Goal: Task Accomplishment & Management: Manage account settings

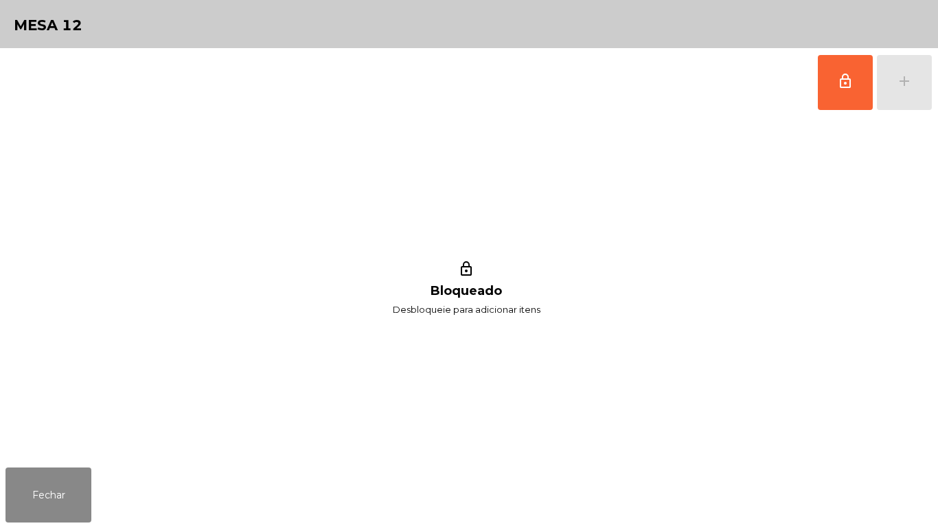
click at [905, 90] on div "lock_outline add" at bounding box center [875, 82] width 115 height 69
click at [841, 83] on span "lock_outline" at bounding box center [845, 81] width 16 height 16
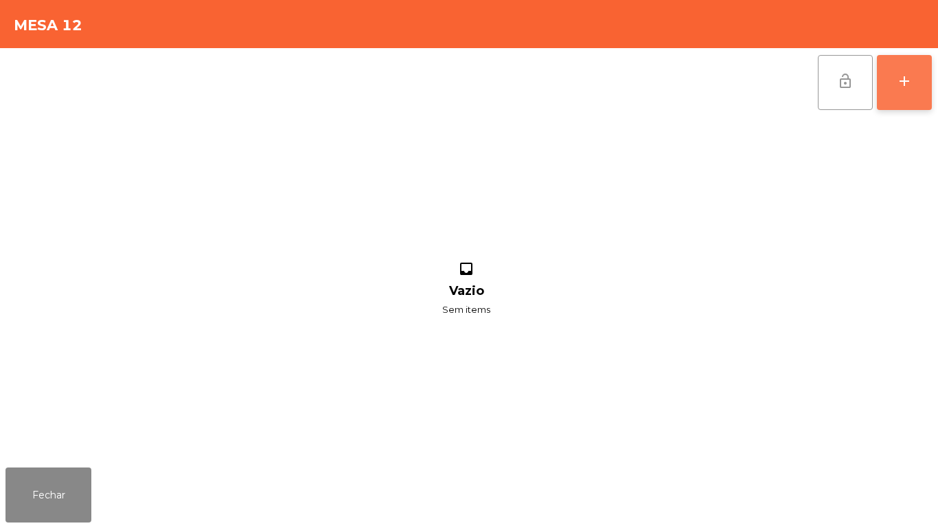
click at [903, 96] on button "add" at bounding box center [904, 82] width 55 height 55
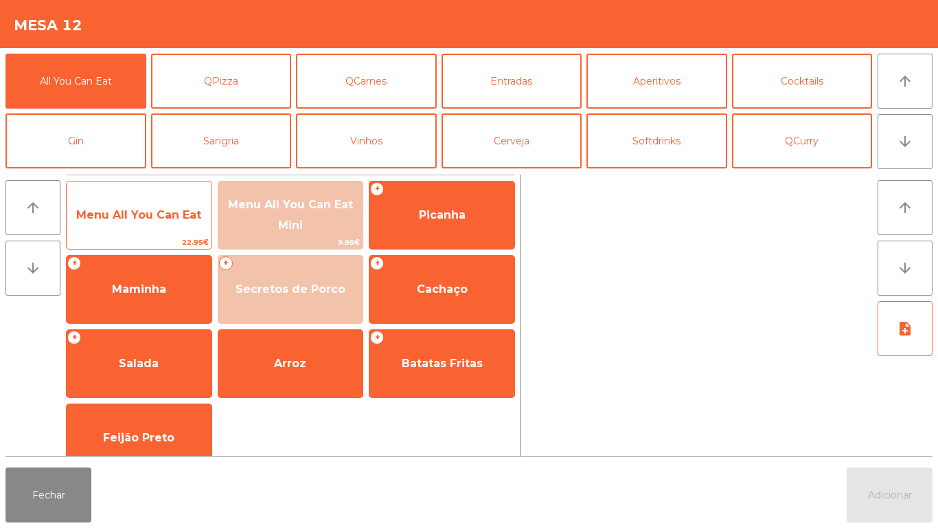
click at [164, 218] on span "Menu All You Can Eat" at bounding box center [138, 214] width 125 height 13
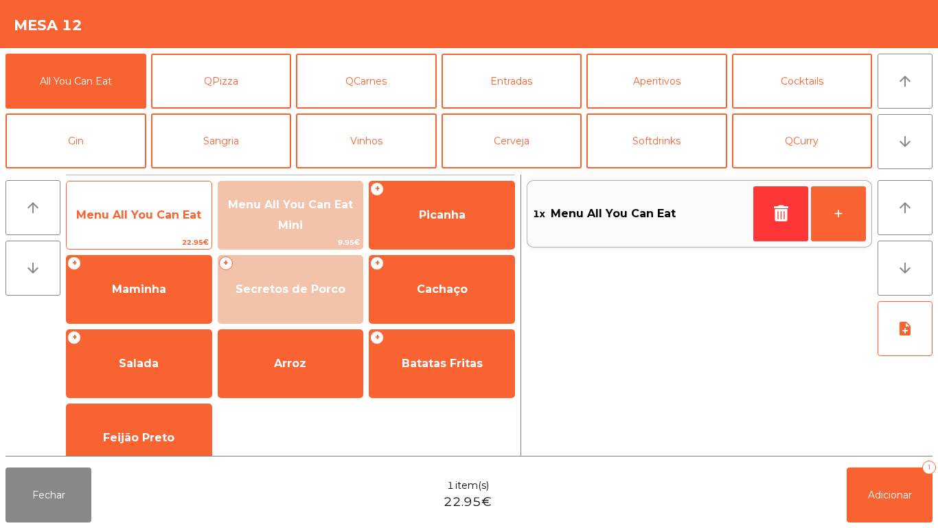
click at [185, 196] on span "Menu All You Can Eat" at bounding box center [139, 214] width 145 height 37
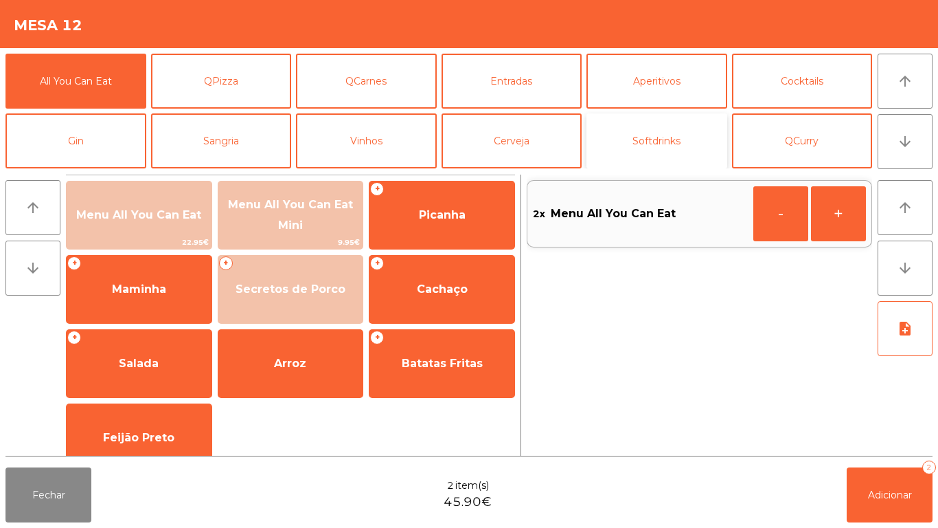
click at [664, 133] on button "Softdrinks" at bounding box center [657, 140] width 141 height 55
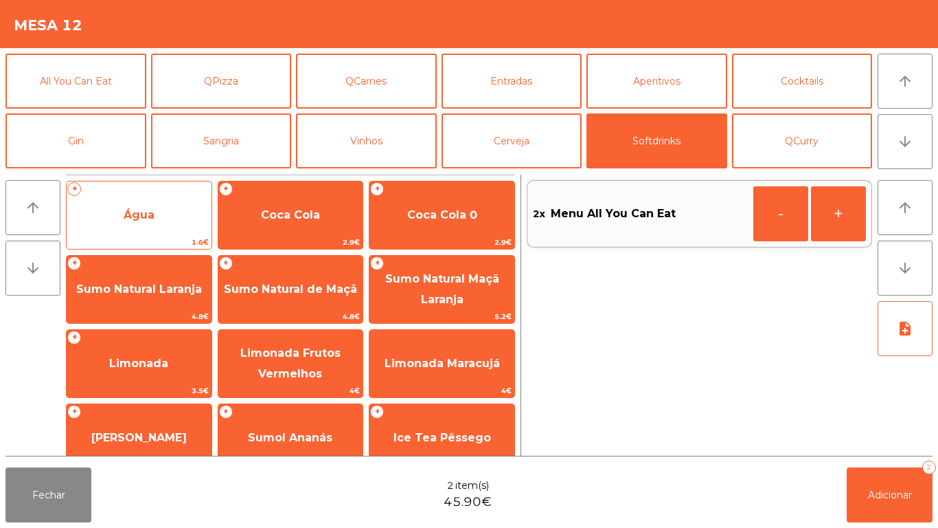
click at [146, 210] on span "Água" at bounding box center [139, 214] width 31 height 13
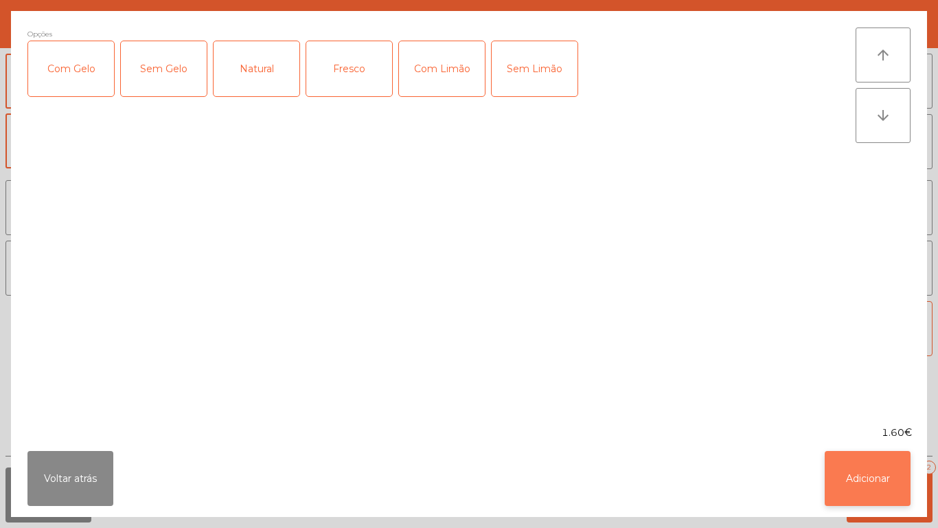
click at [899, 467] on button "Adicionar" at bounding box center [868, 478] width 86 height 55
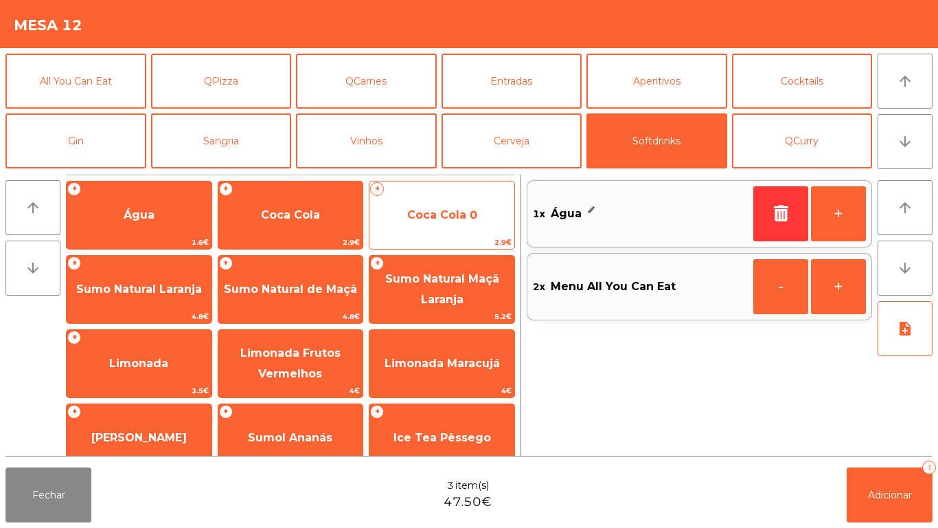
click at [472, 228] on span "Coca Cola 0" at bounding box center [442, 214] width 145 height 37
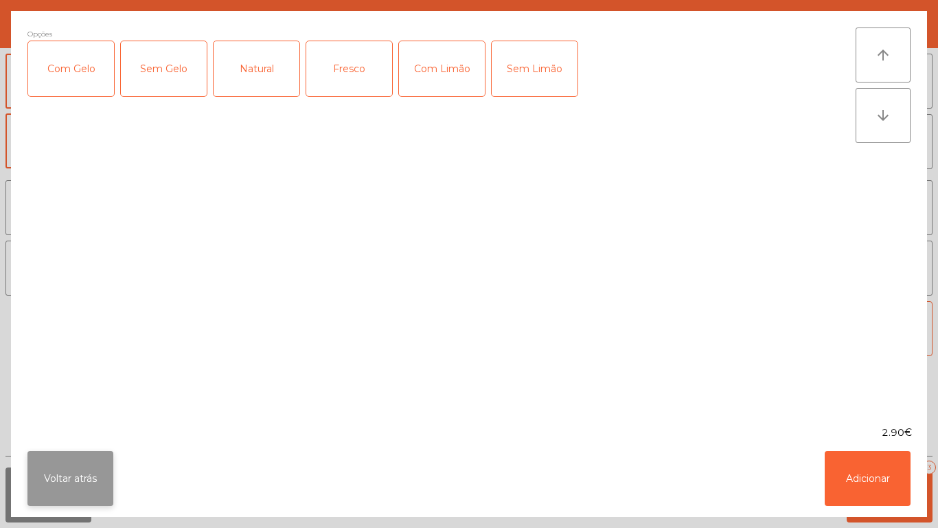
click at [87, 471] on button "Voltar atrás" at bounding box center [70, 478] width 86 height 55
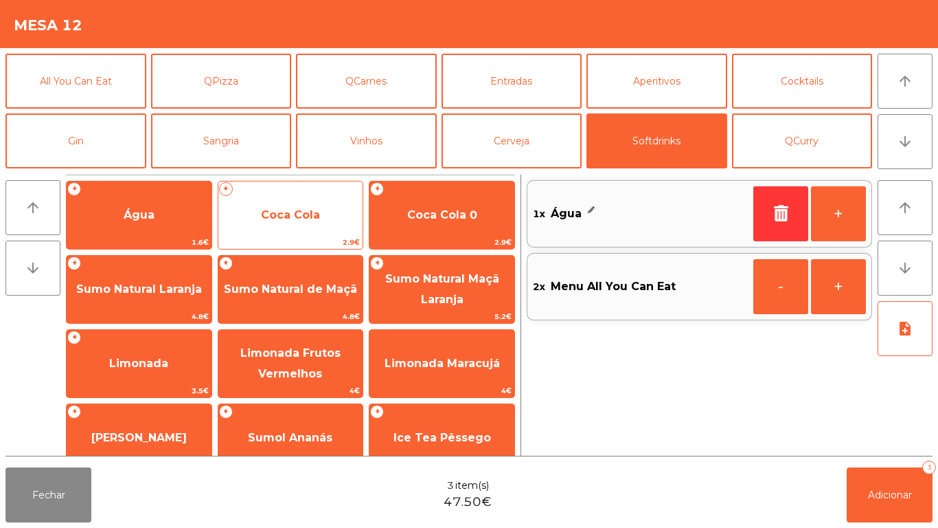
click at [341, 221] on span "Coca Cola" at bounding box center [290, 214] width 145 height 37
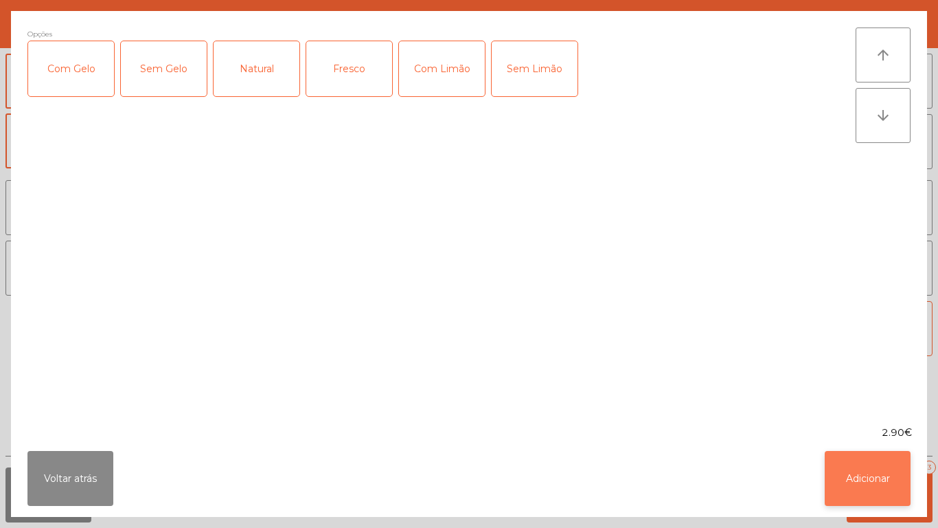
click at [857, 482] on button "Adicionar" at bounding box center [868, 478] width 86 height 55
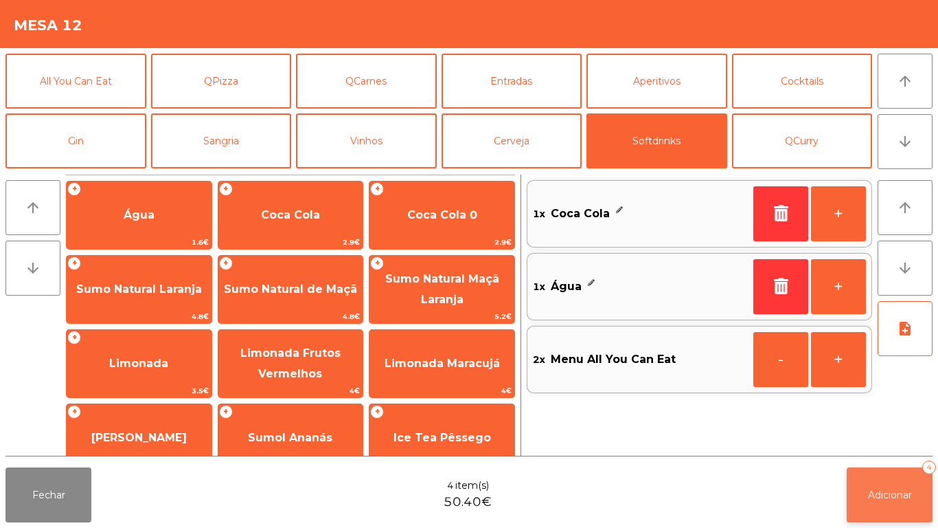
click at [891, 495] on span "Adicionar" at bounding box center [890, 494] width 44 height 12
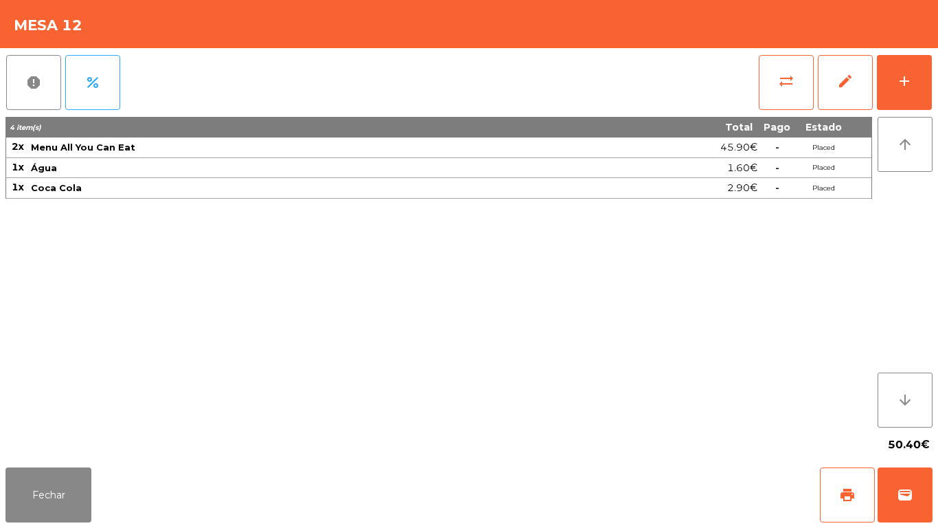
click at [86, 422] on div "4 item(s) Total Pago Estado 2x Menu All You Can Eat 45.90€ - Placed 1x Água 1.6…" at bounding box center [438, 272] width 867 height 311
click at [50, 491] on button "Fechar" at bounding box center [48, 494] width 86 height 55
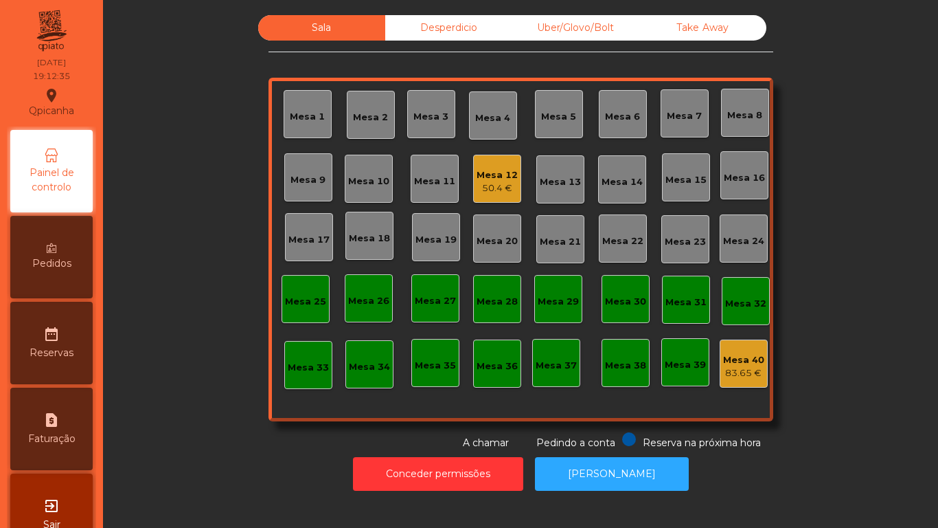
click at [479, 102] on div "Mesa 4" at bounding box center [493, 115] width 48 height 48
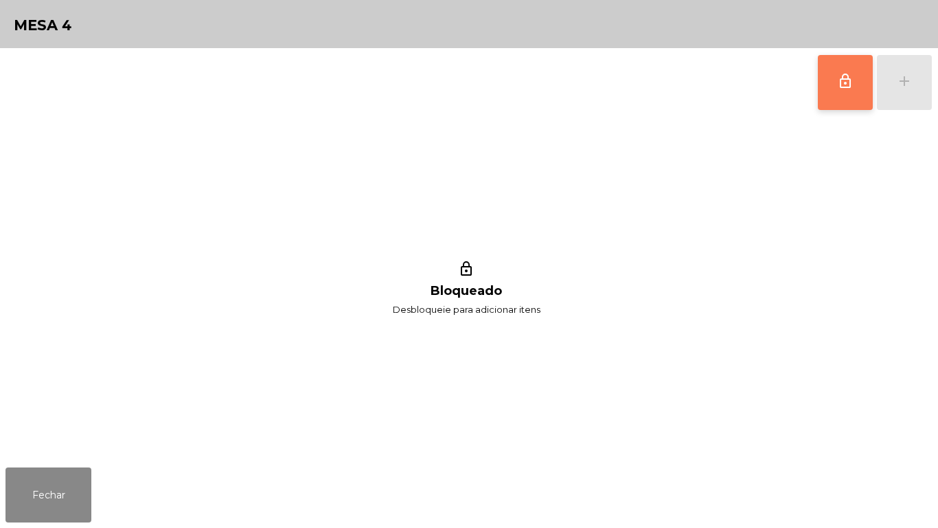
click at [839, 82] on span "lock_outline" at bounding box center [845, 81] width 16 height 16
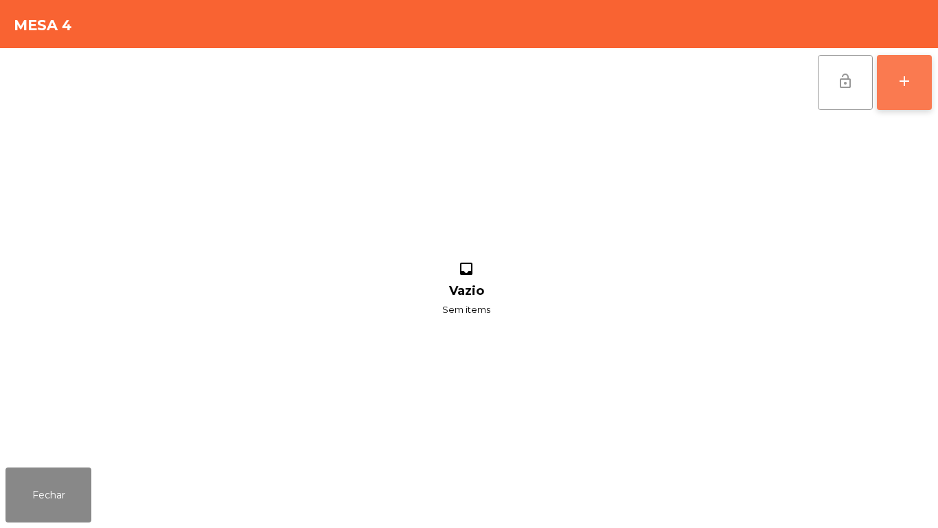
click at [901, 95] on button "add" at bounding box center [904, 82] width 55 height 55
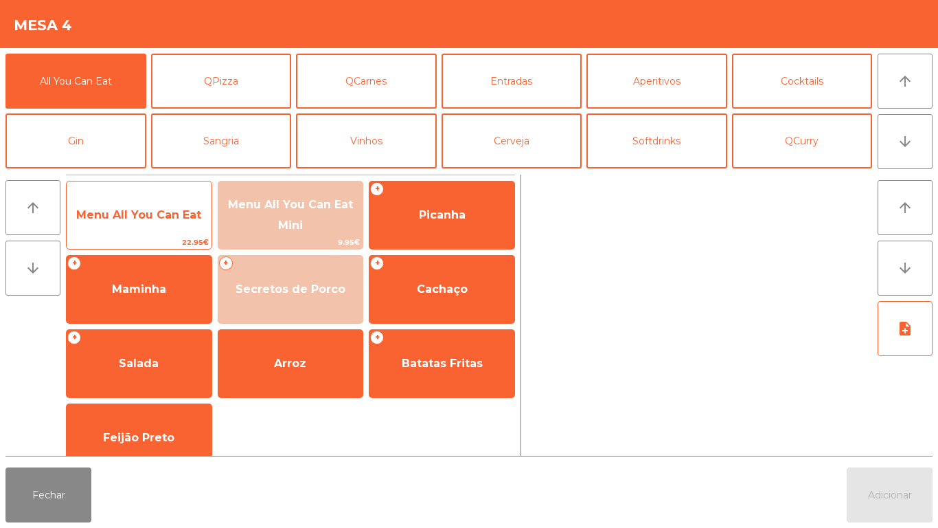
click at [164, 207] on span "Menu All You Can Eat" at bounding box center [139, 214] width 145 height 37
click at [161, 210] on span "Menu All You Can Eat" at bounding box center [138, 214] width 125 height 13
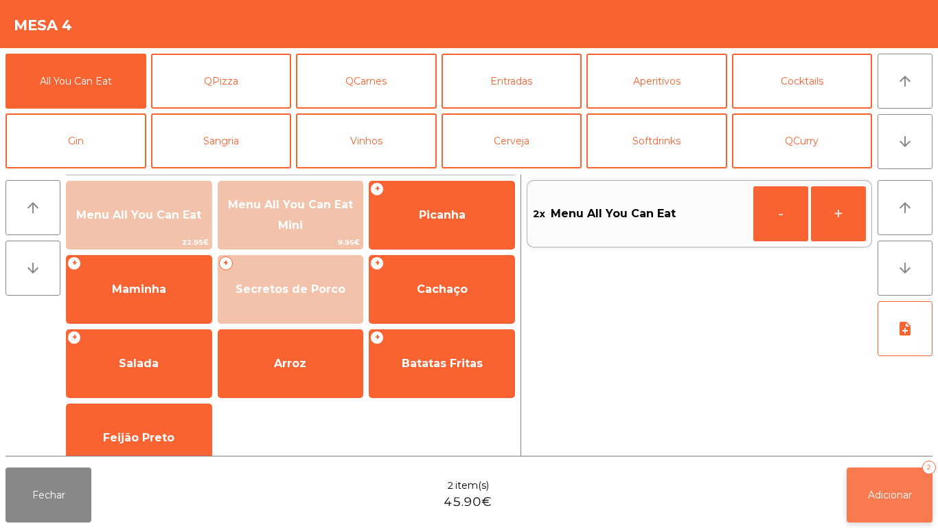
click at [871, 471] on button "Adicionar 2" at bounding box center [890, 494] width 86 height 55
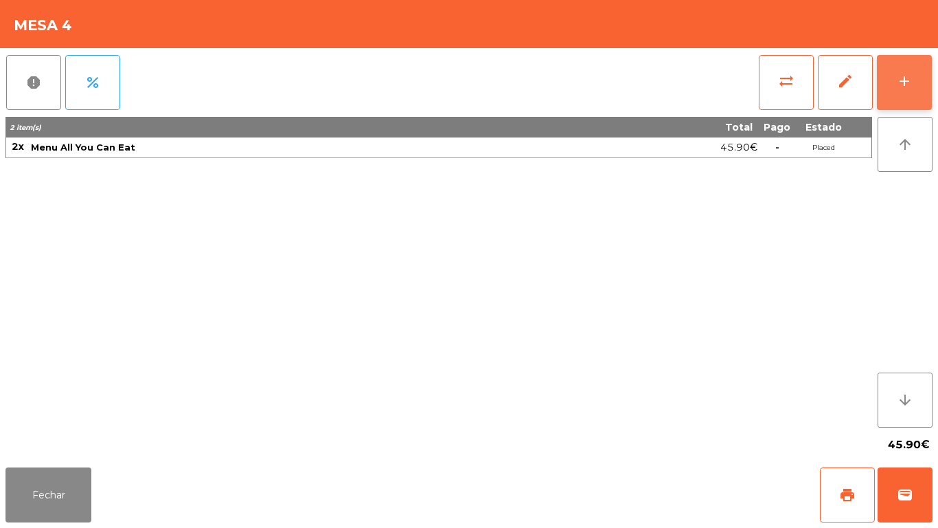
click at [897, 69] on button "add" at bounding box center [904, 82] width 55 height 55
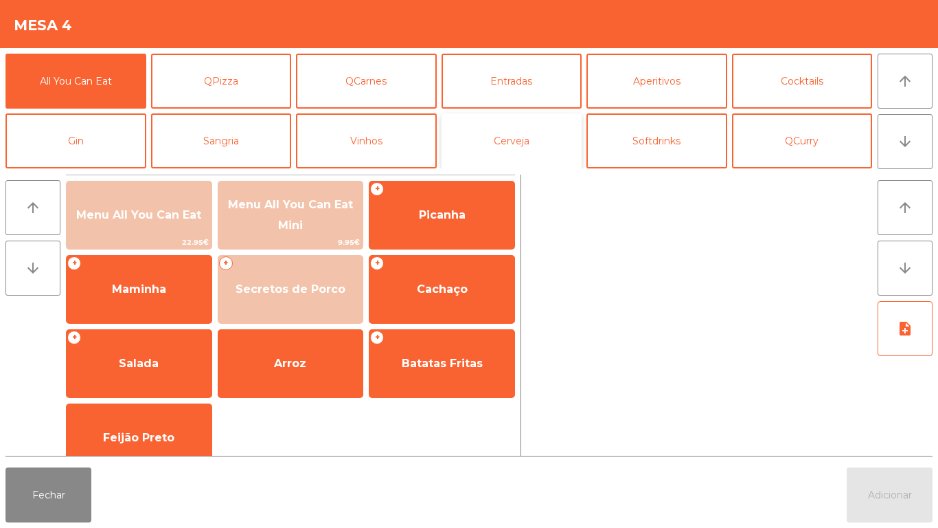
click at [527, 148] on button "Cerveja" at bounding box center [512, 140] width 141 height 55
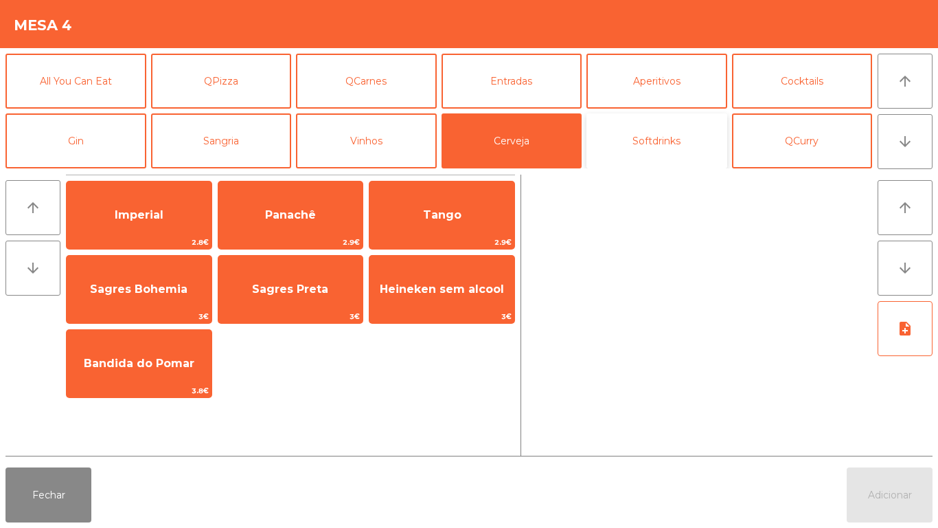
click at [632, 139] on button "Softdrinks" at bounding box center [657, 140] width 141 height 55
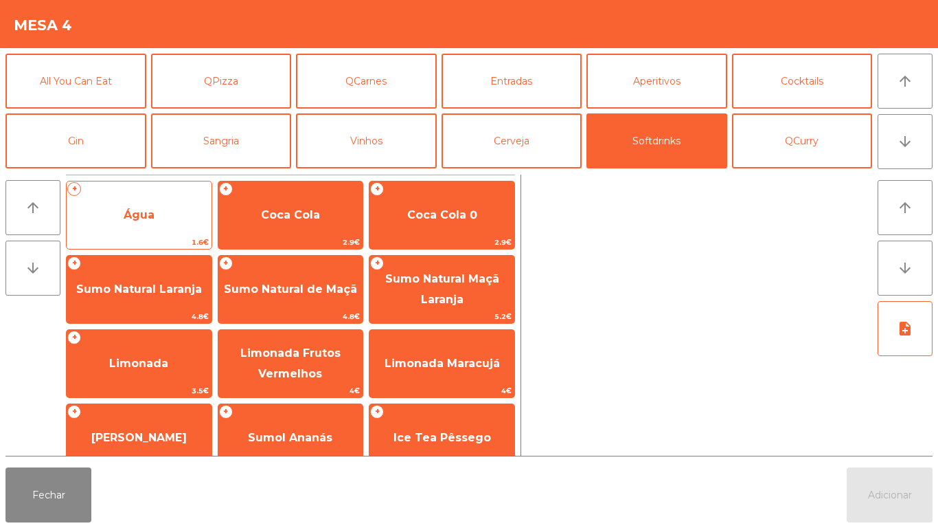
click at [195, 225] on span "Água" at bounding box center [139, 214] width 145 height 37
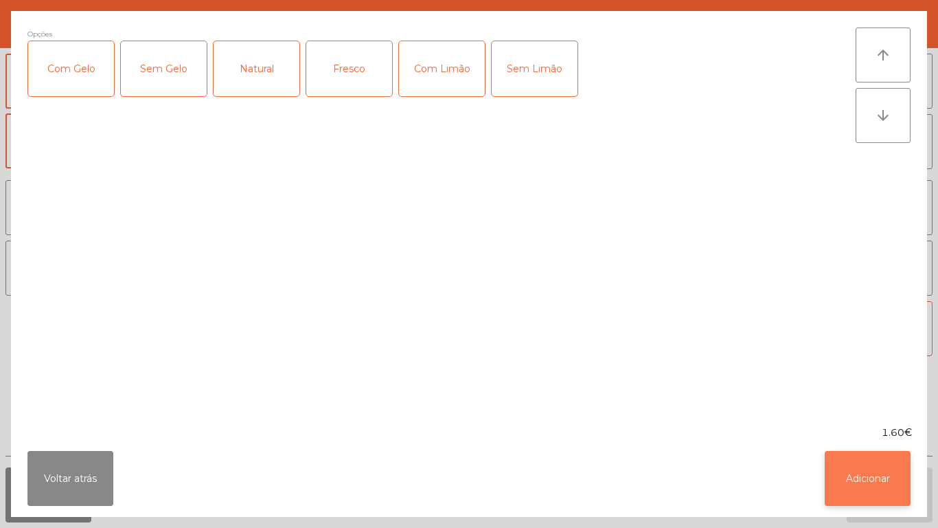
click at [852, 469] on button "Adicionar" at bounding box center [868, 478] width 86 height 55
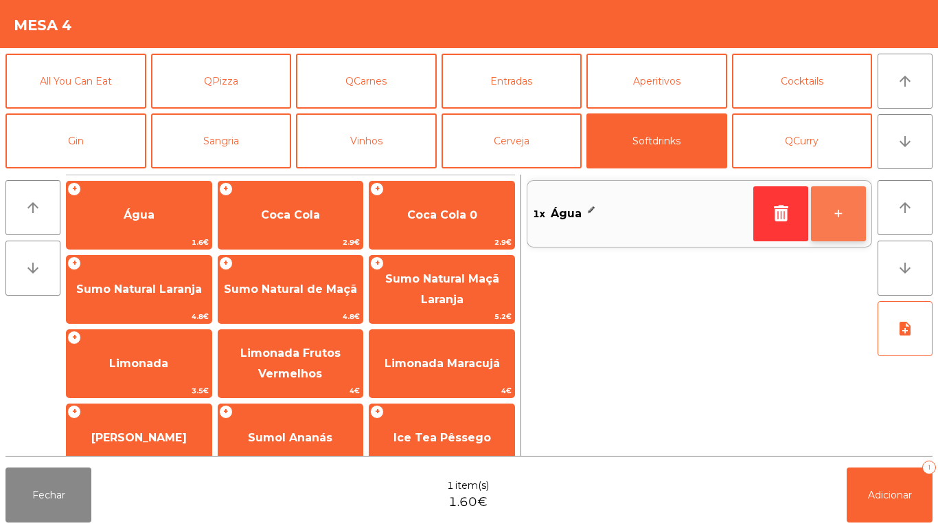
click at [822, 221] on button "+" at bounding box center [838, 213] width 55 height 55
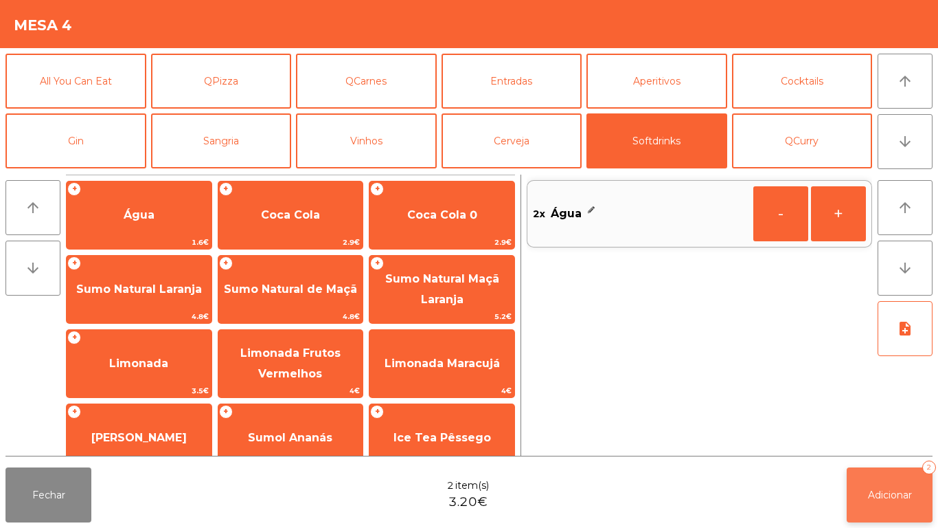
click at [869, 494] on span "Adicionar" at bounding box center [890, 494] width 44 height 12
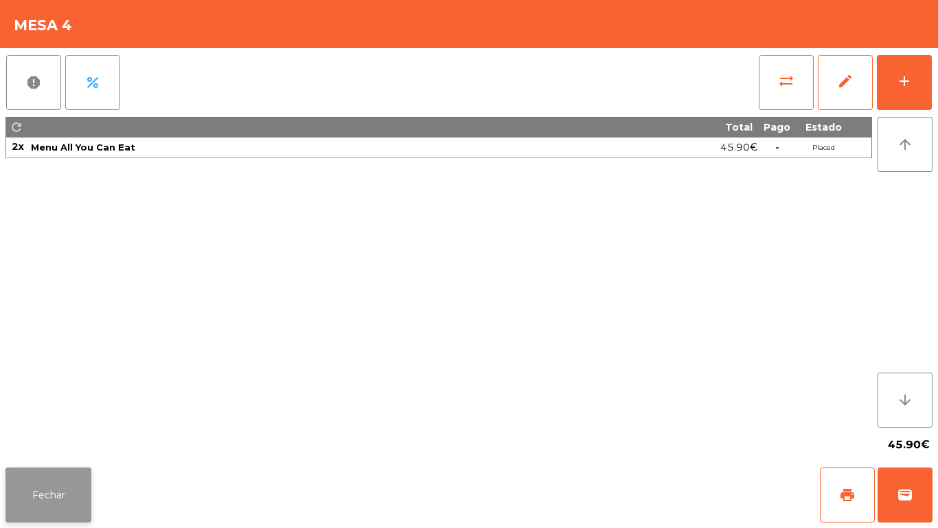
click at [69, 491] on button "Fechar" at bounding box center [48, 494] width 86 height 55
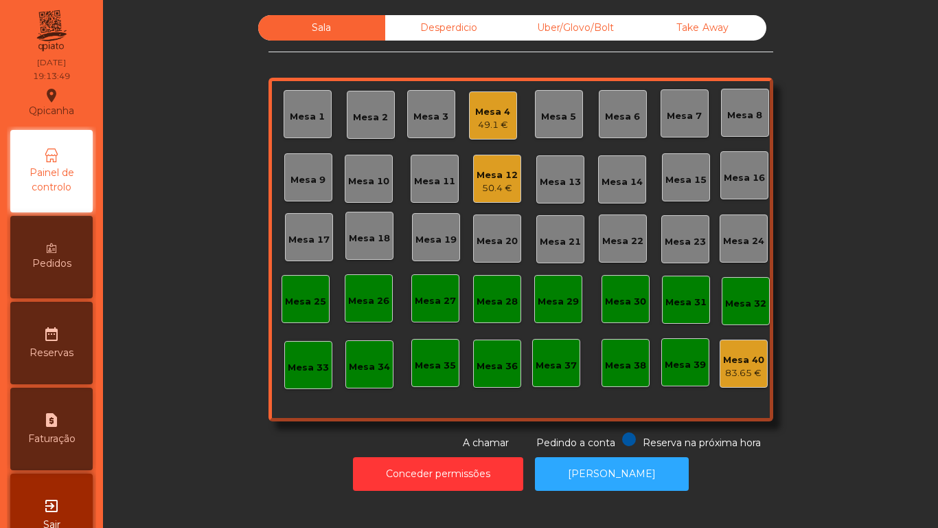
click at [469, 135] on div "Mesa 4 49.1 €" at bounding box center [493, 115] width 48 height 48
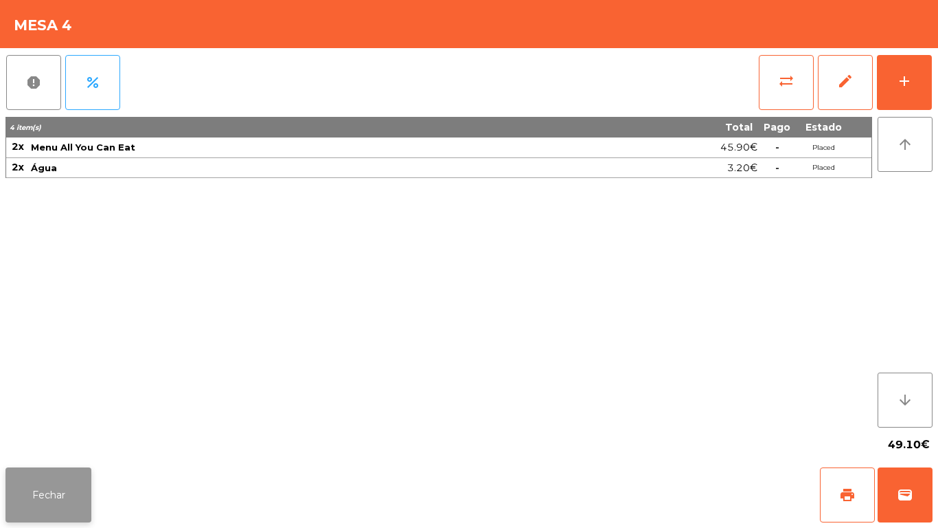
click at [76, 482] on button "Fechar" at bounding box center [48, 494] width 86 height 55
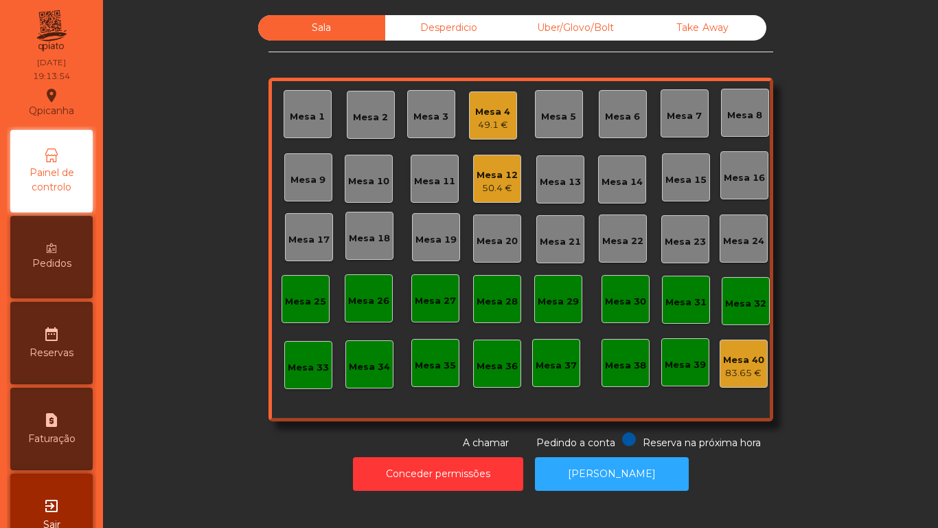
click at [440, 115] on div "Mesa 3" at bounding box center [431, 117] width 35 height 14
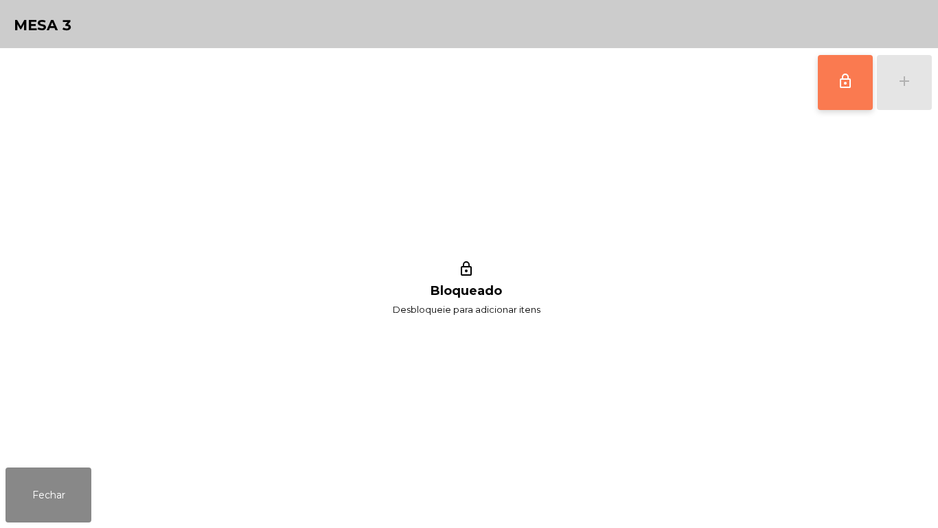
click at [832, 74] on button "lock_outline" at bounding box center [845, 82] width 55 height 55
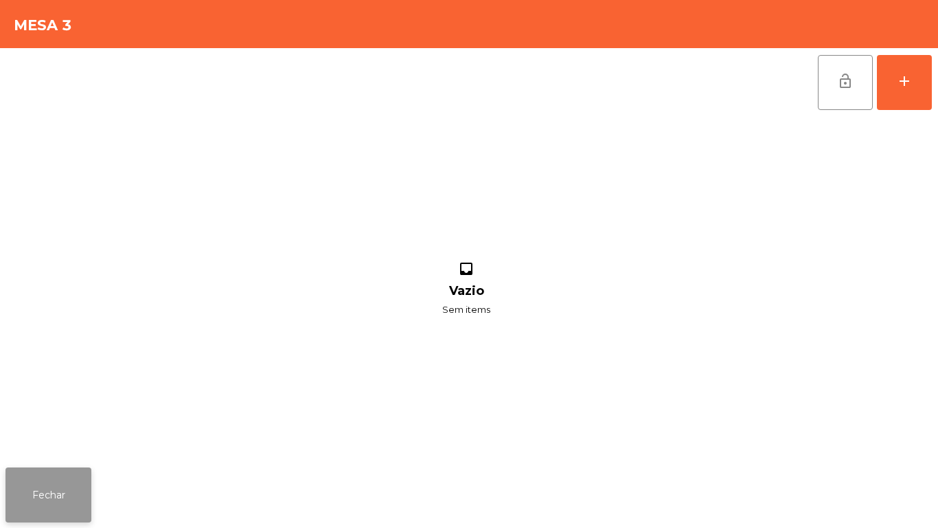
click at [73, 484] on button "Fechar" at bounding box center [48, 494] width 86 height 55
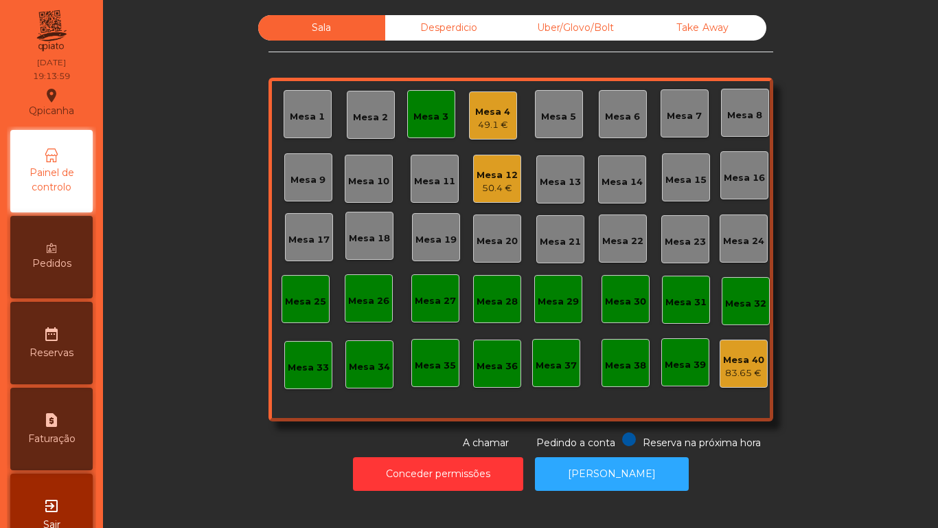
click at [498, 117] on div "Mesa 4" at bounding box center [492, 112] width 35 height 14
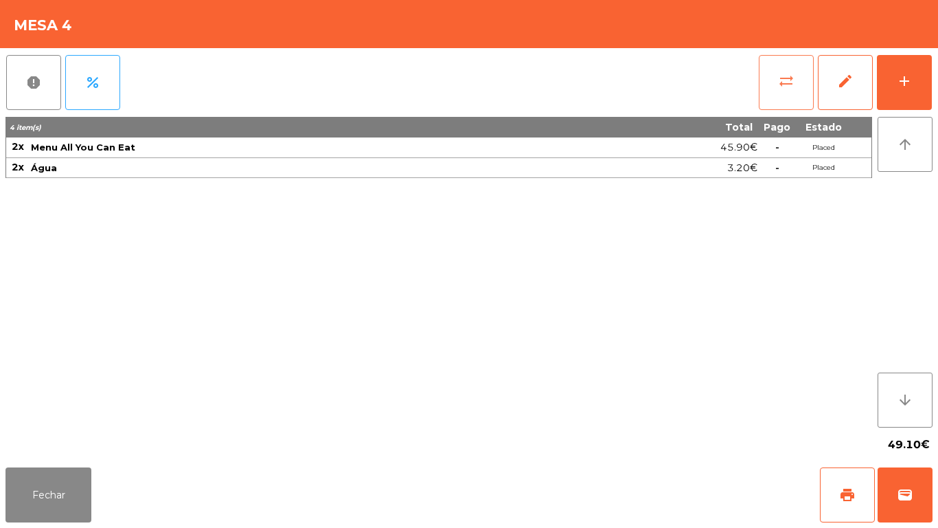
click at [785, 96] on button "sync_alt" at bounding box center [786, 82] width 55 height 55
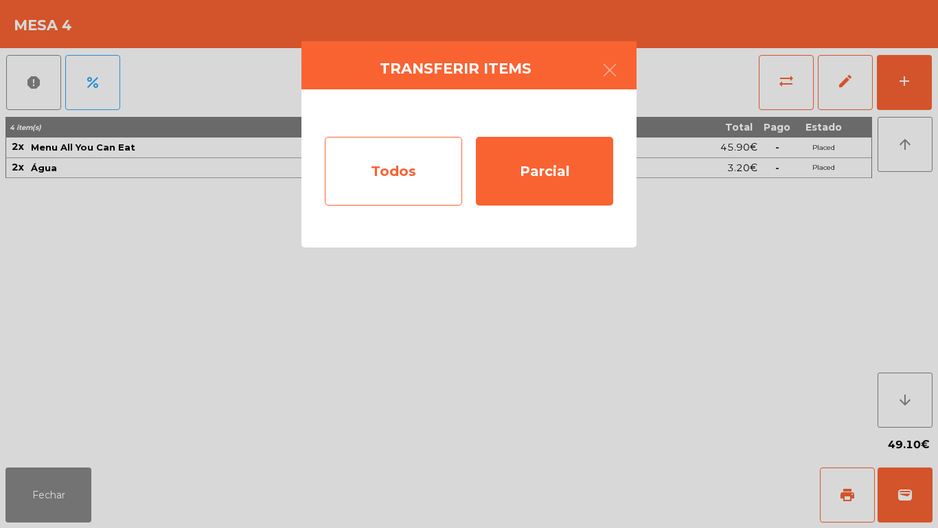
click at [385, 159] on div "Todos" at bounding box center [393, 171] width 137 height 69
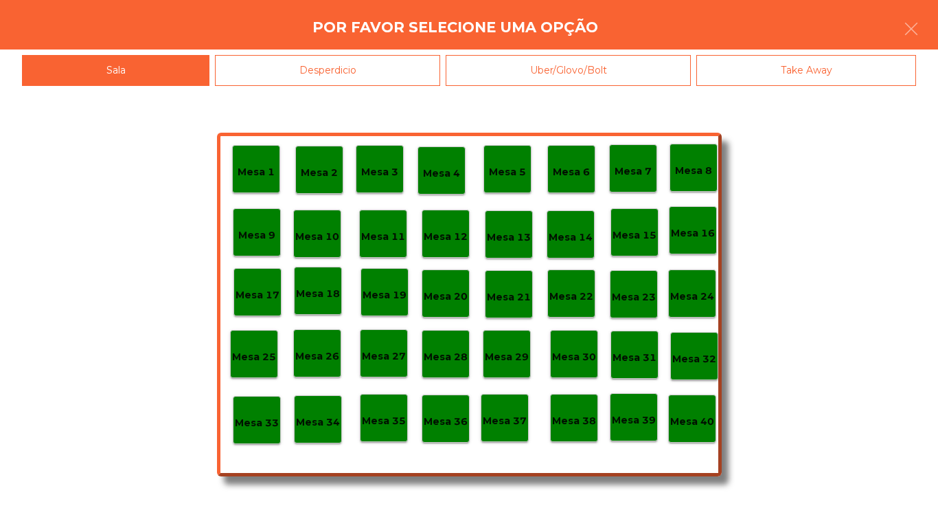
click at [388, 178] on p "Mesa 3" at bounding box center [379, 172] width 37 height 16
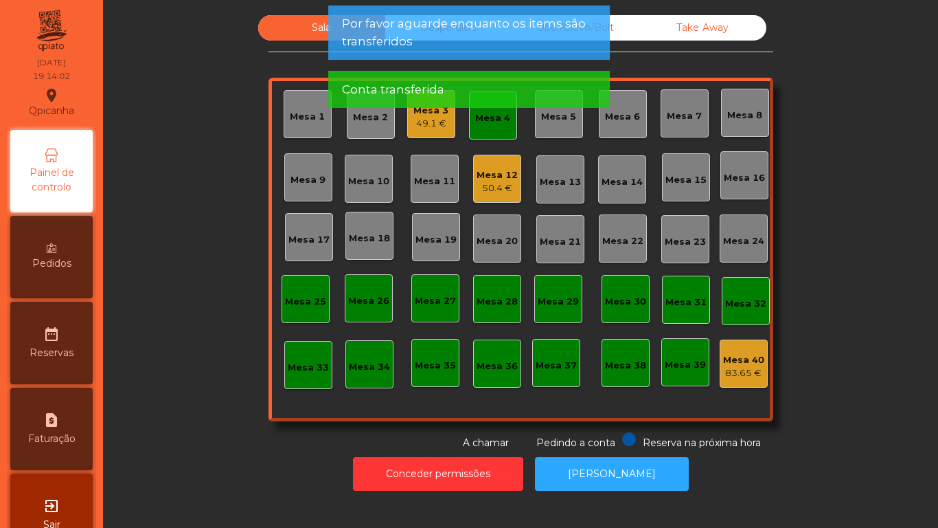
click at [491, 124] on div "Mesa 4" at bounding box center [492, 118] width 35 height 14
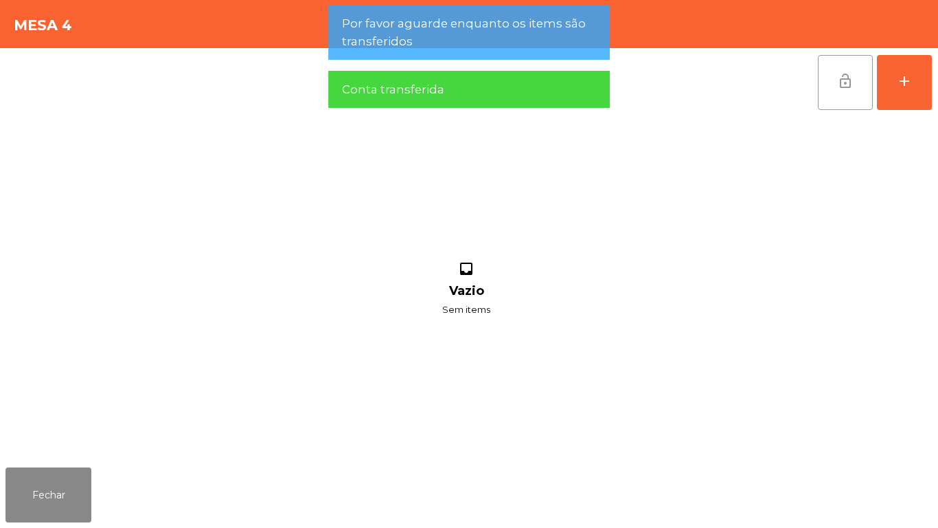
click at [842, 89] on button "lock_open" at bounding box center [845, 82] width 55 height 55
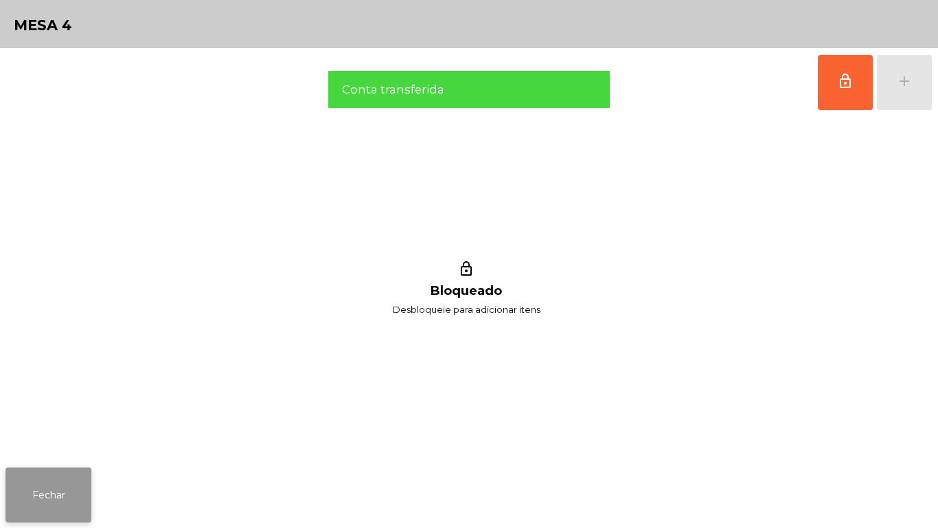
click at [30, 475] on button "Fechar" at bounding box center [48, 494] width 86 height 55
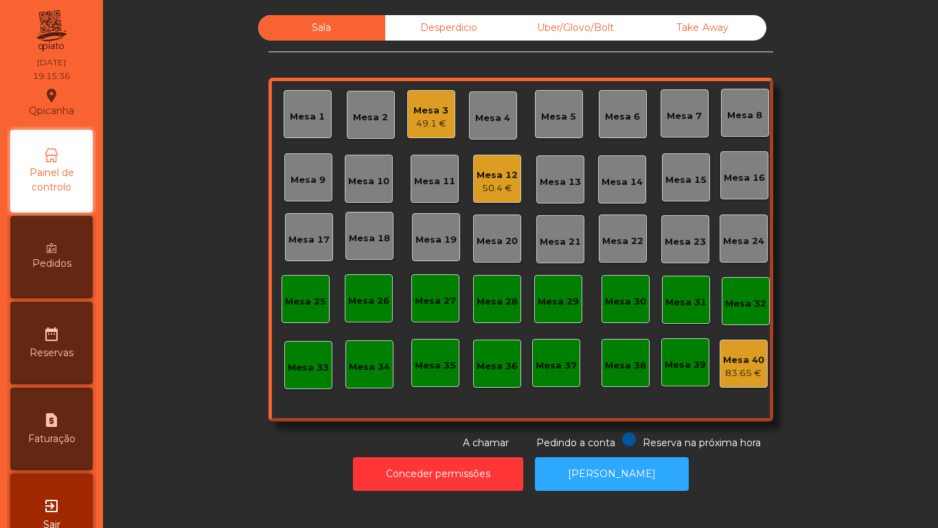
click at [434, 35] on div "Desperdicio" at bounding box center [448, 27] width 127 height 25
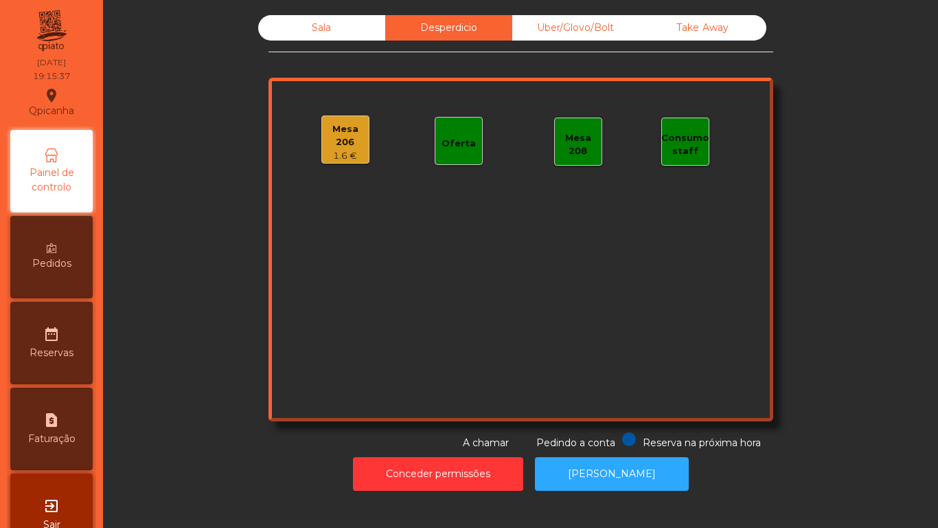
click at [606, 37] on div "Uber/Glovo/Bolt" at bounding box center [575, 27] width 127 height 25
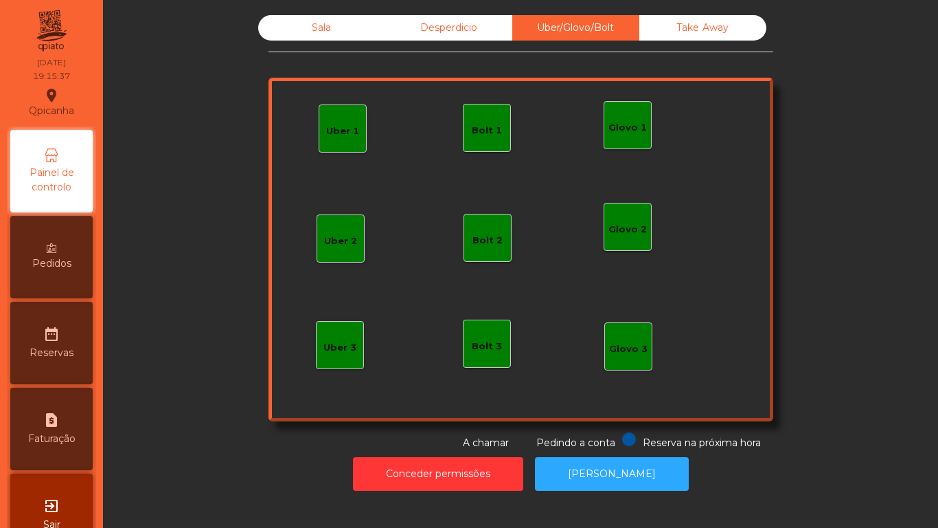
click at [708, 37] on div "Take Away" at bounding box center [703, 27] width 127 height 25
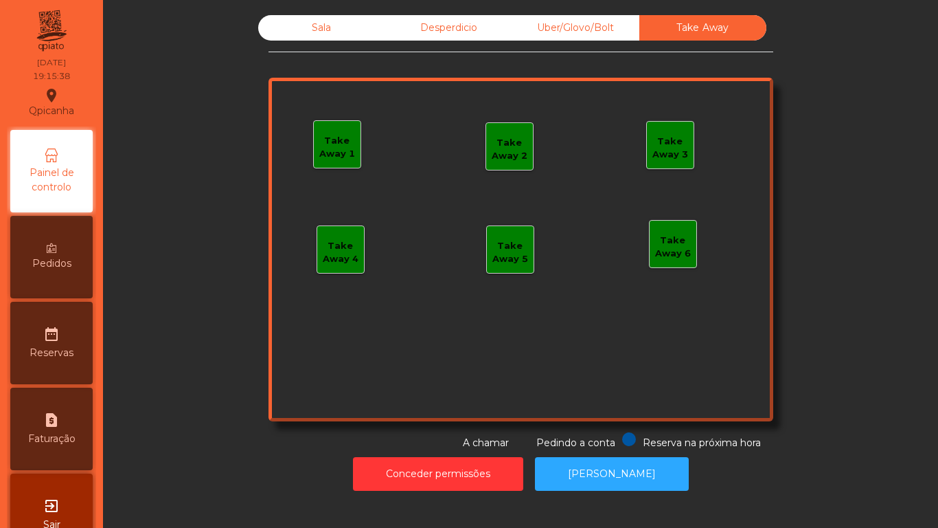
click at [439, 37] on div "Desperdicio" at bounding box center [448, 27] width 127 height 25
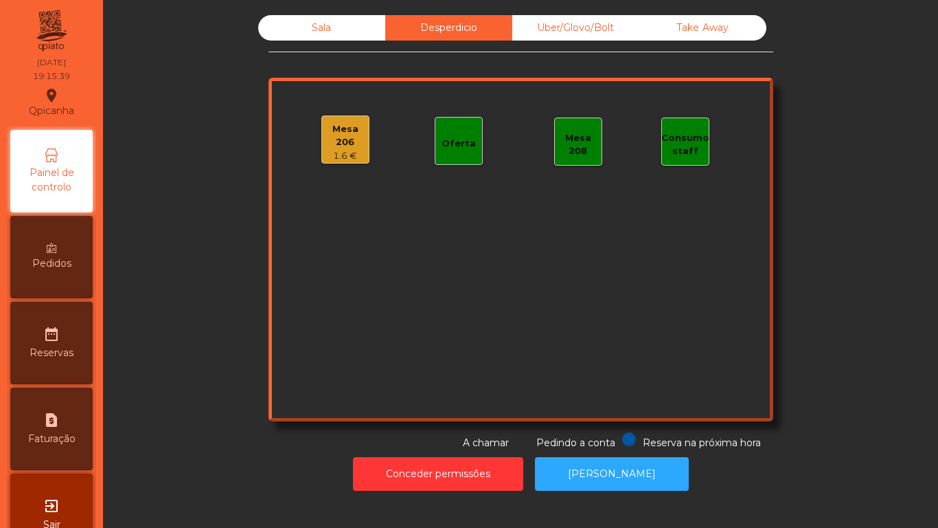
click at [319, 40] on div "Sala" at bounding box center [321, 27] width 127 height 25
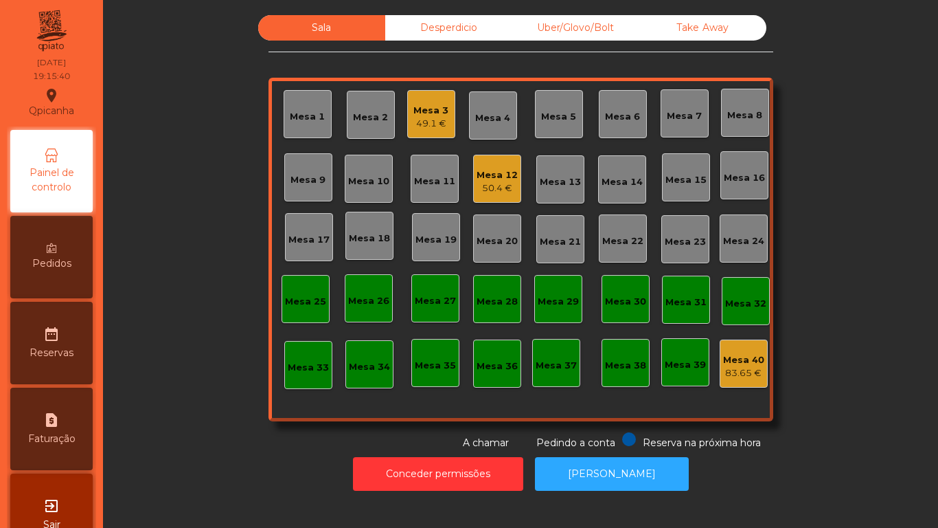
click at [441, 126] on div "49.1 €" at bounding box center [431, 124] width 35 height 14
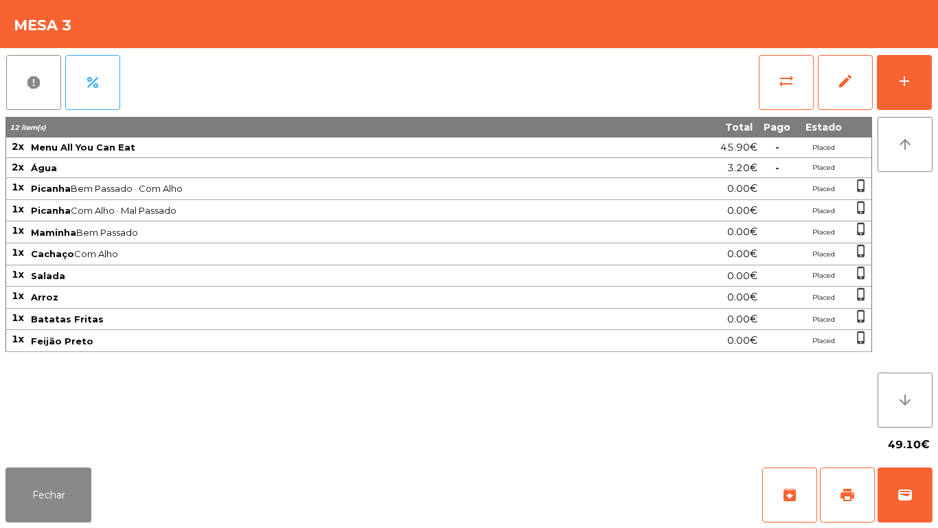
click at [60, 527] on div "Fechar archive print wallet" at bounding box center [469, 495] width 938 height 66
click at [66, 489] on button "Fechar" at bounding box center [48, 494] width 86 height 55
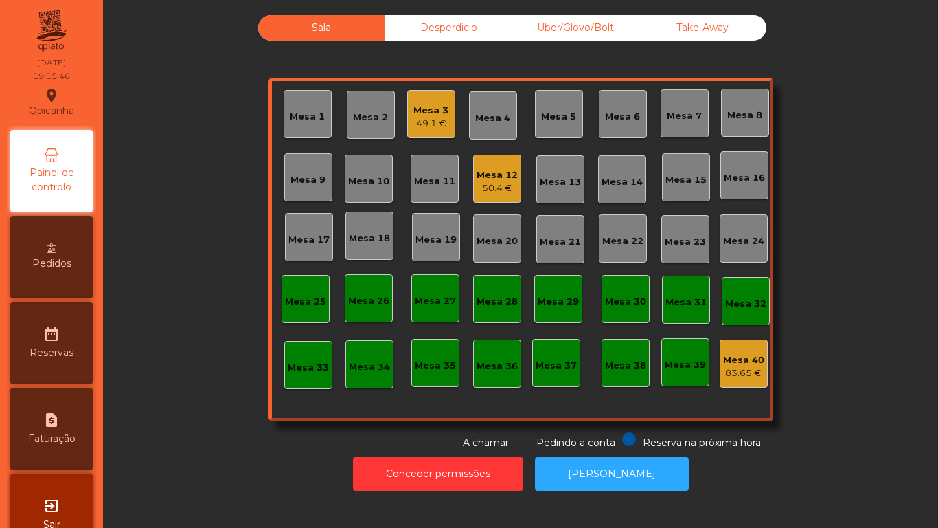
click at [477, 194] on div "50.4 €" at bounding box center [497, 188] width 41 height 14
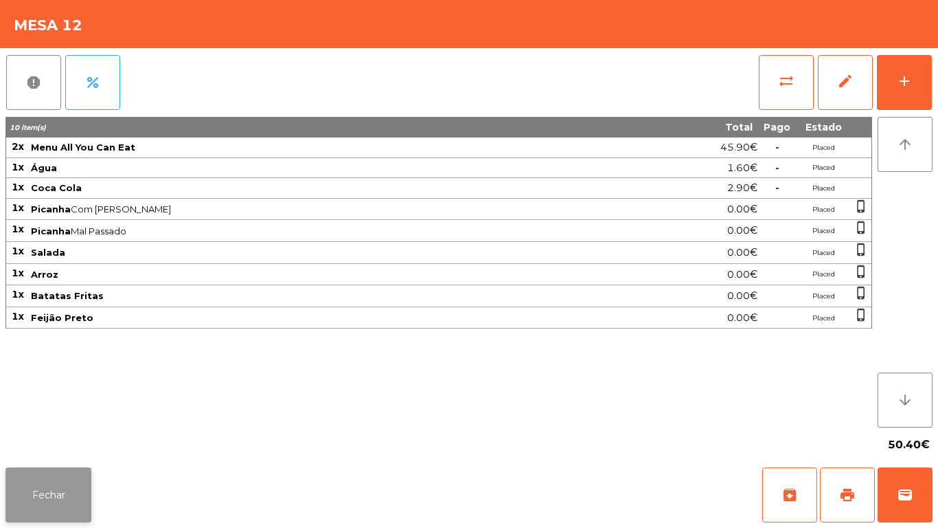
click at [86, 500] on button "Fechar" at bounding box center [48, 494] width 86 height 55
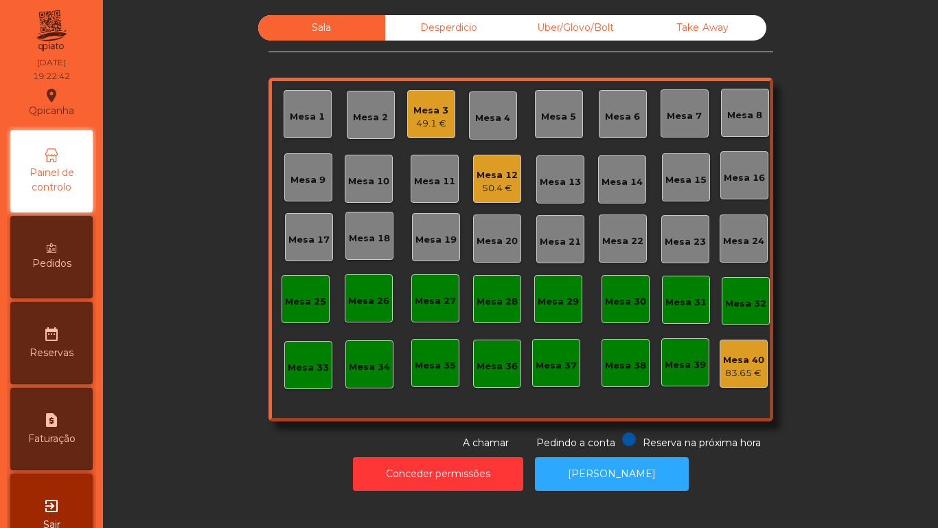
click at [501, 172] on div "Mesa 12" at bounding box center [497, 175] width 41 height 14
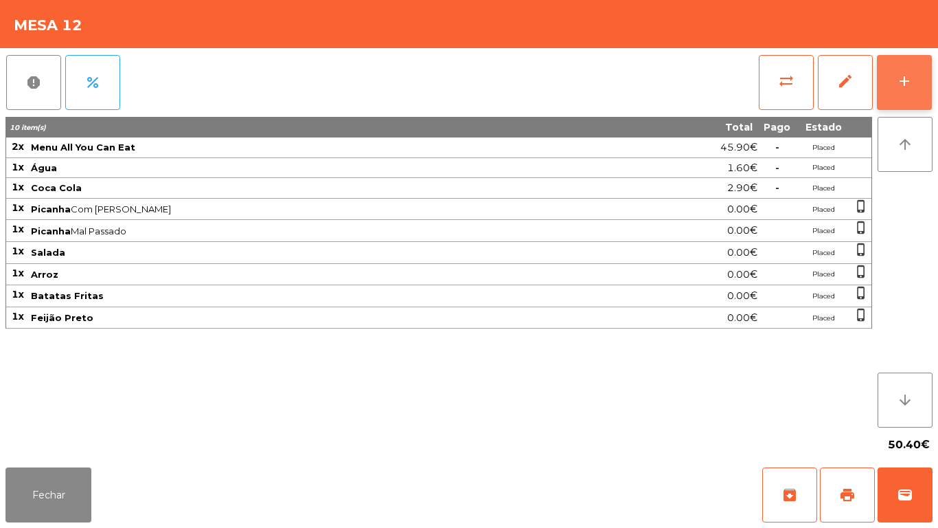
click at [897, 97] on button "add" at bounding box center [904, 82] width 55 height 55
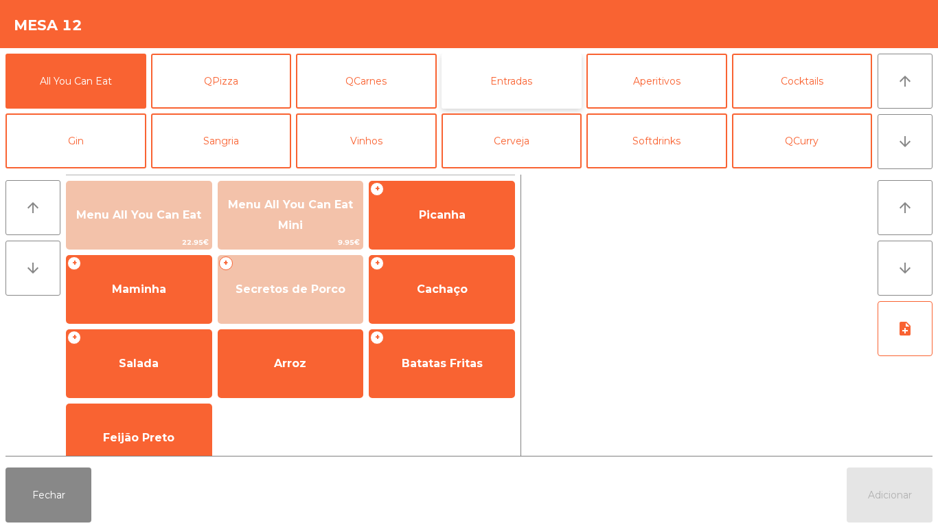
click at [530, 89] on button "Entradas" at bounding box center [512, 81] width 141 height 55
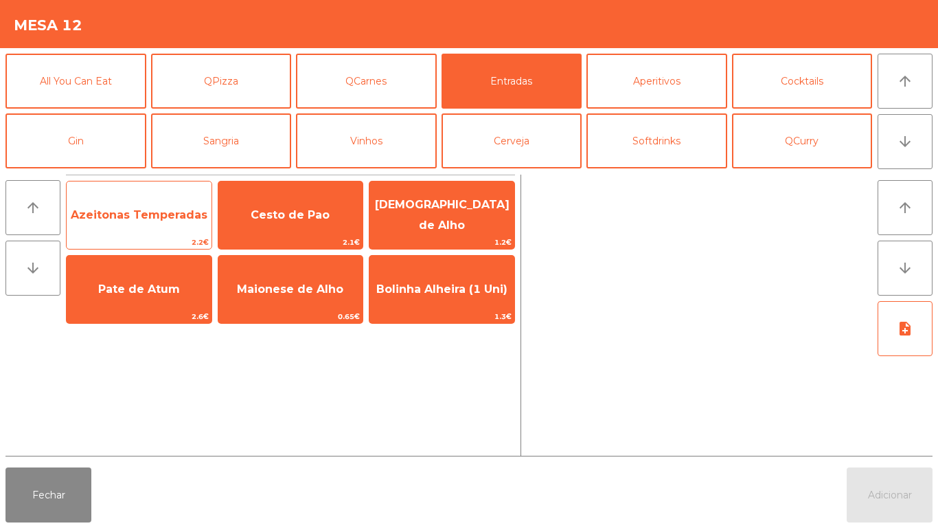
click at [161, 199] on span "Azeitonas Temperadas" at bounding box center [139, 214] width 145 height 37
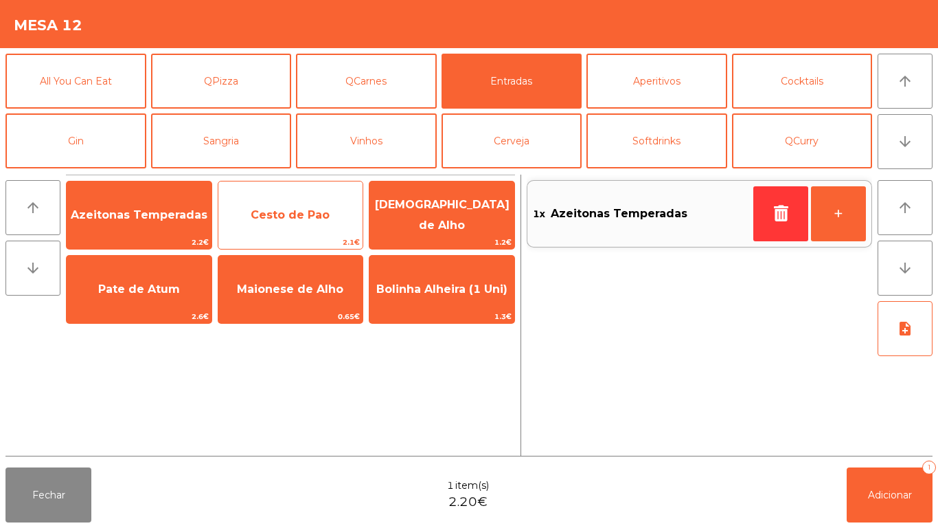
click at [293, 213] on span "Cesto de Pao" at bounding box center [290, 214] width 79 height 13
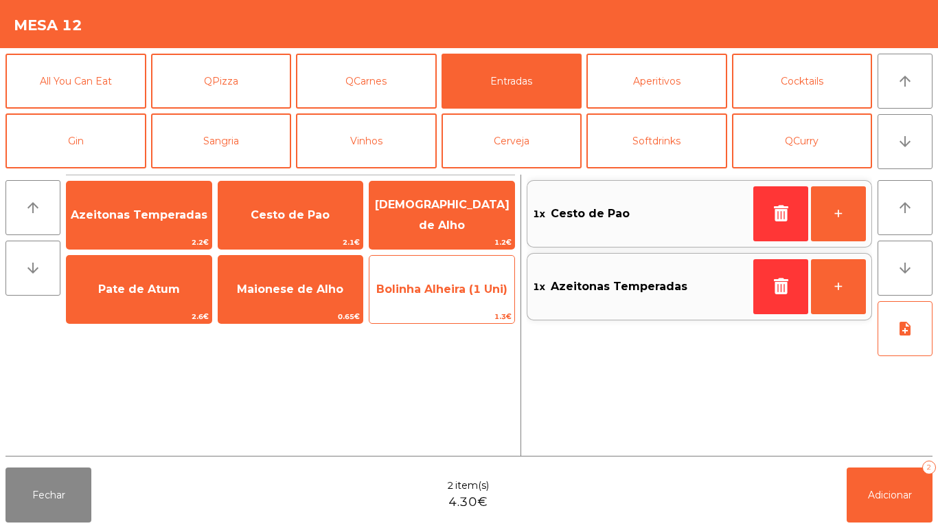
click at [453, 289] on span "Bolinha Alheira (1 Uni)" at bounding box center [441, 288] width 131 height 13
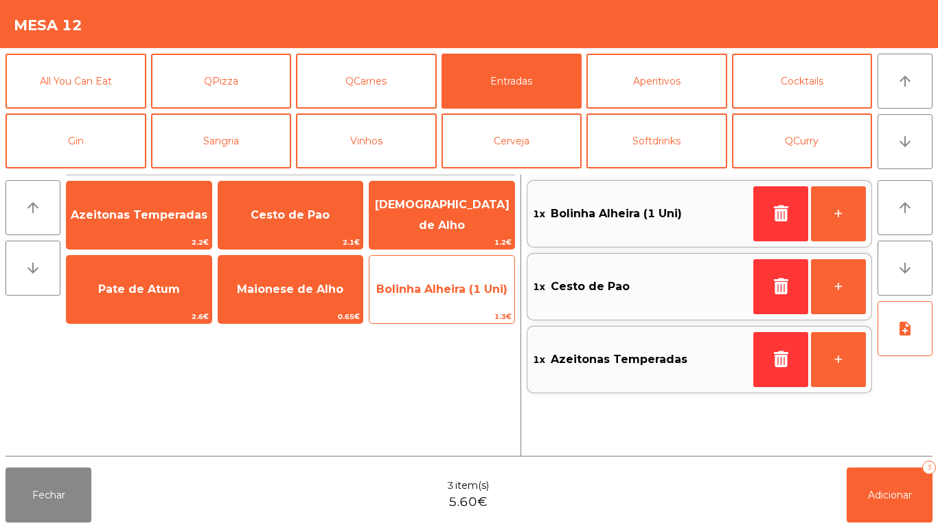
click at [454, 298] on span "Bolinha Alheira (1 Uni)" at bounding box center [442, 289] width 145 height 37
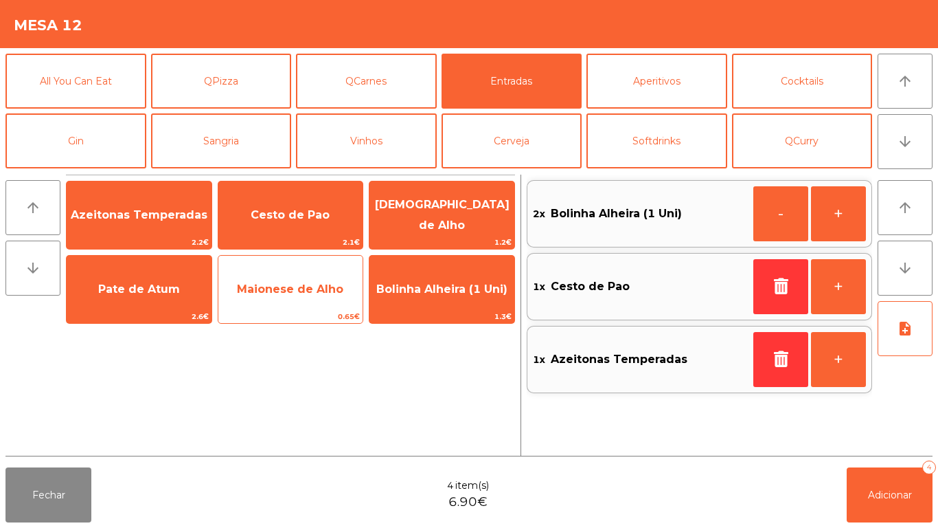
click at [304, 295] on span "Maionese de Alho" at bounding box center [290, 288] width 106 height 13
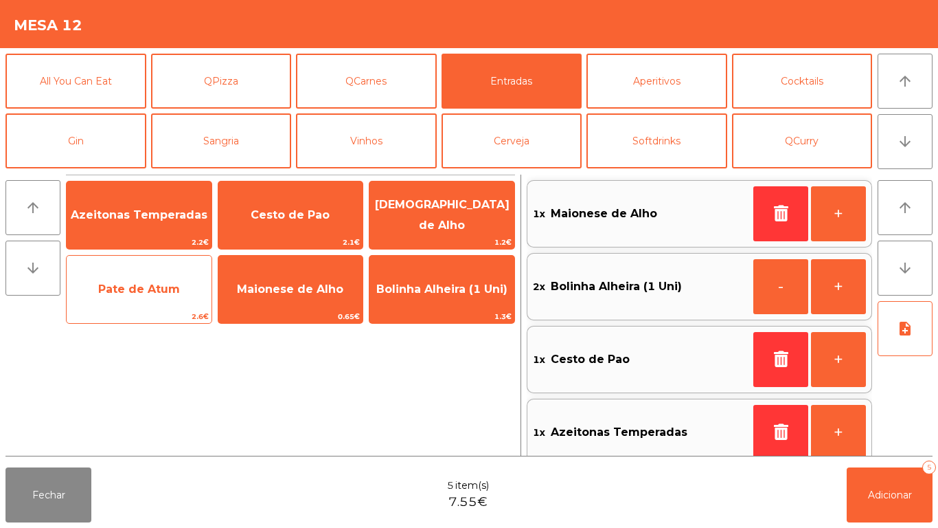
click at [141, 284] on span "Pate de Atum" at bounding box center [139, 288] width 82 height 13
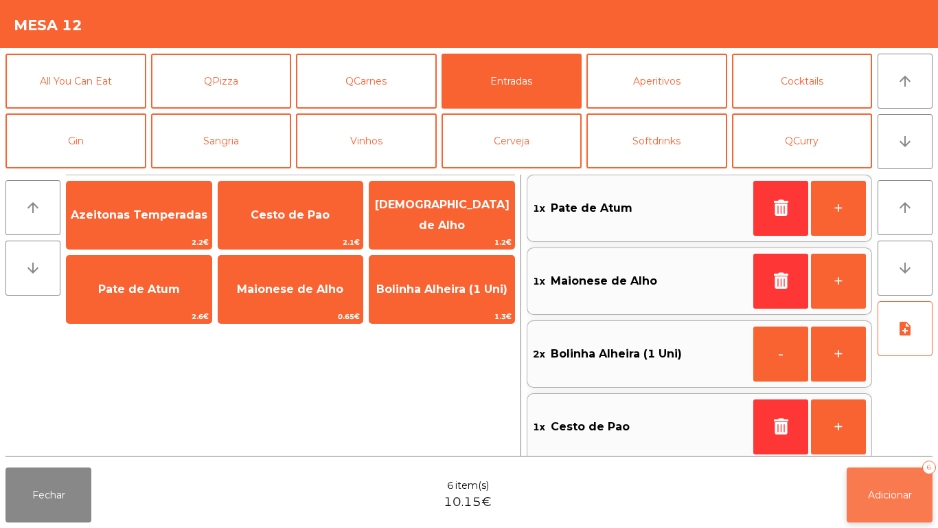
click at [897, 502] on button "Adicionar 6" at bounding box center [890, 494] width 86 height 55
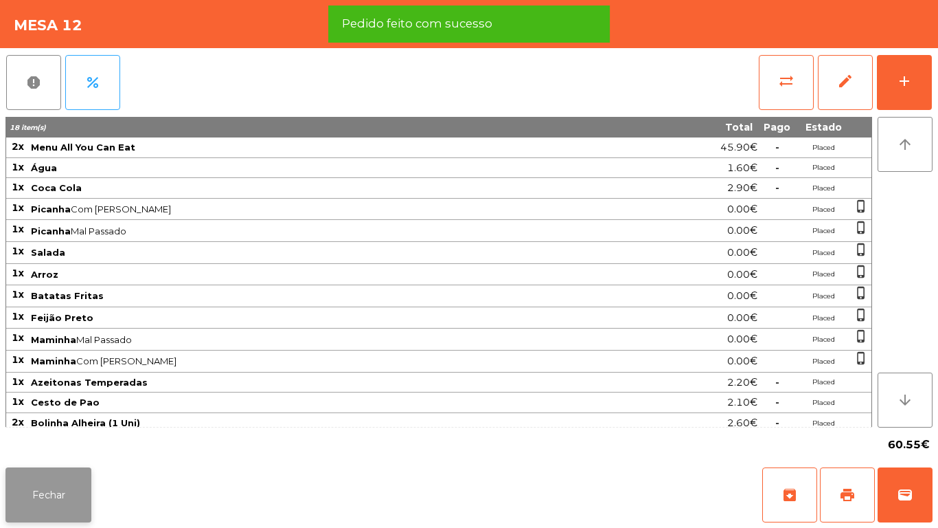
click at [64, 477] on button "Fechar" at bounding box center [48, 494] width 86 height 55
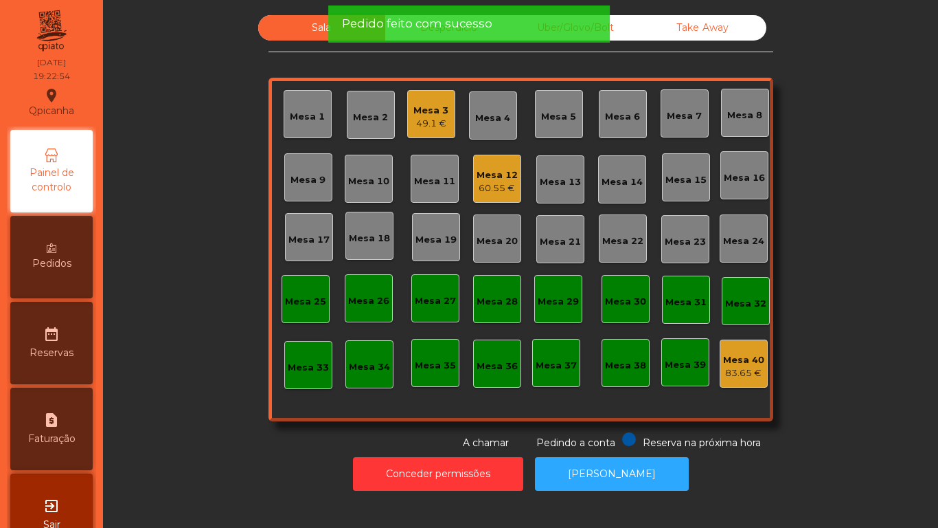
click at [425, 123] on div "49.1 €" at bounding box center [431, 124] width 35 height 14
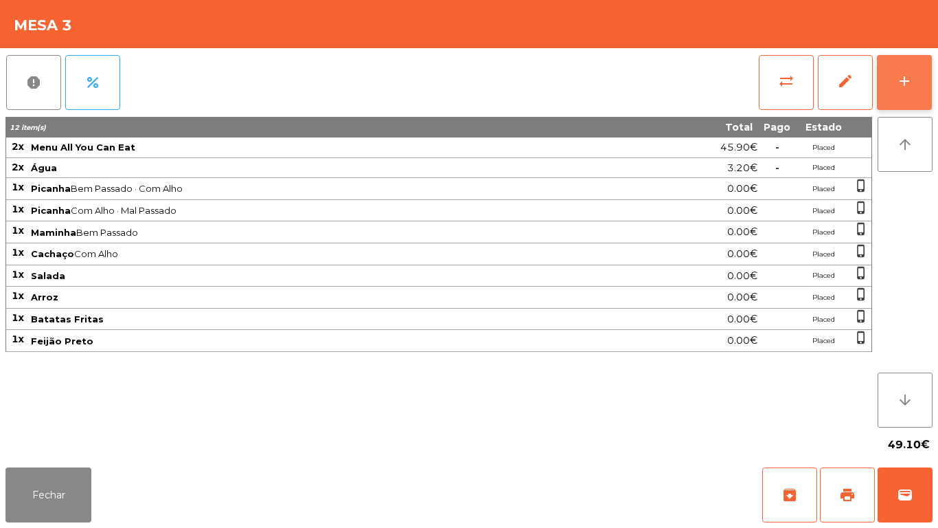
click at [905, 86] on div "add" at bounding box center [905, 81] width 16 height 16
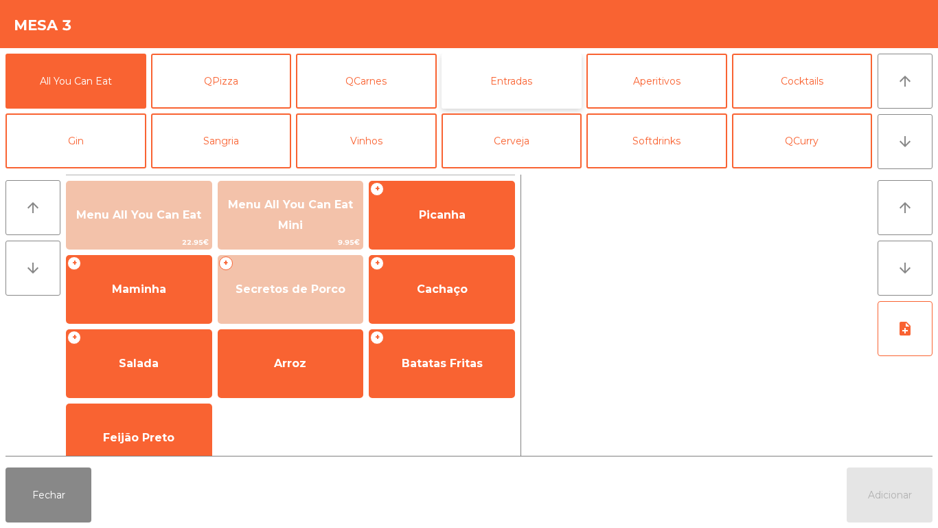
click at [493, 95] on button "Entradas" at bounding box center [512, 81] width 141 height 55
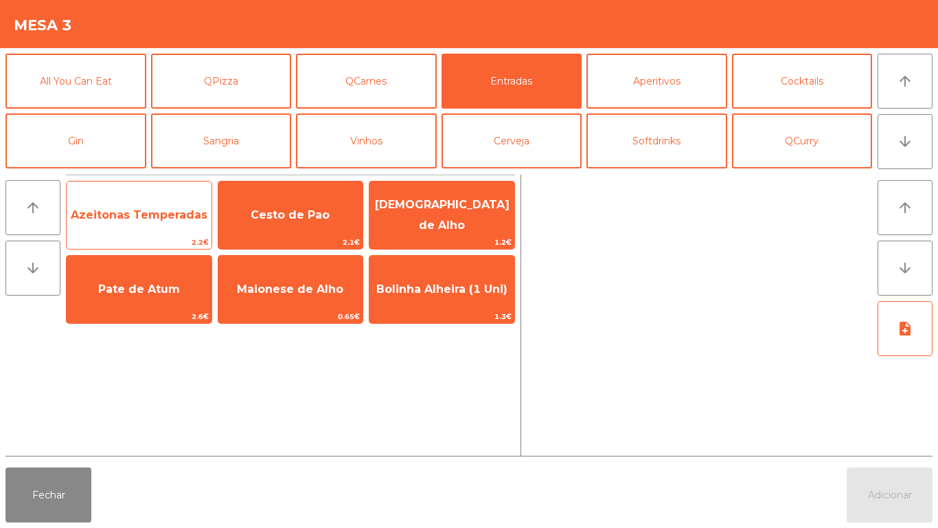
click at [159, 237] on span "2.2€" at bounding box center [139, 242] width 145 height 13
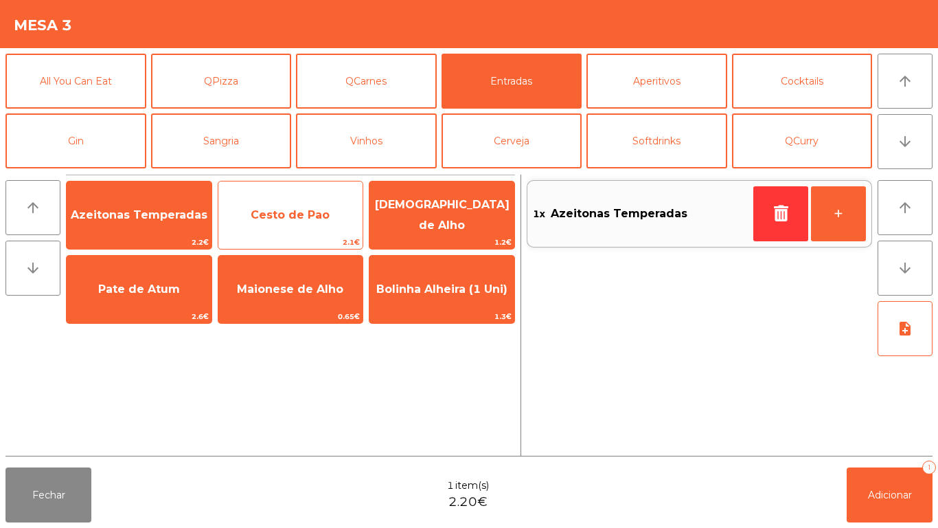
click at [308, 227] on span "Cesto de Pao" at bounding box center [290, 214] width 145 height 37
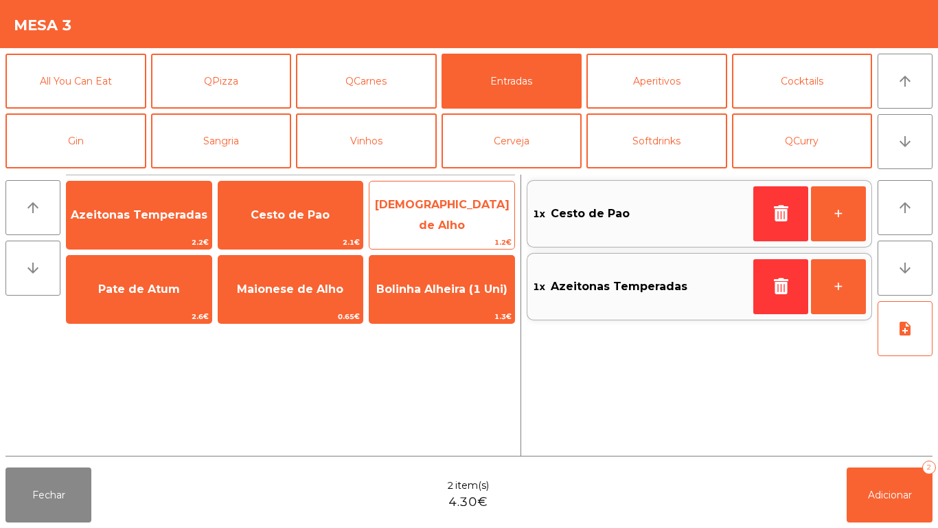
click at [464, 212] on span "[DEMOGRAPHIC_DATA] de Alho" at bounding box center [442, 215] width 135 height 34
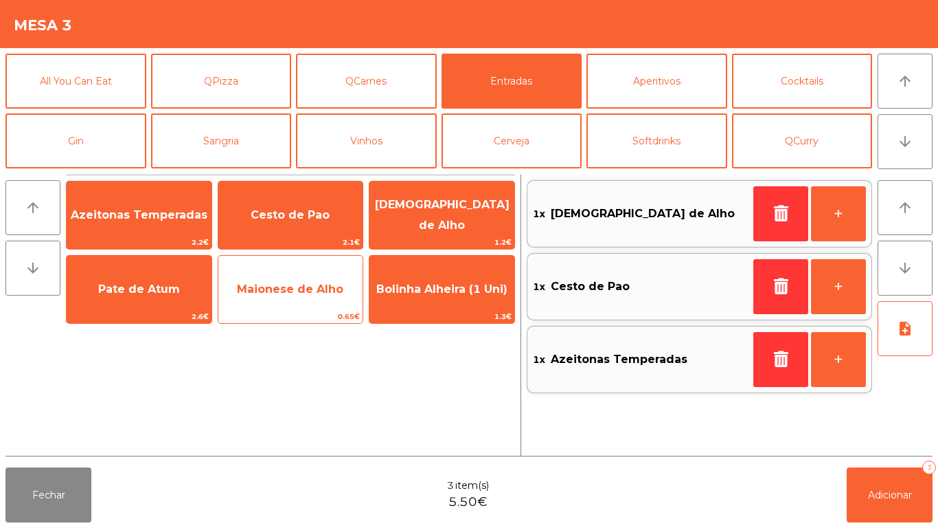
click at [302, 293] on span "Maionese de Alho" at bounding box center [290, 288] width 106 height 13
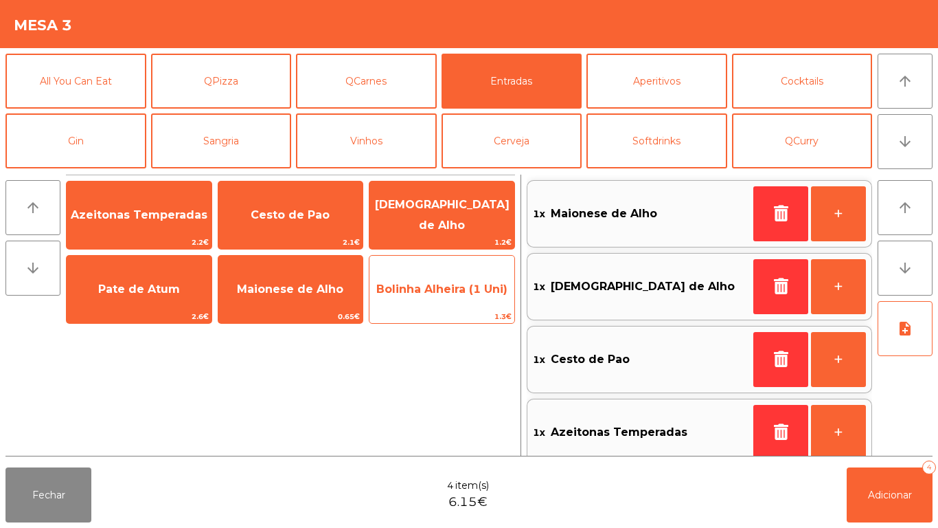
click at [445, 308] on div "Bolinha Alheira (1 Uni) 1.3€" at bounding box center [442, 289] width 146 height 69
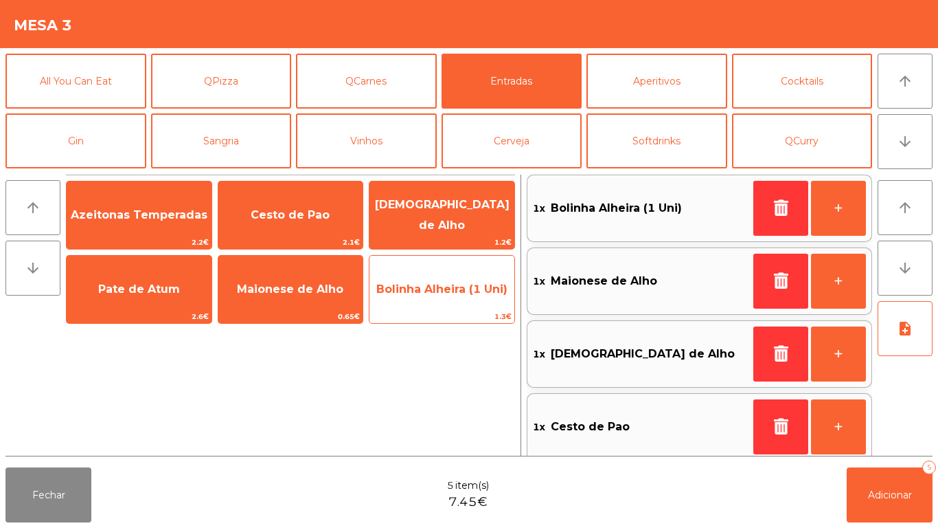
click at [436, 295] on span "Bolinha Alheira (1 Uni)" at bounding box center [442, 289] width 145 height 37
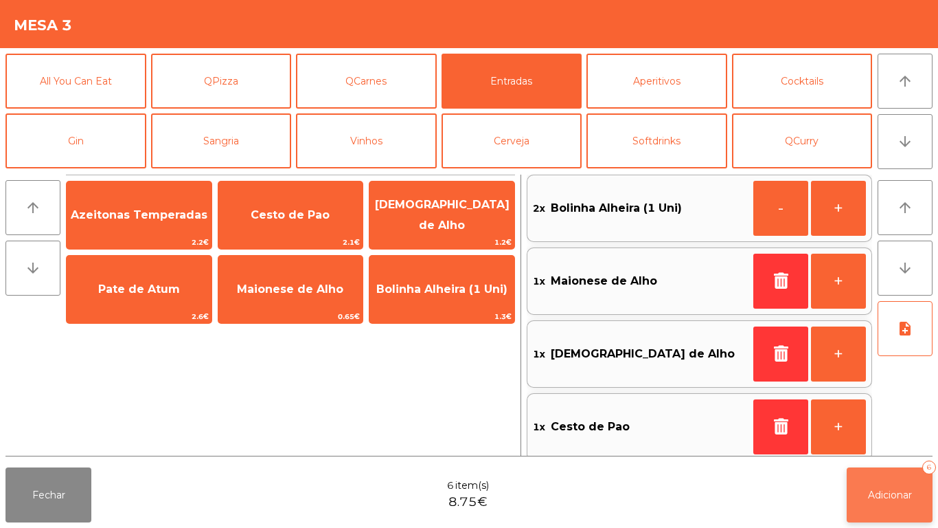
click at [892, 491] on span "Adicionar" at bounding box center [890, 494] width 44 height 12
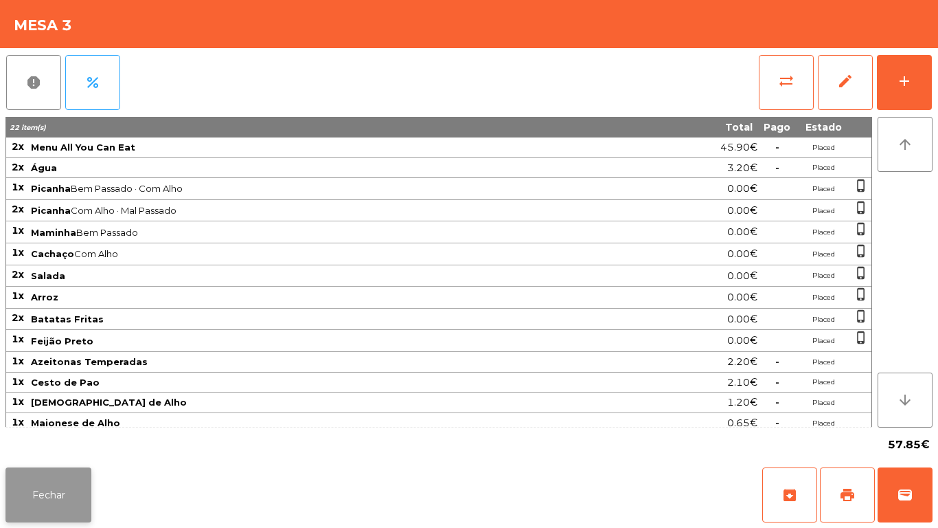
click at [47, 495] on button "Fechar" at bounding box center [48, 494] width 86 height 55
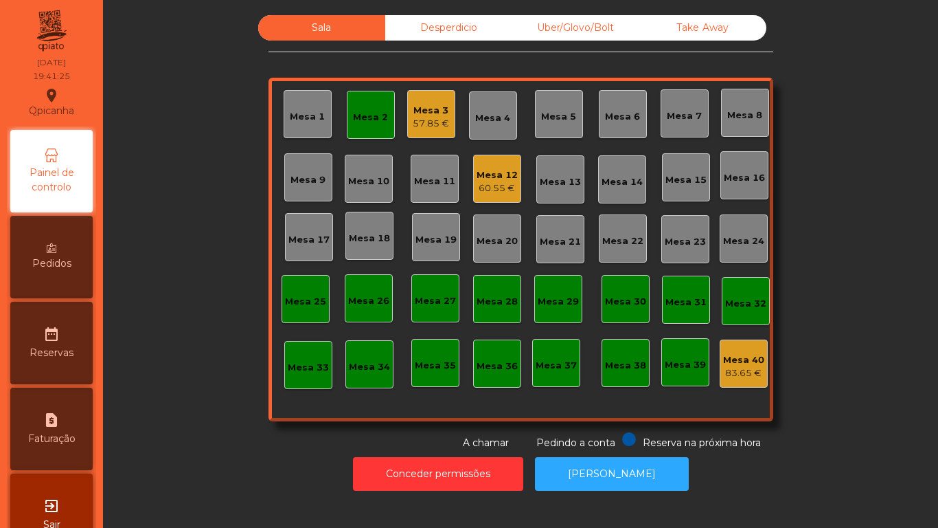
click at [359, 136] on div "Mesa 2" at bounding box center [371, 115] width 48 height 48
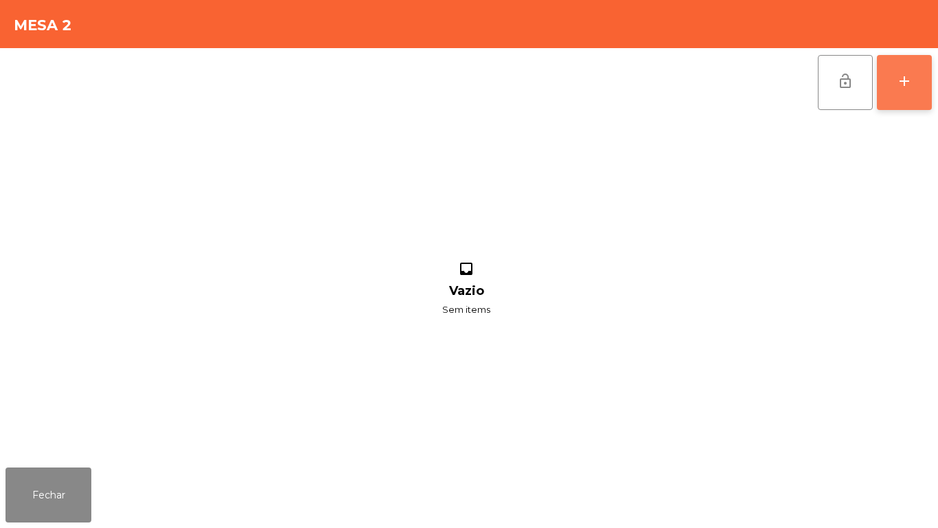
click at [908, 70] on button "add" at bounding box center [904, 82] width 55 height 55
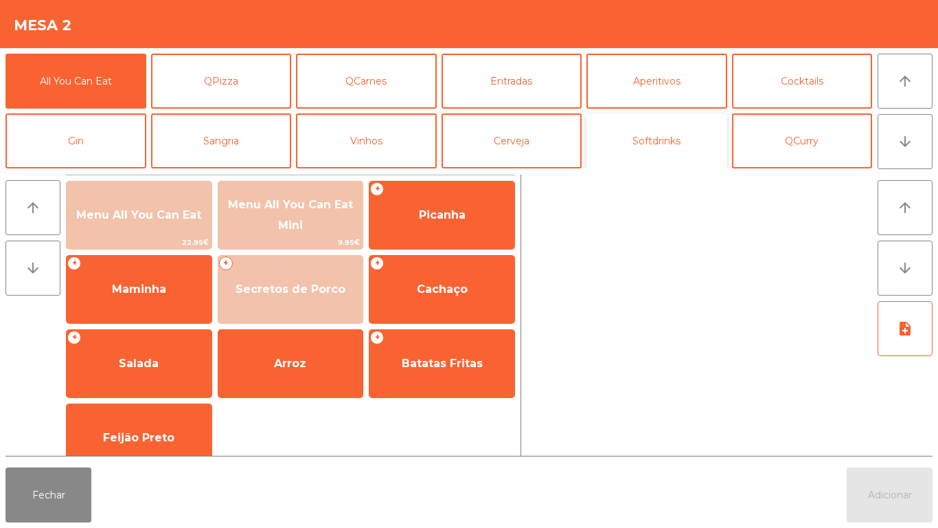
click at [651, 143] on button "Softdrinks" at bounding box center [657, 140] width 141 height 55
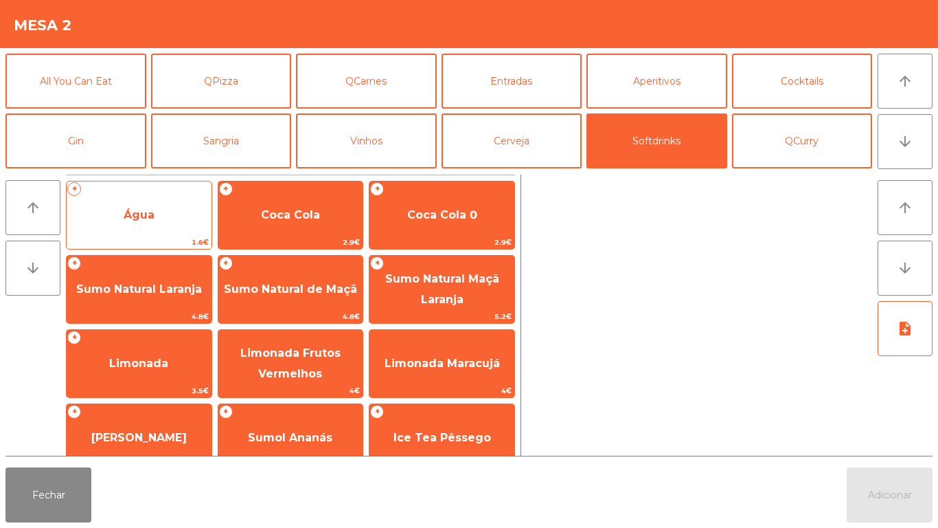
click at [188, 217] on span "Água" at bounding box center [139, 214] width 145 height 37
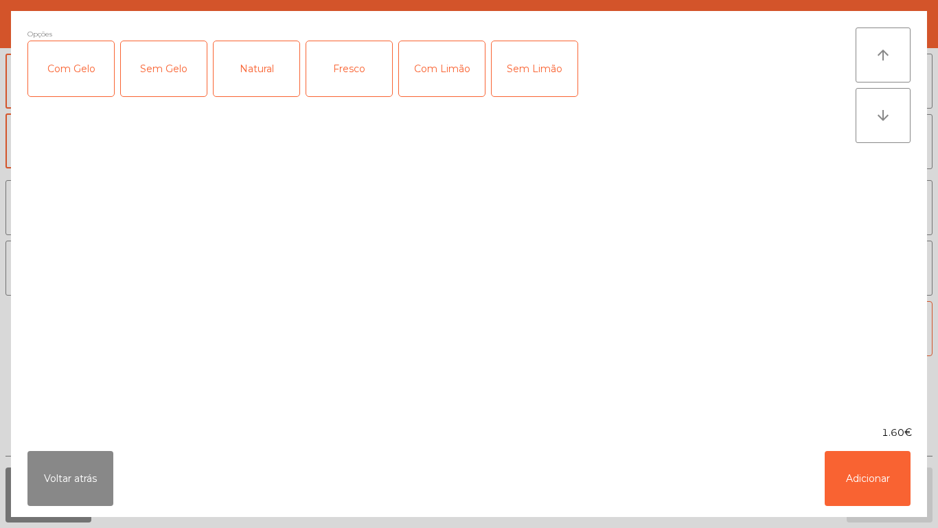
click at [262, 85] on div "Natural" at bounding box center [257, 68] width 86 height 55
click at [863, 456] on button "Adicionar" at bounding box center [868, 478] width 86 height 55
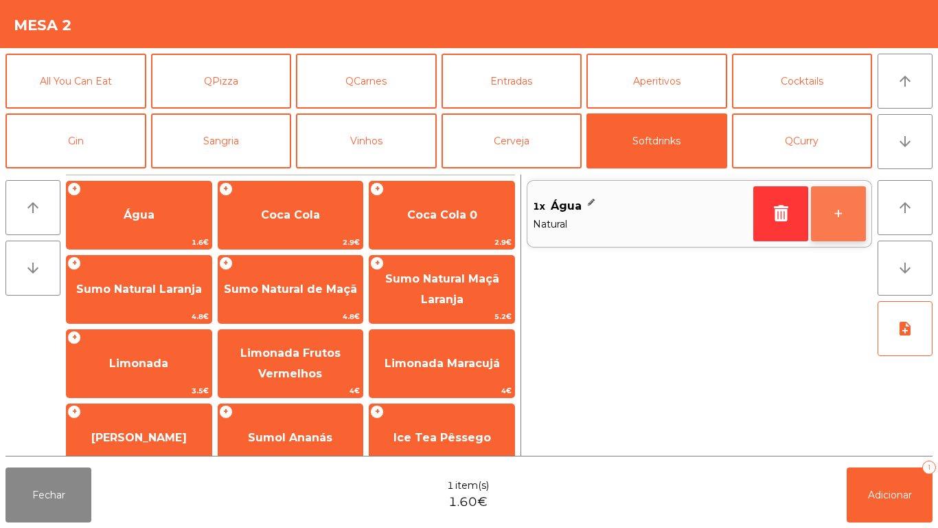
click at [839, 219] on button "+" at bounding box center [838, 213] width 55 height 55
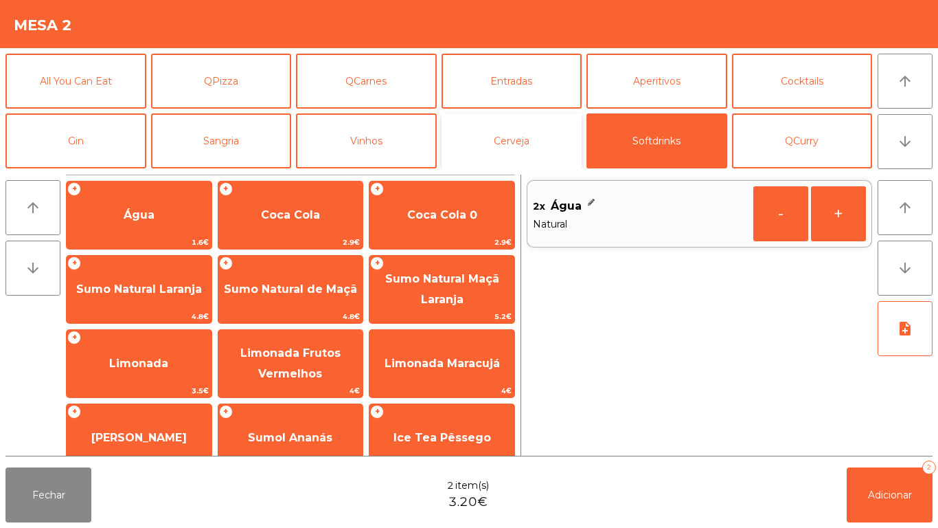
click at [539, 128] on button "Cerveja" at bounding box center [512, 140] width 141 height 55
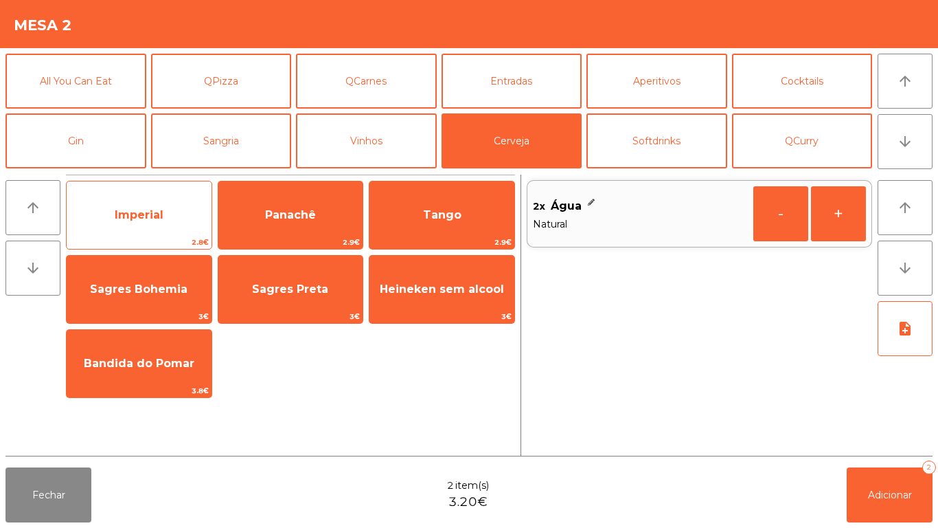
click at [173, 213] on span "Imperial" at bounding box center [139, 214] width 145 height 37
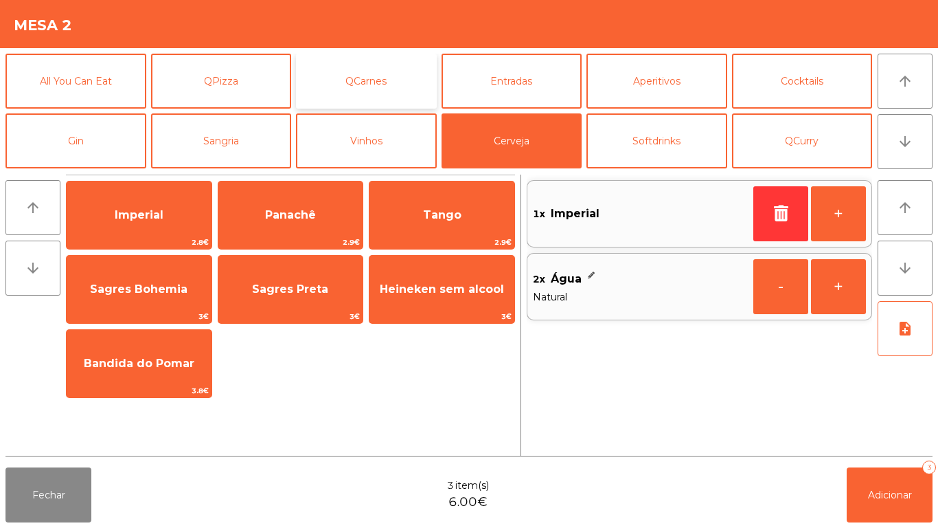
click at [382, 73] on button "QCarnes" at bounding box center [366, 81] width 141 height 55
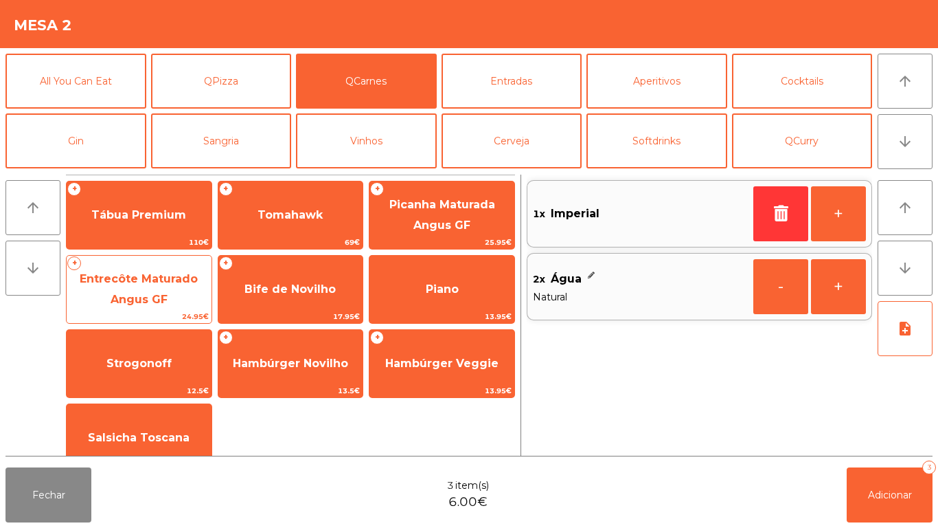
click at [155, 287] on span "Entrecôte Maturado Angus GF" at bounding box center [139, 289] width 145 height 58
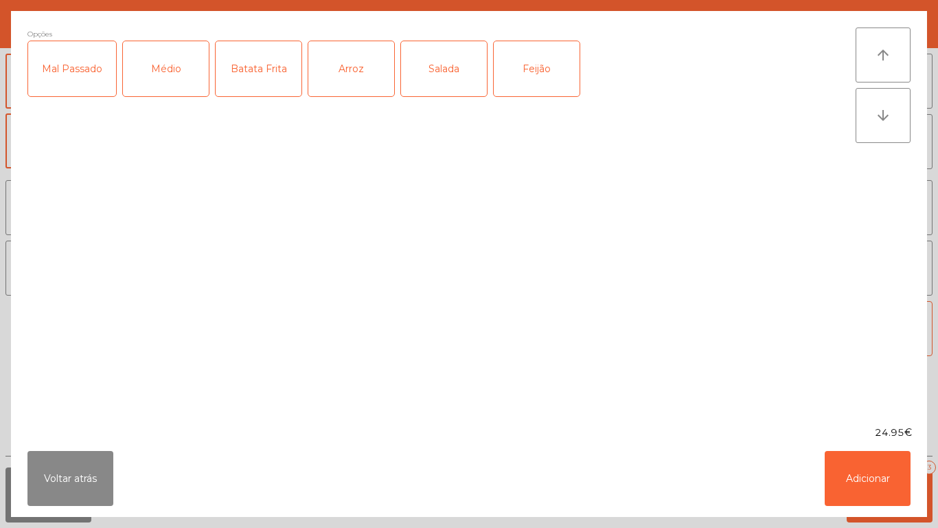
click at [168, 80] on div "Médio" at bounding box center [166, 68] width 86 height 55
click at [264, 71] on div "Batata Frita" at bounding box center [259, 68] width 86 height 55
click at [449, 74] on div "Salada" at bounding box center [444, 68] width 86 height 55
click at [448, 67] on div "Salada" at bounding box center [444, 68] width 86 height 55
click at [368, 63] on div "Arroz" at bounding box center [351, 68] width 86 height 55
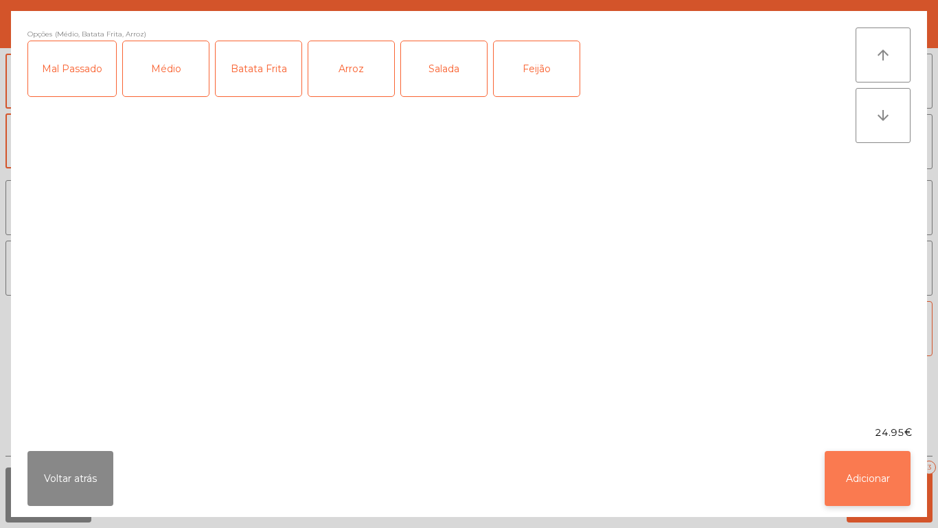
click at [857, 493] on button "Adicionar" at bounding box center [868, 478] width 86 height 55
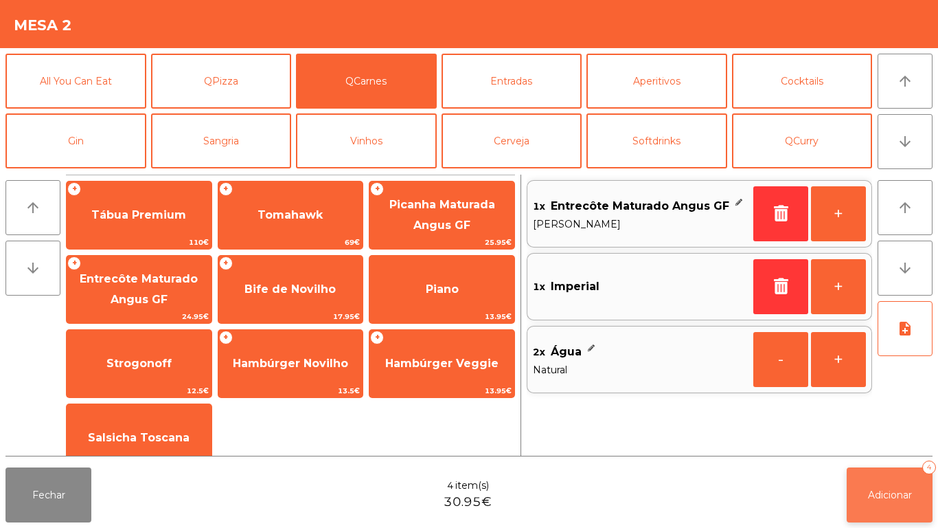
click at [885, 493] on span "Adicionar" at bounding box center [890, 494] width 44 height 12
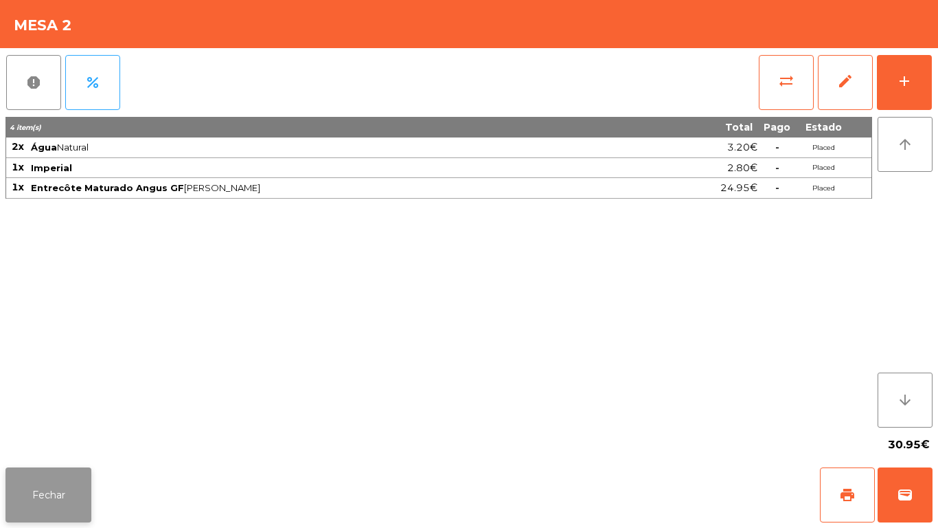
click at [47, 484] on button "Fechar" at bounding box center [48, 494] width 86 height 55
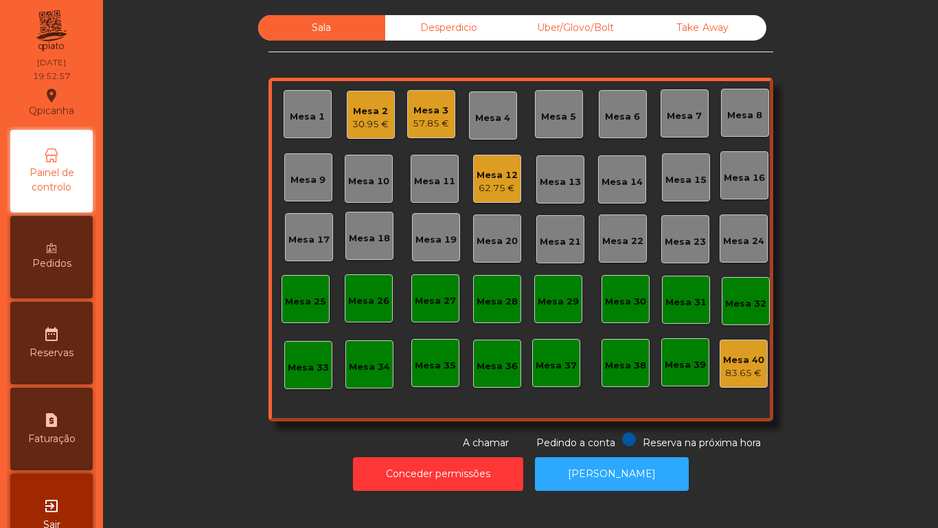
click at [354, 126] on div "30.95 €" at bounding box center [370, 124] width 36 height 14
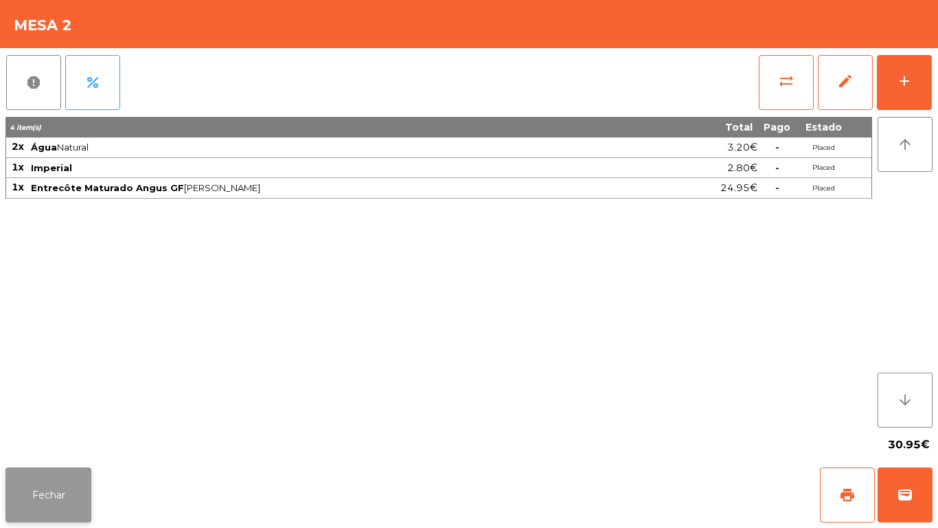
click at [54, 480] on button "Fechar" at bounding box center [48, 494] width 86 height 55
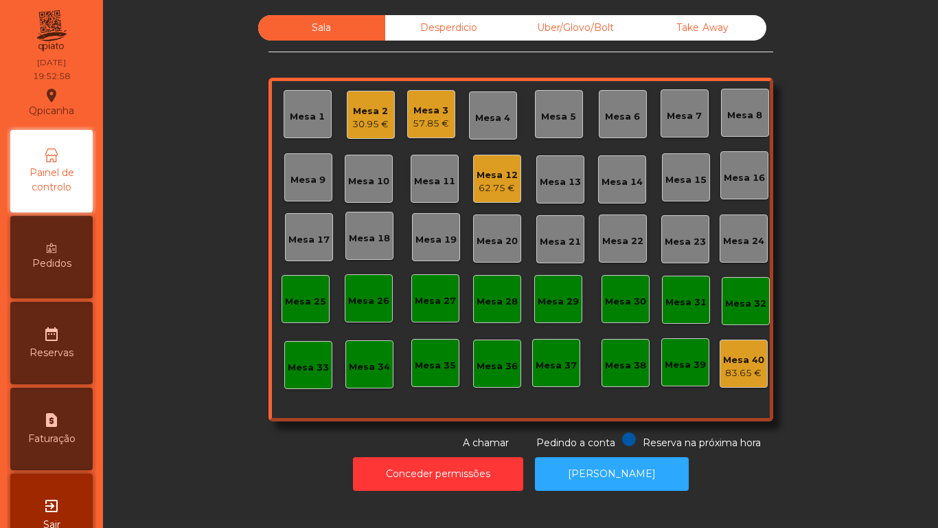
click at [501, 194] on div "62.75 €" at bounding box center [497, 188] width 41 height 14
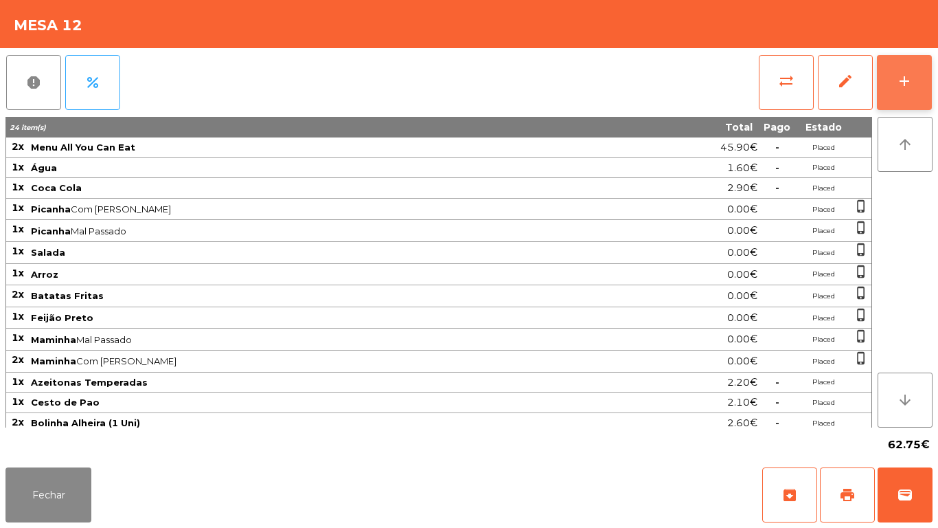
click at [914, 80] on button "add" at bounding box center [904, 82] width 55 height 55
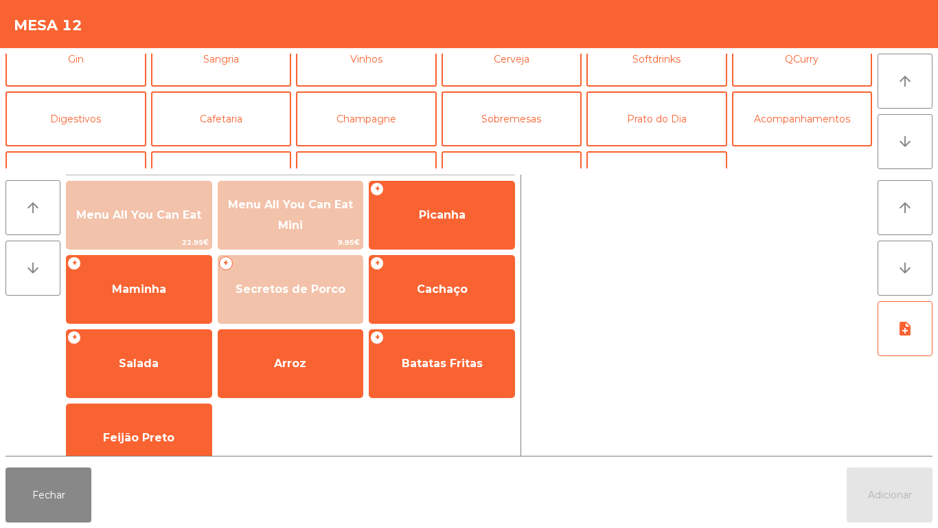
scroll to position [88, 0]
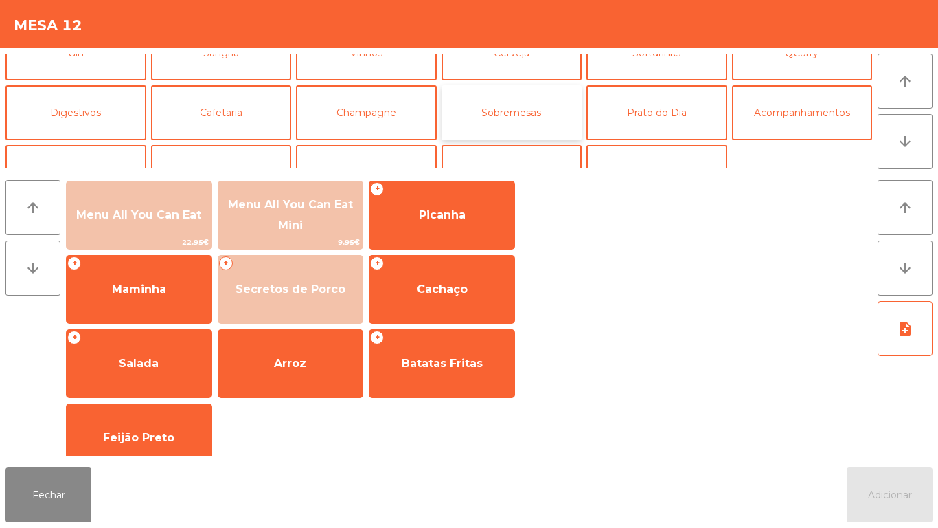
click at [532, 117] on button "Sobremesas" at bounding box center [512, 112] width 141 height 55
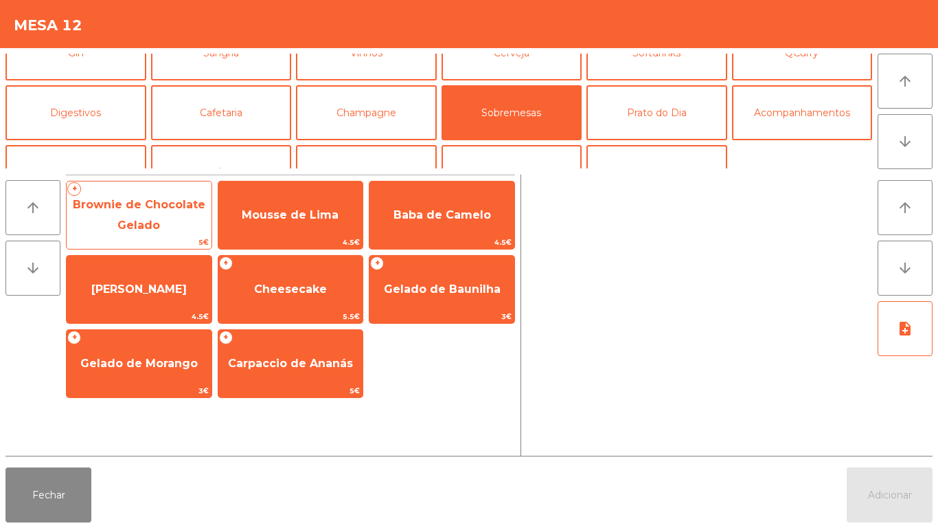
click at [191, 225] on span "Brownie de Chocolate Gelado" at bounding box center [139, 215] width 145 height 58
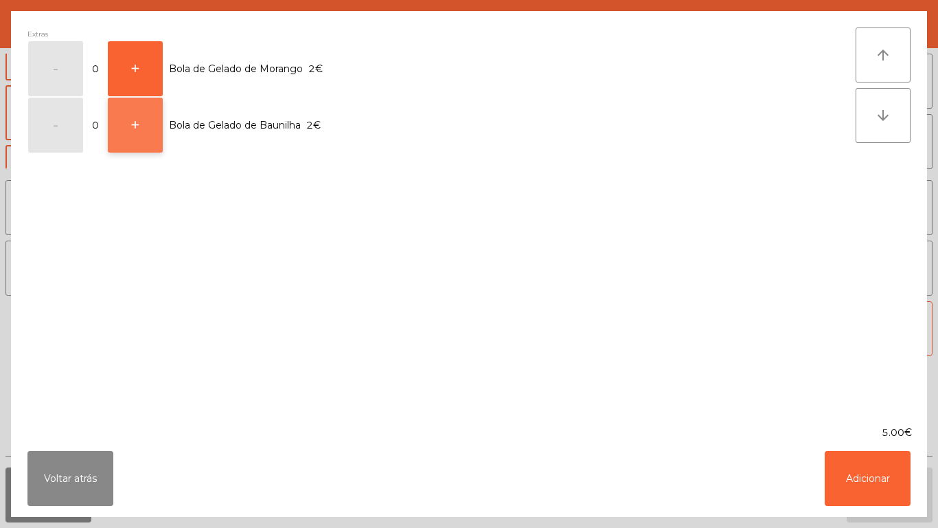
click at [157, 127] on button "+" at bounding box center [135, 125] width 55 height 55
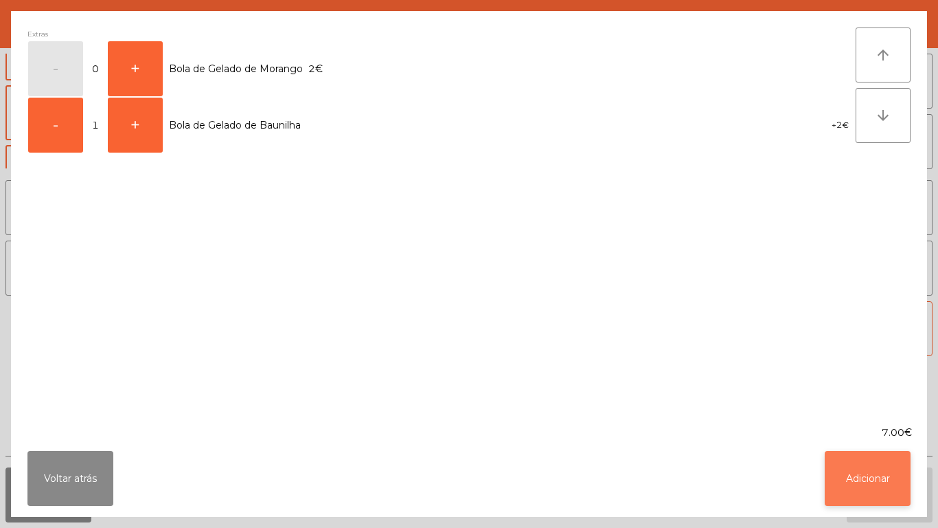
click at [864, 471] on button "Adicionar" at bounding box center [868, 478] width 86 height 55
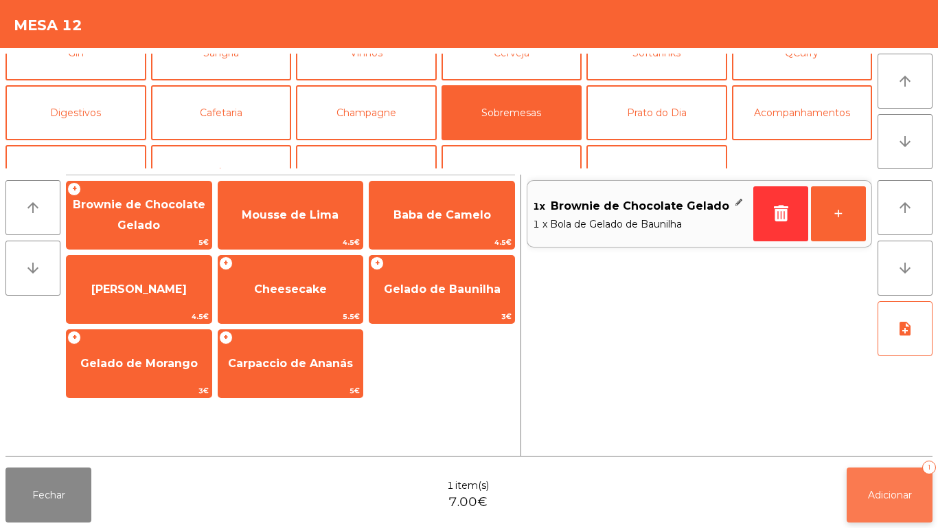
click at [881, 493] on span "Adicionar" at bounding box center [890, 494] width 44 height 12
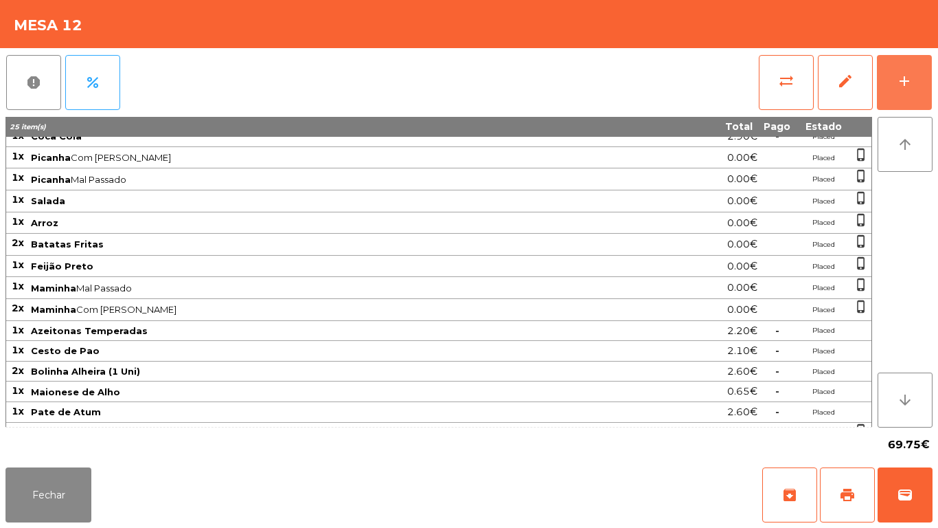
scroll to position [131, 0]
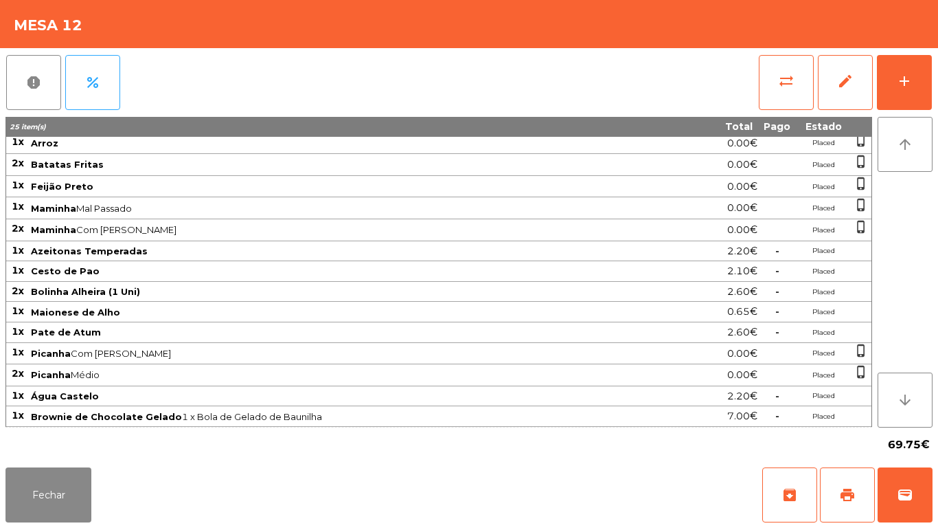
click at [42, 525] on div "Fechar archive print wallet" at bounding box center [469, 495] width 938 height 66
click at [47, 477] on button "Fechar" at bounding box center [48, 494] width 86 height 55
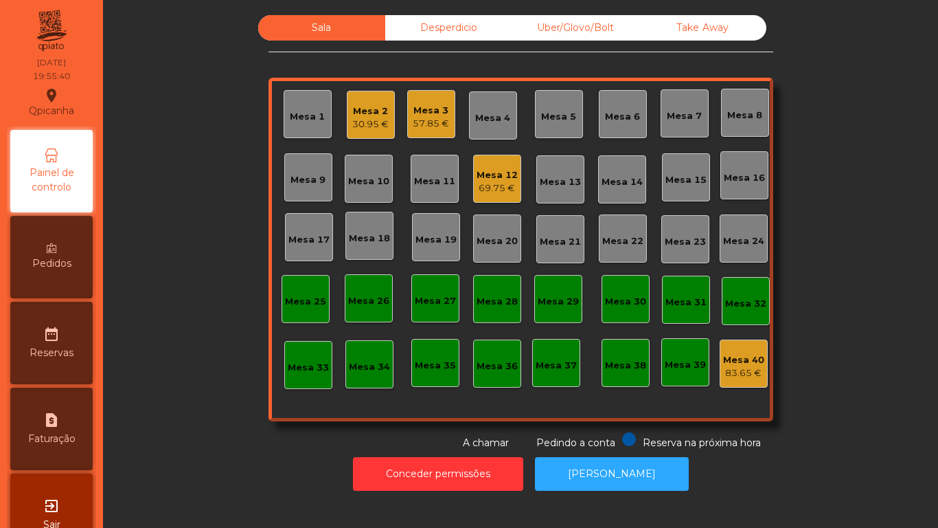
click at [358, 122] on div "30.95 €" at bounding box center [370, 124] width 36 height 14
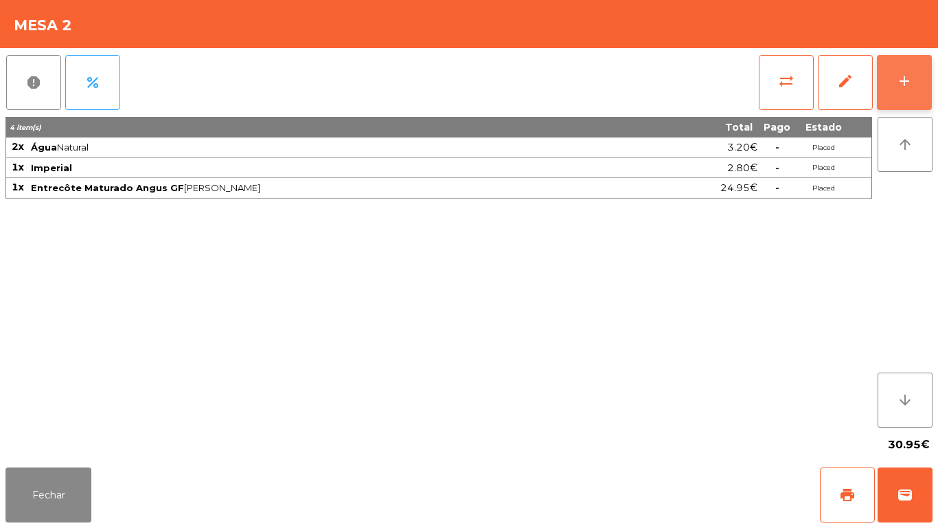
click at [910, 99] on button "add" at bounding box center [904, 82] width 55 height 55
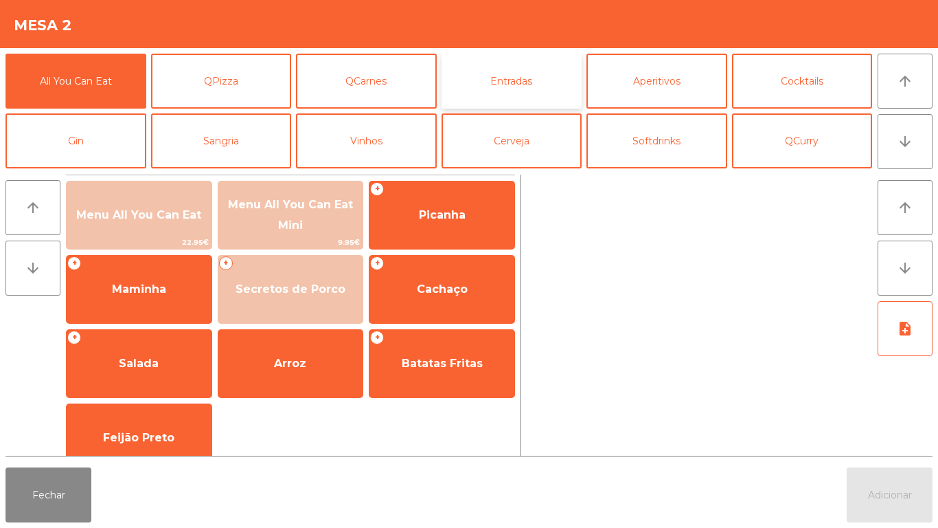
click at [507, 87] on button "Entradas" at bounding box center [512, 81] width 141 height 55
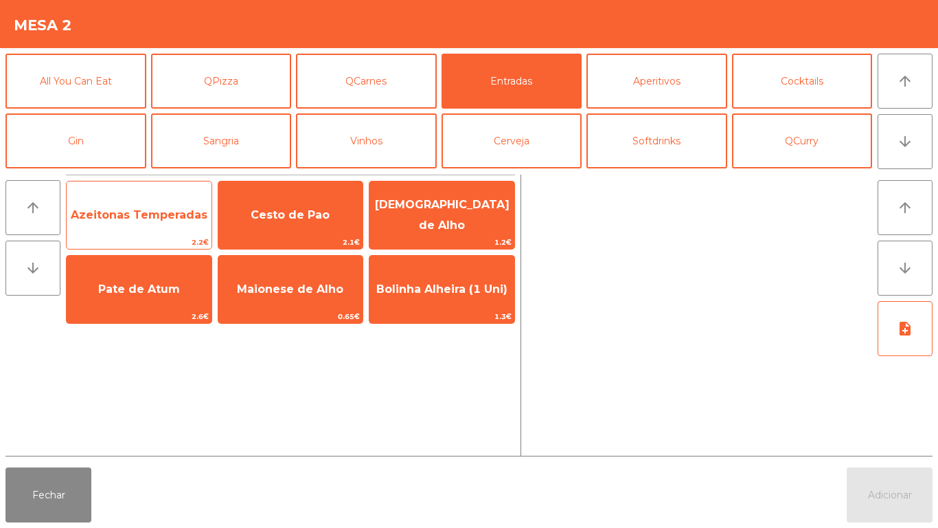
click at [137, 218] on span "Azeitonas Temperadas" at bounding box center [139, 214] width 137 height 13
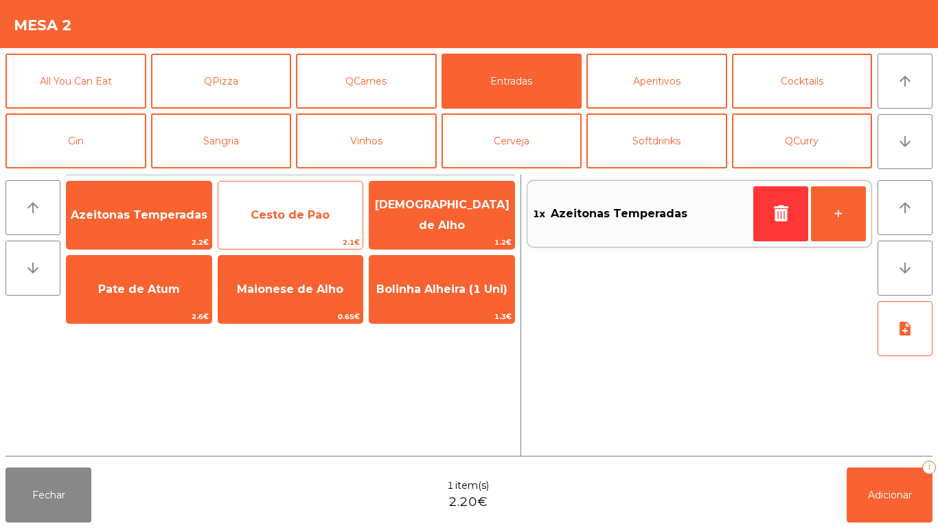
click at [284, 214] on span "Cesto de Pao" at bounding box center [290, 214] width 79 height 13
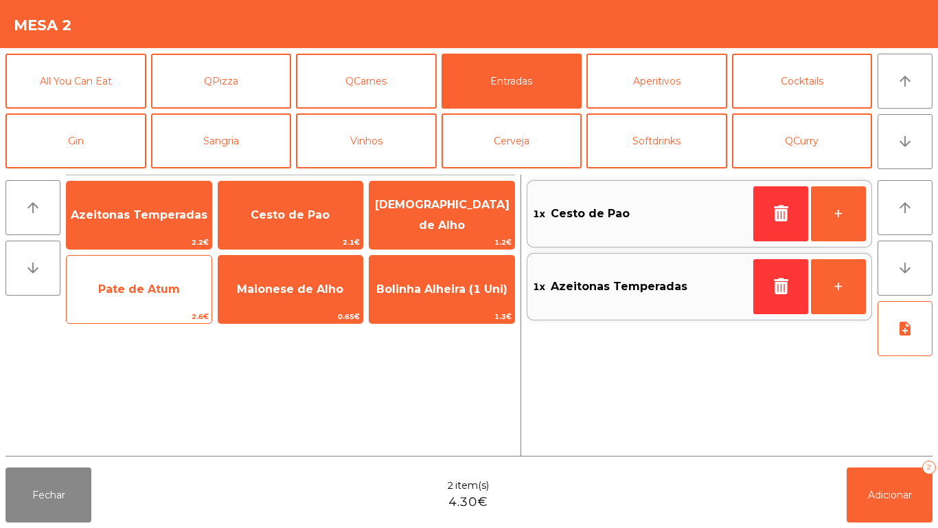
click at [173, 282] on span "Pate de Atum" at bounding box center [139, 288] width 82 height 13
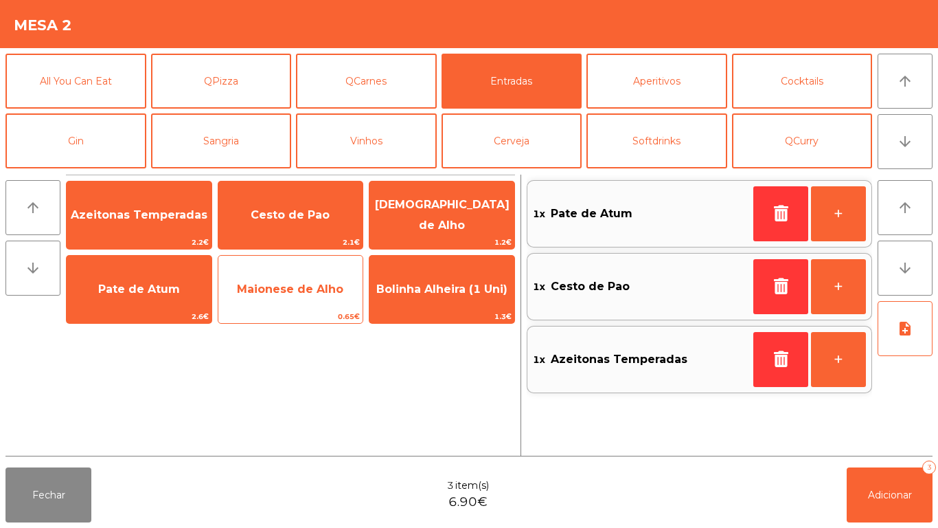
click at [258, 297] on span "Maionese de Alho" at bounding box center [290, 289] width 145 height 37
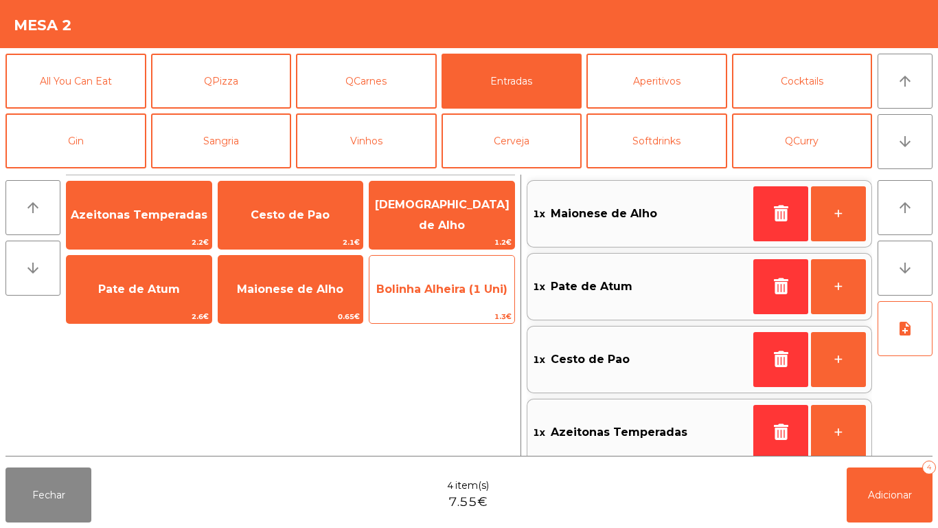
click at [444, 285] on span "Bolinha Alheira (1 Uni)" at bounding box center [441, 288] width 131 height 13
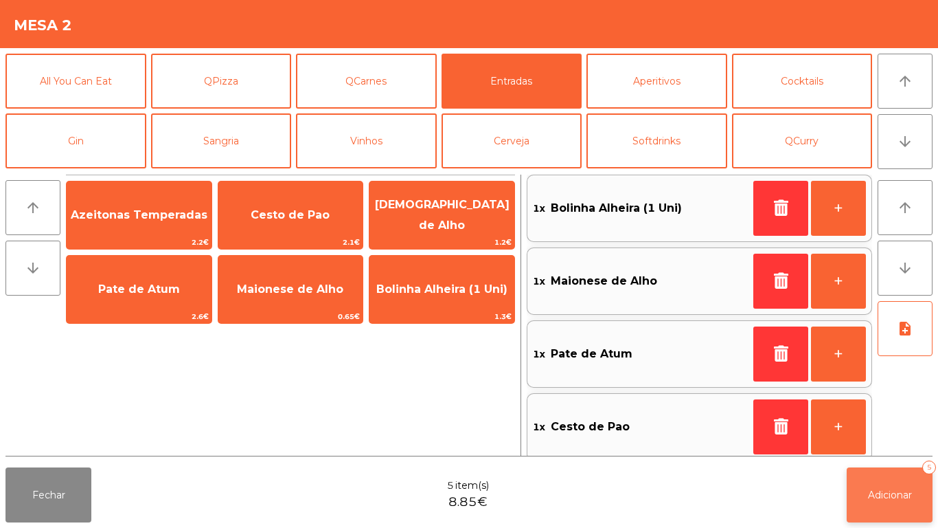
click at [872, 488] on span "Adicionar" at bounding box center [890, 494] width 44 height 12
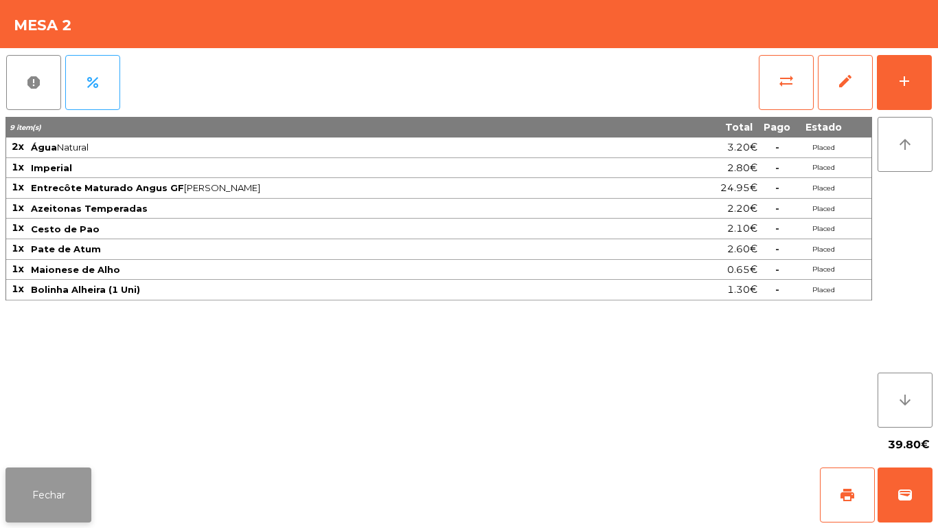
click at [52, 484] on button "Fechar" at bounding box center [48, 494] width 86 height 55
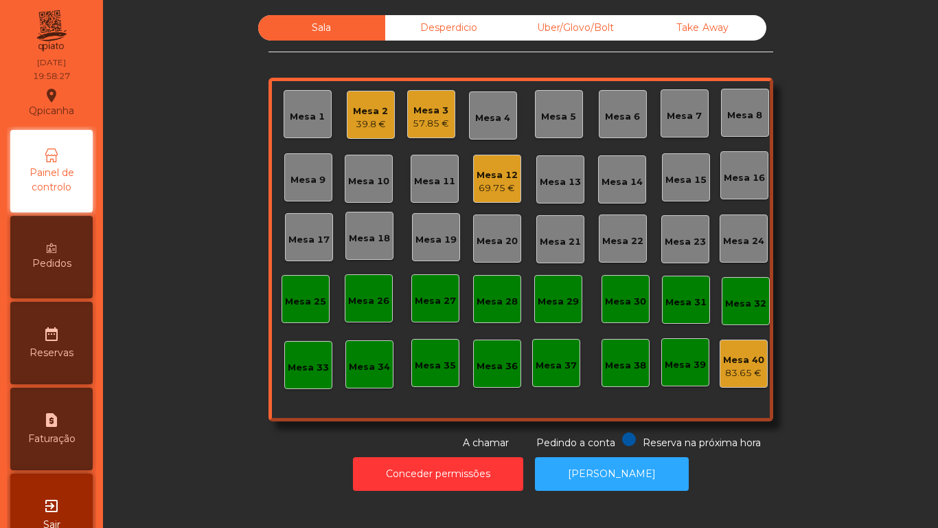
click at [427, 132] on div "Mesa 3 57.85 €" at bounding box center [431, 114] width 48 height 48
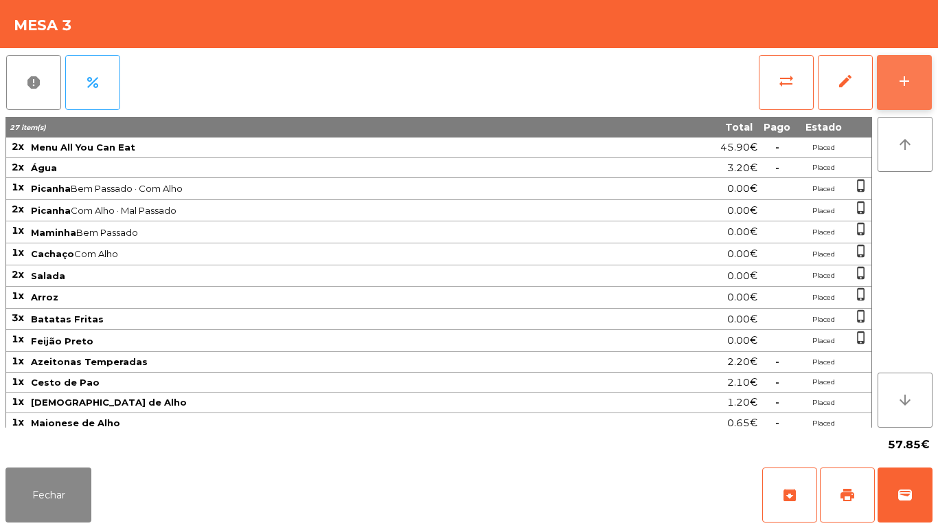
click at [903, 89] on div "add" at bounding box center [905, 81] width 16 height 16
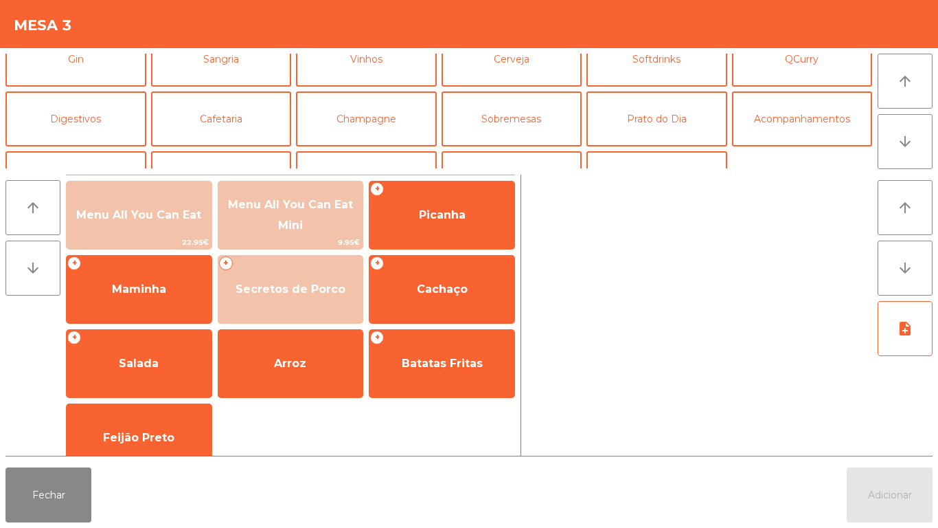
scroll to position [103, 0]
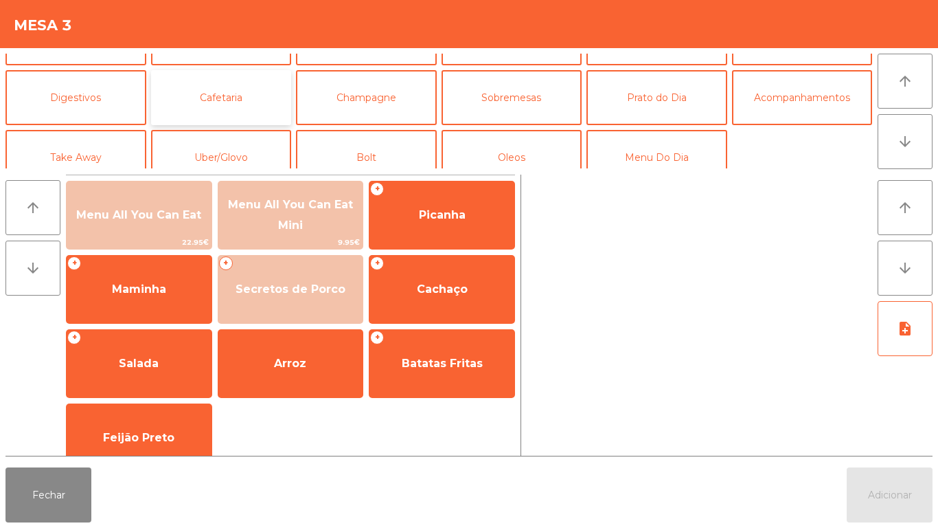
click at [253, 111] on button "Cafetaria" at bounding box center [221, 97] width 141 height 55
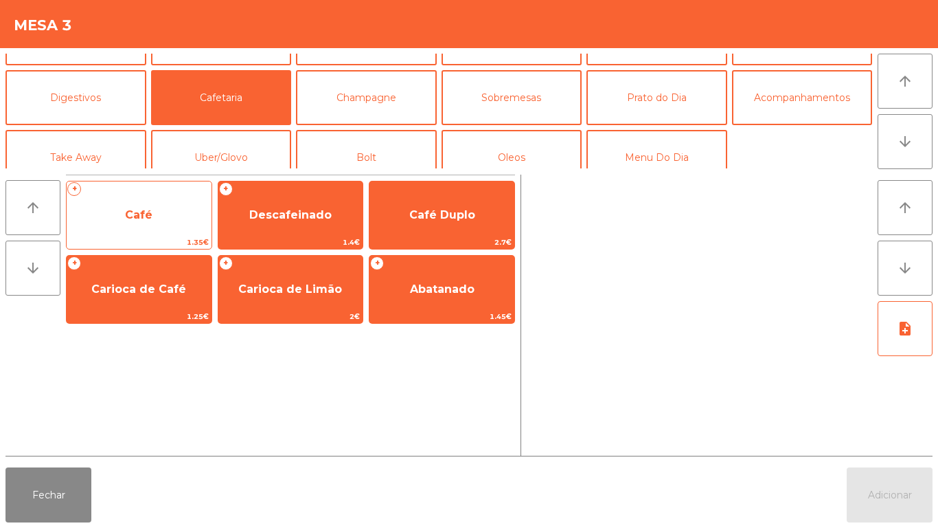
click at [176, 205] on span "Café" at bounding box center [139, 214] width 145 height 37
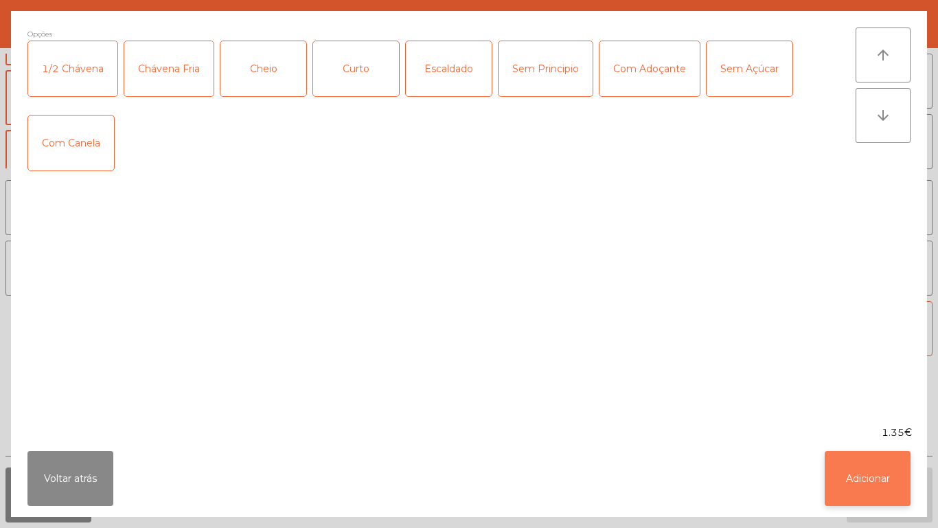
click at [859, 457] on button "Adicionar" at bounding box center [868, 478] width 86 height 55
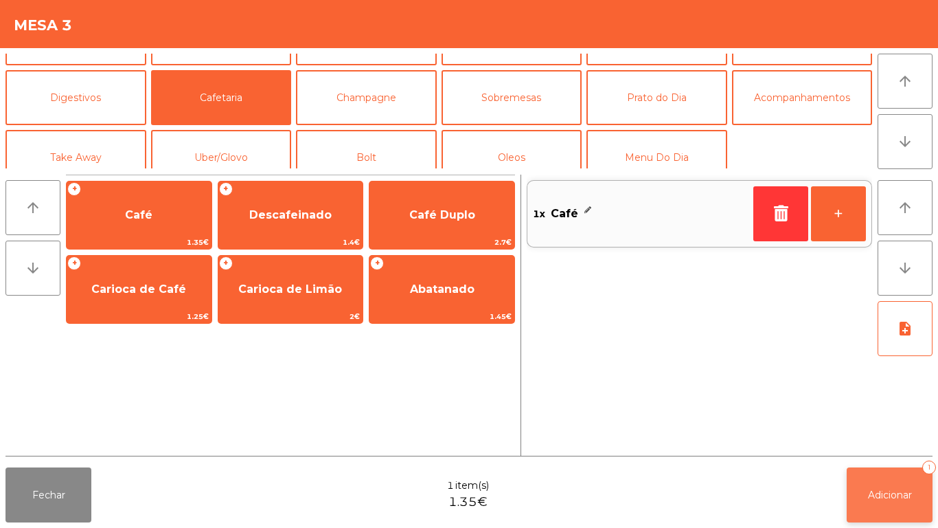
click at [886, 492] on span "Adicionar" at bounding box center [890, 494] width 44 height 12
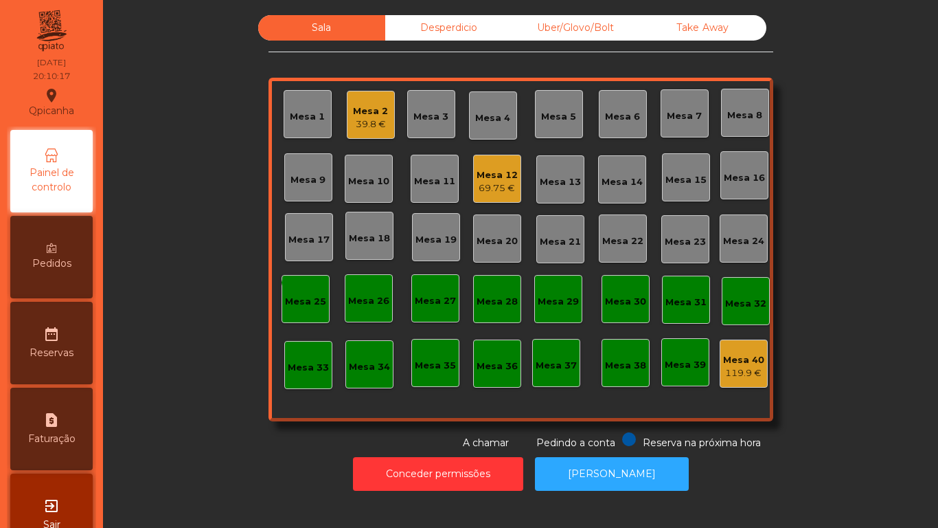
click at [486, 187] on div "69.75 €" at bounding box center [497, 188] width 41 height 14
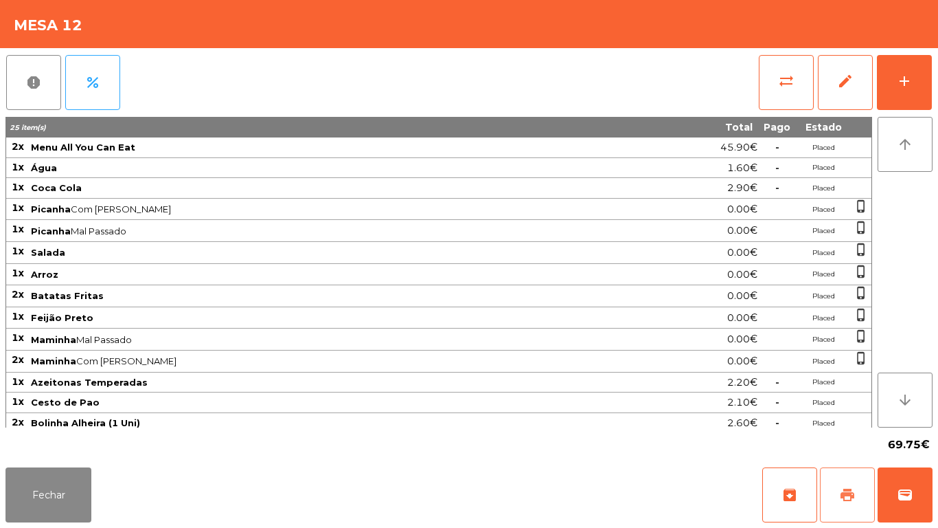
click at [837, 494] on button "print" at bounding box center [847, 494] width 55 height 55
click at [85, 491] on button "Fechar" at bounding box center [48, 494] width 86 height 55
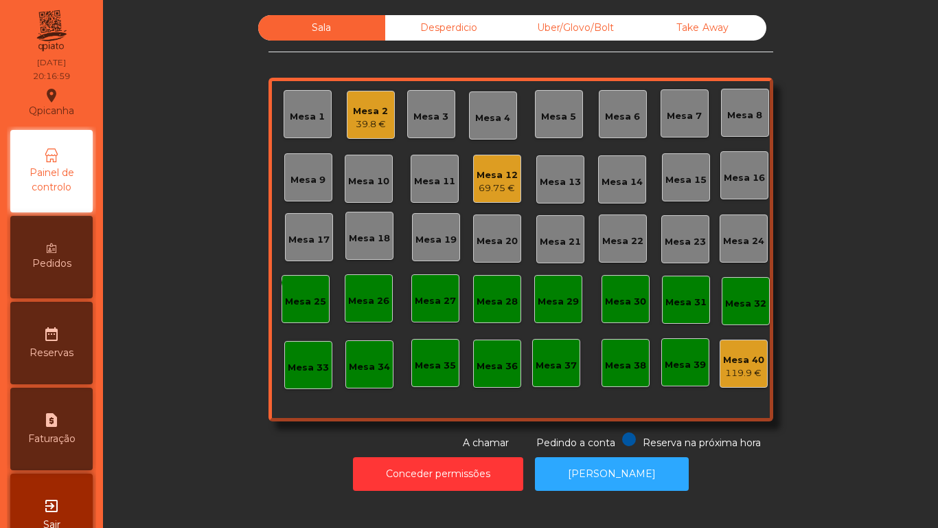
click at [307, 182] on div "Mesa 9" at bounding box center [308, 180] width 35 height 14
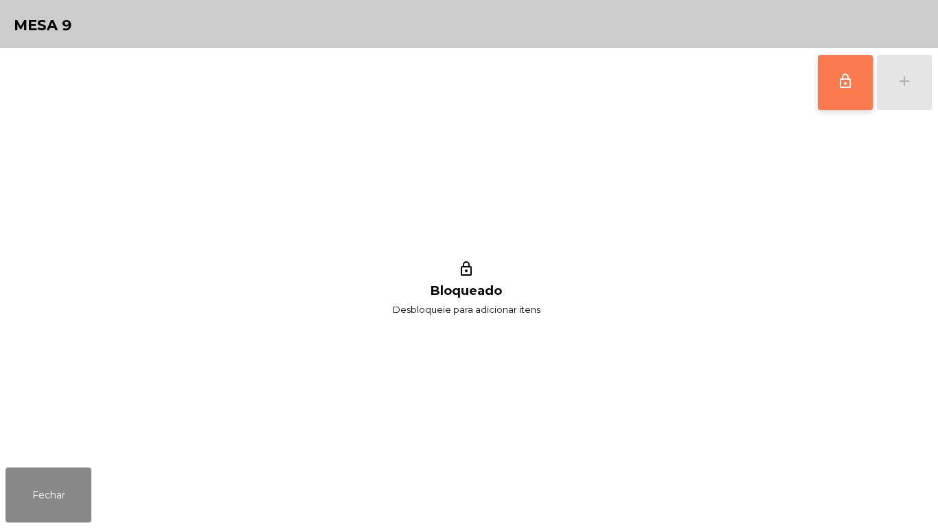
click at [844, 100] on button "lock_outline" at bounding box center [845, 82] width 55 height 55
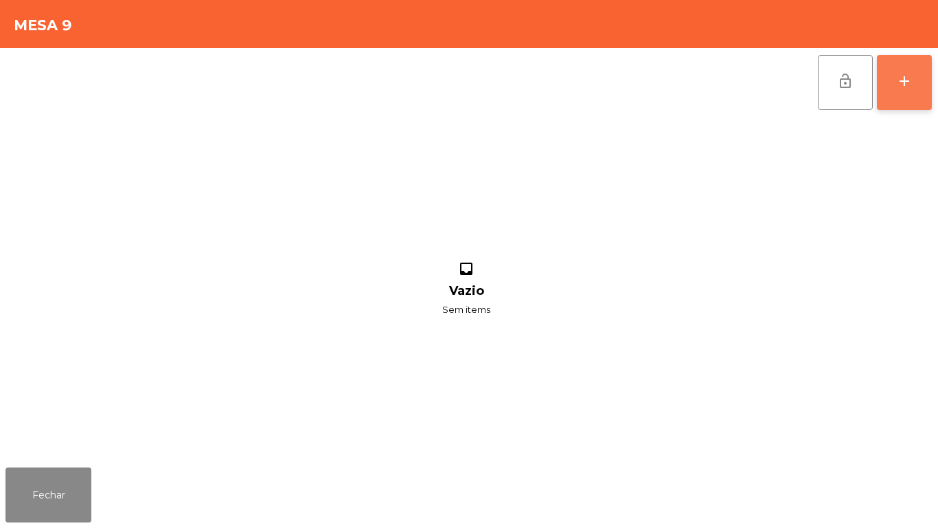
click at [911, 95] on button "add" at bounding box center [904, 82] width 55 height 55
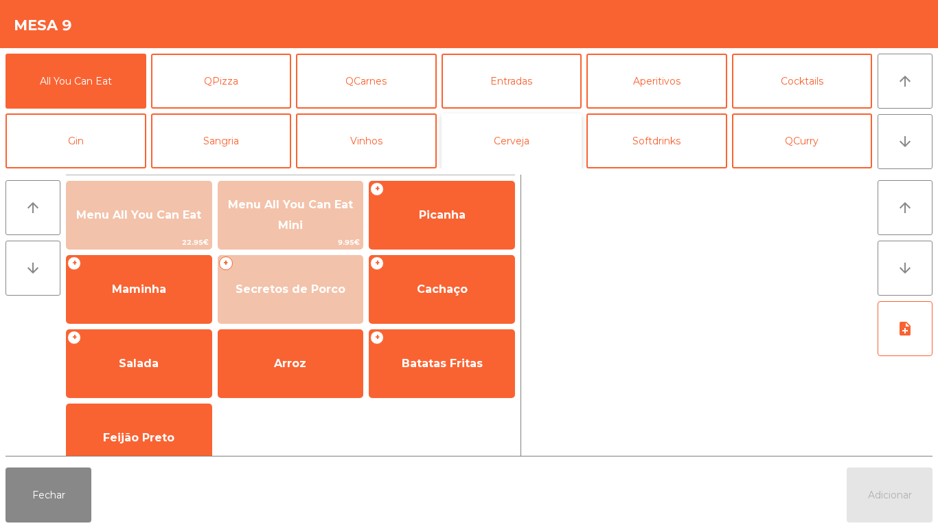
click at [526, 156] on button "Cerveja" at bounding box center [512, 140] width 141 height 55
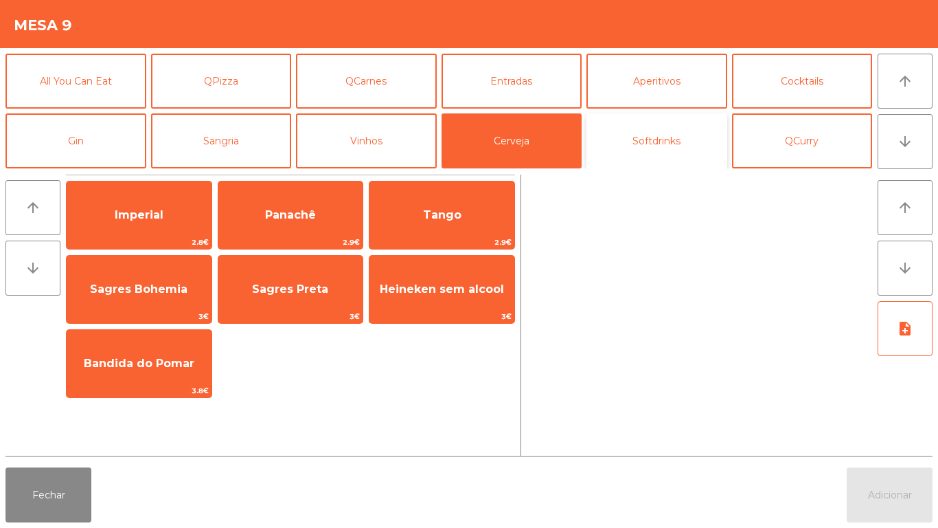
click at [669, 136] on button "Softdrinks" at bounding box center [657, 140] width 141 height 55
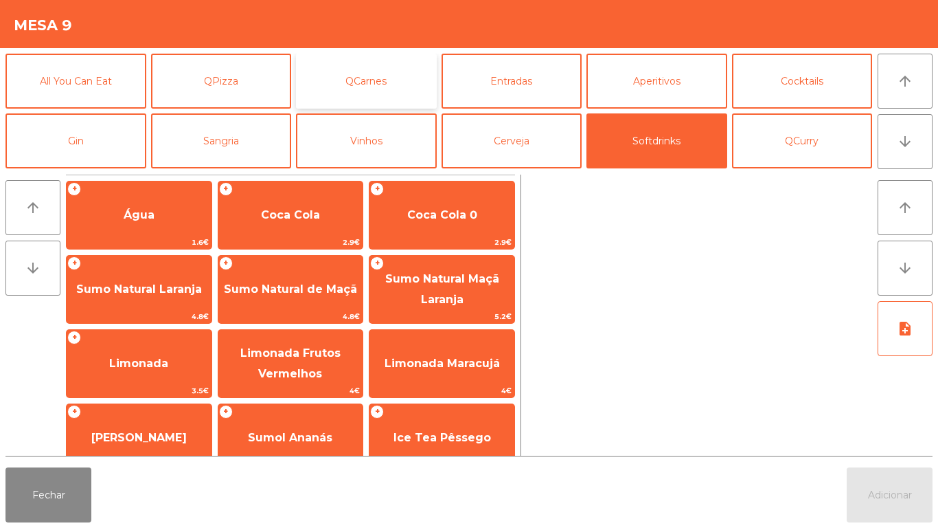
click at [421, 90] on button "QCarnes" at bounding box center [366, 81] width 141 height 55
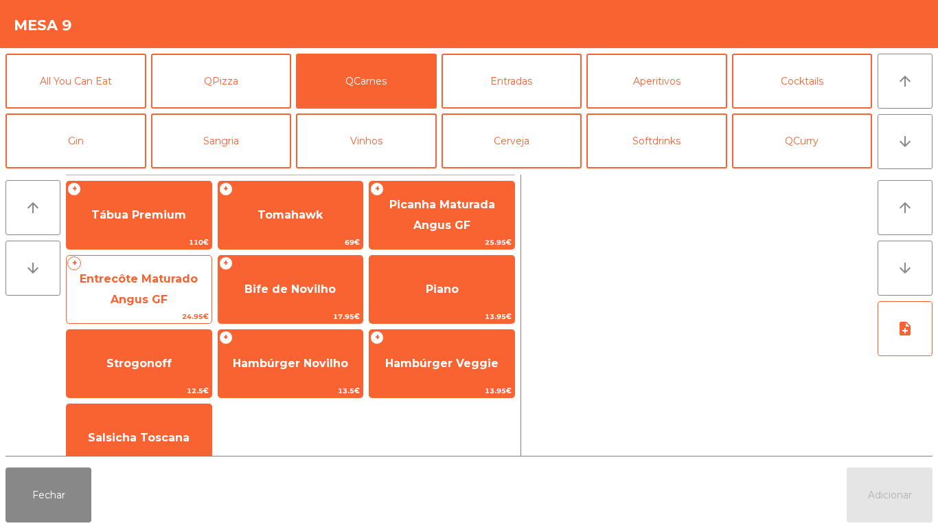
click at [187, 284] on span "Entrecôte Maturado Angus GF" at bounding box center [139, 289] width 118 height 34
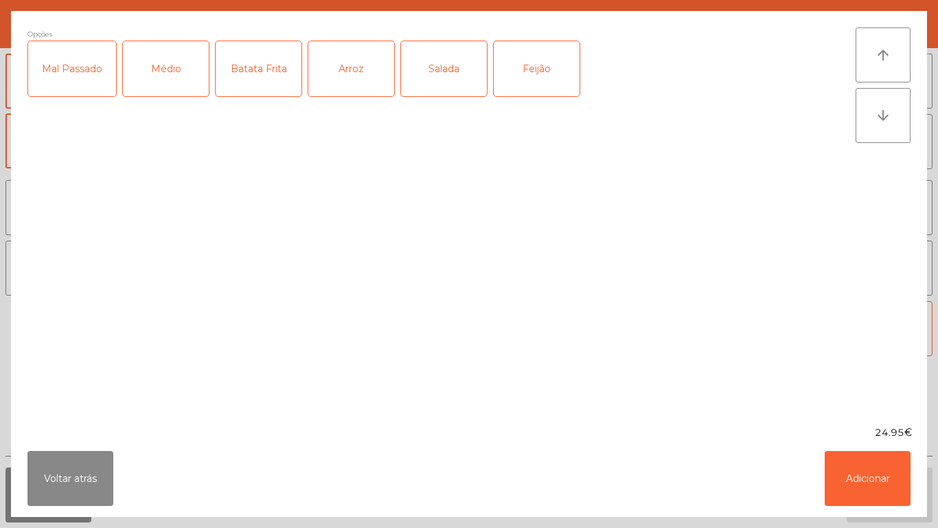
click at [174, 81] on div "Médio" at bounding box center [166, 68] width 86 height 55
click at [93, 71] on div "Mal Passado" at bounding box center [72, 68] width 88 height 55
click at [271, 78] on div "Batata Frita" at bounding box center [259, 68] width 86 height 55
click at [372, 75] on div "Arroz" at bounding box center [351, 68] width 86 height 55
click at [374, 69] on div "Arroz" at bounding box center [351, 68] width 86 height 55
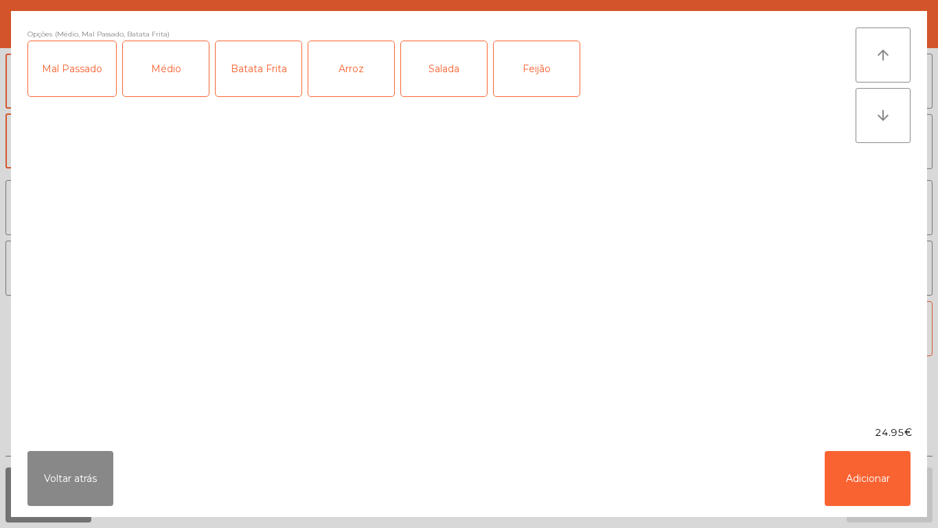
click at [451, 71] on div "Salada" at bounding box center [444, 68] width 86 height 55
click at [870, 491] on button "Adicionar" at bounding box center [868, 478] width 86 height 55
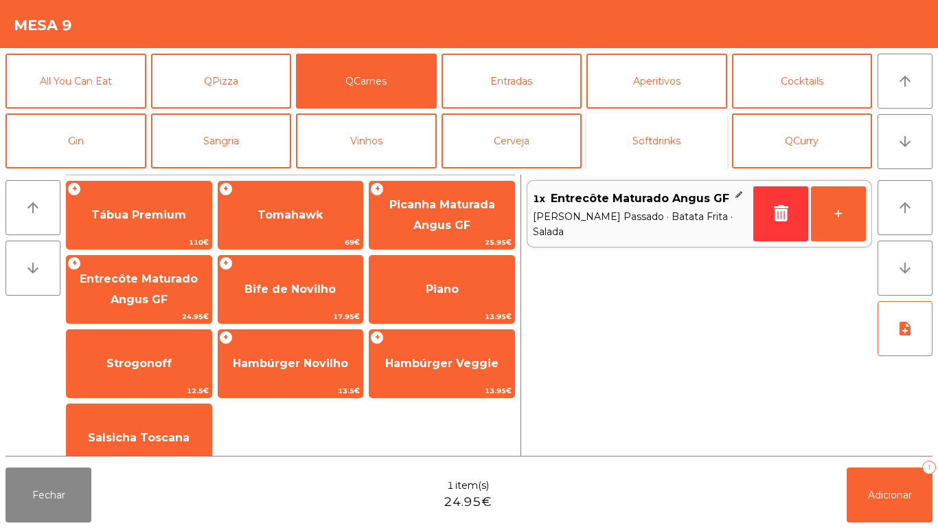
click at [688, 139] on button "Softdrinks" at bounding box center [657, 140] width 141 height 55
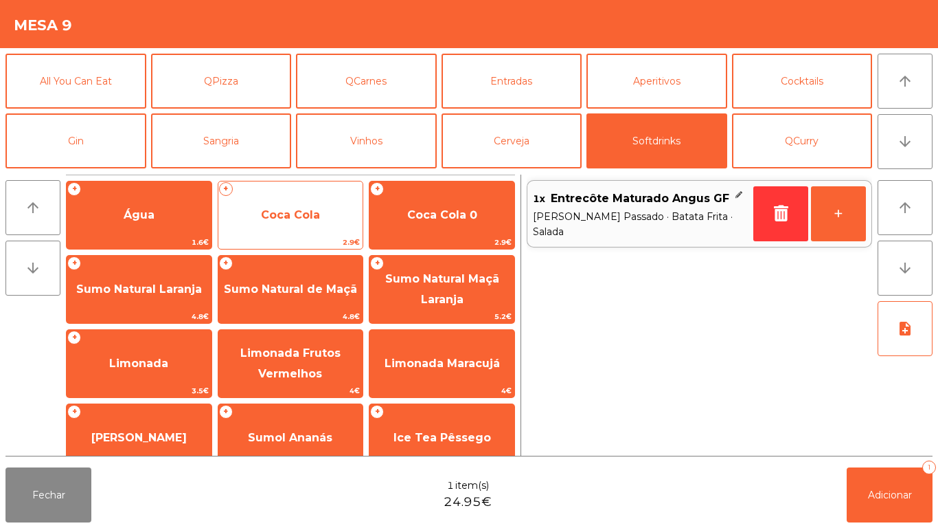
click at [319, 225] on span "Coca Cola" at bounding box center [290, 214] width 145 height 37
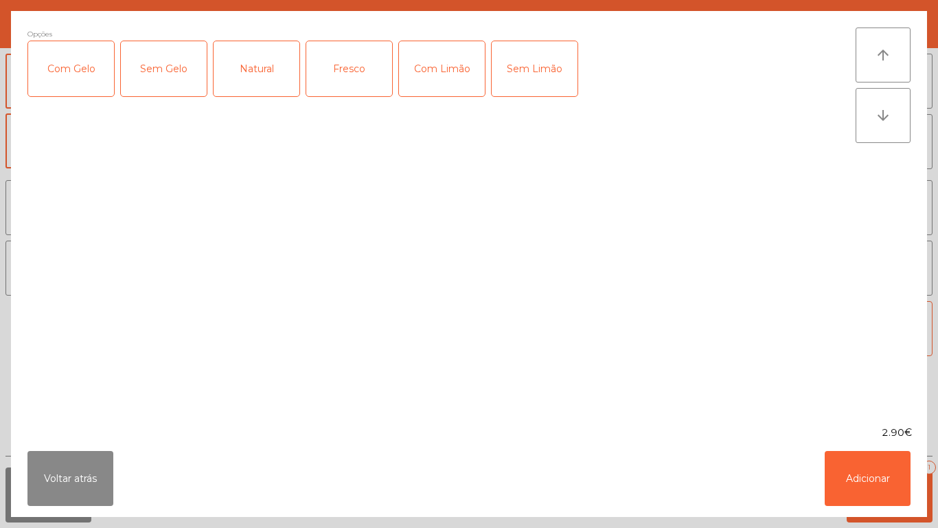
click at [85, 79] on div "Com Gelo" at bounding box center [71, 68] width 86 height 55
click at [181, 70] on div "Sem Gelo" at bounding box center [164, 68] width 86 height 55
click at [283, 73] on div "Natural" at bounding box center [257, 68] width 86 height 55
click at [361, 87] on div "Fresco" at bounding box center [349, 68] width 86 height 55
click at [437, 74] on div "Com Limão" at bounding box center [442, 68] width 86 height 55
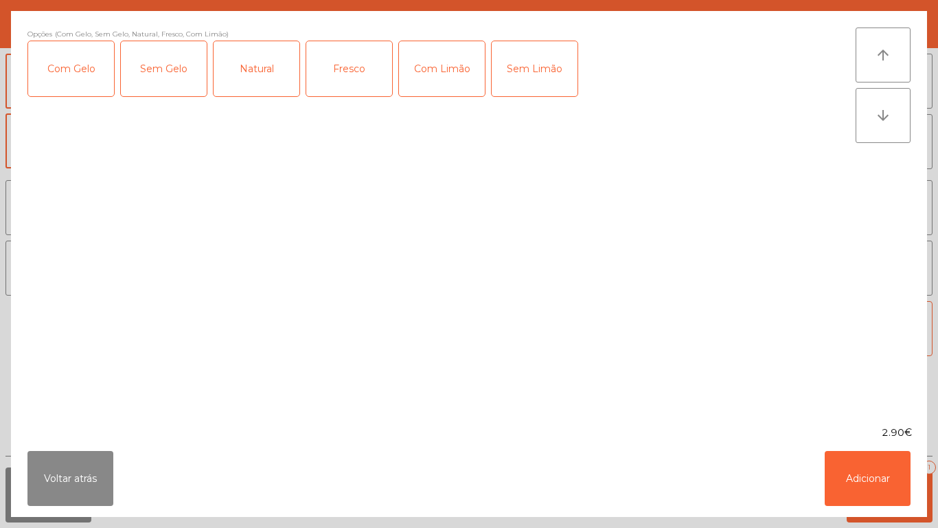
click at [499, 77] on div "Sem Limão" at bounding box center [535, 68] width 86 height 55
click at [573, 61] on div "Sem Limão" at bounding box center [535, 68] width 86 height 55
click at [552, 74] on div "Sem Limão" at bounding box center [535, 68] width 86 height 55
click at [879, 495] on button "Adicionar" at bounding box center [868, 478] width 86 height 55
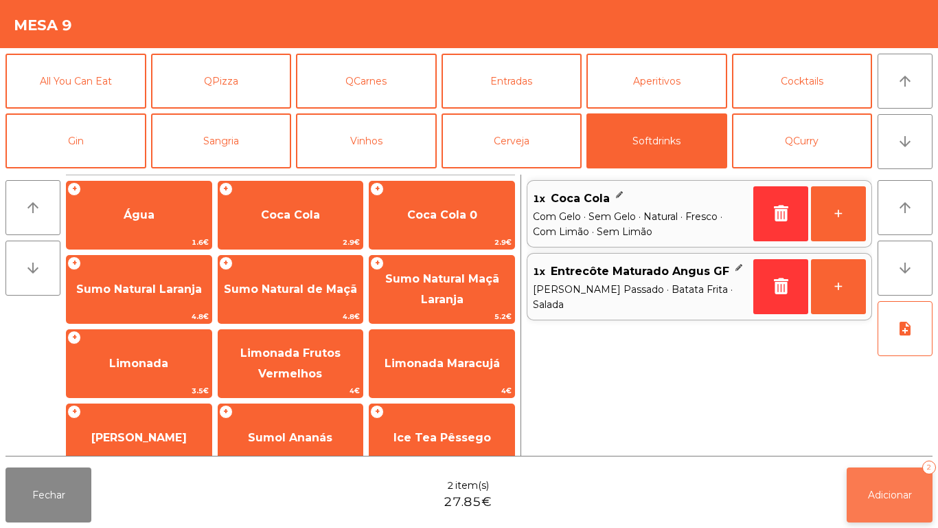
click at [894, 488] on span "Adicionar" at bounding box center [890, 494] width 44 height 12
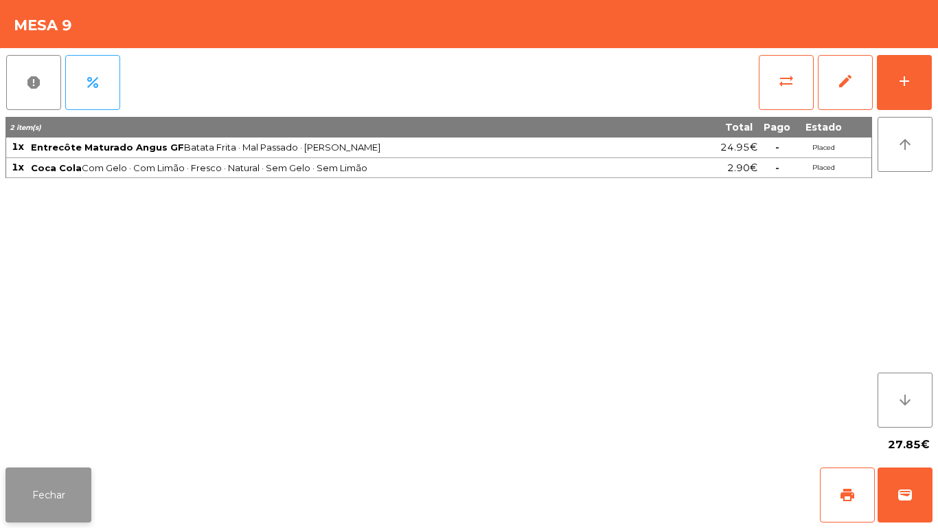
click at [65, 472] on button "Fechar" at bounding box center [48, 494] width 86 height 55
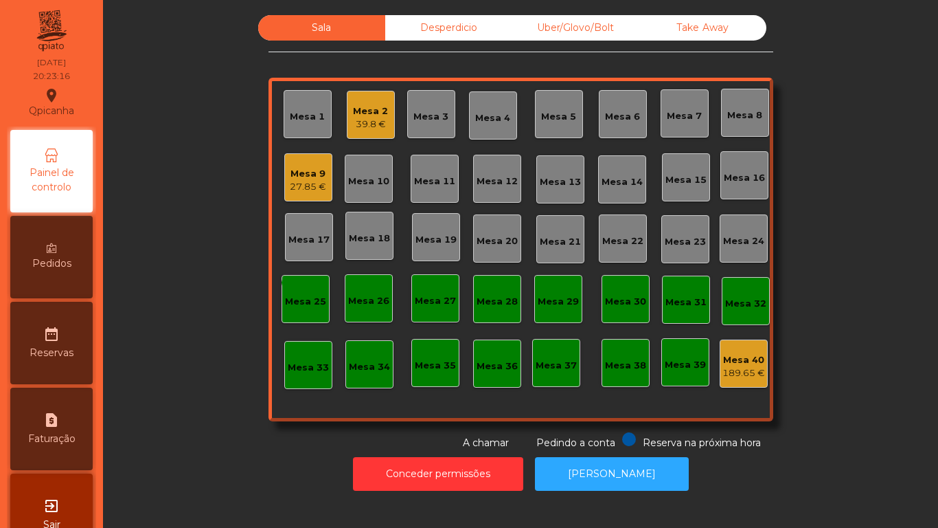
click at [423, 114] on div "Mesa 3" at bounding box center [431, 117] width 35 height 14
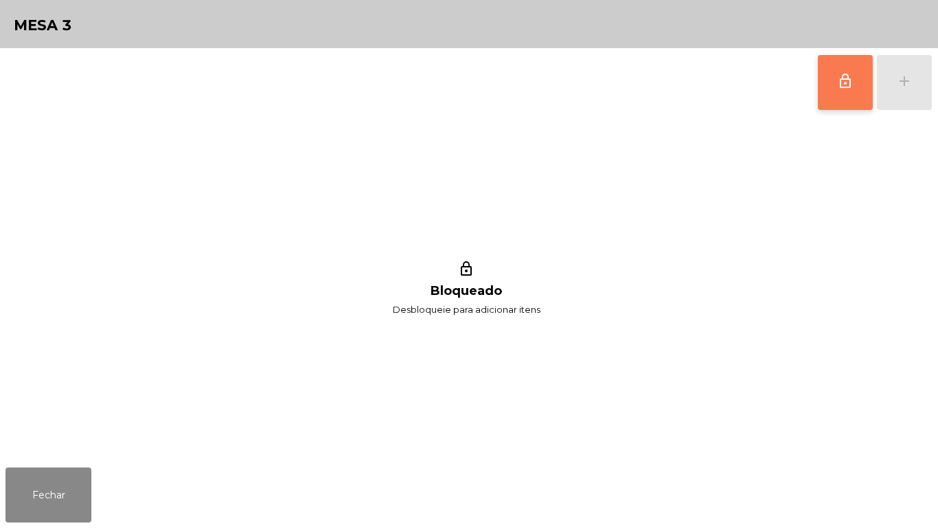
click at [827, 90] on button "lock_outline" at bounding box center [845, 82] width 55 height 55
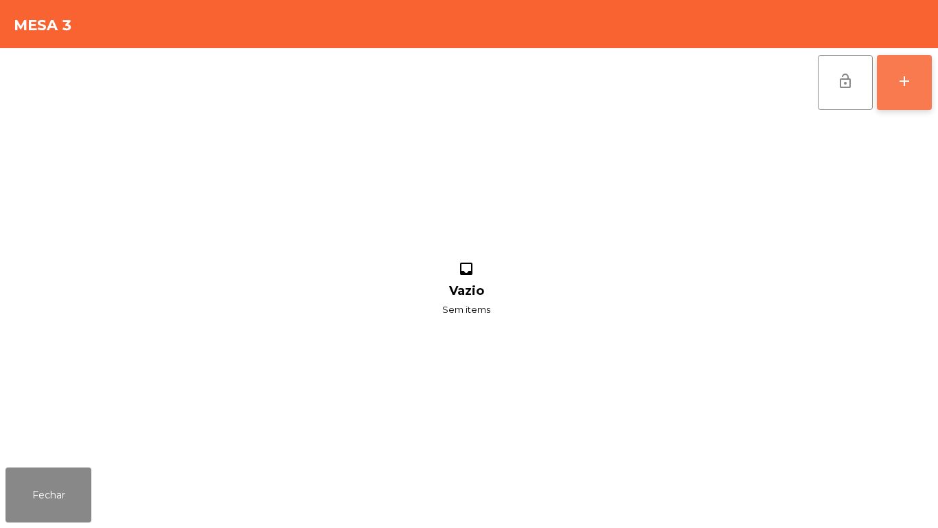
click at [892, 89] on button "add" at bounding box center [904, 82] width 55 height 55
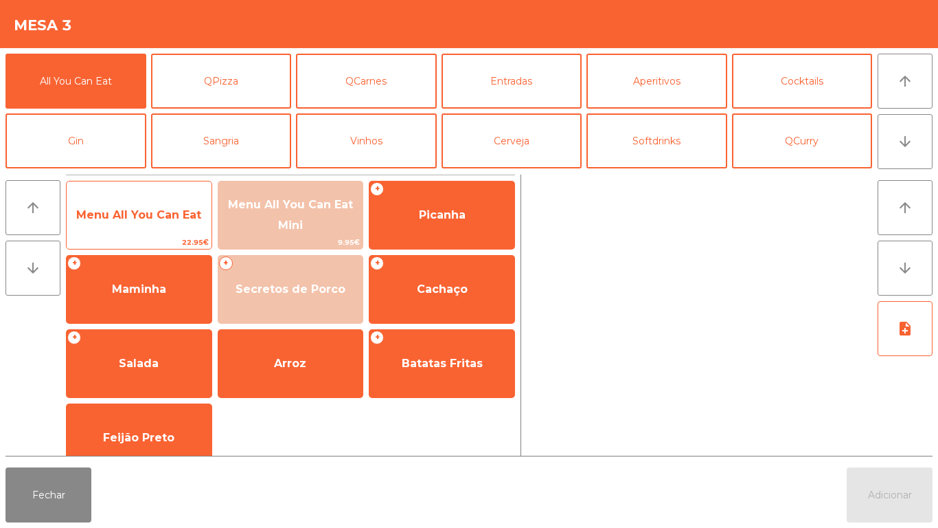
click at [148, 206] on span "Menu All You Can Eat" at bounding box center [139, 214] width 145 height 37
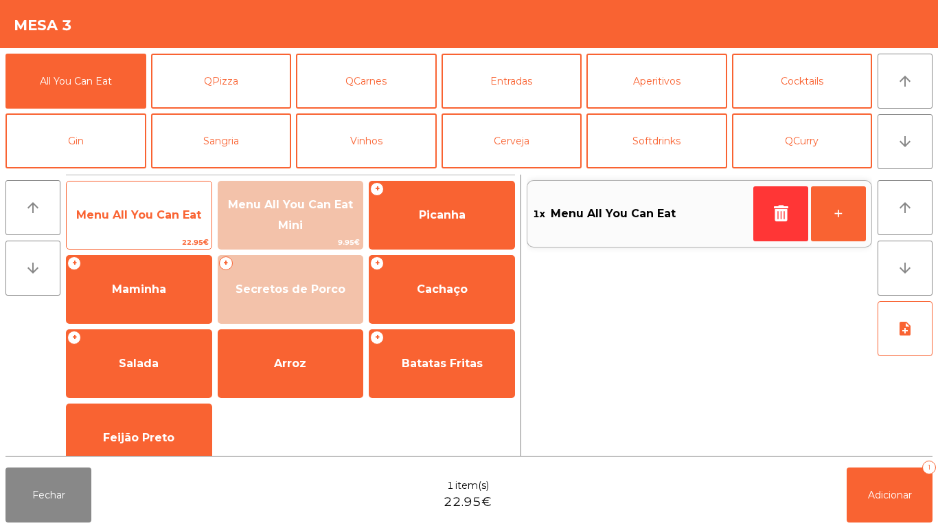
click at [153, 208] on span "Menu All You Can Eat" at bounding box center [138, 214] width 125 height 13
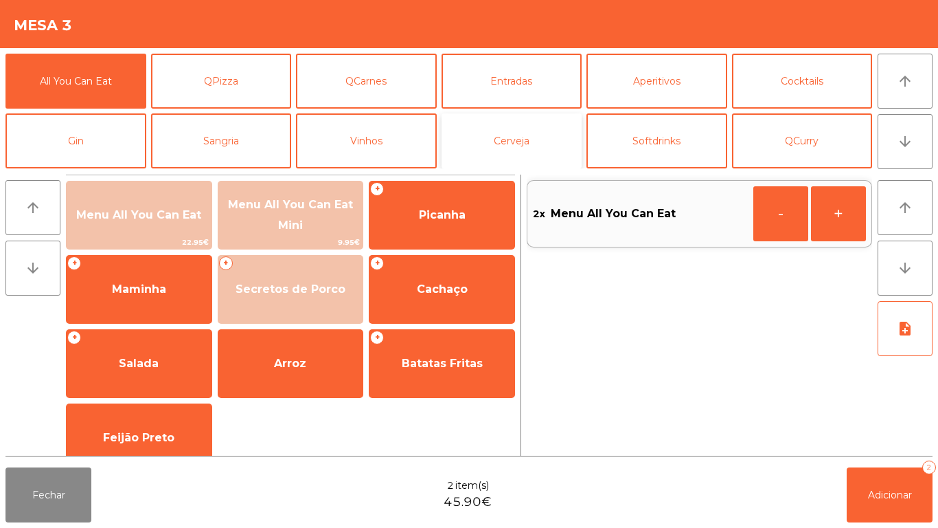
click at [543, 128] on button "Cerveja" at bounding box center [512, 140] width 141 height 55
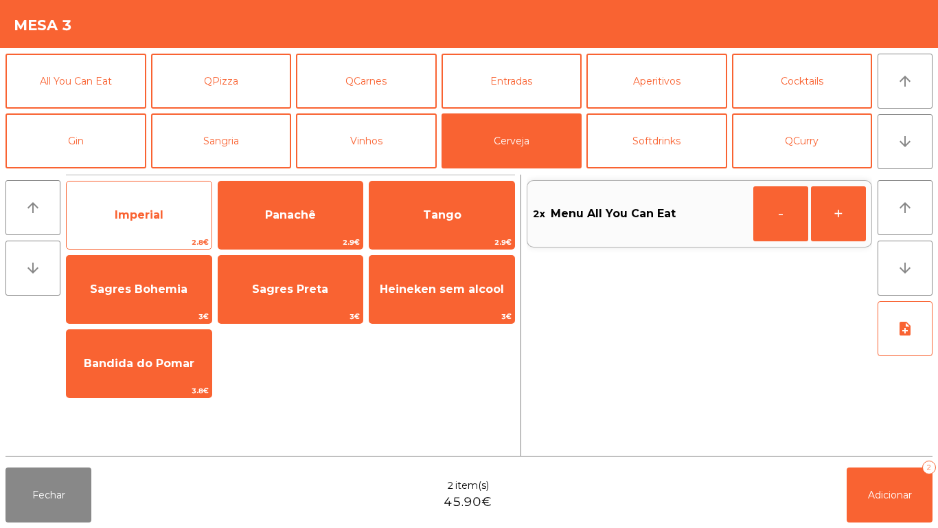
click at [164, 207] on span "Imperial" at bounding box center [139, 214] width 145 height 37
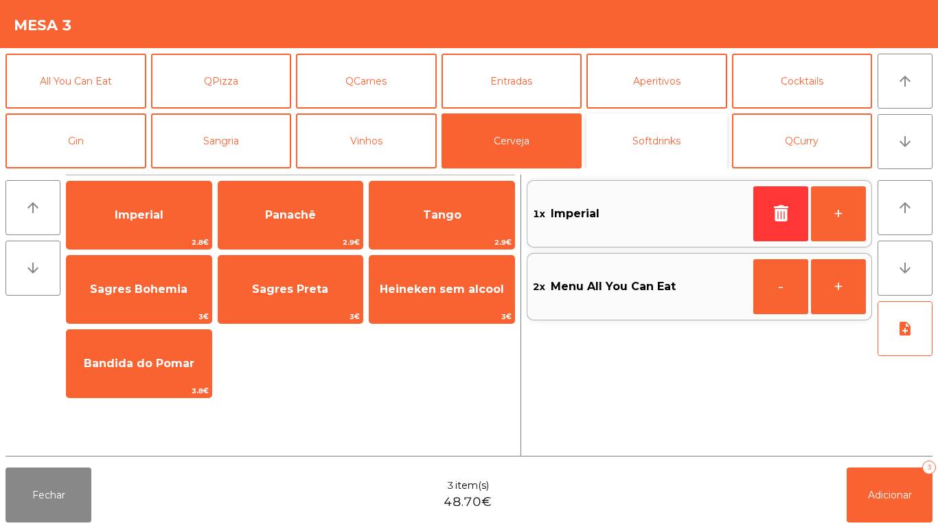
click at [682, 133] on button "Softdrinks" at bounding box center [657, 140] width 141 height 55
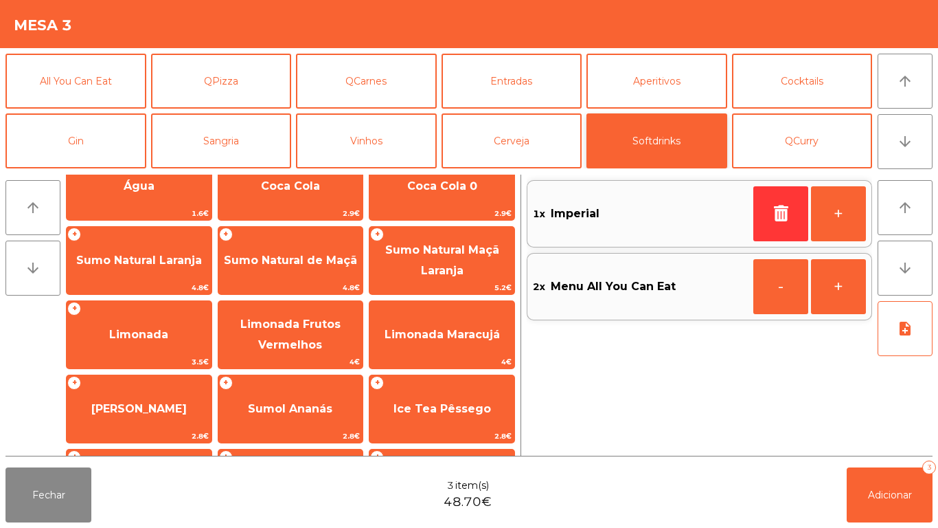
scroll to position [32, 0]
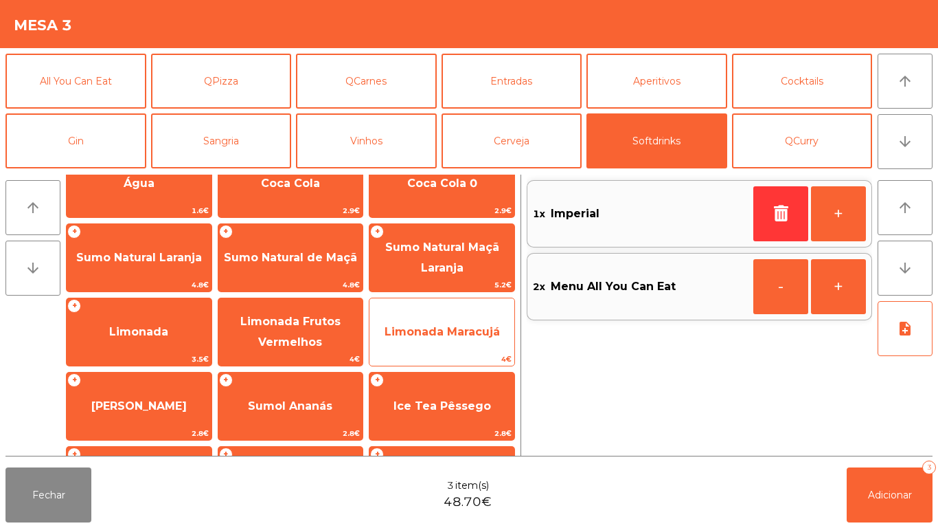
click at [432, 325] on span "Limonada Maracujá" at bounding box center [442, 331] width 115 height 13
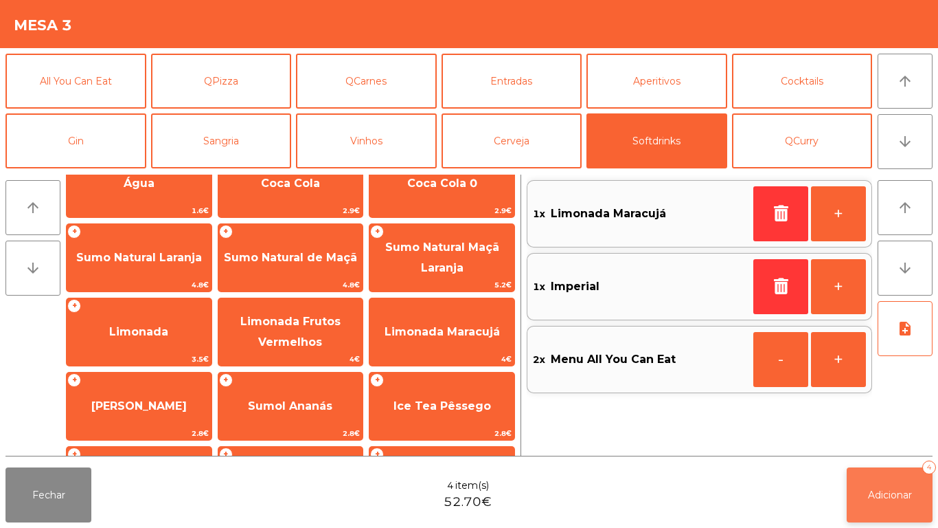
click at [905, 486] on button "Adicionar 4" at bounding box center [890, 494] width 86 height 55
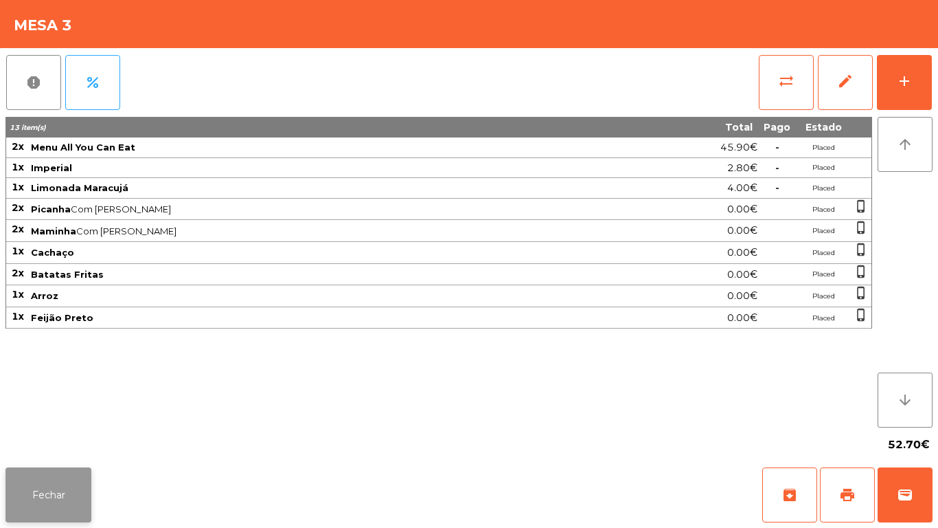
click at [65, 488] on button "Fechar" at bounding box center [48, 494] width 86 height 55
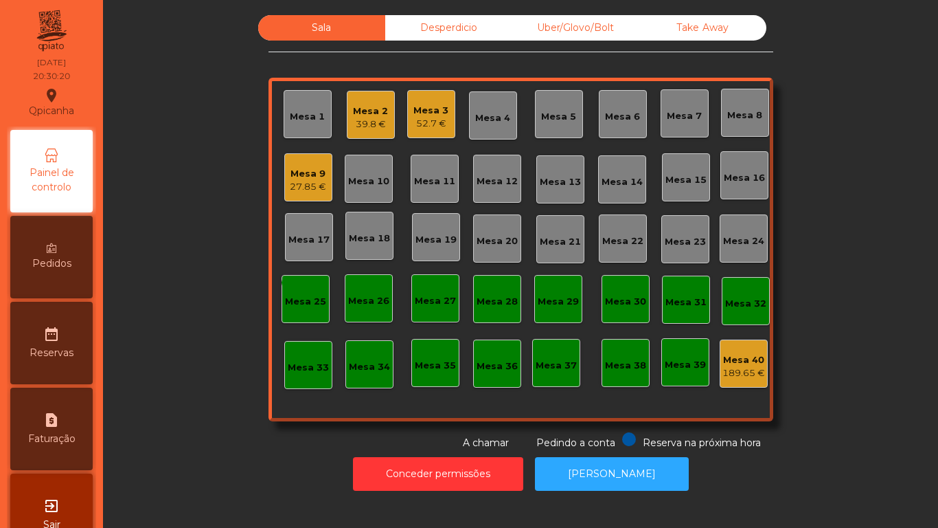
click at [357, 125] on div "39.8 €" at bounding box center [370, 124] width 35 height 14
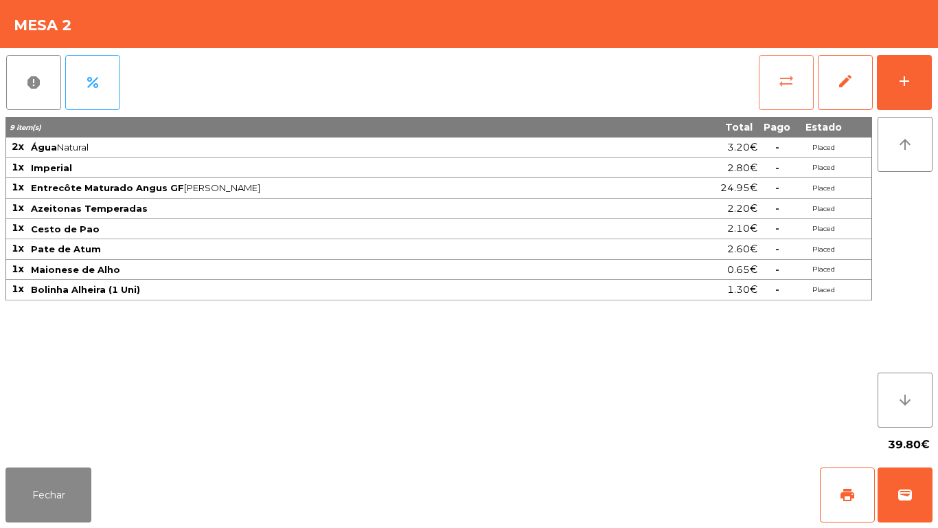
click at [785, 80] on span "sync_alt" at bounding box center [786, 81] width 16 height 16
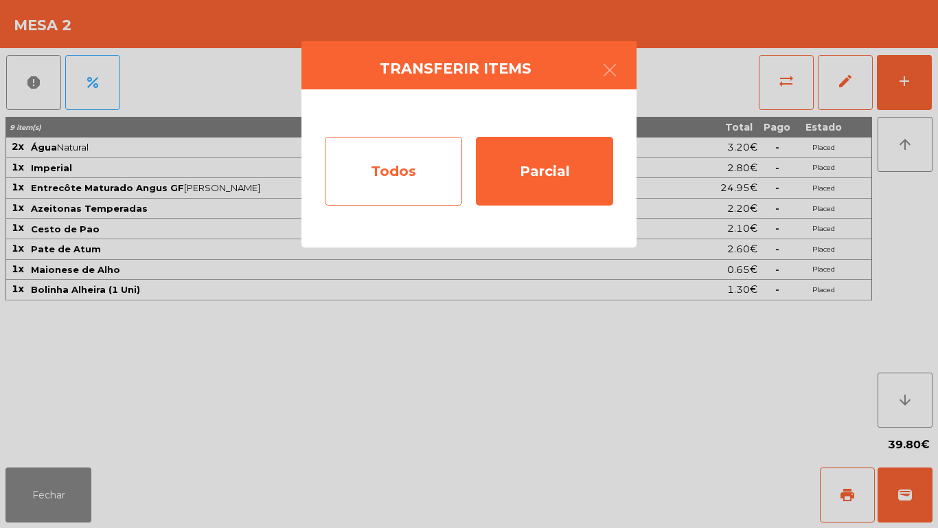
click at [401, 174] on div "Todos" at bounding box center [393, 171] width 137 height 69
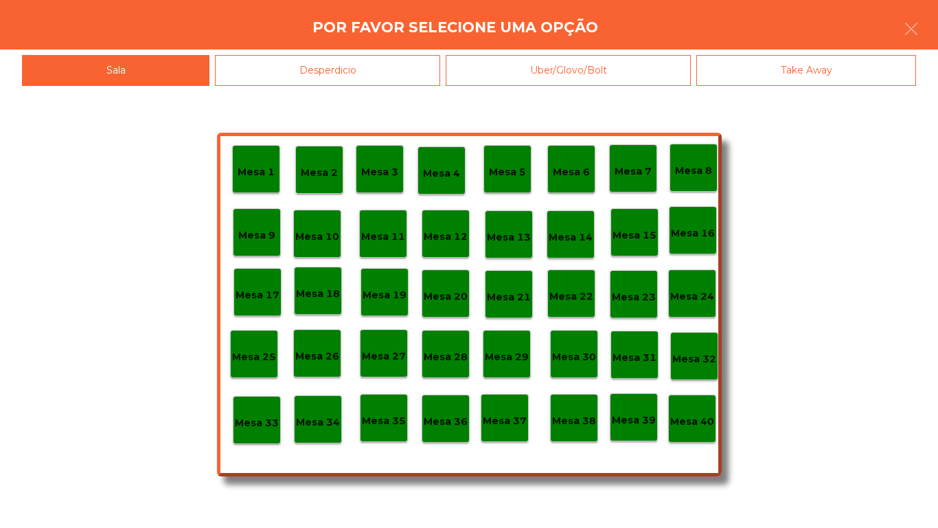
click at [703, 427] on p "Mesa 40" at bounding box center [692, 422] width 44 height 16
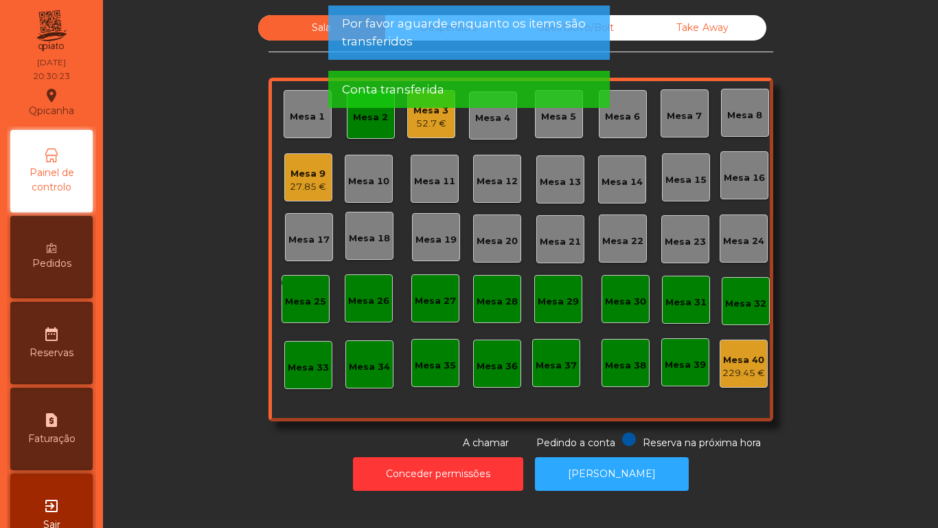
click at [371, 118] on app-alert "Por favor aguarde enquanto os items são transferidos Conta transferida" at bounding box center [469, 61] width 282 height 113
click at [354, 137] on div "Mesa 2" at bounding box center [371, 115] width 48 height 48
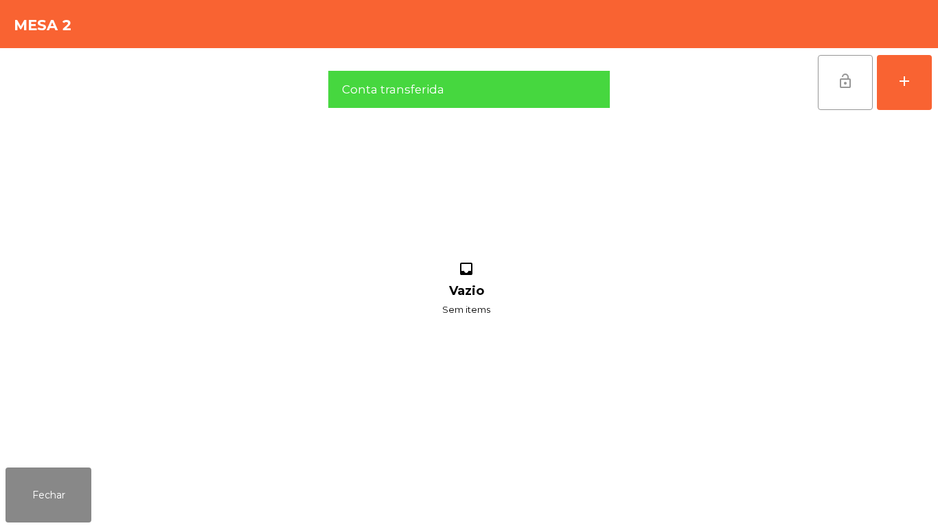
click at [834, 82] on button "lock_open" at bounding box center [845, 82] width 55 height 55
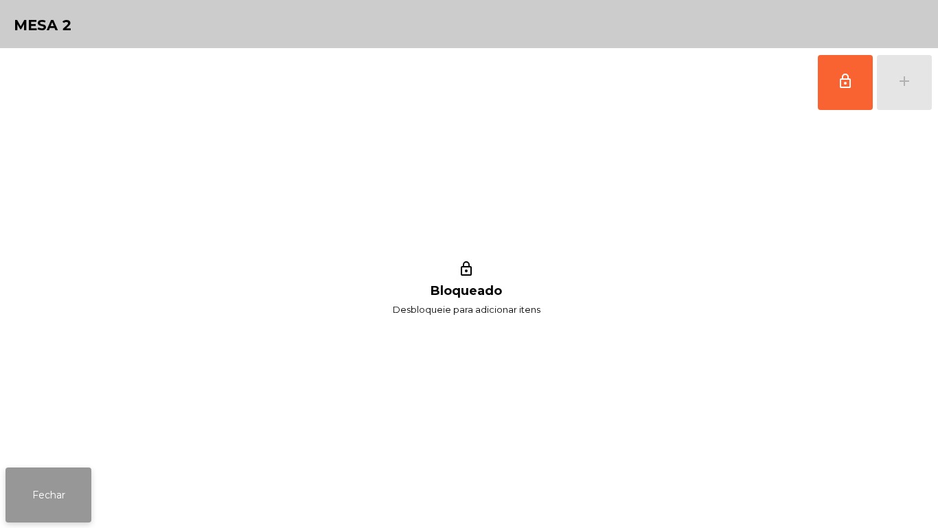
click at [69, 473] on button "Fechar" at bounding box center [48, 494] width 86 height 55
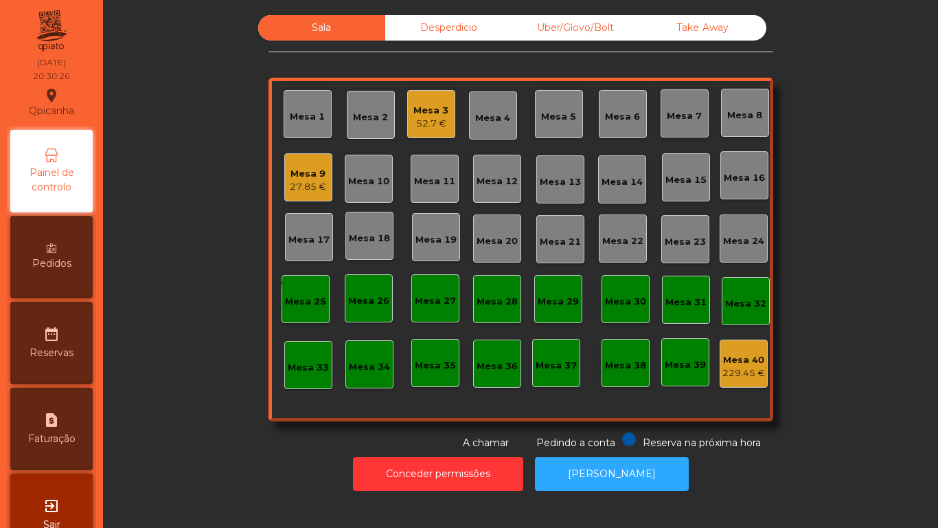
click at [306, 186] on div "27.85 €" at bounding box center [308, 187] width 36 height 14
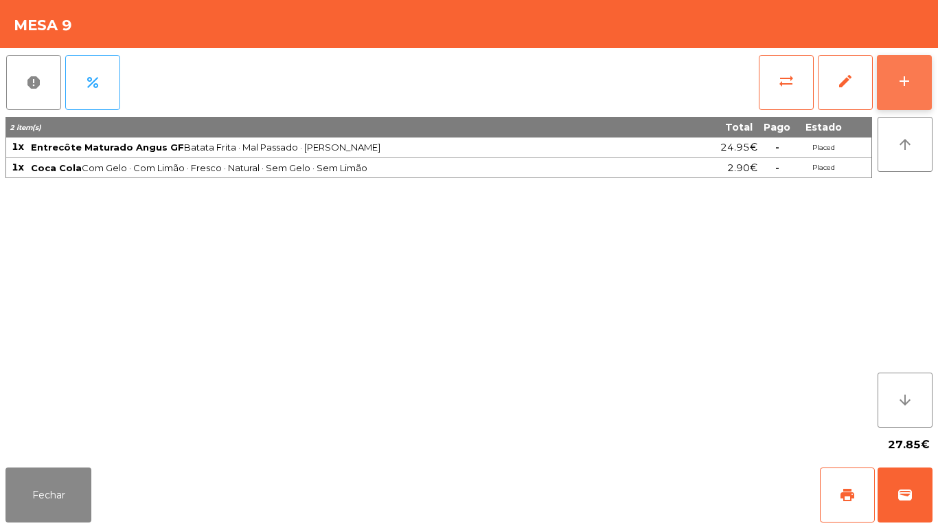
click at [894, 87] on button "add" at bounding box center [904, 82] width 55 height 55
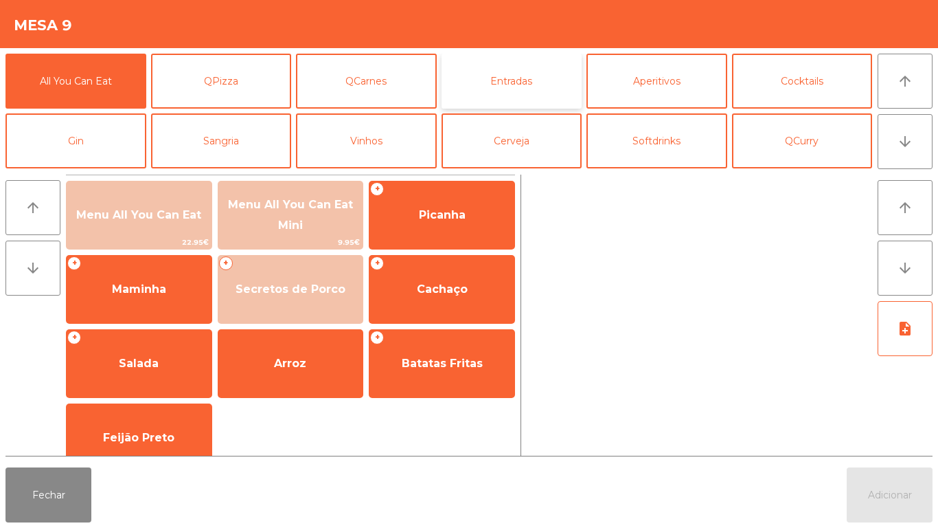
click at [512, 93] on button "Entradas" at bounding box center [512, 81] width 141 height 55
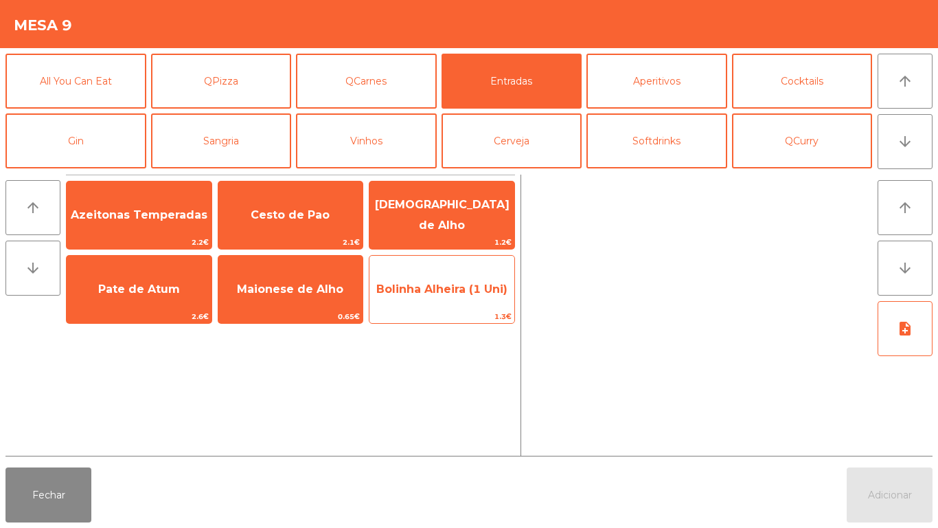
click at [455, 281] on span "Bolinha Alheira (1 Uni)" at bounding box center [442, 289] width 145 height 37
click at [460, 271] on span "Bolinha Alheira (1 Uni)" at bounding box center [442, 289] width 145 height 37
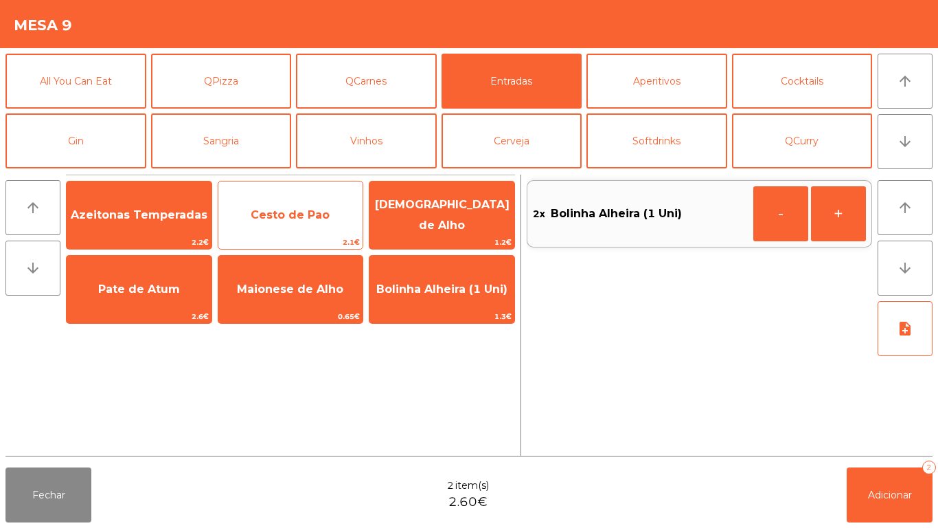
click at [315, 222] on span "Cesto de Pao" at bounding box center [290, 214] width 145 height 37
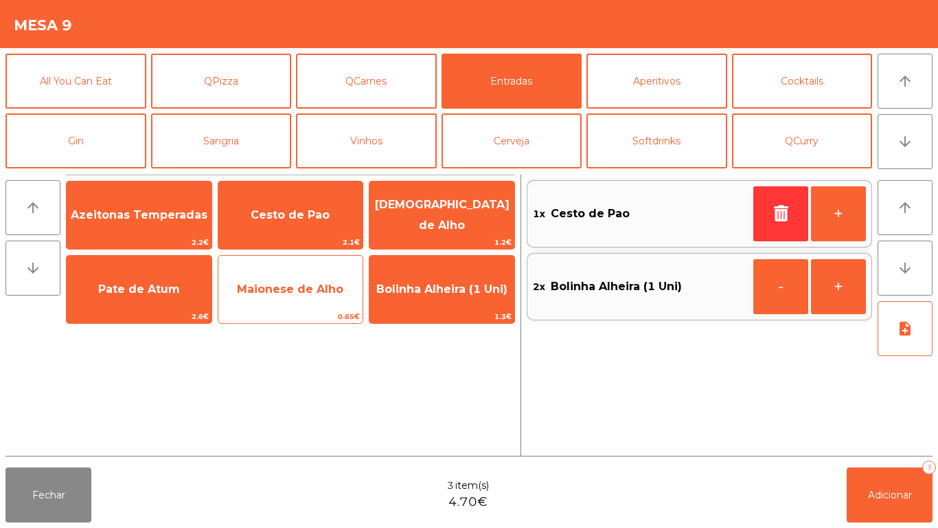
click at [293, 294] on span "Maionese de Alho" at bounding box center [290, 288] width 106 height 13
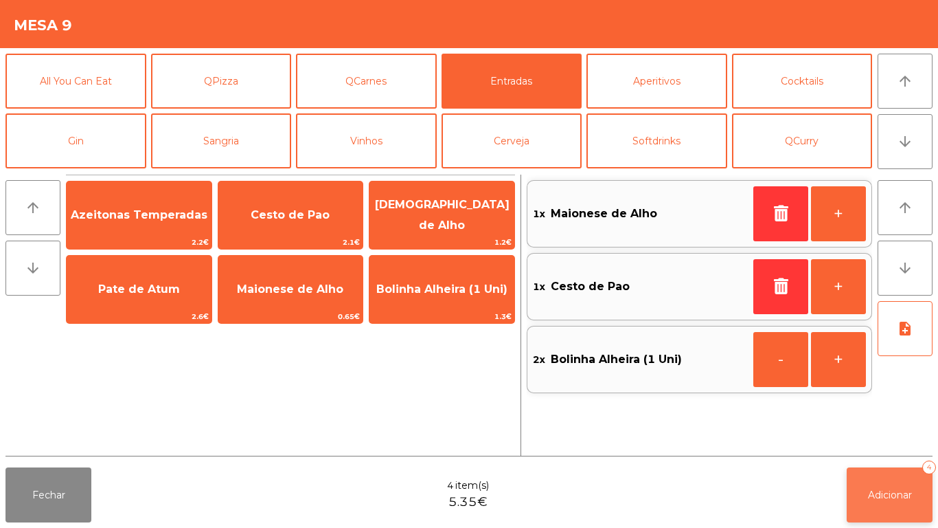
click at [886, 469] on button "Adicionar 4" at bounding box center [890, 494] width 86 height 55
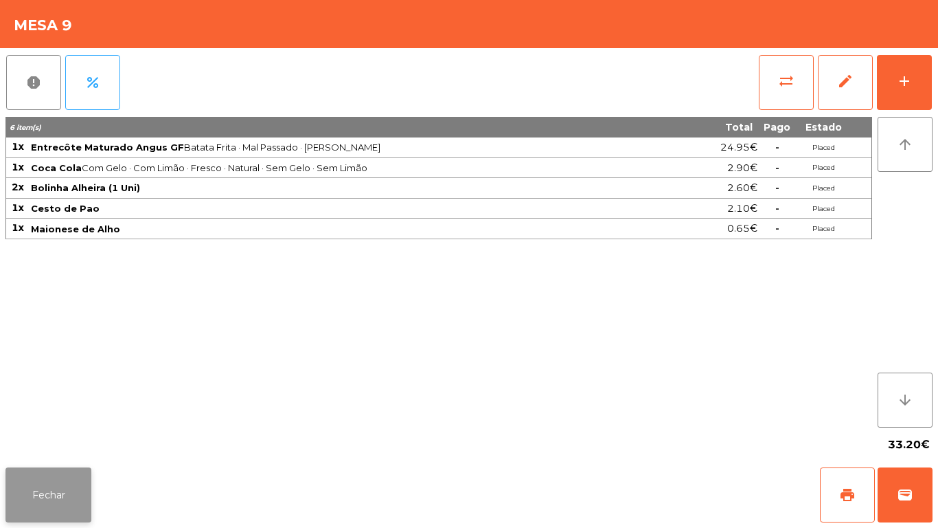
click at [62, 485] on button "Fechar" at bounding box center [48, 494] width 86 height 55
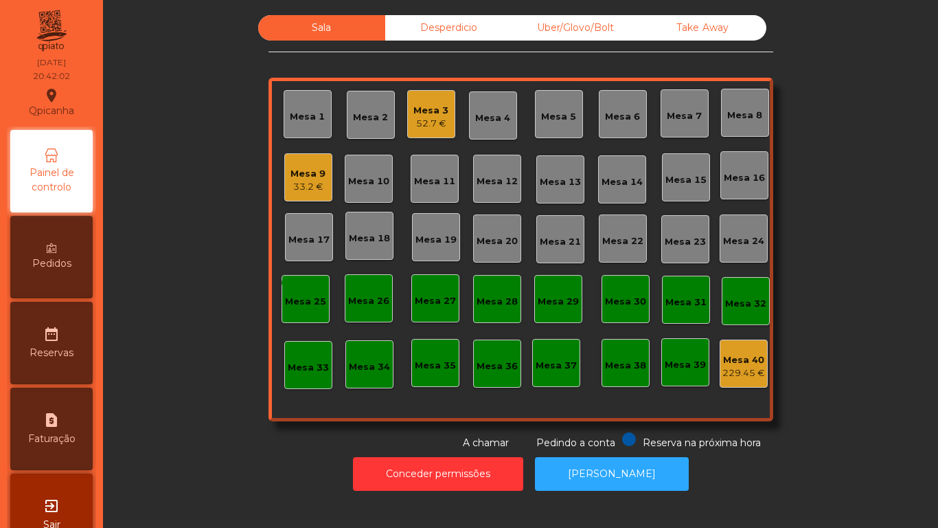
click at [732, 181] on div "Mesa 16" at bounding box center [744, 178] width 41 height 14
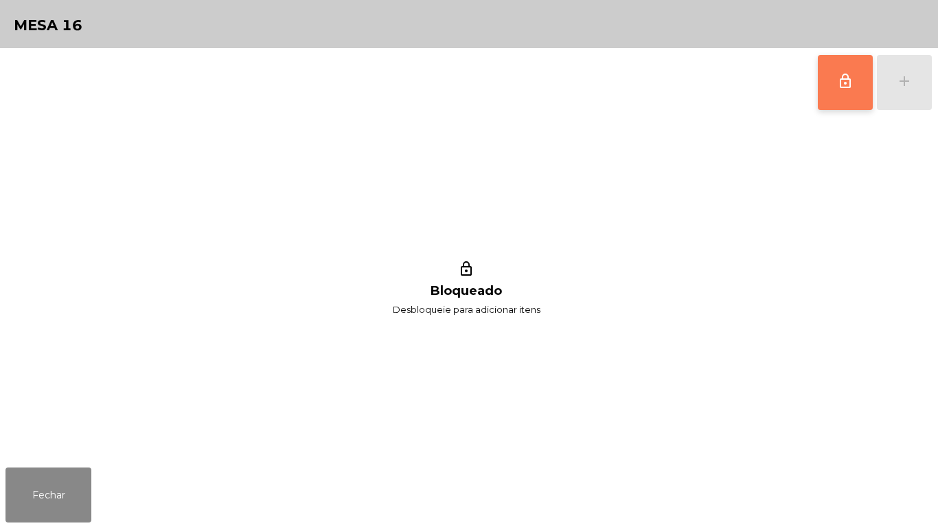
click at [842, 84] on span "lock_outline" at bounding box center [845, 81] width 16 height 16
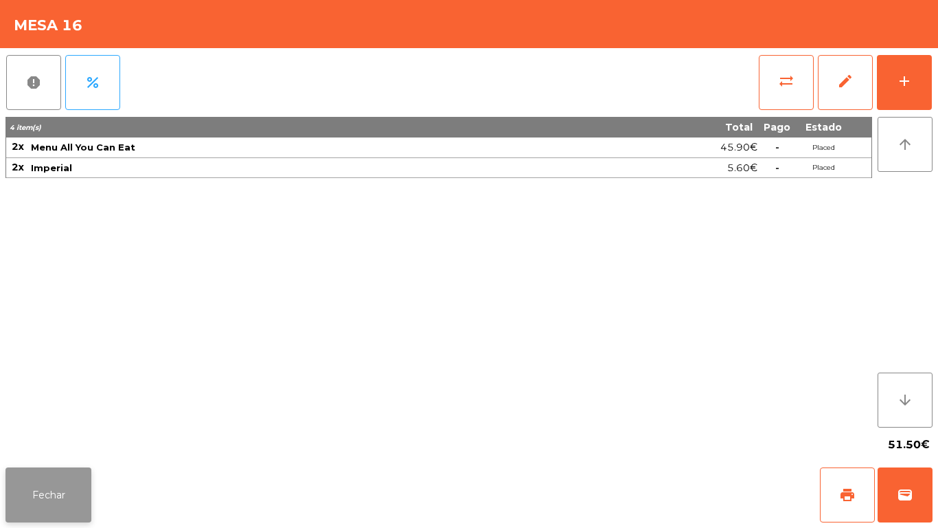
click at [23, 518] on button "Fechar" at bounding box center [48, 494] width 86 height 55
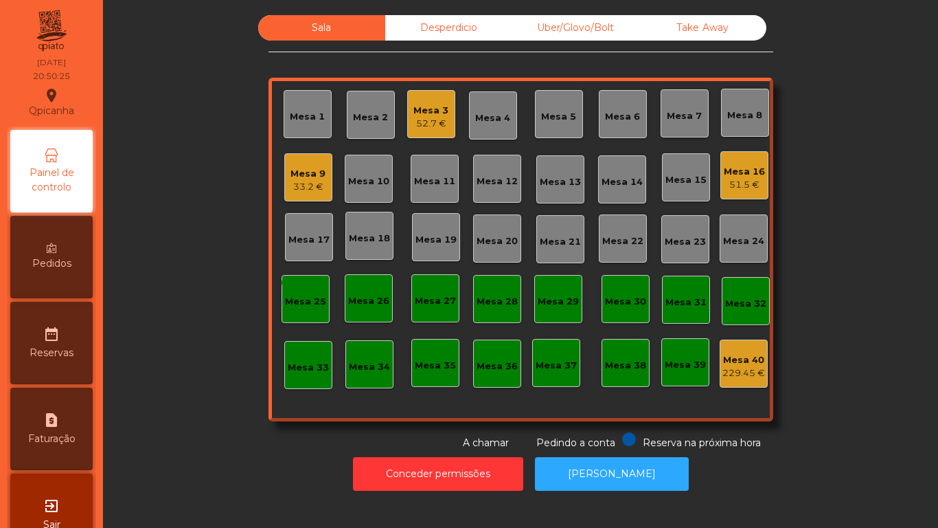
click at [486, 65] on div "Sala Desperdicio Uber/Glovo/Bolt Take Away Mesa 1 Mesa 2 Mesa 3 52.7 € Mesa 4 M…" at bounding box center [521, 232] width 505 height 435
click at [427, 39] on div "Desperdicio" at bounding box center [448, 27] width 127 height 25
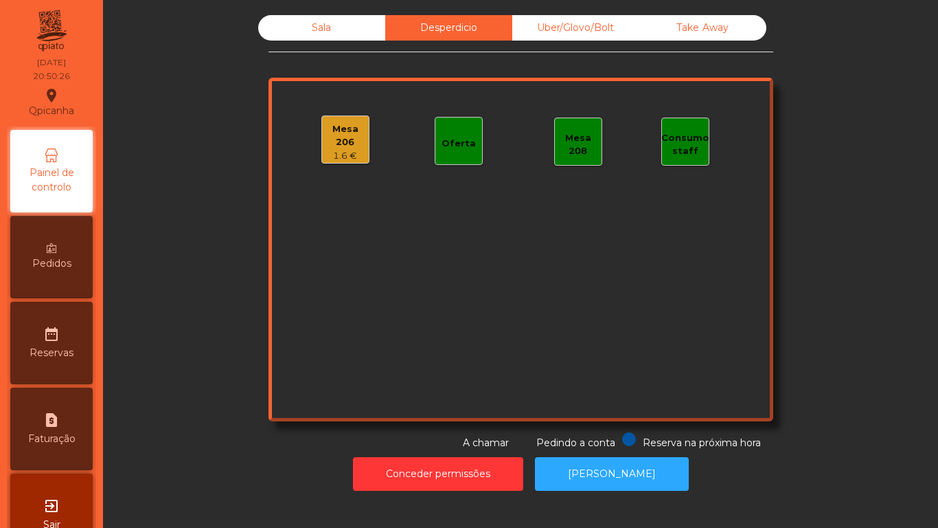
click at [565, 36] on div "Uber/Glovo/Bolt" at bounding box center [575, 27] width 127 height 25
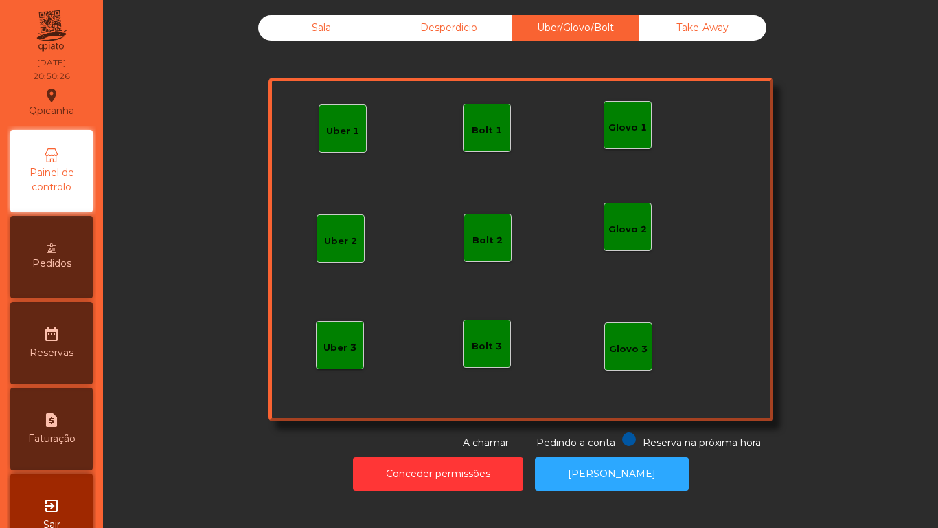
click at [654, 32] on div "Take Away" at bounding box center [703, 27] width 127 height 25
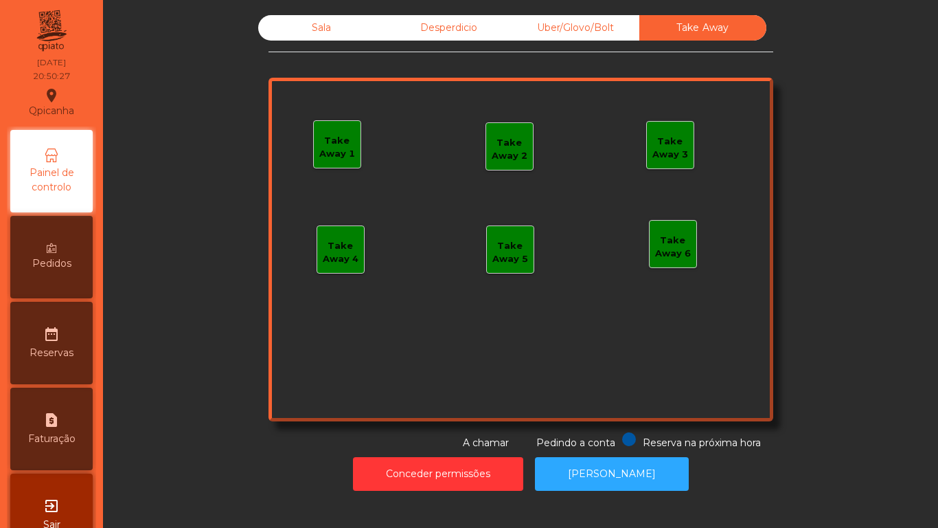
click at [339, 37] on div "Sala" at bounding box center [321, 27] width 127 height 25
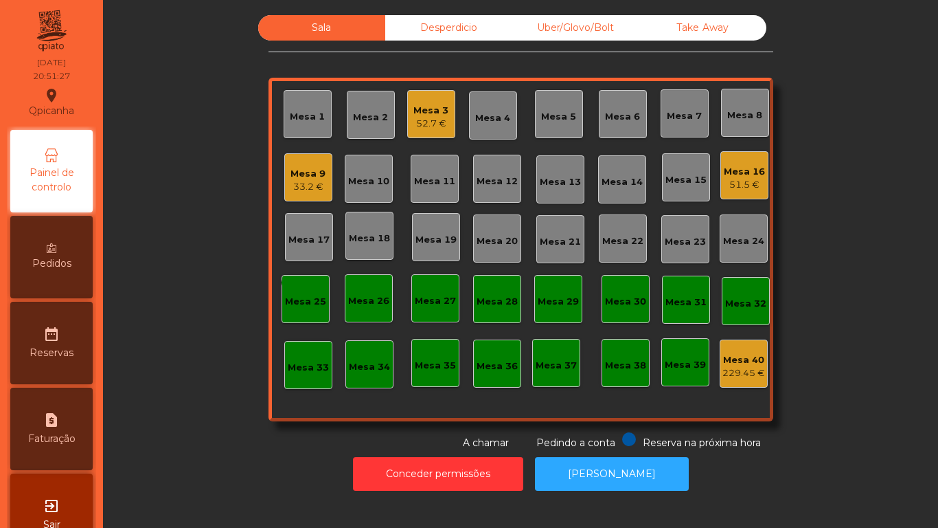
click at [460, 17] on div "Desperdicio" at bounding box center [448, 27] width 127 height 25
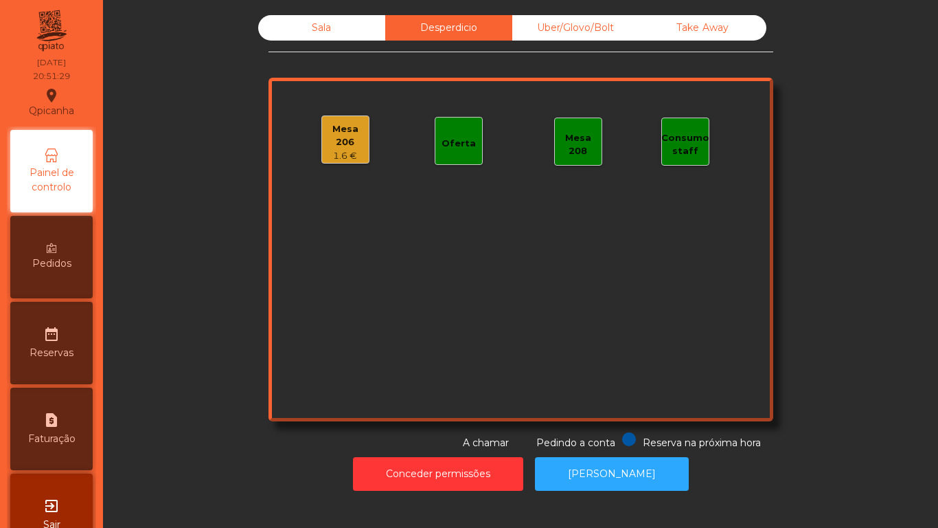
click at [576, 36] on div "Uber/Glovo/Bolt" at bounding box center [575, 27] width 127 height 25
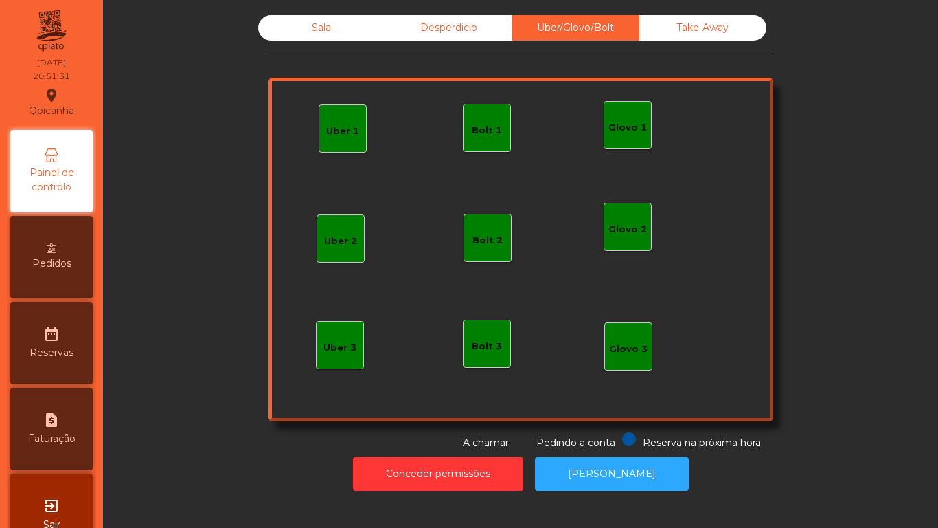
click at [666, 38] on div "Take Away" at bounding box center [703, 27] width 127 height 25
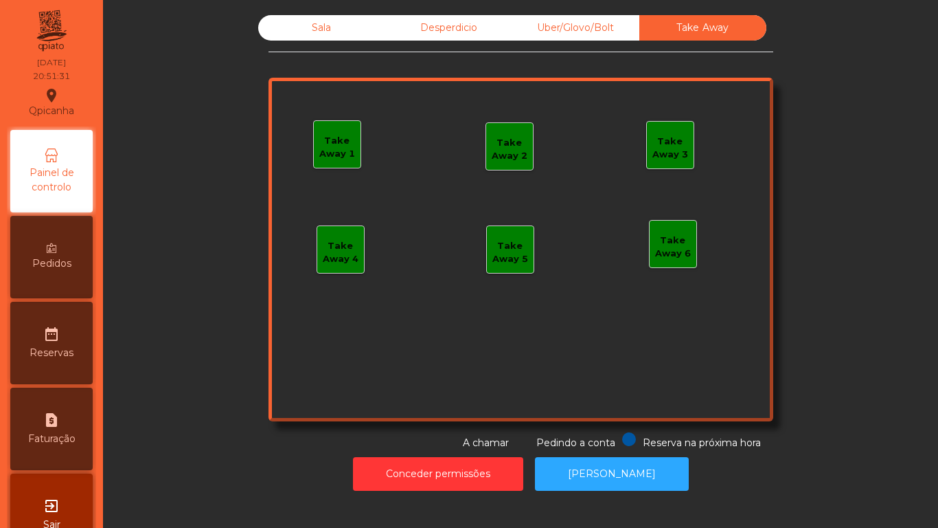
click at [414, 40] on div "Desperdicio" at bounding box center [448, 27] width 127 height 25
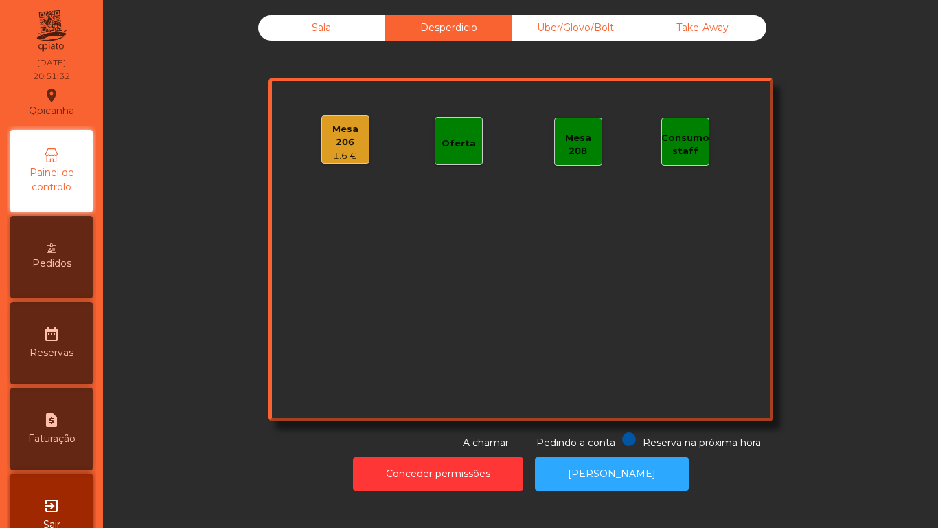
click at [334, 159] on div "Mesa 206 1.6 €" at bounding box center [346, 139] width 48 height 48
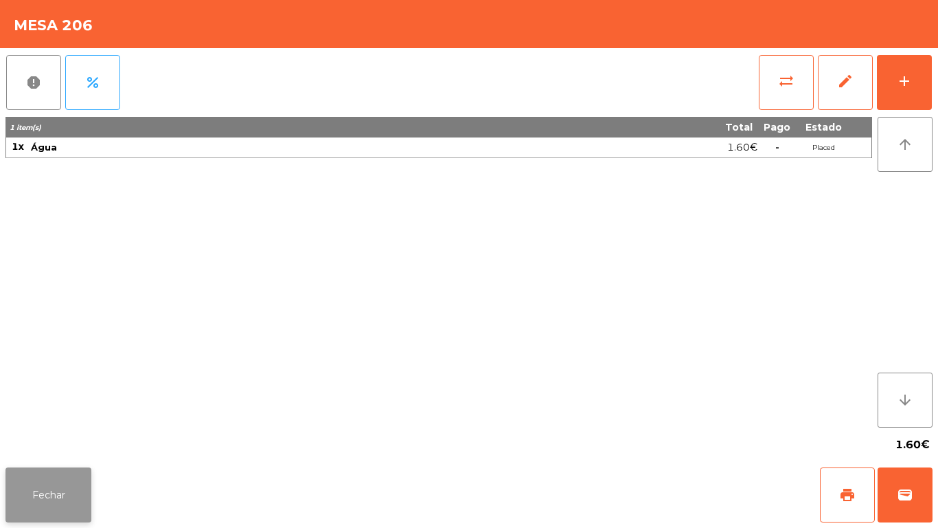
click at [52, 495] on button "Fechar" at bounding box center [48, 494] width 86 height 55
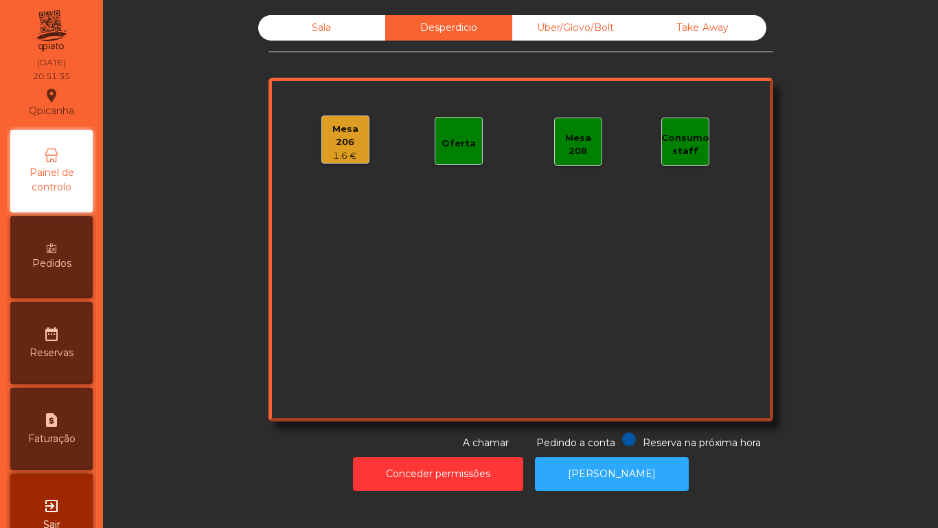
click at [333, 56] on div "Sala Desperdicio Uber/Glovo/Bolt Take Away Mesa 206 1.6 € Oferta Mesa 208 Consu…" at bounding box center [521, 232] width 505 height 435
click at [338, 16] on div "Sala" at bounding box center [321, 27] width 127 height 25
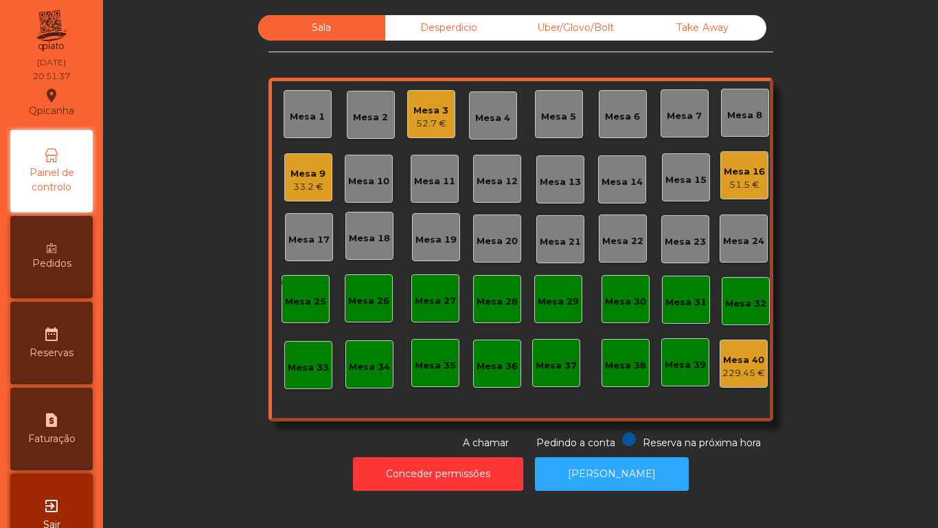
click at [431, 125] on div "52.7 €" at bounding box center [431, 124] width 35 height 14
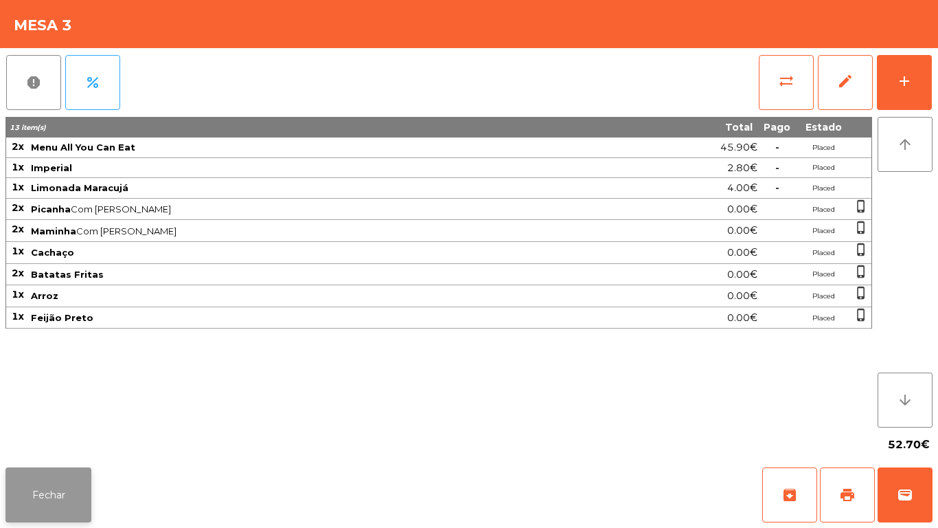
click at [53, 488] on button "Fechar" at bounding box center [48, 494] width 86 height 55
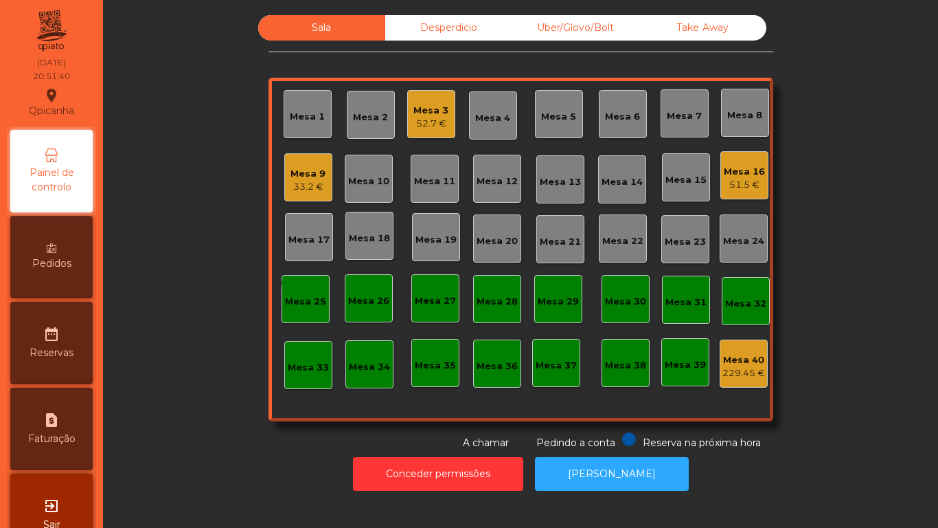
click at [307, 173] on div "Mesa 9" at bounding box center [308, 174] width 35 height 14
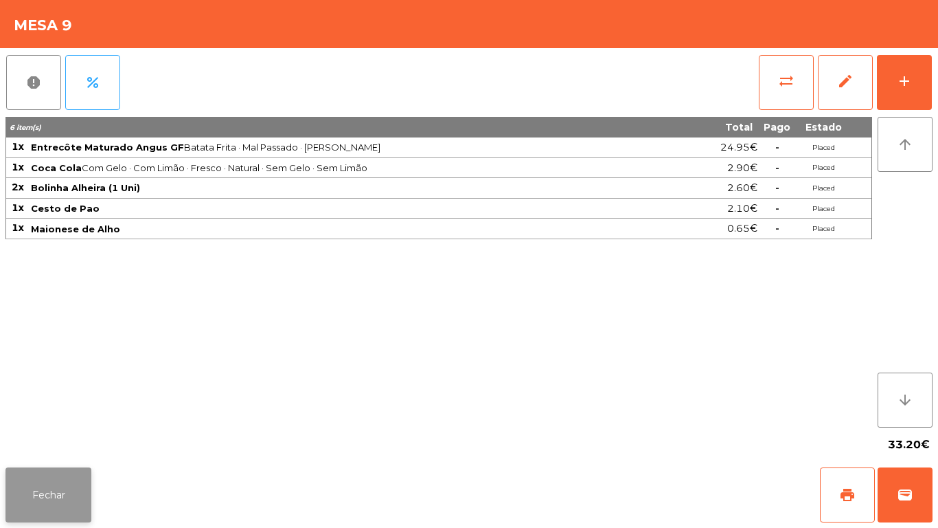
click at [40, 492] on button "Fechar" at bounding box center [48, 494] width 86 height 55
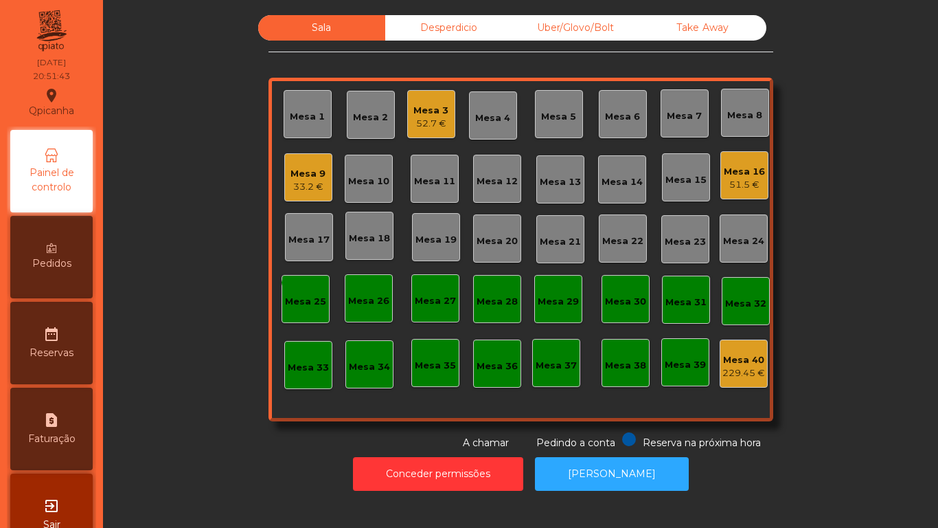
click at [736, 187] on div "51.5 €" at bounding box center [744, 185] width 41 height 14
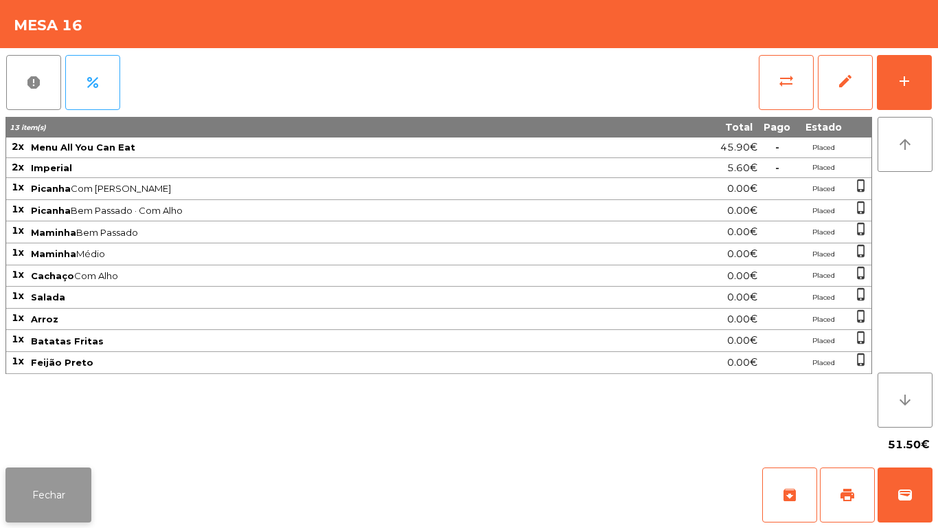
click at [65, 508] on button "Fechar" at bounding box center [48, 494] width 86 height 55
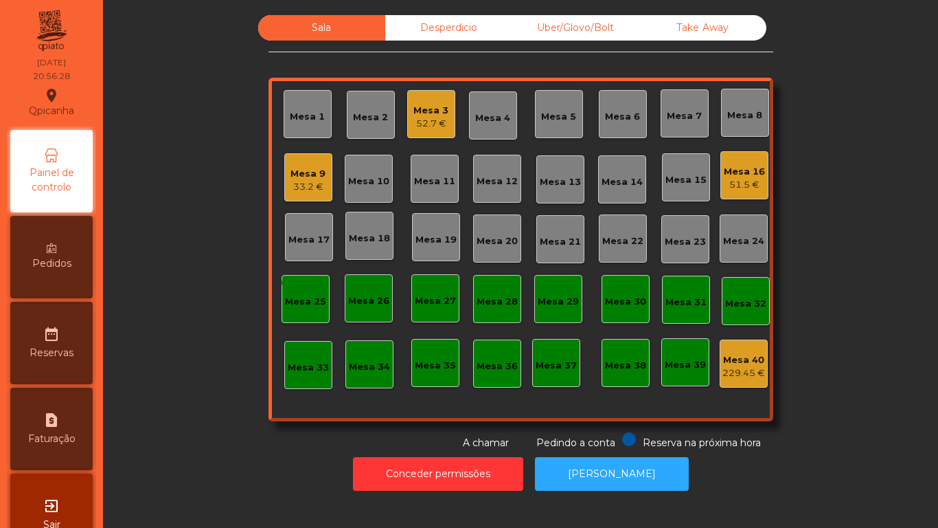
click at [925, 62] on div "Sala Desperdicio Uber/Glovo/Bolt Take Away Mesa 1 Mesa 2 Mesa 3 52.7 € Mesa 4 M…" at bounding box center [520, 264] width 835 height 528
click at [306, 176] on div "Mesa 9" at bounding box center [308, 174] width 35 height 14
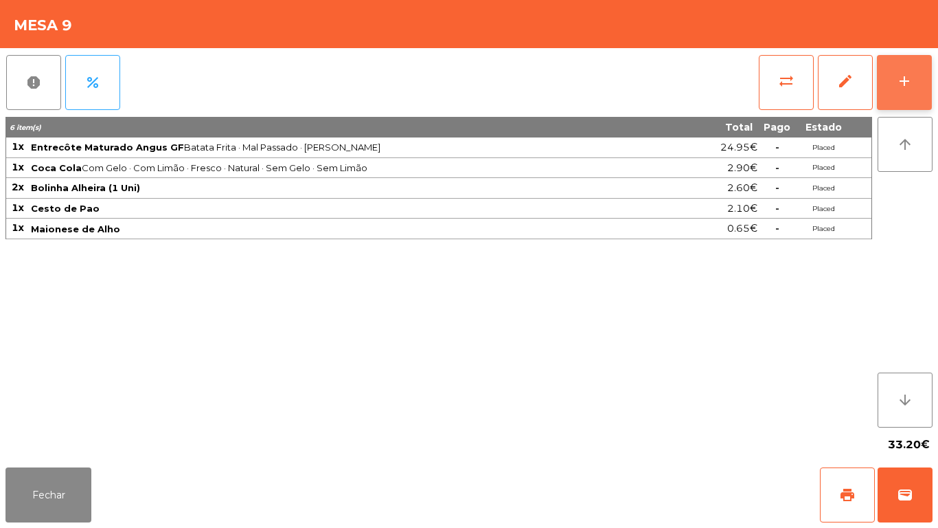
click at [880, 104] on button "add" at bounding box center [904, 82] width 55 height 55
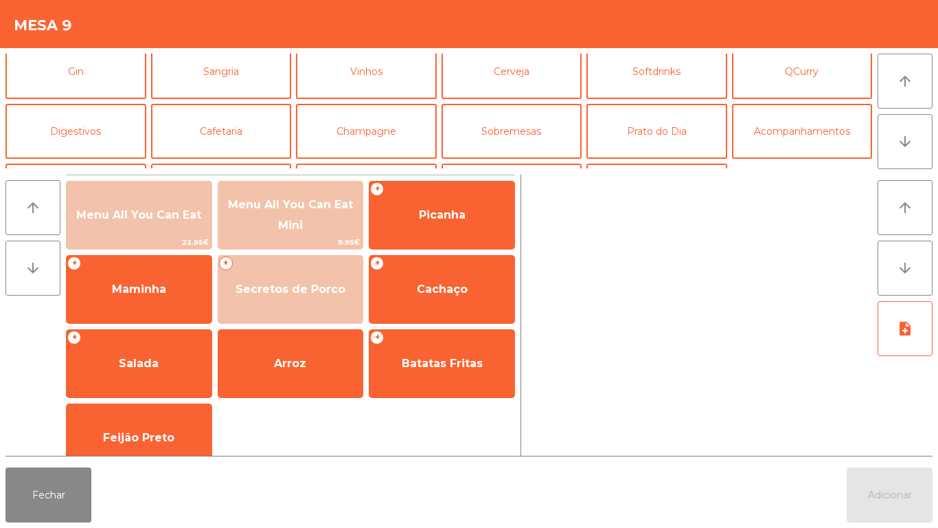
scroll to position [82, 0]
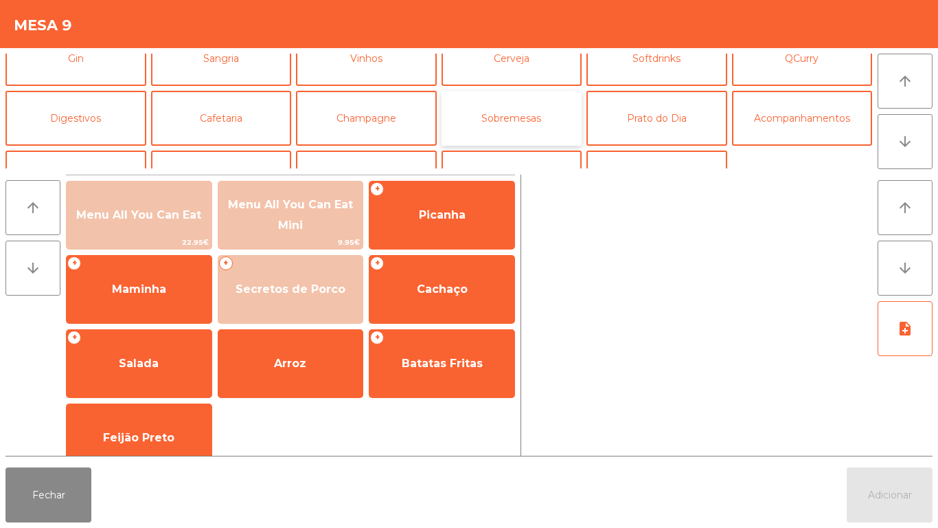
click at [536, 115] on button "Sobremesas" at bounding box center [512, 118] width 141 height 55
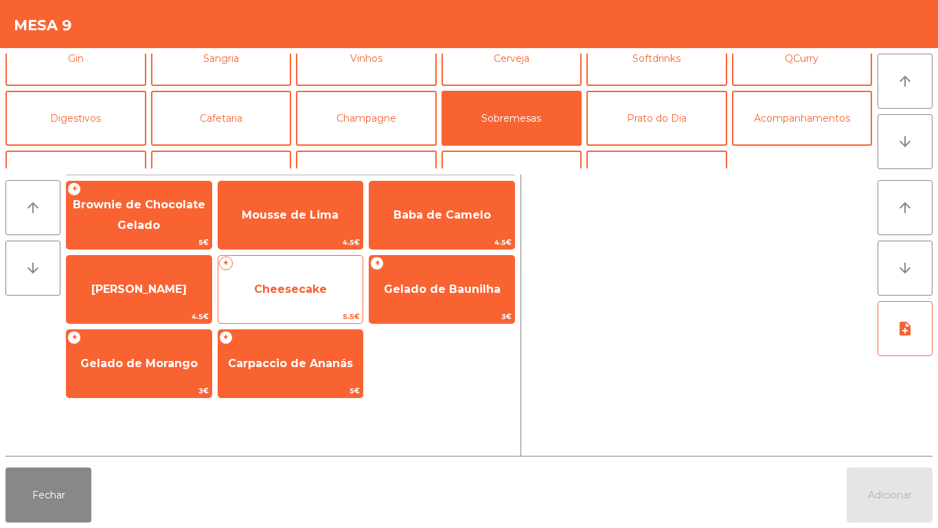
click at [303, 293] on span "Cheesecake" at bounding box center [290, 288] width 73 height 13
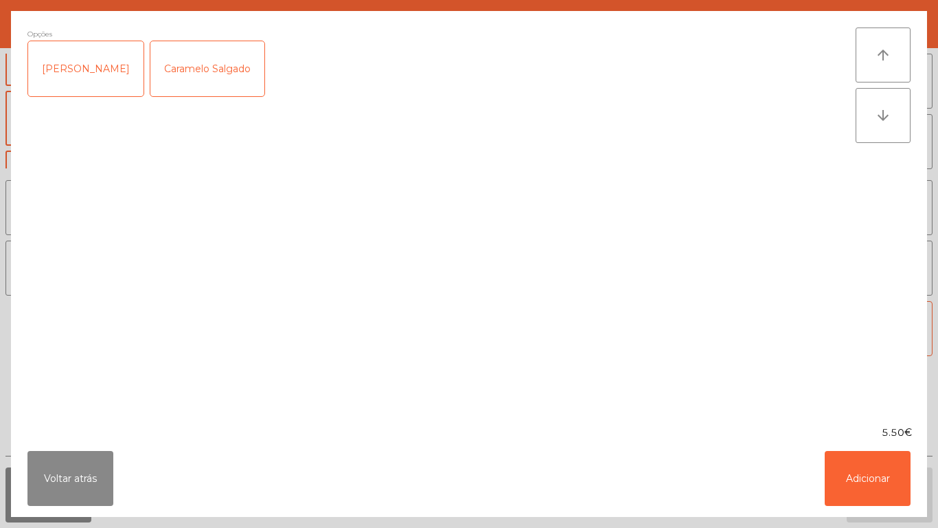
click at [113, 79] on div "[PERSON_NAME]" at bounding box center [85, 68] width 115 height 55
click at [866, 470] on button "Adicionar" at bounding box center [868, 478] width 86 height 55
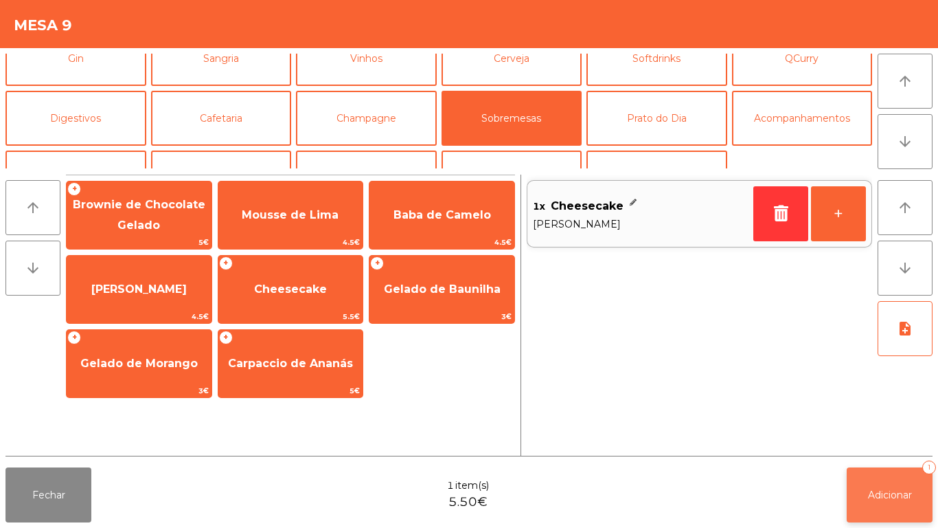
click at [889, 491] on span "Adicionar" at bounding box center [890, 494] width 44 height 12
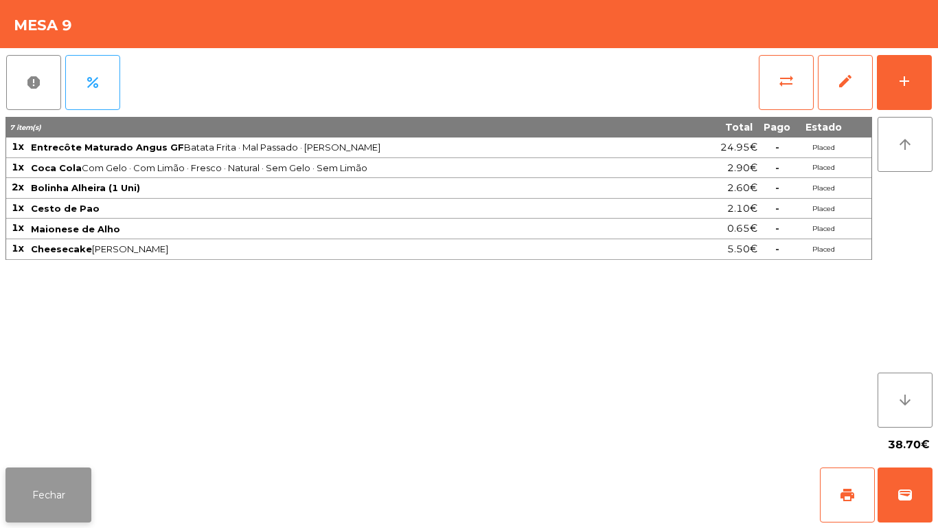
click at [44, 493] on button "Fechar" at bounding box center [48, 494] width 86 height 55
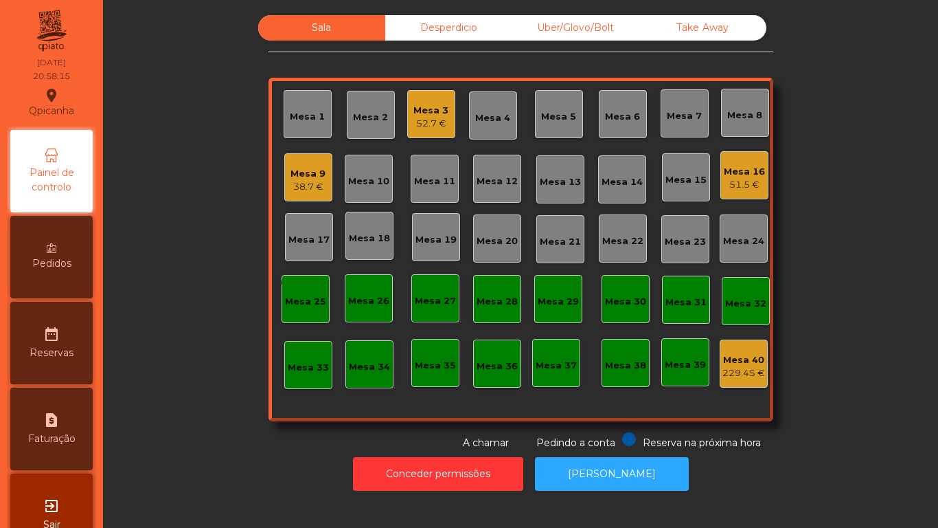
click at [512, 182] on div "Mesa 12" at bounding box center [497, 179] width 48 height 48
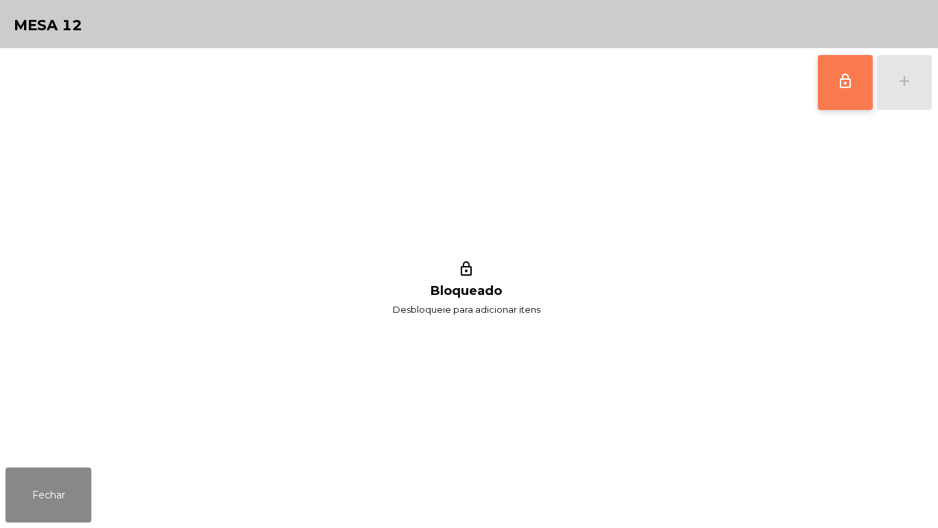
click at [840, 89] on button "lock_outline" at bounding box center [845, 82] width 55 height 55
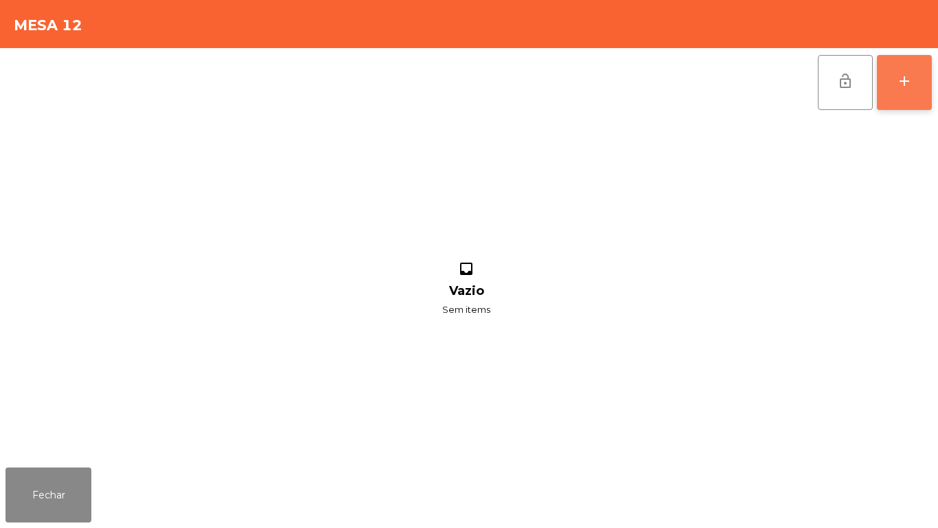
click at [912, 98] on button "add" at bounding box center [904, 82] width 55 height 55
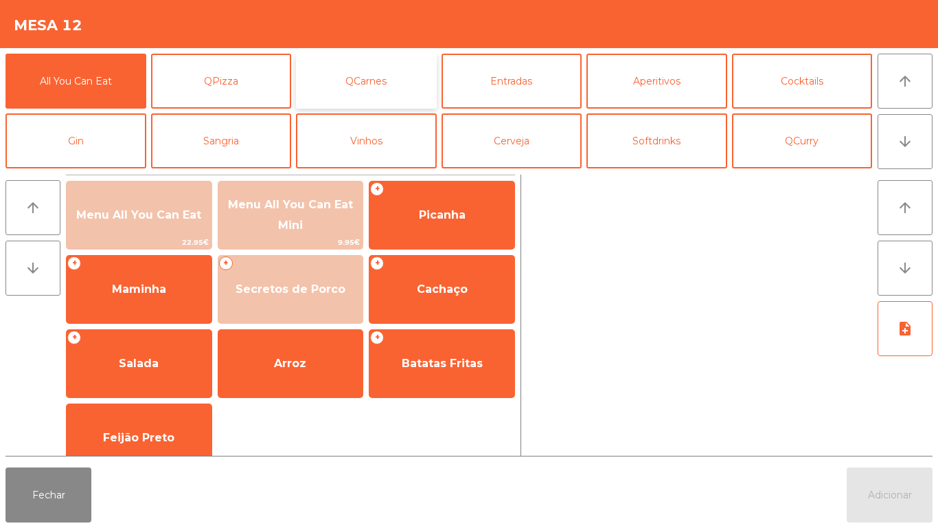
click at [379, 91] on button "QCarnes" at bounding box center [366, 81] width 141 height 55
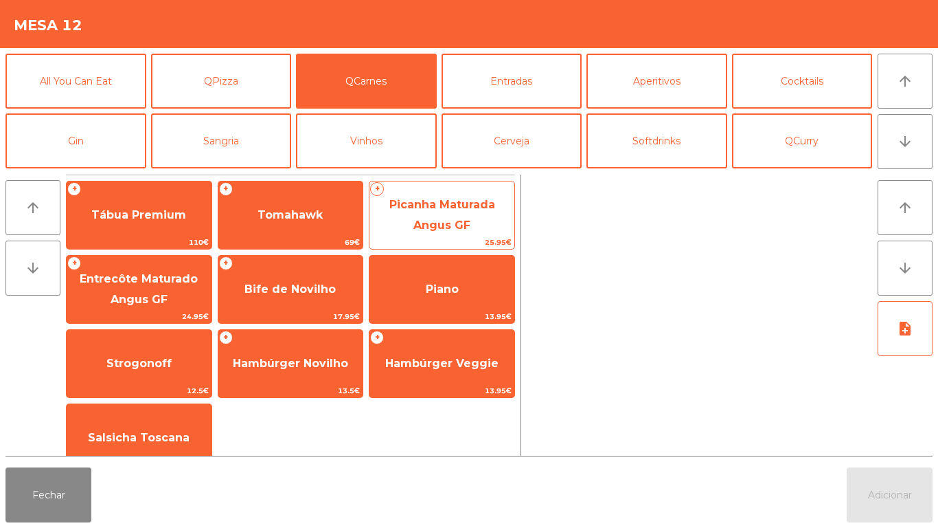
click at [465, 209] on span "Picanha Maturada Angus GF" at bounding box center [443, 215] width 106 height 34
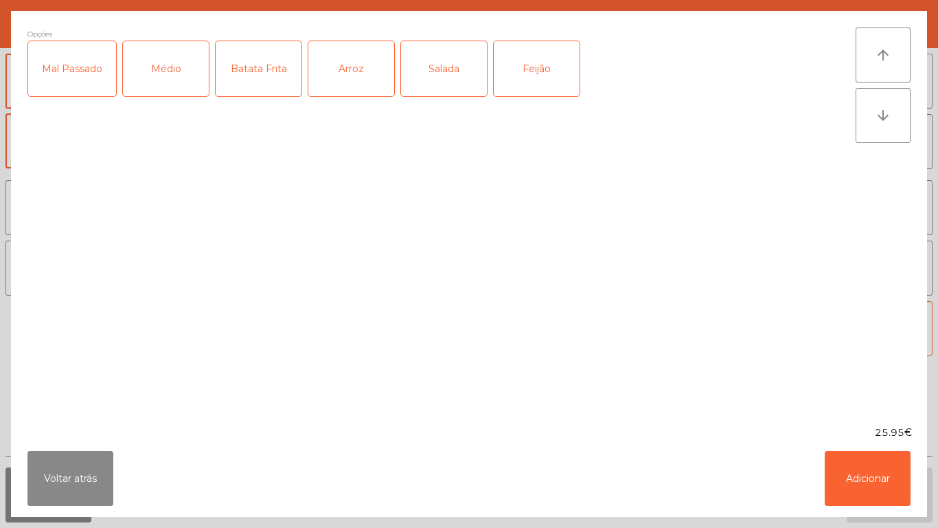
click at [183, 72] on div "Médio" at bounding box center [166, 68] width 86 height 55
click at [268, 70] on div "Batata Frita" at bounding box center [259, 68] width 86 height 55
click at [537, 74] on div "Feijão" at bounding box center [537, 68] width 86 height 55
click at [864, 489] on button "Adicionar" at bounding box center [868, 478] width 86 height 55
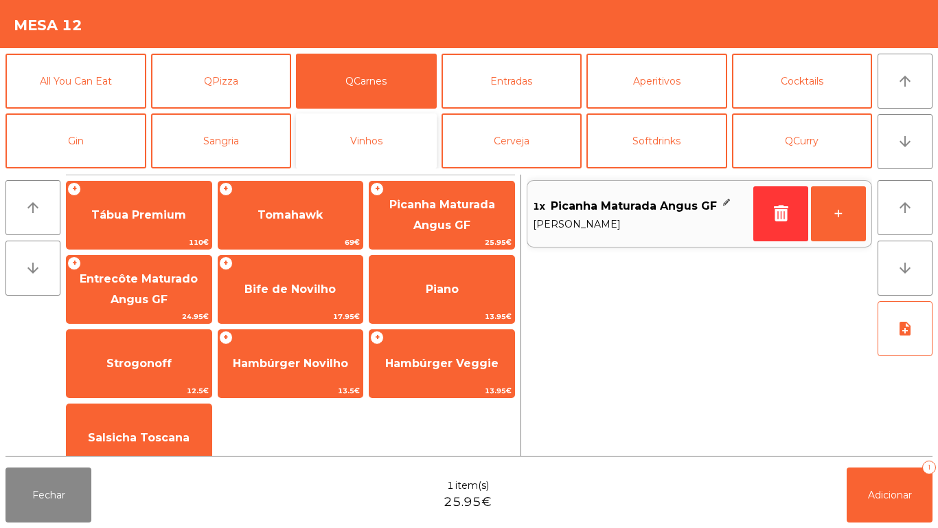
click at [385, 140] on button "Vinhos" at bounding box center [366, 140] width 141 height 55
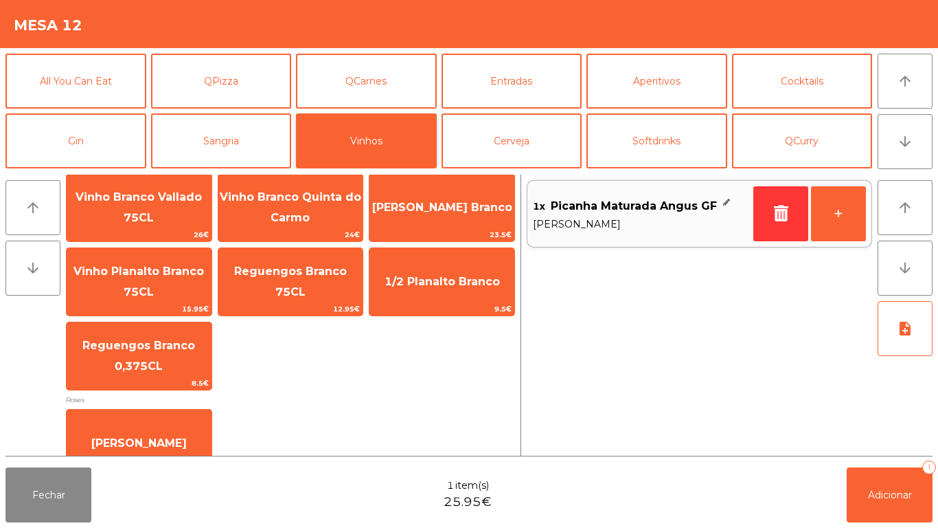
scroll to position [334, 0]
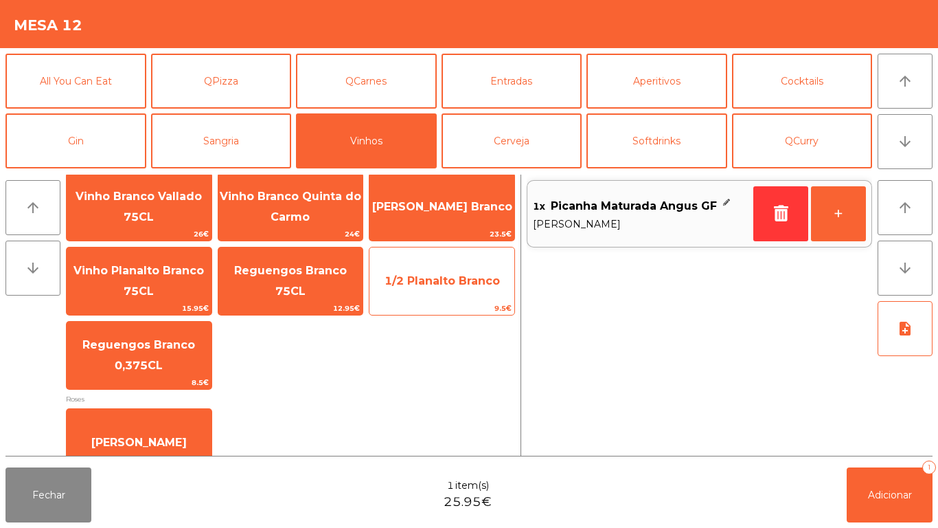
click at [458, 282] on span "1/2 Planalto [PERSON_NAME]" at bounding box center [442, 280] width 115 height 13
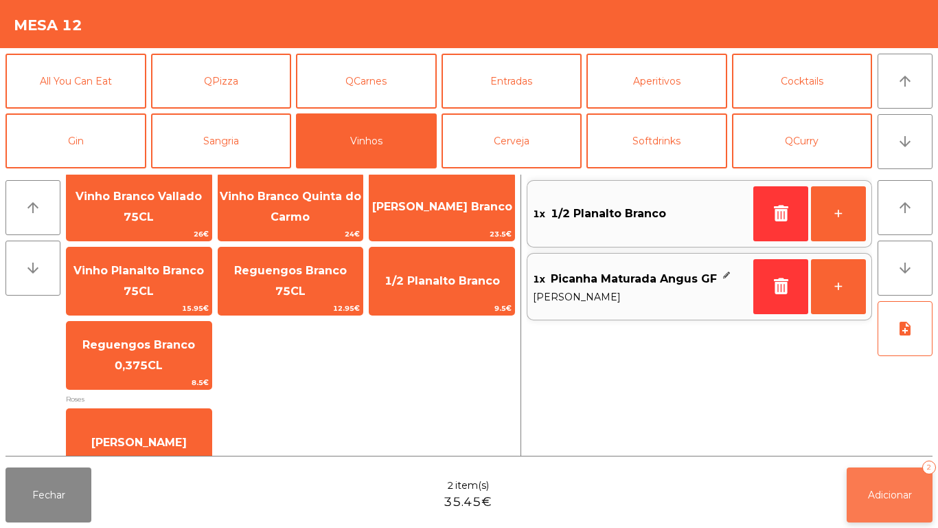
click at [885, 480] on button "Adicionar 2" at bounding box center [890, 494] width 86 height 55
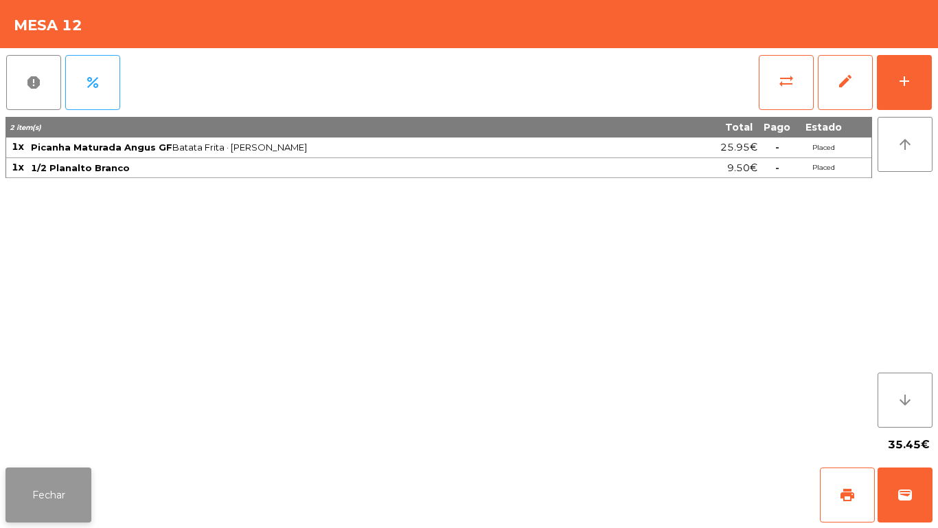
click at [60, 489] on button "Fechar" at bounding box center [48, 494] width 86 height 55
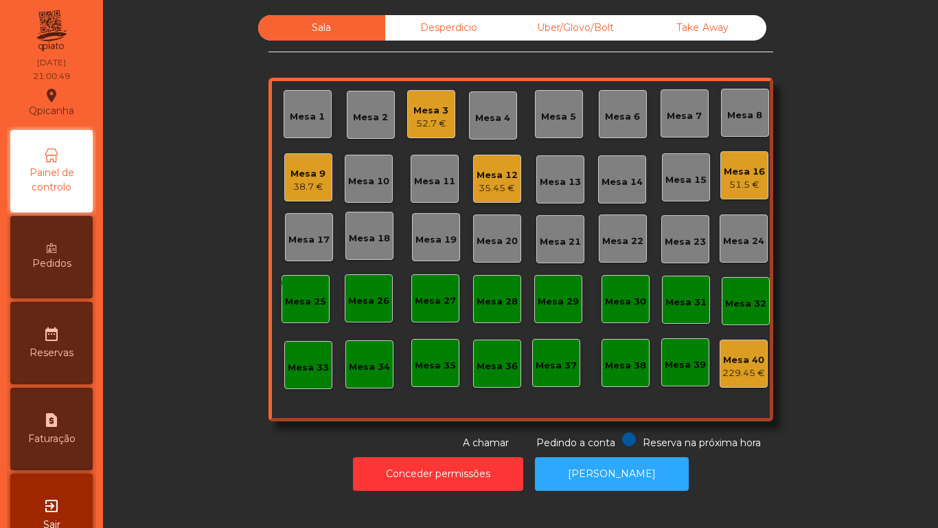
click at [677, 110] on div "Mesa 7" at bounding box center [684, 116] width 35 height 14
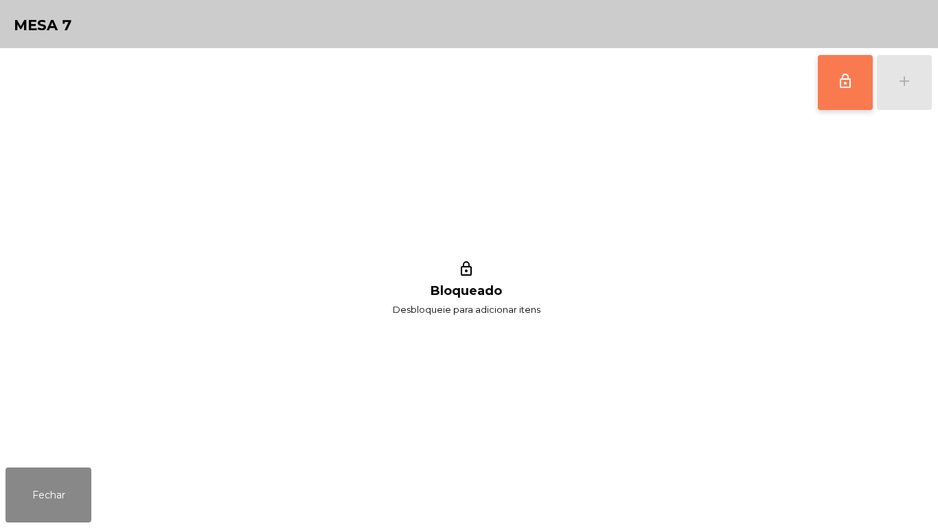
click at [831, 80] on button "lock_outline" at bounding box center [845, 82] width 55 height 55
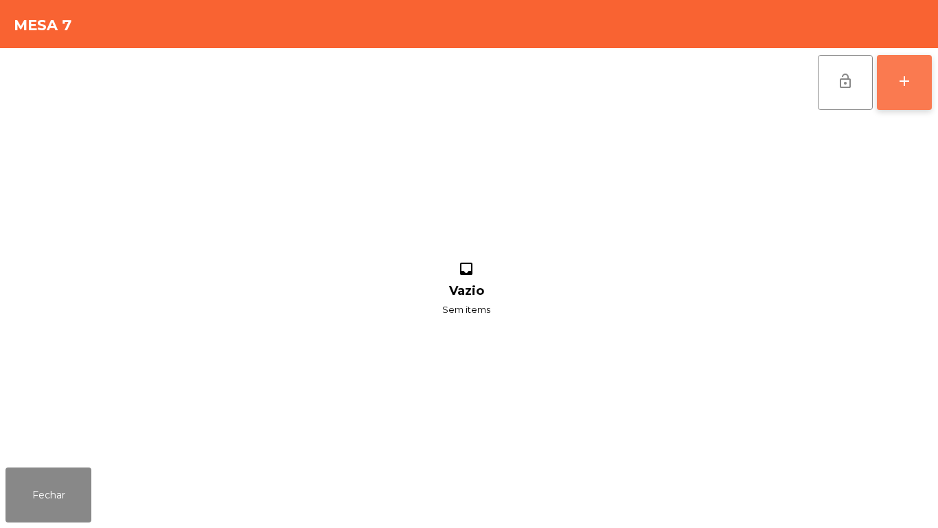
click at [921, 79] on button "add" at bounding box center [904, 82] width 55 height 55
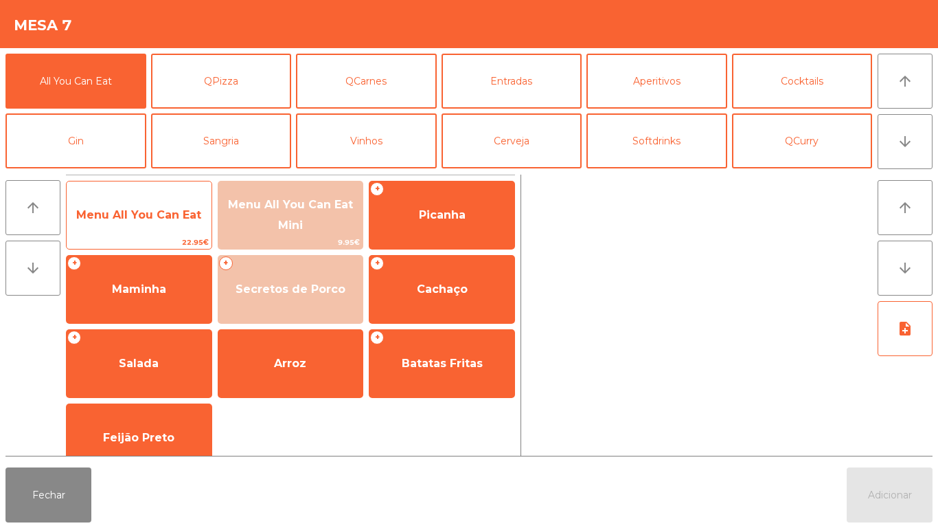
click at [170, 218] on span "Menu All You Can Eat" at bounding box center [138, 214] width 125 height 13
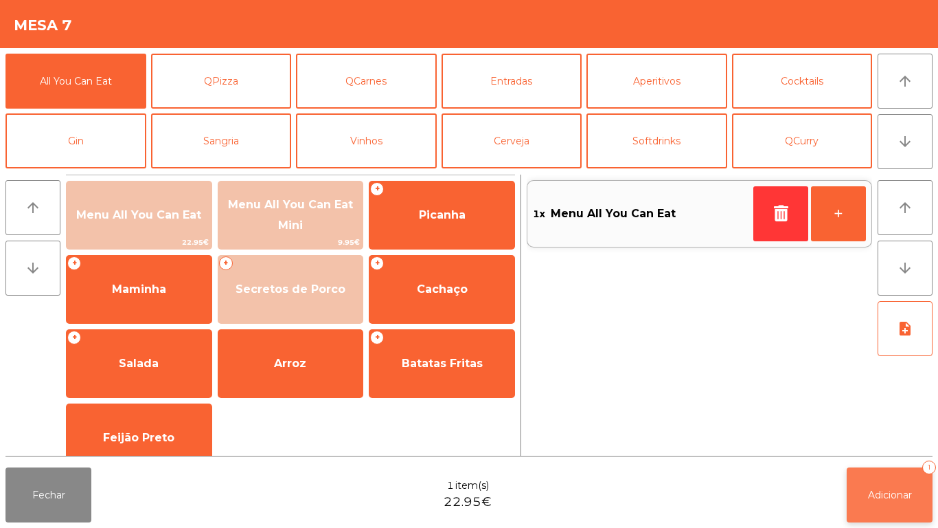
click at [906, 488] on span "Adicionar" at bounding box center [890, 494] width 44 height 12
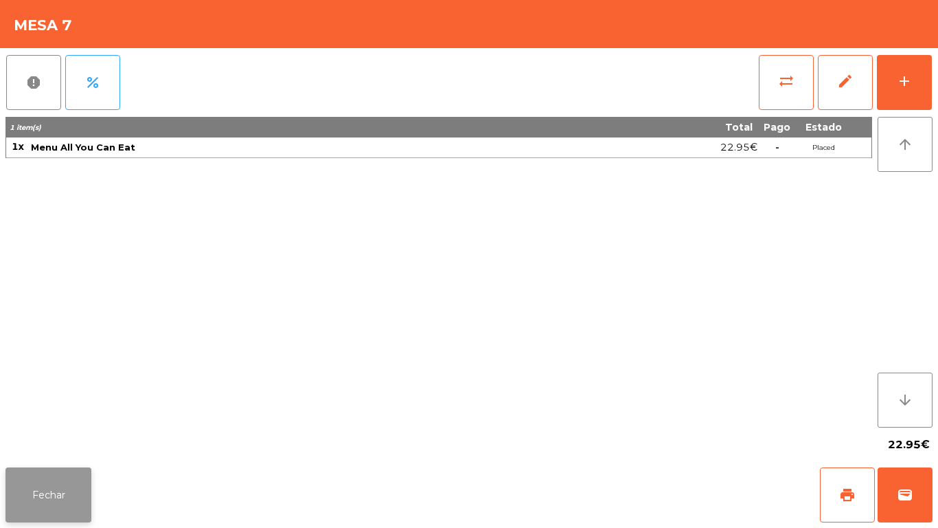
click at [80, 495] on button "Fechar" at bounding box center [48, 494] width 86 height 55
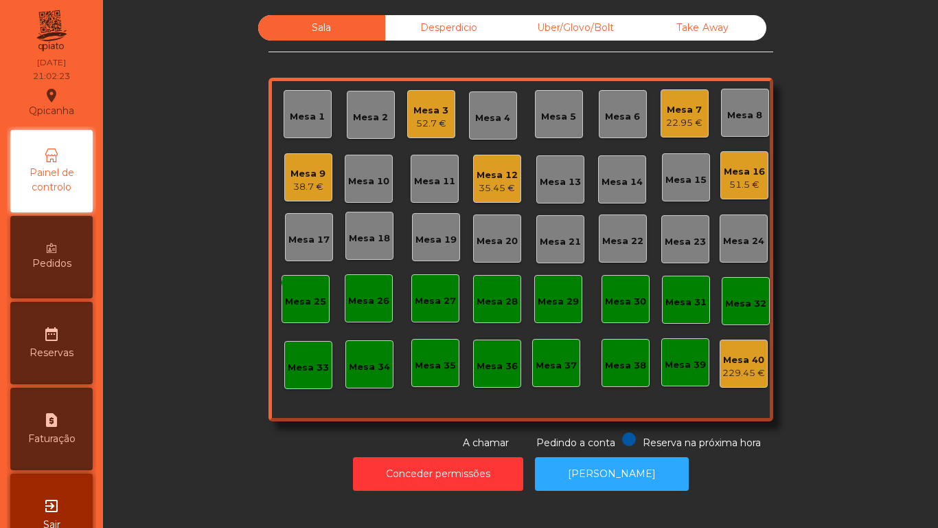
click at [734, 179] on div "51.5 €" at bounding box center [744, 185] width 41 height 14
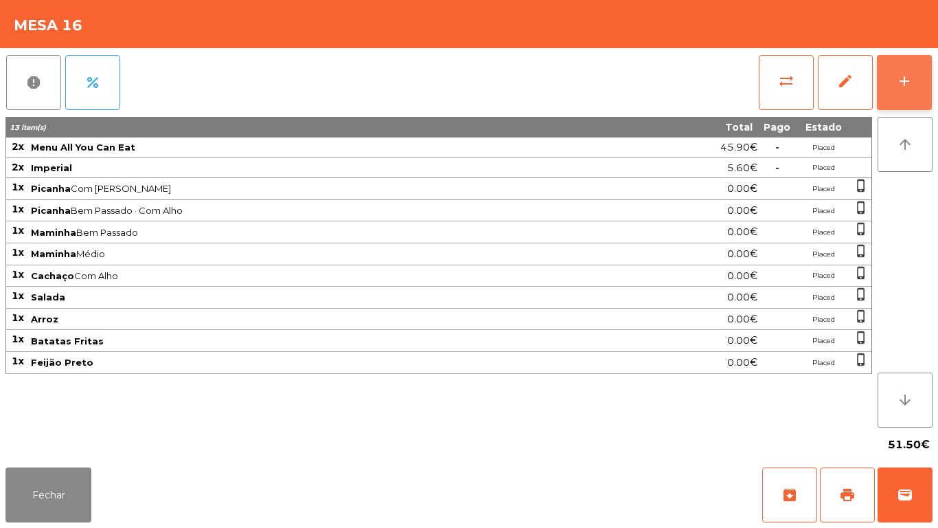
click at [902, 80] on div "add" at bounding box center [905, 81] width 16 height 16
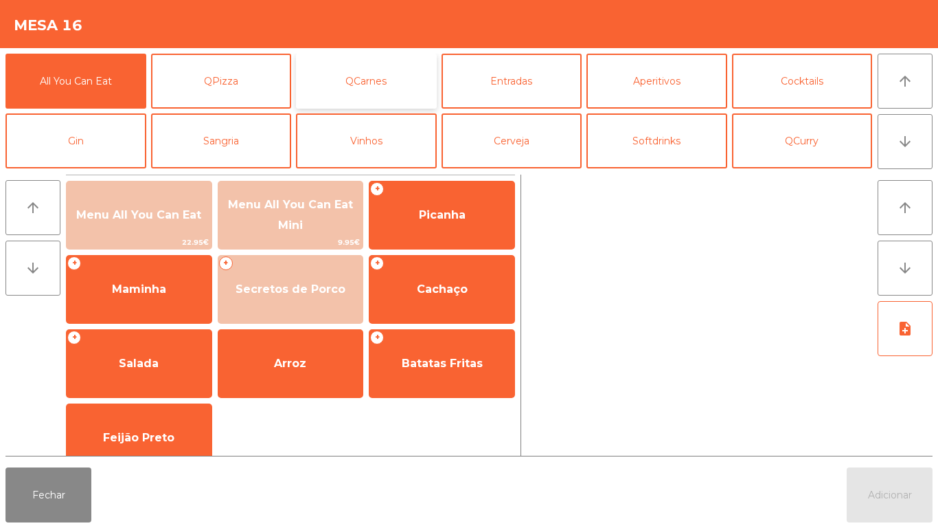
click at [382, 74] on button "QCarnes" at bounding box center [366, 81] width 141 height 55
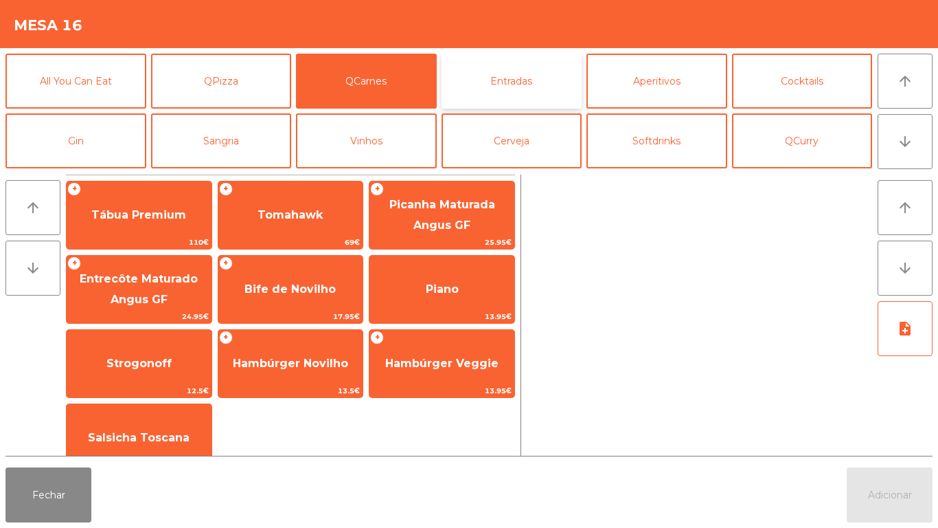
click at [519, 89] on button "Entradas" at bounding box center [512, 81] width 141 height 55
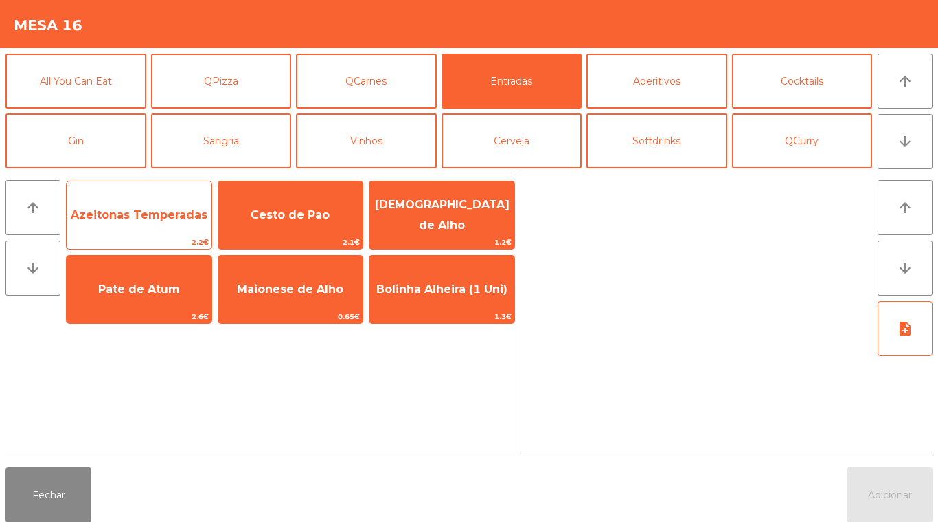
click at [161, 221] on span "Azeitonas Temperadas" at bounding box center [139, 214] width 137 height 13
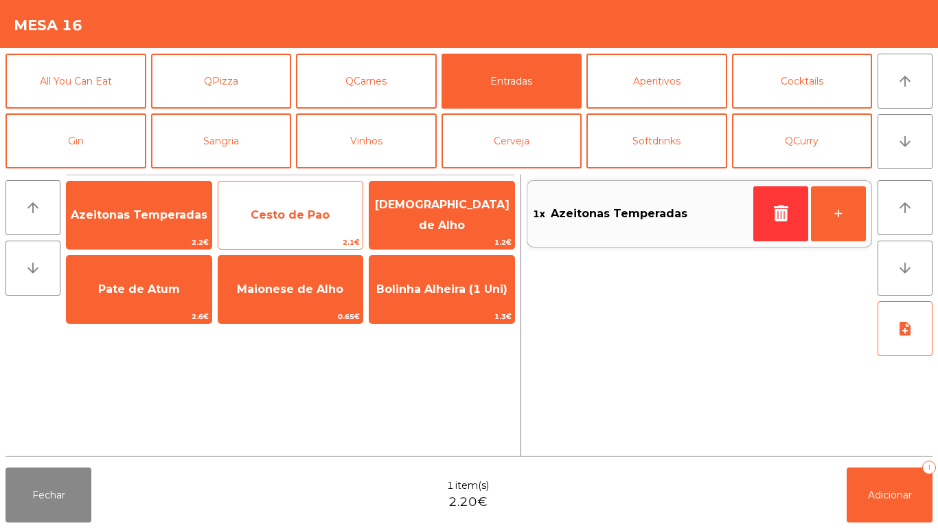
click at [315, 203] on span "Cesto de Pao" at bounding box center [290, 214] width 145 height 37
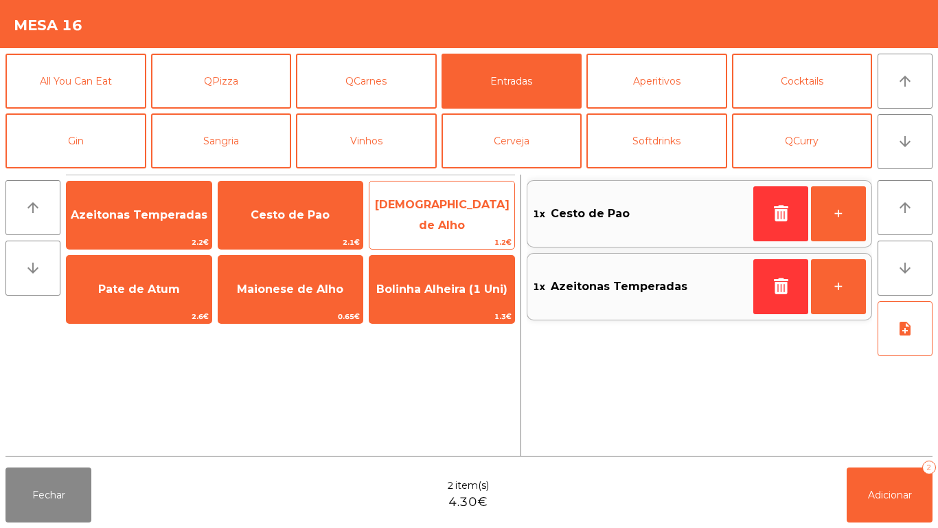
click at [447, 199] on span "[DEMOGRAPHIC_DATA] de Alho" at bounding box center [442, 215] width 145 height 58
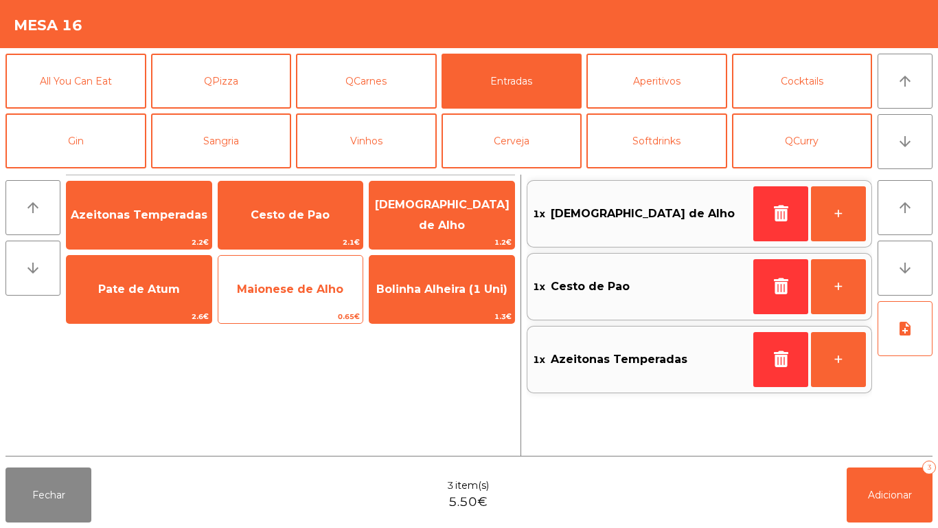
click at [315, 300] on span "Maionese de Alho" at bounding box center [290, 289] width 145 height 37
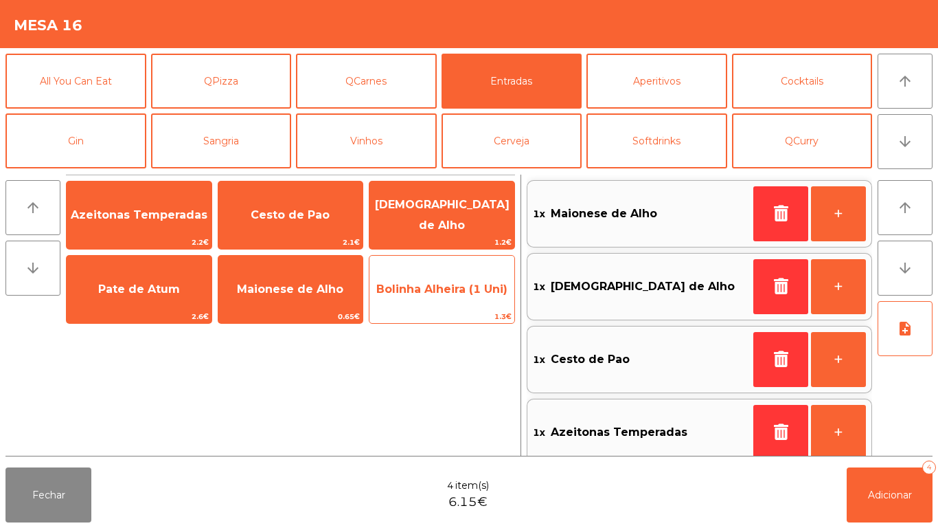
click at [460, 293] on span "Bolinha Alheira (1 Uni)" at bounding box center [441, 288] width 131 height 13
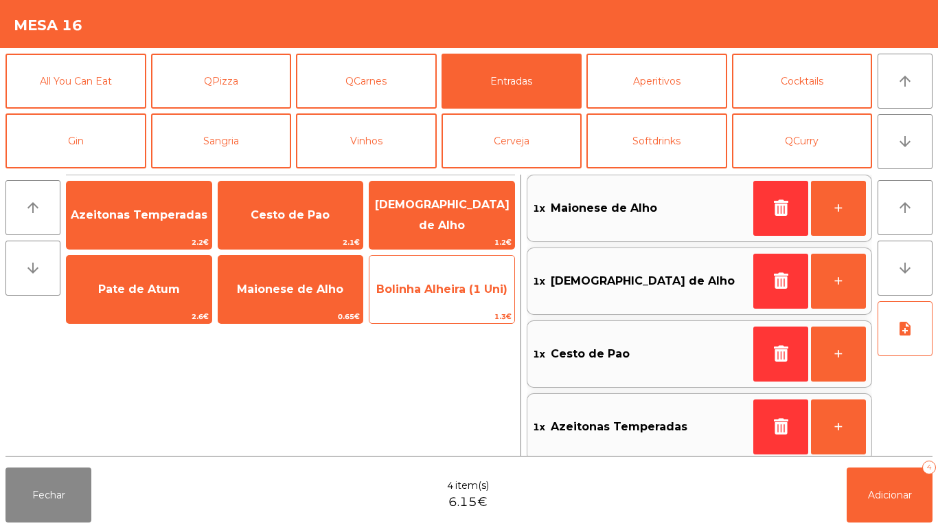
click at [456, 288] on span "Bolinha Alheira (1 Uni)" at bounding box center [441, 288] width 131 height 13
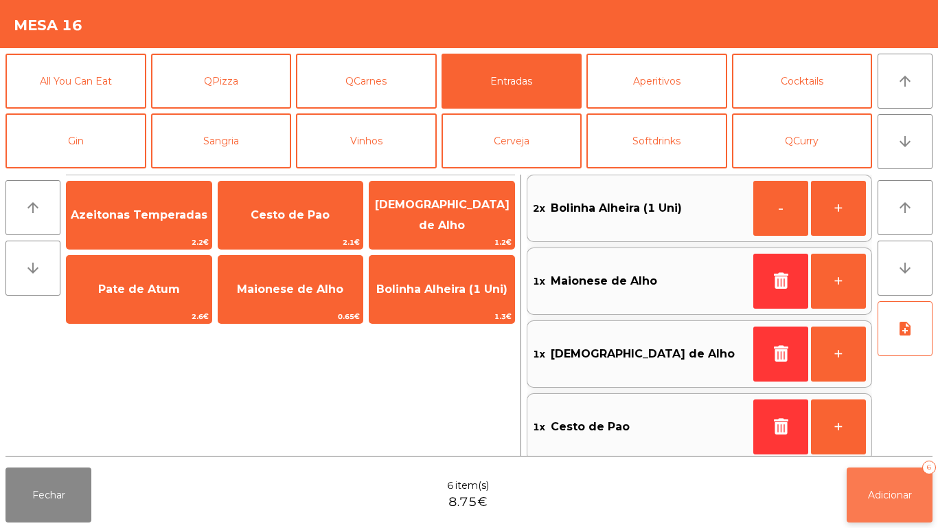
click at [903, 481] on button "Adicionar 6" at bounding box center [890, 494] width 86 height 55
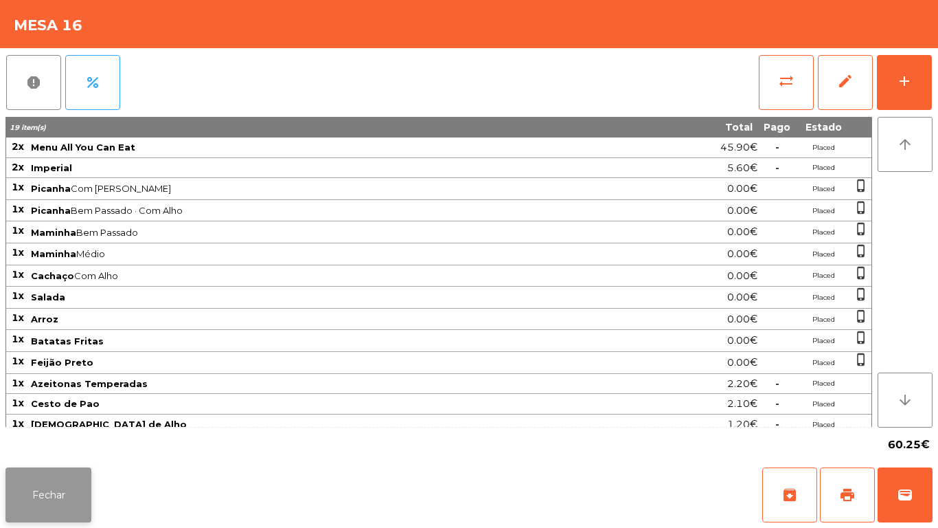
click at [75, 480] on button "Fechar" at bounding box center [48, 494] width 86 height 55
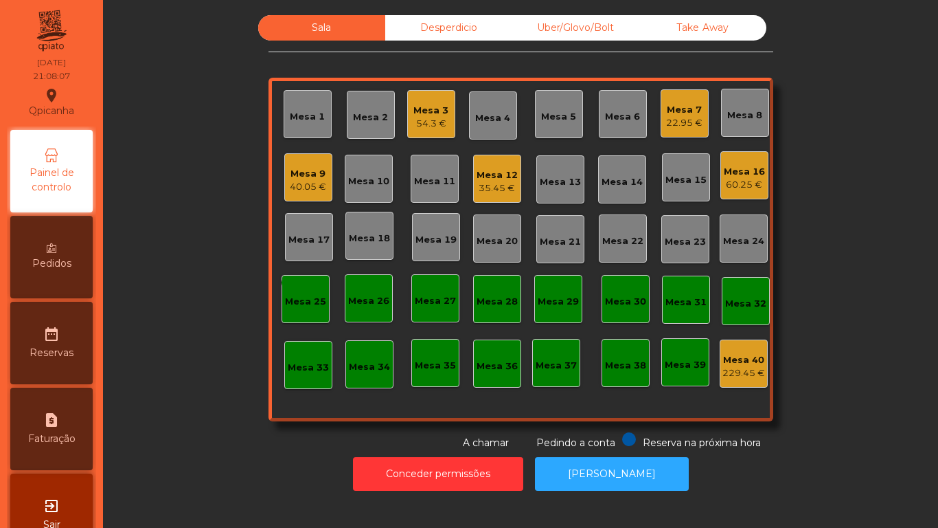
click at [303, 185] on div "40.05 €" at bounding box center [308, 187] width 36 height 14
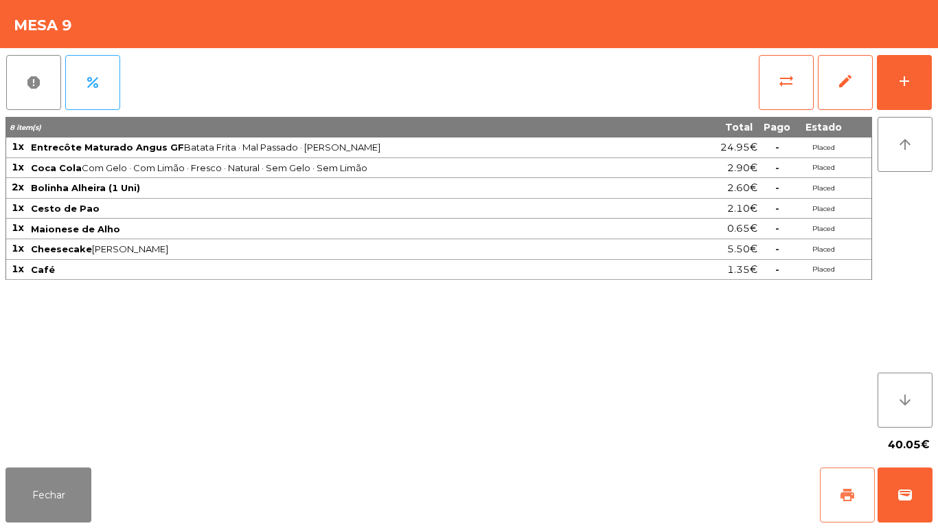
click at [839, 481] on button "print" at bounding box center [847, 494] width 55 height 55
click at [36, 499] on button "Fechar" at bounding box center [48, 494] width 86 height 55
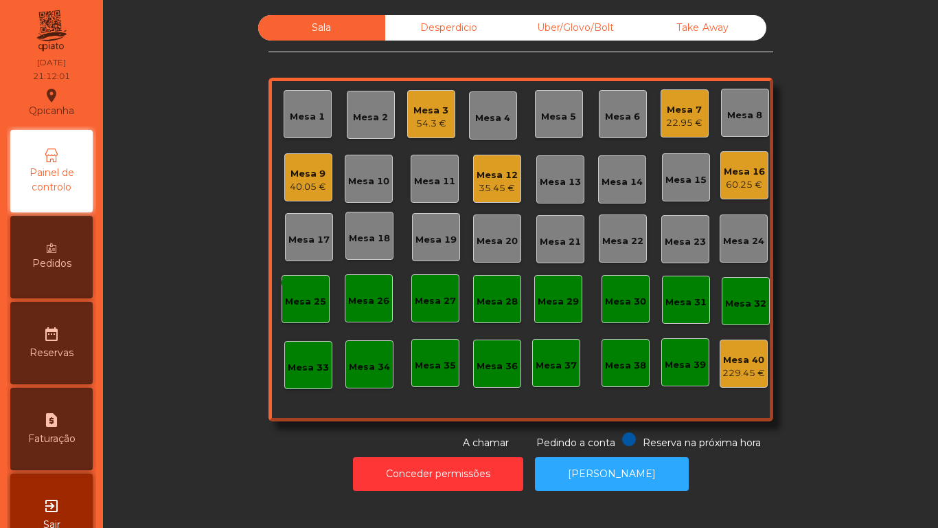
click at [670, 120] on div "22.95 €" at bounding box center [684, 123] width 36 height 14
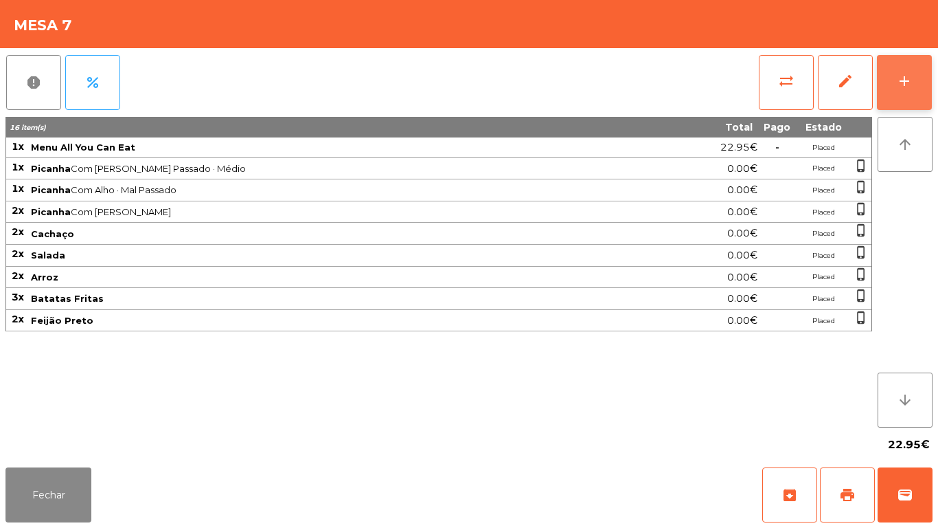
click at [905, 78] on div "add" at bounding box center [905, 81] width 16 height 16
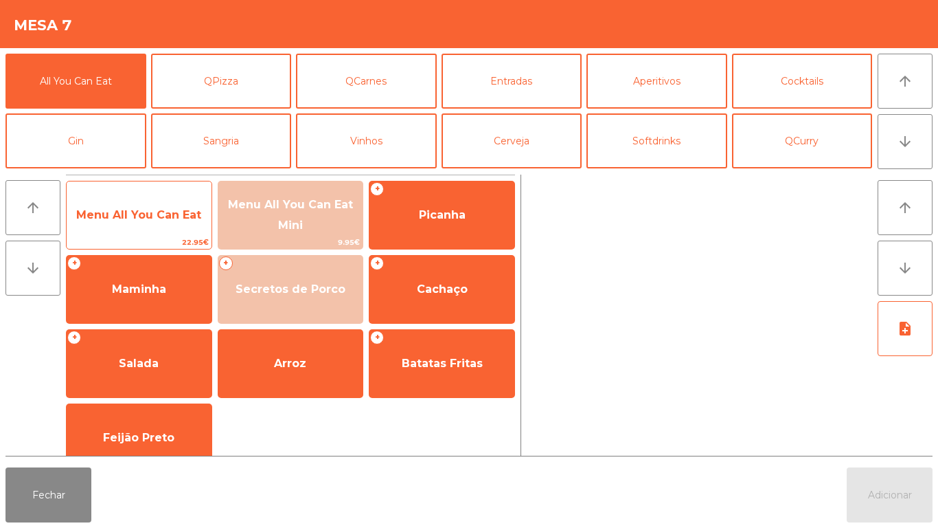
click at [161, 198] on span "Menu All You Can Eat" at bounding box center [139, 214] width 145 height 37
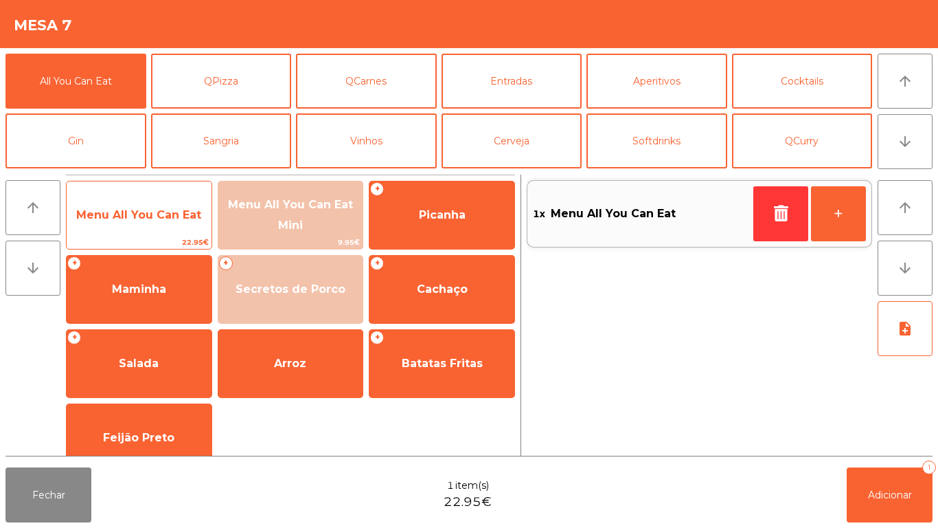
click at [179, 199] on span "Menu All You Can Eat" at bounding box center [139, 214] width 145 height 37
click at [178, 202] on span "Menu All You Can Eat" at bounding box center [139, 214] width 145 height 37
click at [179, 194] on div "Menu All You Can Eat 22.95€" at bounding box center [139, 215] width 146 height 69
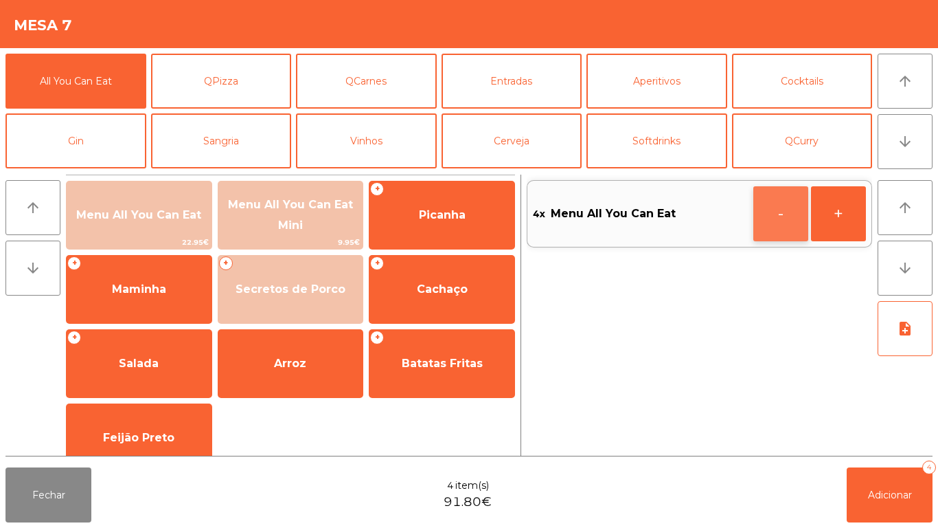
click at [784, 205] on button "-" at bounding box center [781, 213] width 55 height 55
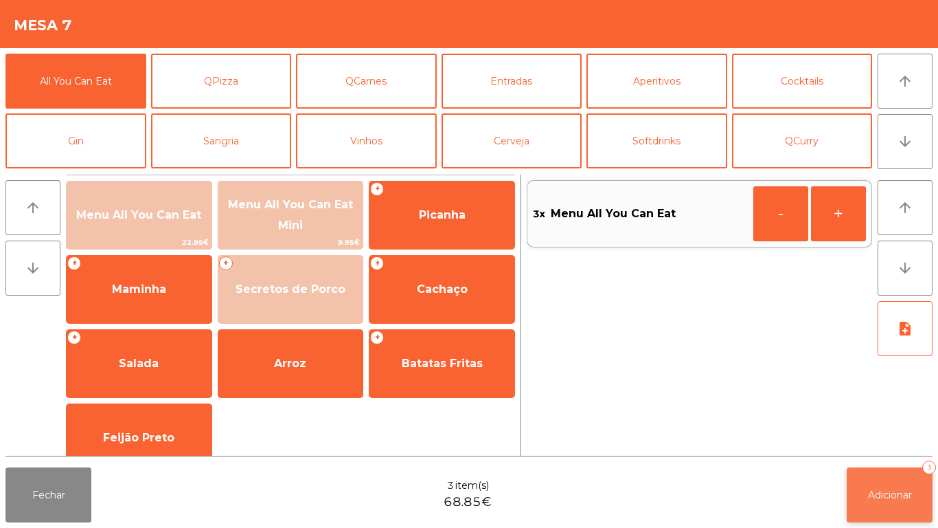
click at [877, 492] on span "Adicionar" at bounding box center [890, 494] width 44 height 12
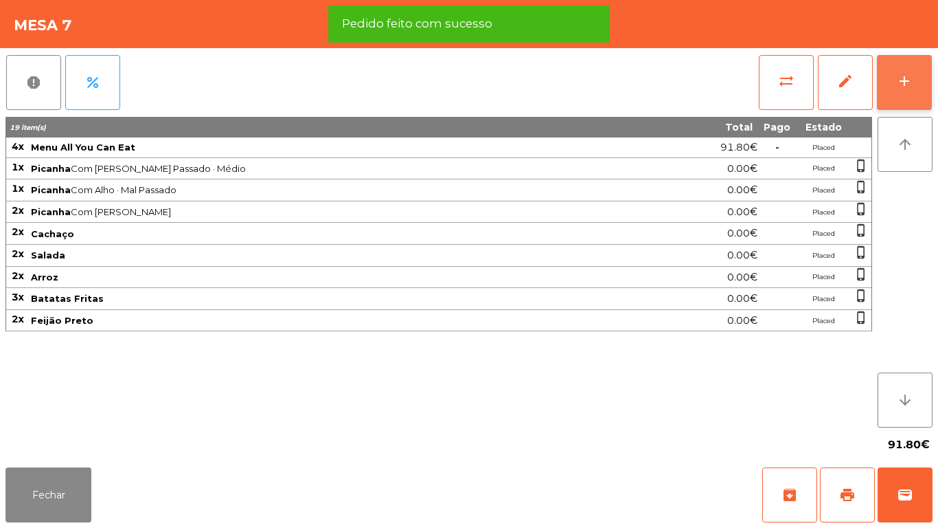
click at [907, 93] on button "add" at bounding box center [904, 82] width 55 height 55
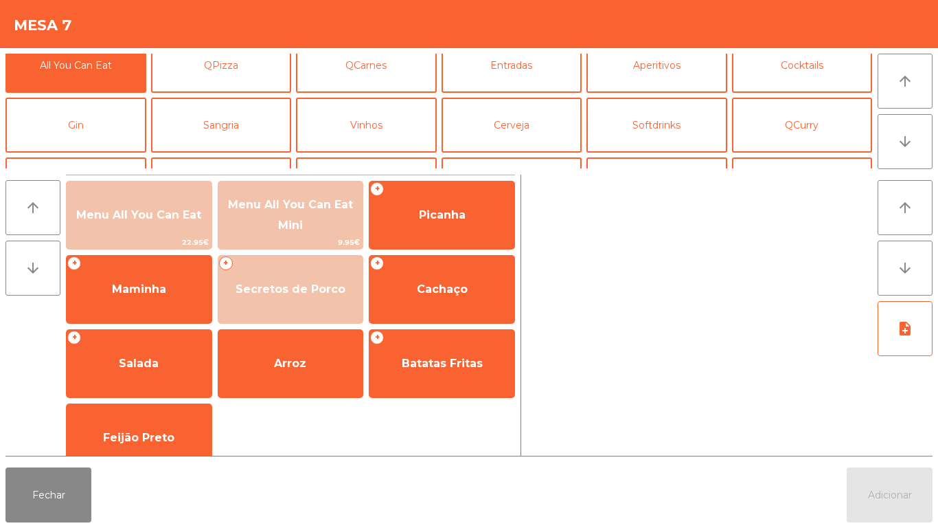
scroll to position [16, 0]
click at [236, 121] on button "Sangria" at bounding box center [221, 124] width 141 height 55
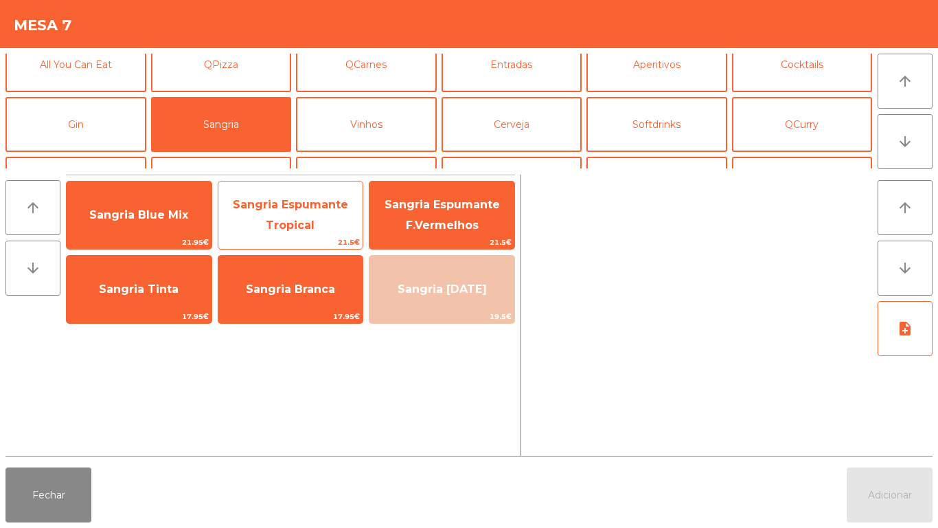
click at [318, 203] on span "Sangria Espumante Tropical" at bounding box center [290, 215] width 115 height 34
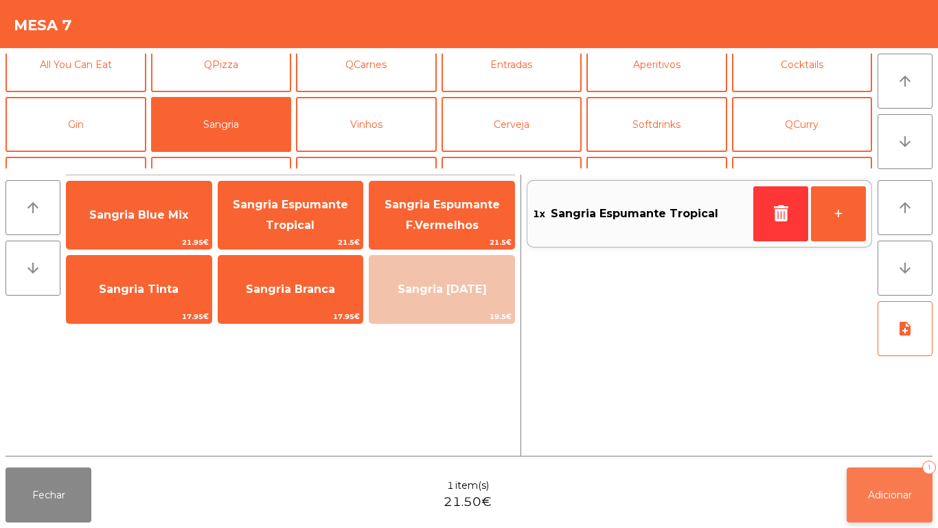
click at [898, 478] on button "Adicionar 1" at bounding box center [890, 494] width 86 height 55
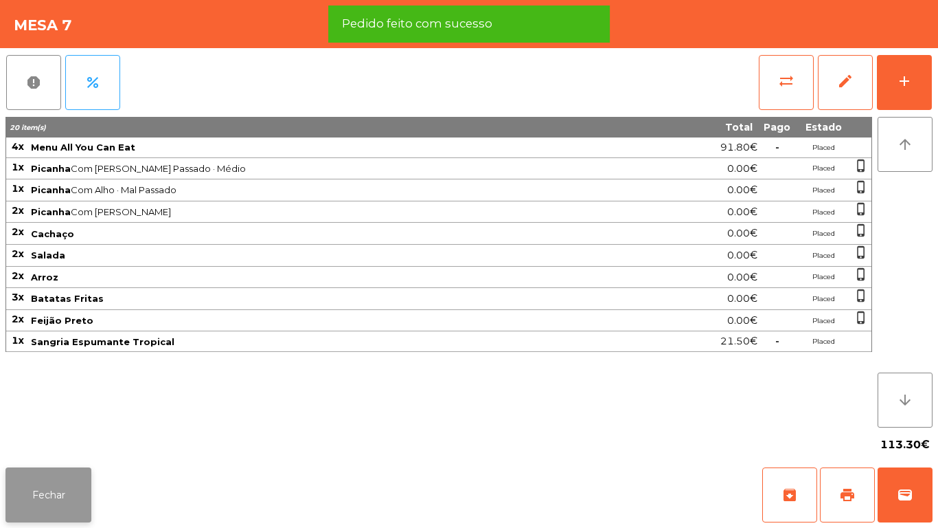
click at [86, 481] on button "Fechar" at bounding box center [48, 494] width 86 height 55
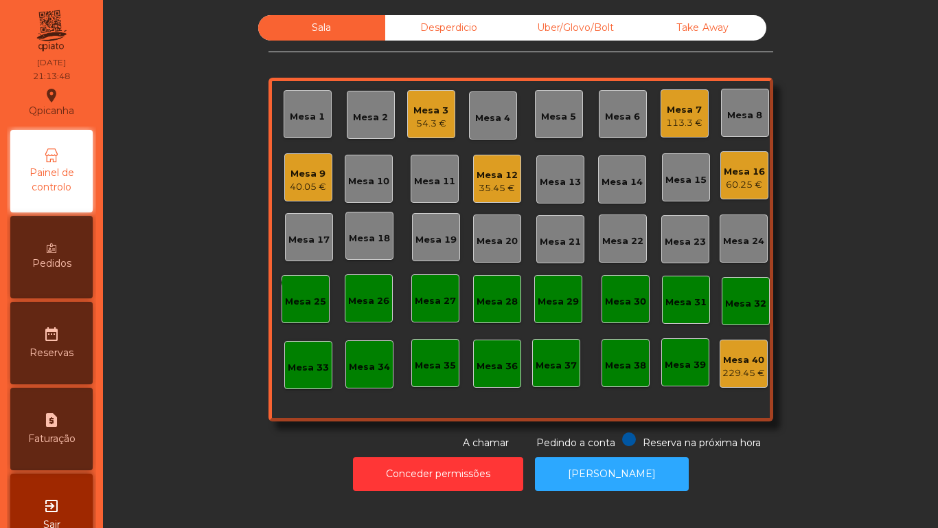
click at [669, 126] on div "113.3 €" at bounding box center [684, 123] width 36 height 14
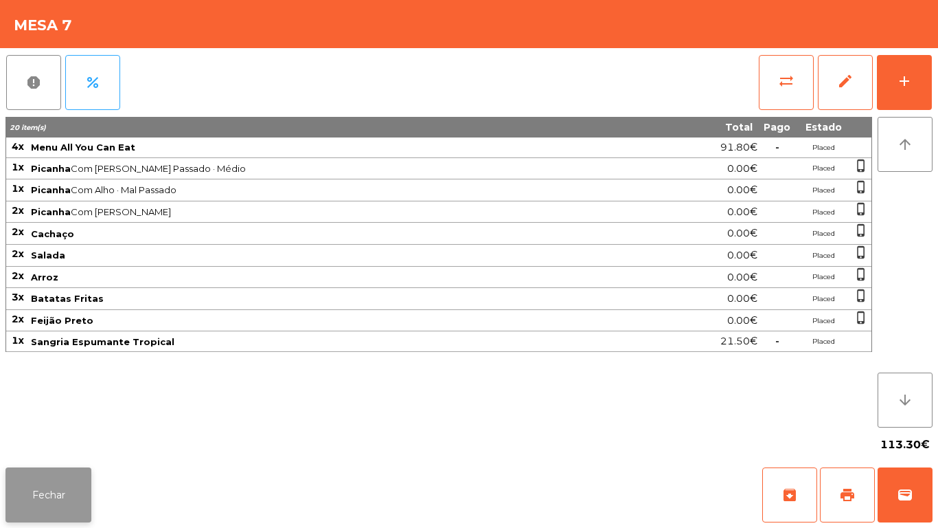
click at [47, 497] on button "Fechar" at bounding box center [48, 494] width 86 height 55
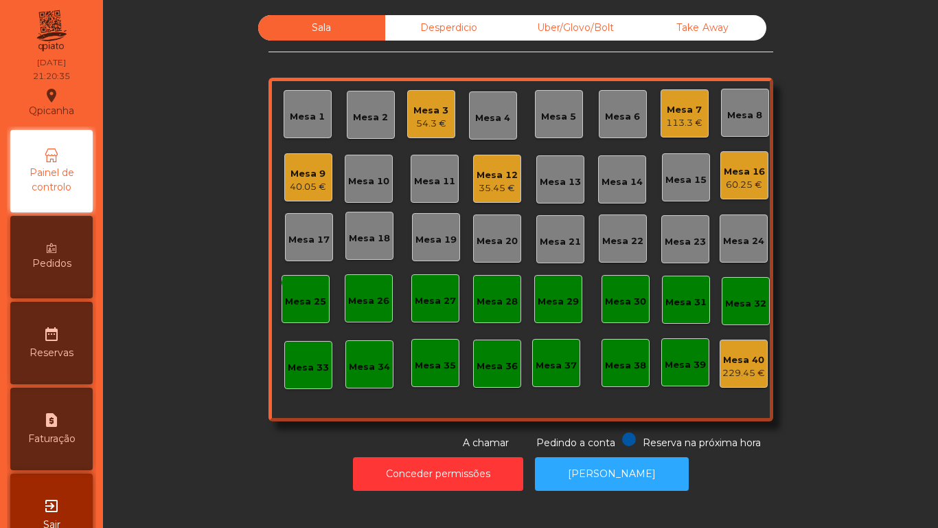
click at [414, 128] on div "54.3 €" at bounding box center [431, 124] width 35 height 14
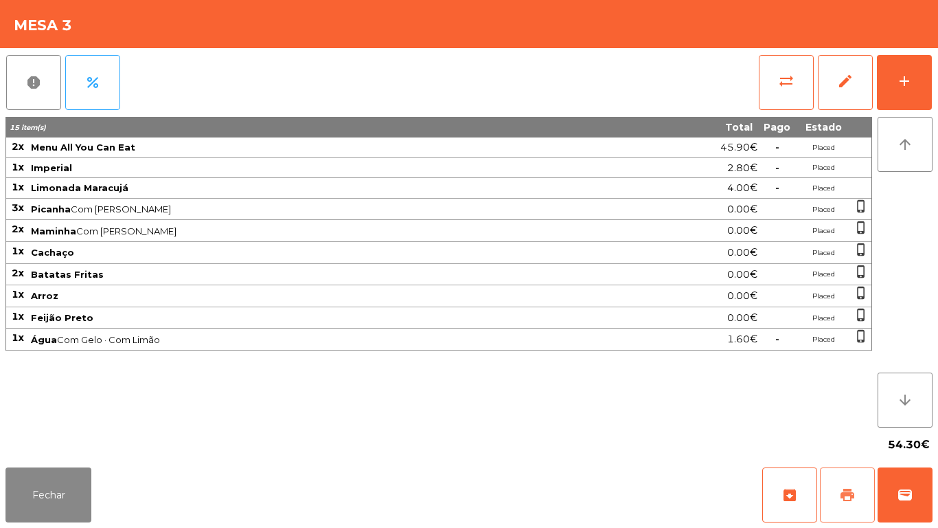
click at [860, 495] on button "print" at bounding box center [847, 494] width 55 height 55
click at [38, 488] on button "Fechar" at bounding box center [48, 494] width 86 height 55
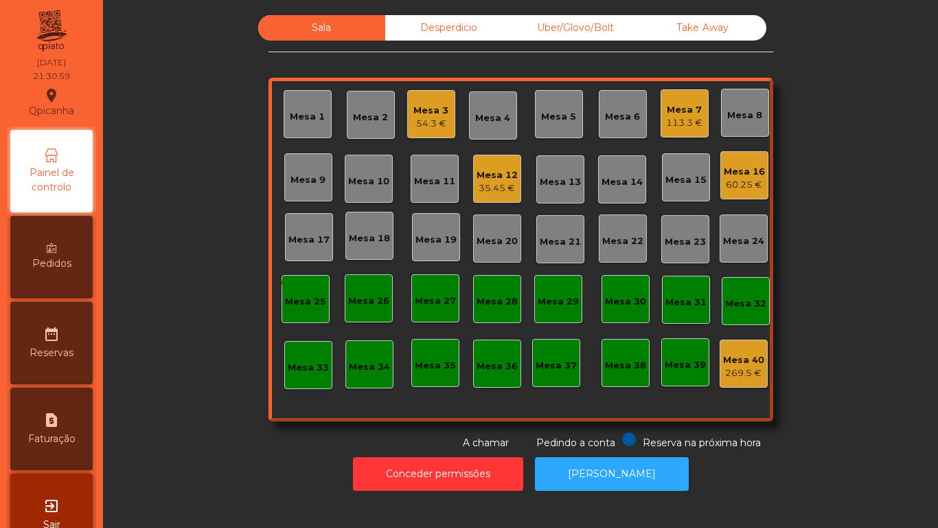
click at [425, 170] on div "Mesa 11" at bounding box center [434, 178] width 41 height 19
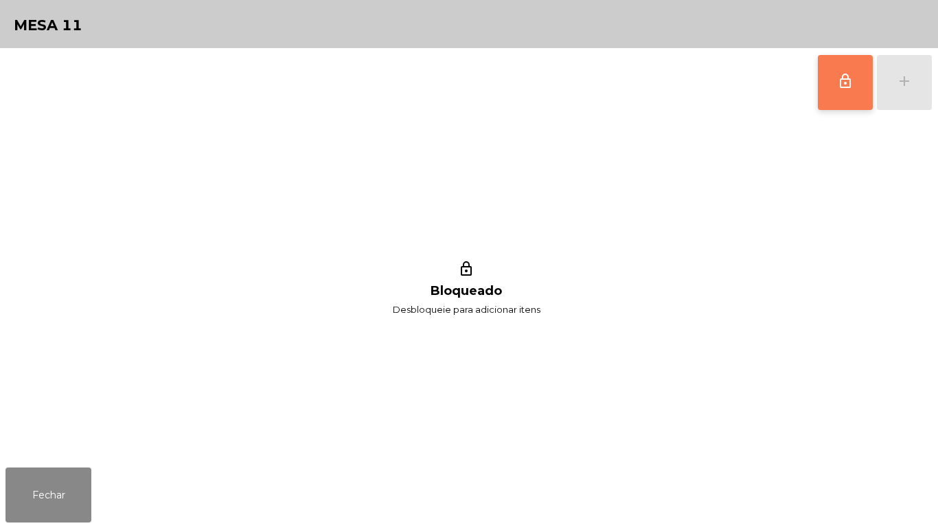
click at [845, 81] on span "lock_outline" at bounding box center [845, 81] width 16 height 16
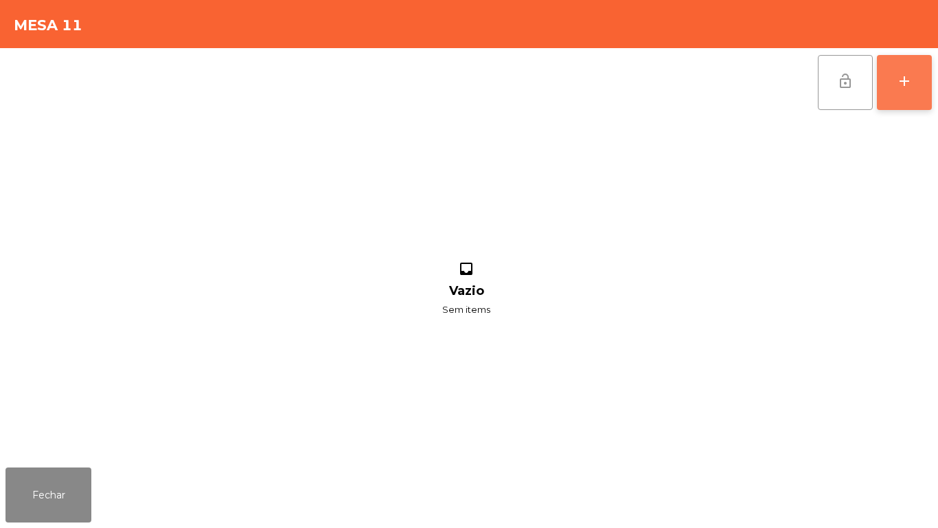
click at [902, 93] on button "add" at bounding box center [904, 82] width 55 height 55
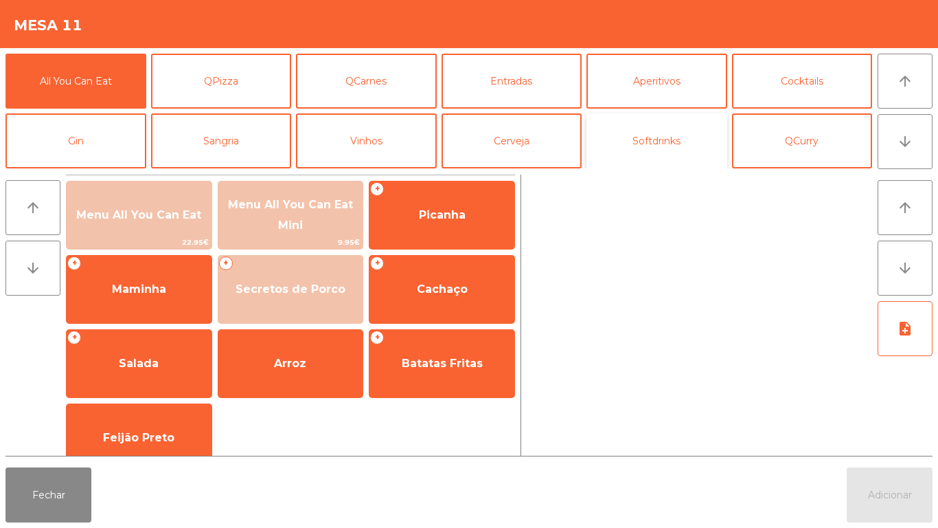
click at [658, 159] on button "Softdrinks" at bounding box center [657, 140] width 141 height 55
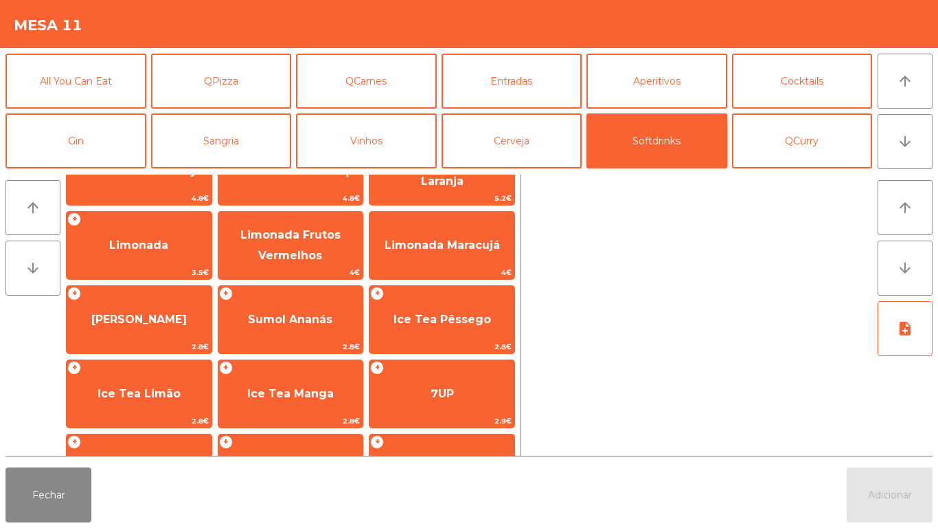
scroll to position [118, 0]
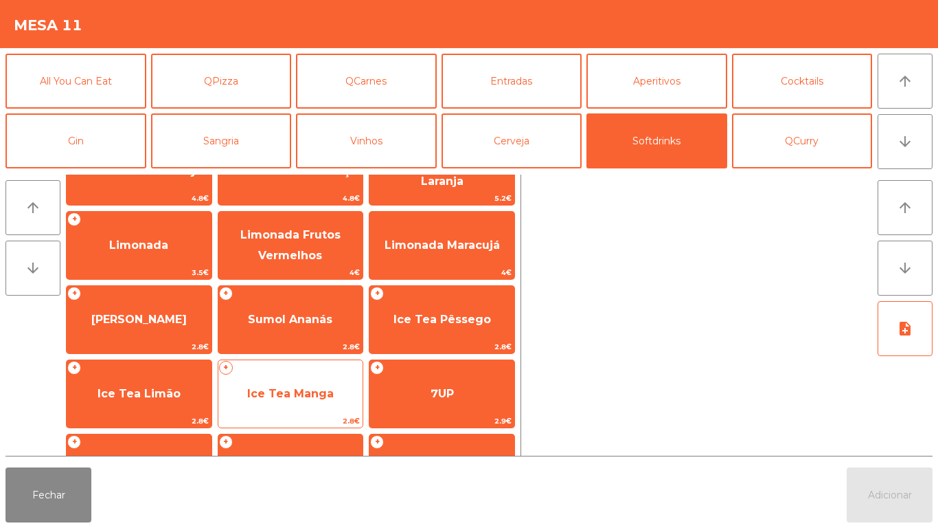
click at [304, 398] on span "Ice Tea Manga" at bounding box center [290, 393] width 87 height 13
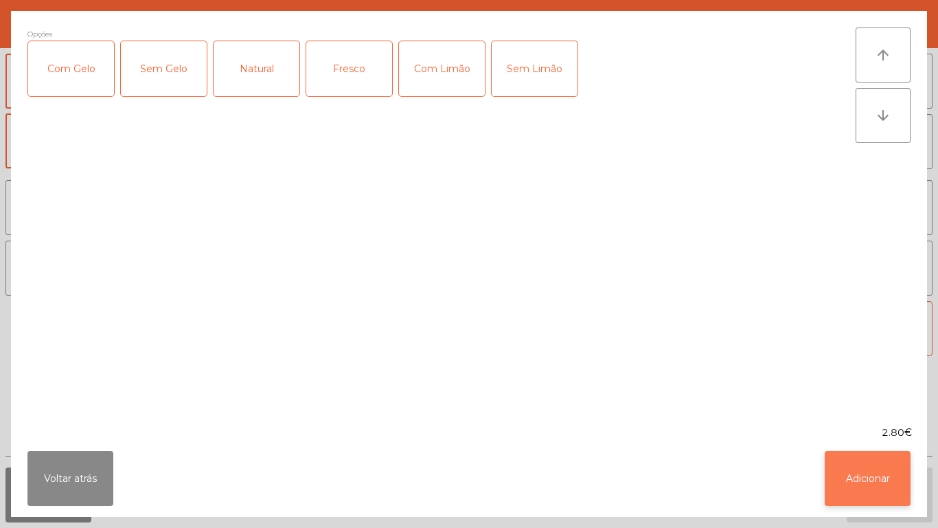
click at [872, 470] on button "Adicionar" at bounding box center [868, 478] width 86 height 55
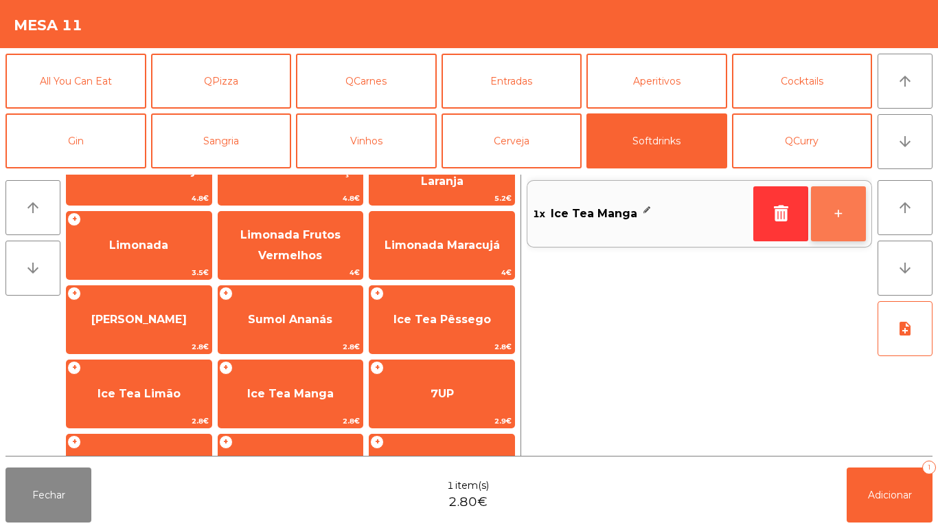
click at [837, 195] on button "+" at bounding box center [838, 213] width 55 height 55
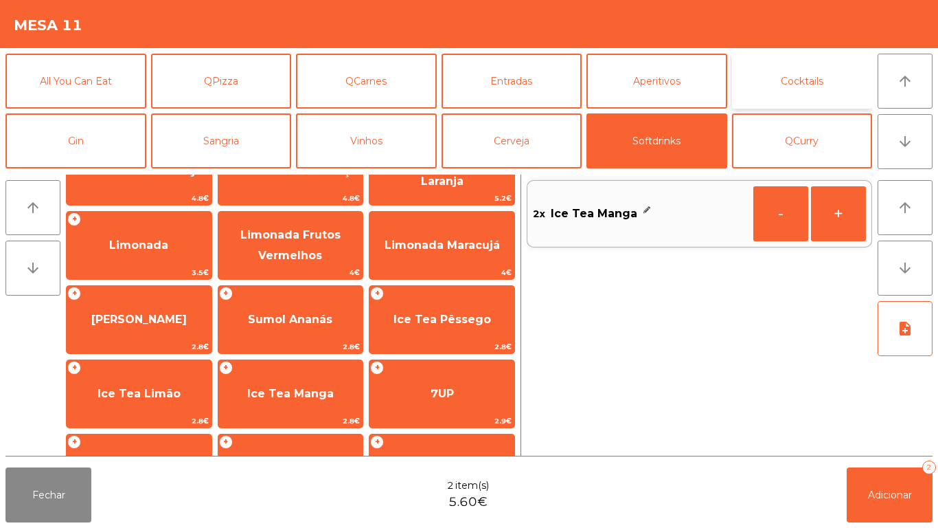
click at [815, 84] on button "Cocktails" at bounding box center [802, 81] width 141 height 55
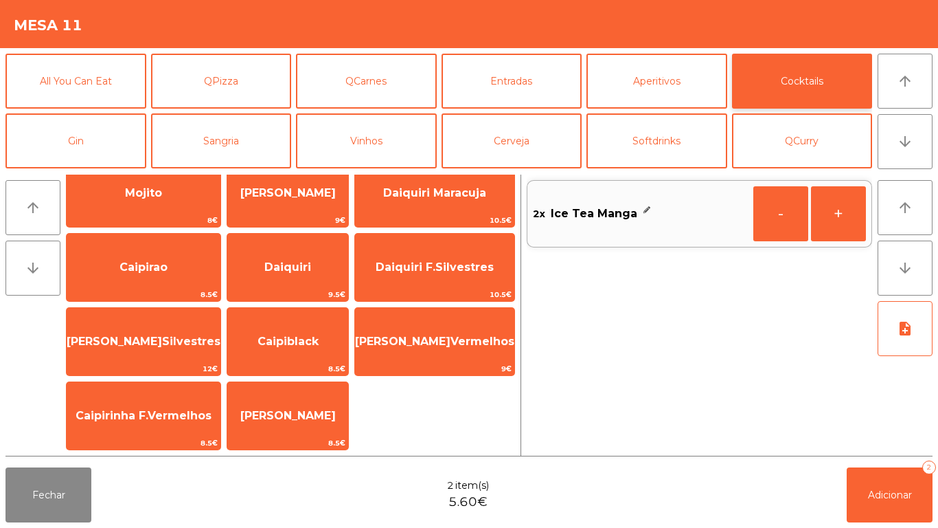
scroll to position [0, 0]
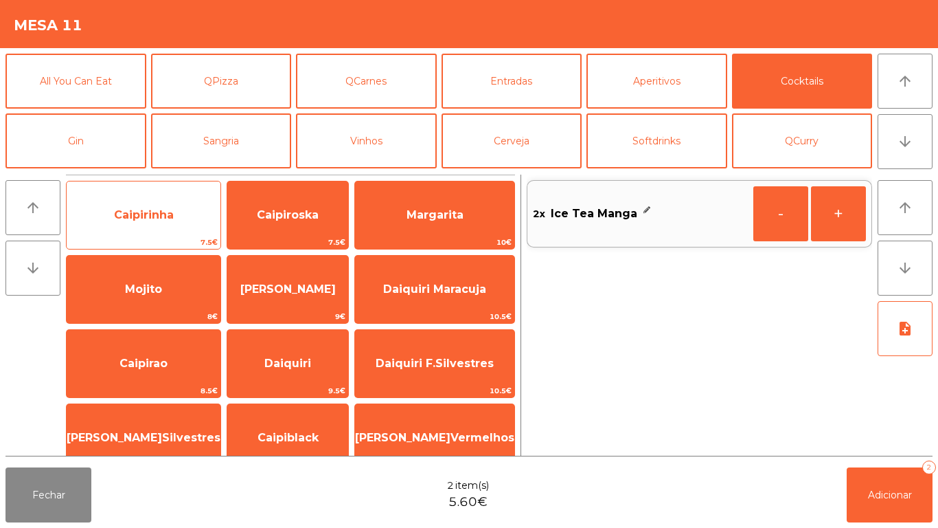
click at [179, 217] on span "Caipirinha" at bounding box center [144, 214] width 154 height 37
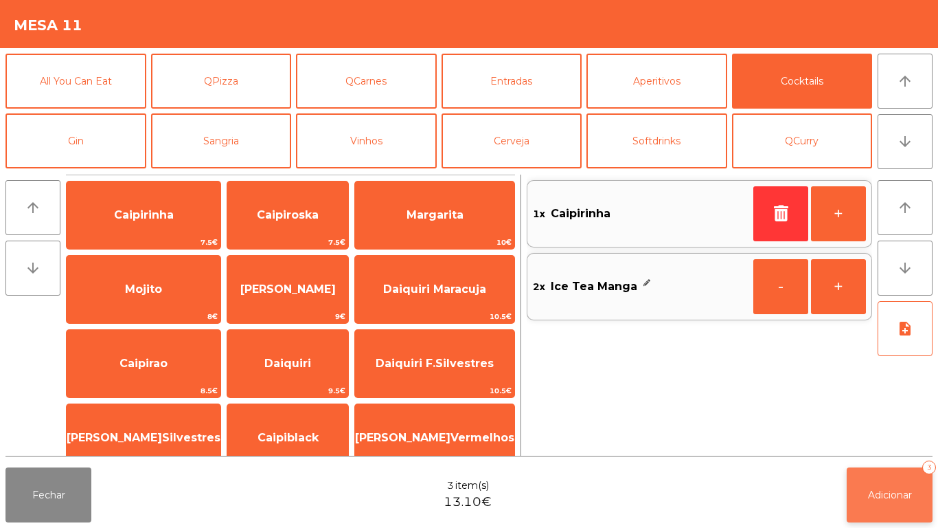
click at [881, 484] on button "Adicionar 3" at bounding box center [890, 494] width 86 height 55
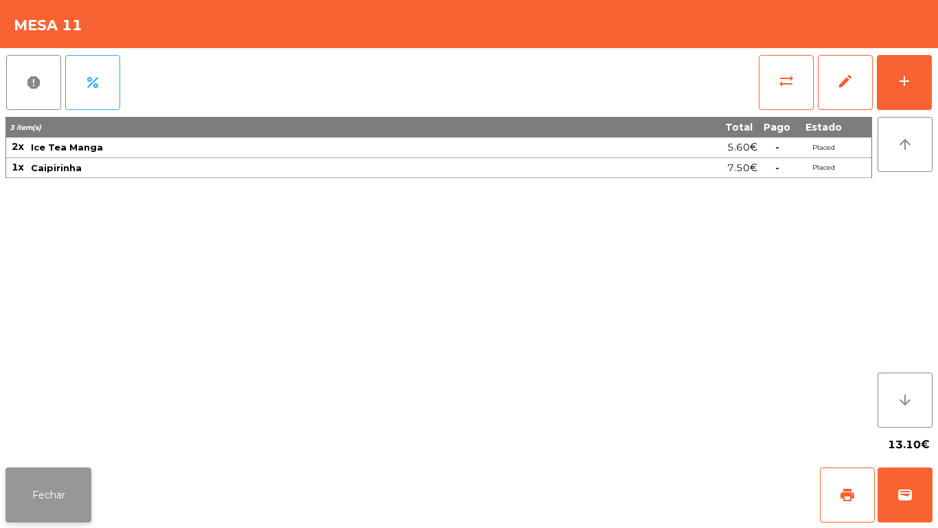
click at [90, 481] on button "Fechar" at bounding box center [48, 494] width 86 height 55
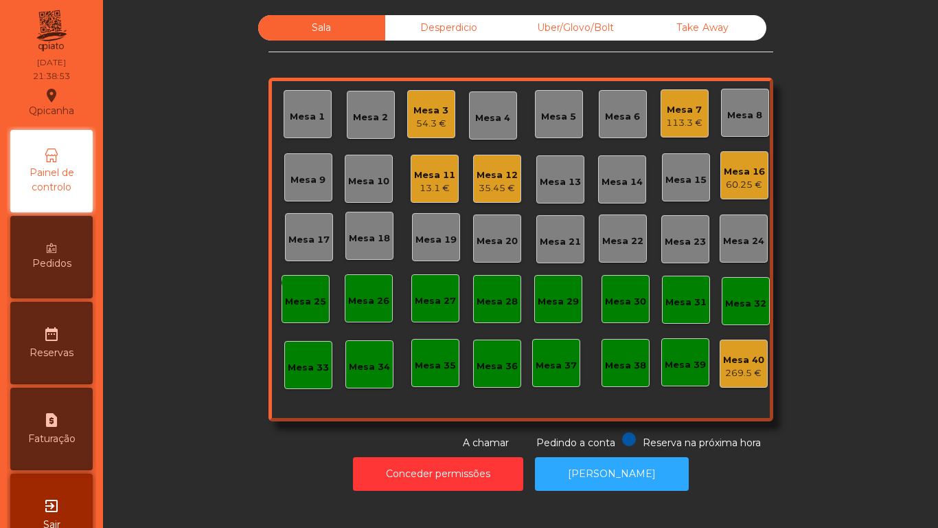
click at [430, 133] on div "Mesa 3 54.3 €" at bounding box center [431, 114] width 48 height 48
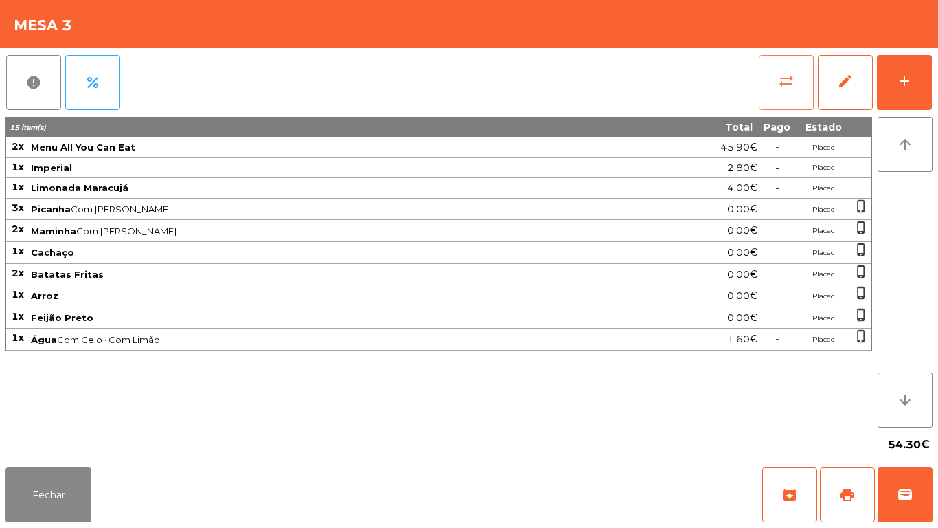
click at [776, 80] on button "sync_alt" at bounding box center [786, 82] width 55 height 55
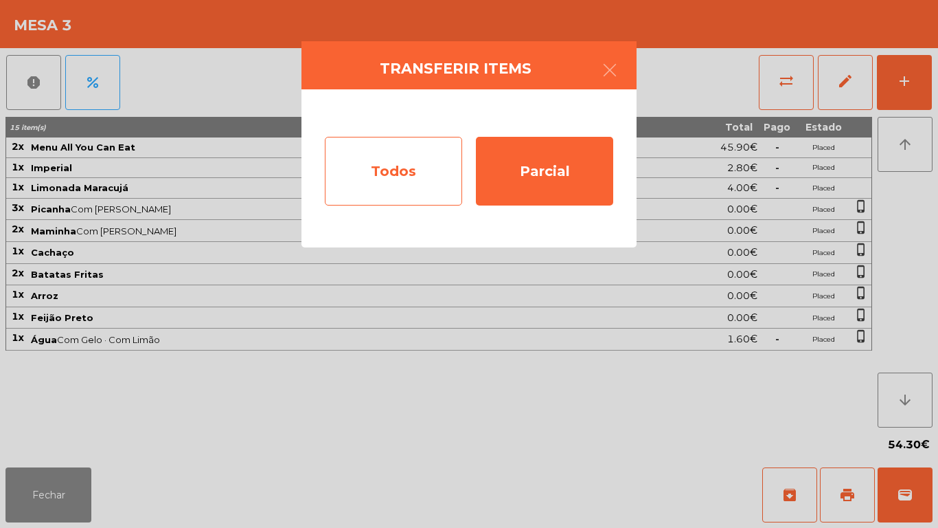
click at [412, 172] on div "Todos" at bounding box center [393, 171] width 137 height 69
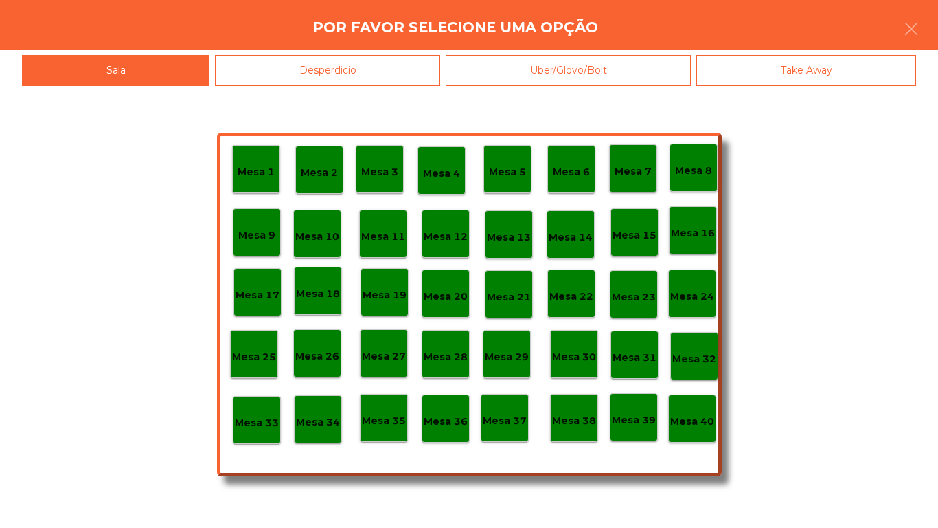
click at [681, 425] on p "Mesa 40" at bounding box center [692, 422] width 44 height 16
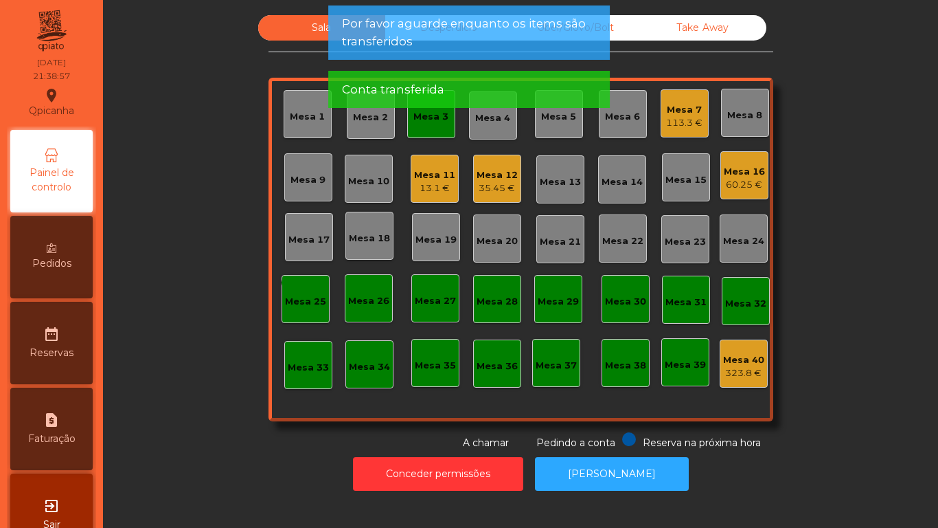
click at [422, 126] on div "Mesa 3" at bounding box center [431, 114] width 48 height 48
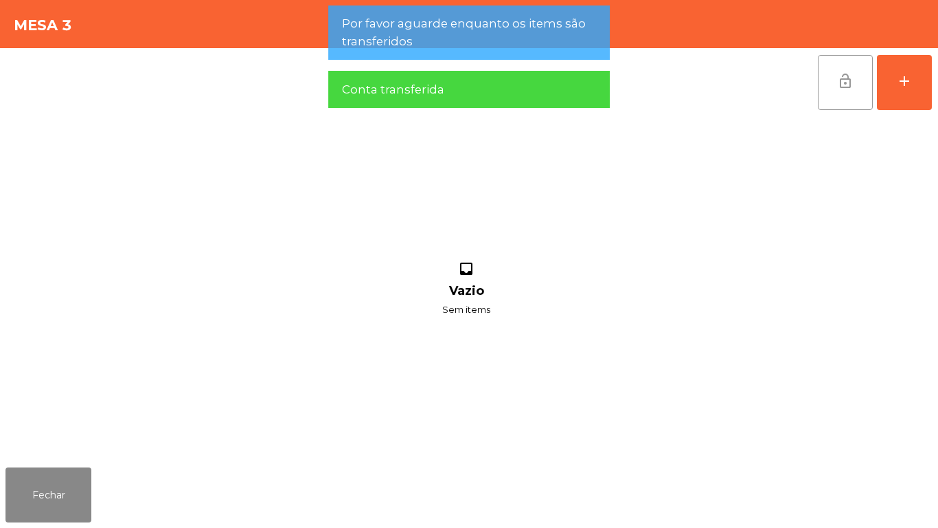
click at [840, 84] on span "lock_open" at bounding box center [845, 81] width 16 height 16
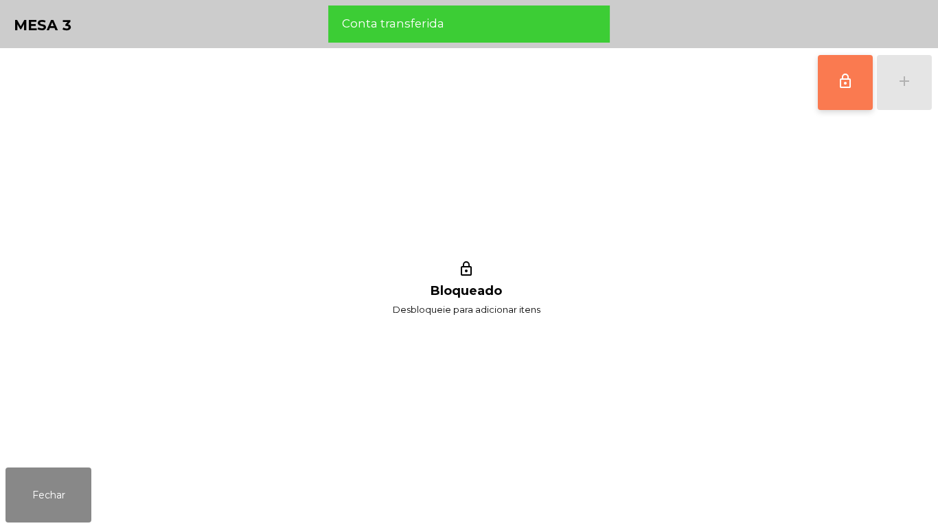
click at [840, 85] on span "lock_outline" at bounding box center [845, 81] width 16 height 16
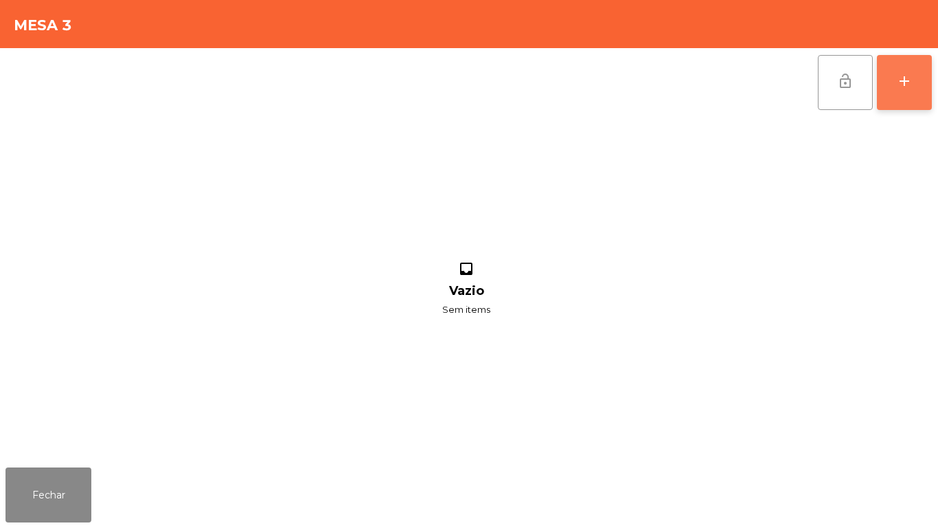
click at [903, 96] on button "add" at bounding box center [904, 82] width 55 height 55
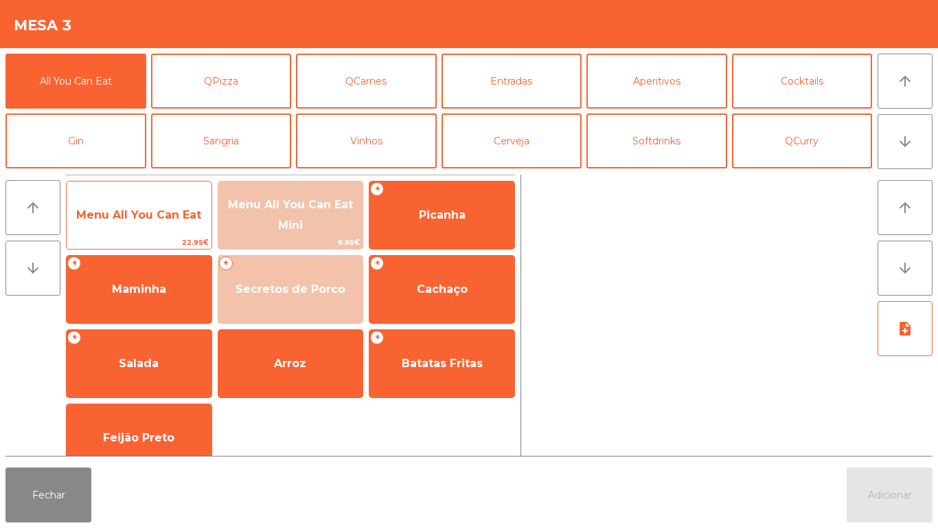
click at [154, 218] on span "Menu All You Can Eat" at bounding box center [138, 214] width 125 height 13
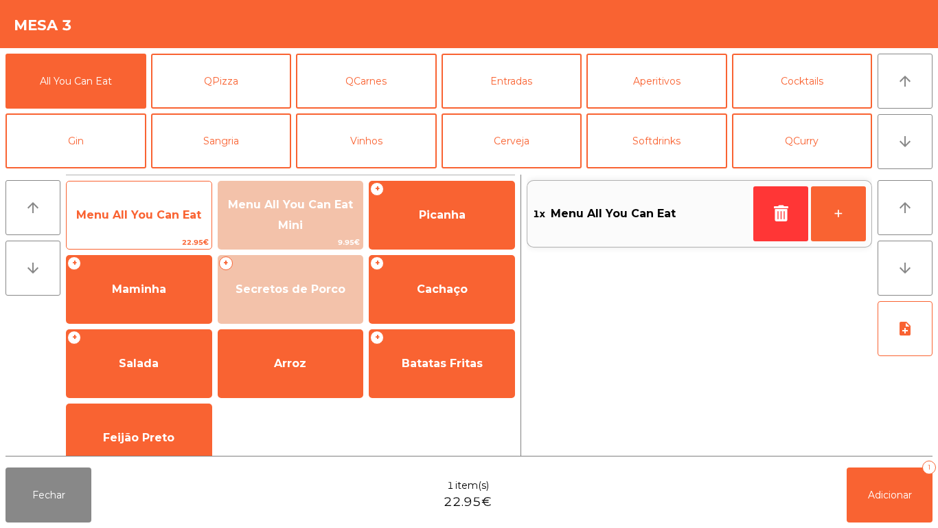
click at [153, 208] on span "Menu All You Can Eat" at bounding box center [138, 214] width 125 height 13
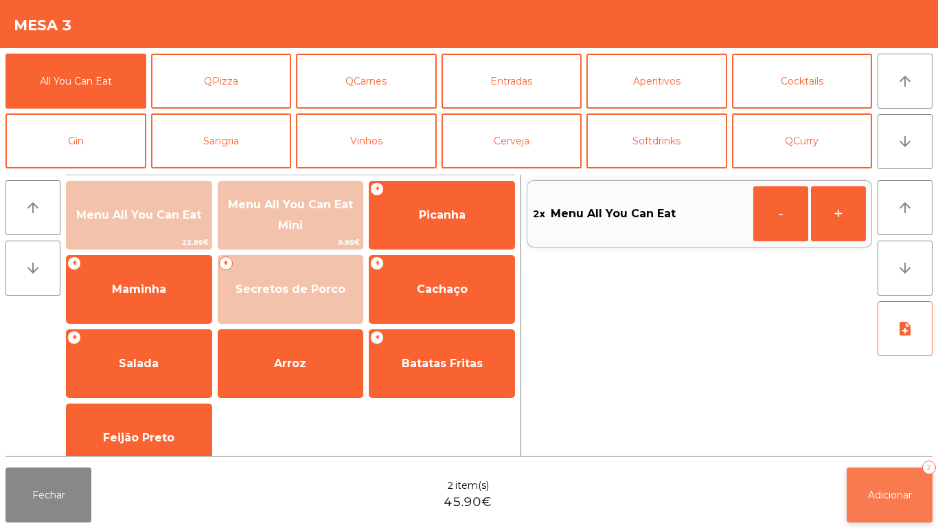
click at [879, 486] on button "Adicionar 2" at bounding box center [890, 494] width 86 height 55
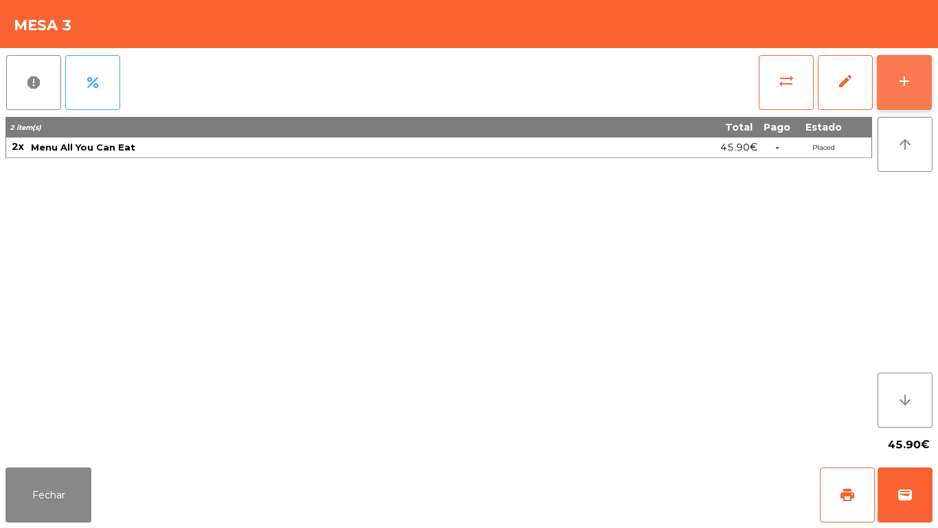
click at [893, 80] on button "add" at bounding box center [904, 82] width 55 height 55
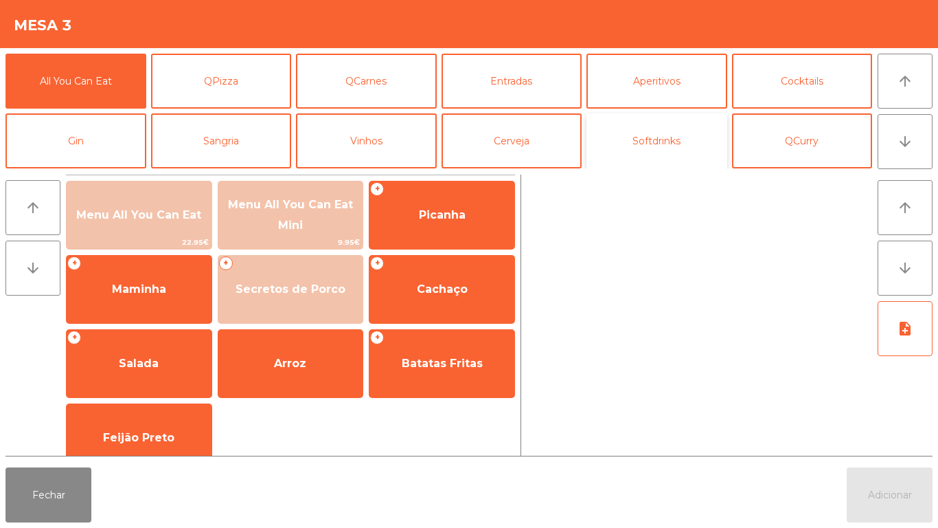
click at [649, 142] on button "Softdrinks" at bounding box center [657, 140] width 141 height 55
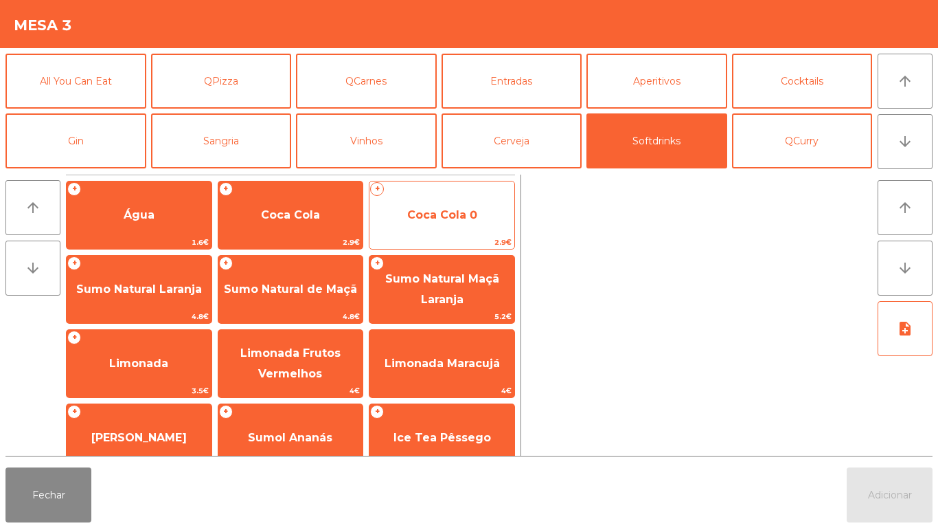
click at [452, 224] on span "Coca Cola 0" at bounding box center [442, 214] width 145 height 37
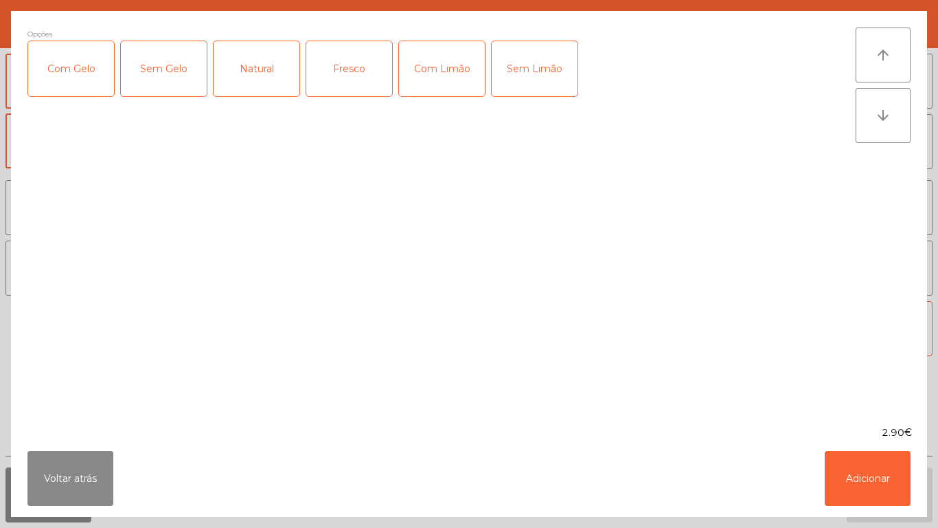
click at [96, 69] on div "Com Gelo" at bounding box center [71, 68] width 86 height 55
click at [453, 71] on div "Com Limão" at bounding box center [442, 68] width 86 height 55
click at [884, 471] on button "Adicionar" at bounding box center [868, 478] width 86 height 55
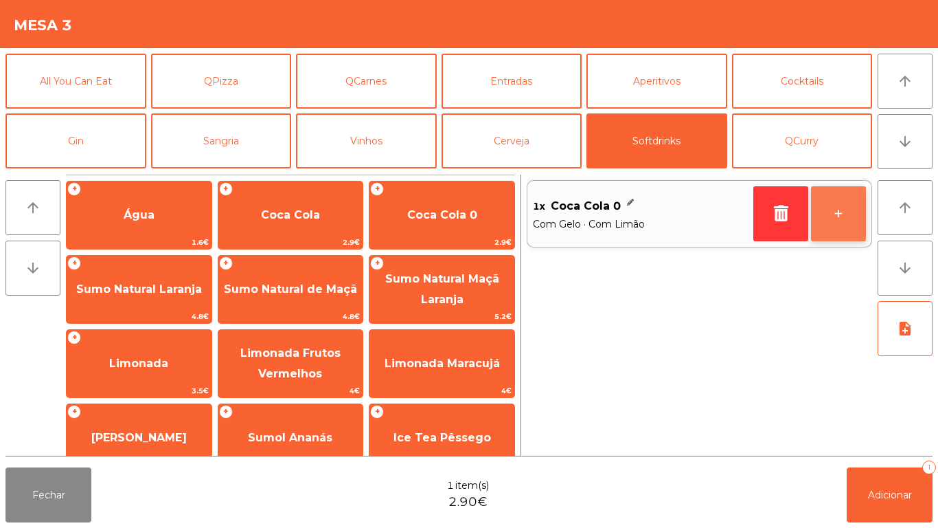
click at [826, 222] on button "+" at bounding box center [838, 213] width 55 height 55
click at [831, 218] on button "+" at bounding box center [838, 213] width 55 height 55
click at [770, 192] on button "-" at bounding box center [781, 213] width 55 height 55
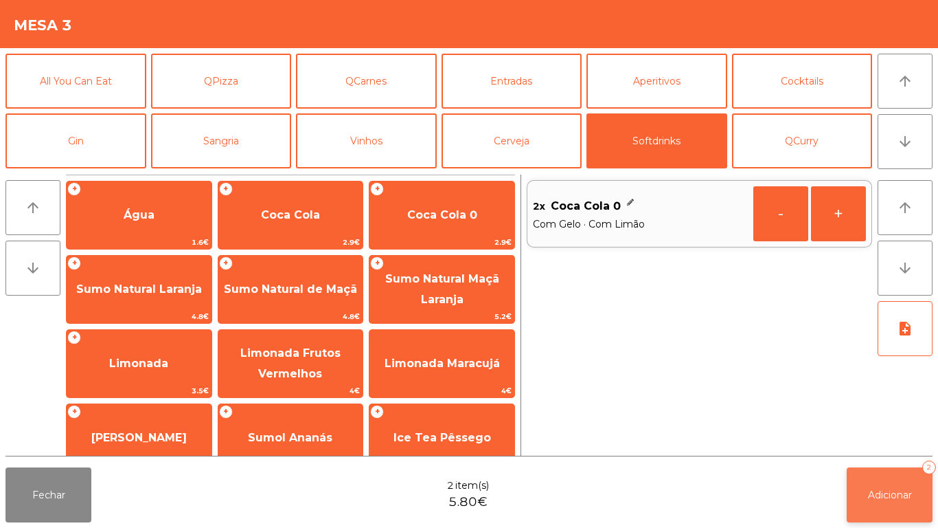
click at [897, 475] on button "Adicionar 2" at bounding box center [890, 494] width 86 height 55
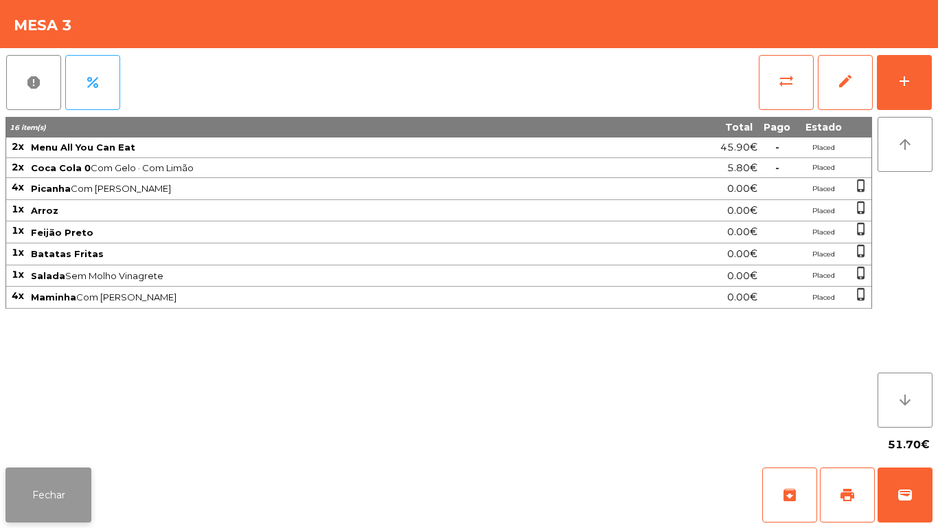
click at [36, 467] on button "Fechar" at bounding box center [48, 494] width 86 height 55
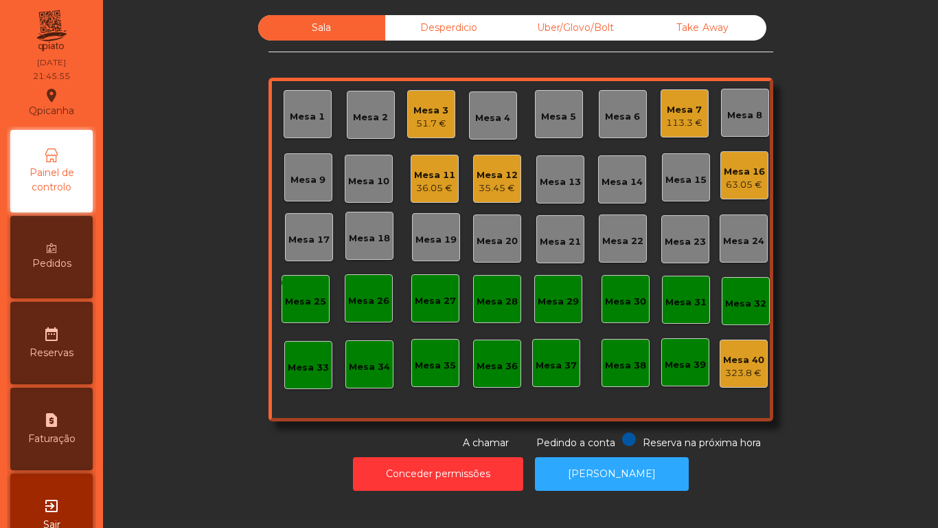
click at [433, 195] on div "Mesa 11 36.05 €" at bounding box center [435, 179] width 48 height 48
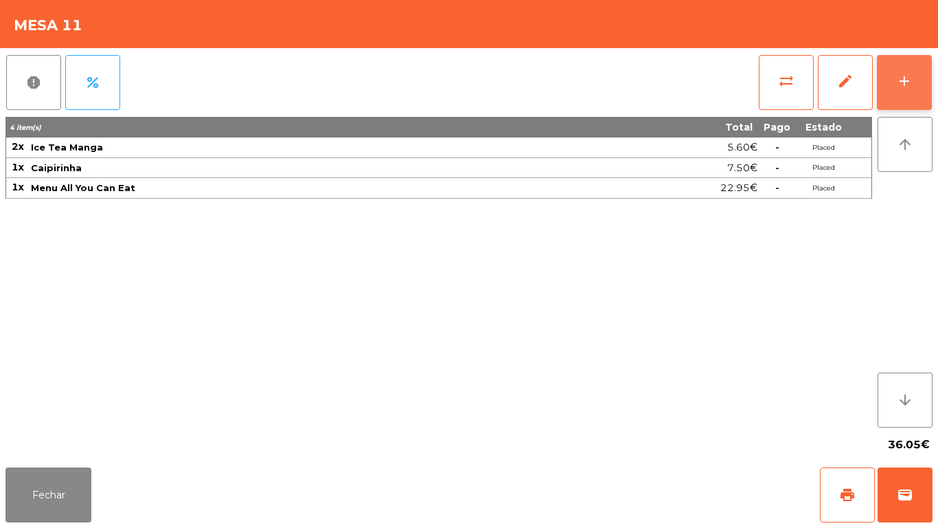
click at [903, 75] on div "add" at bounding box center [905, 81] width 16 height 16
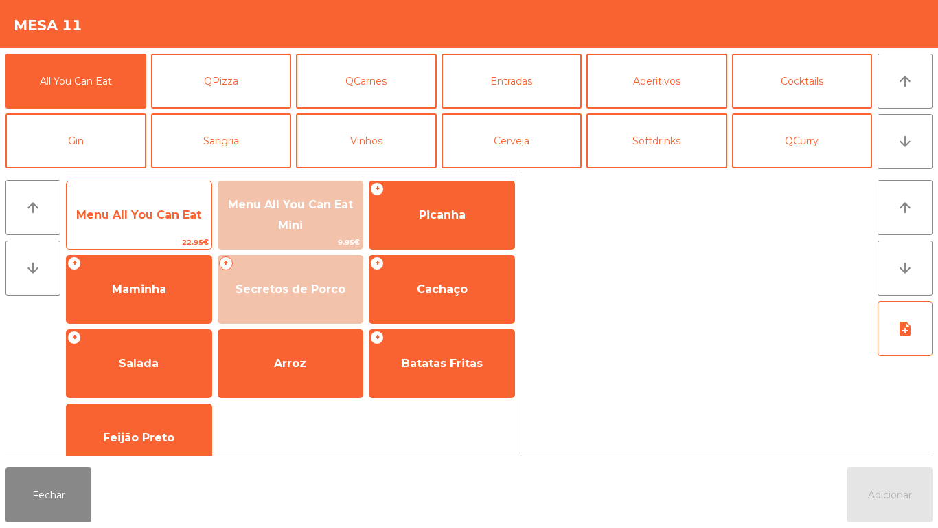
click at [186, 229] on span "Menu All You Can Eat" at bounding box center [139, 214] width 145 height 37
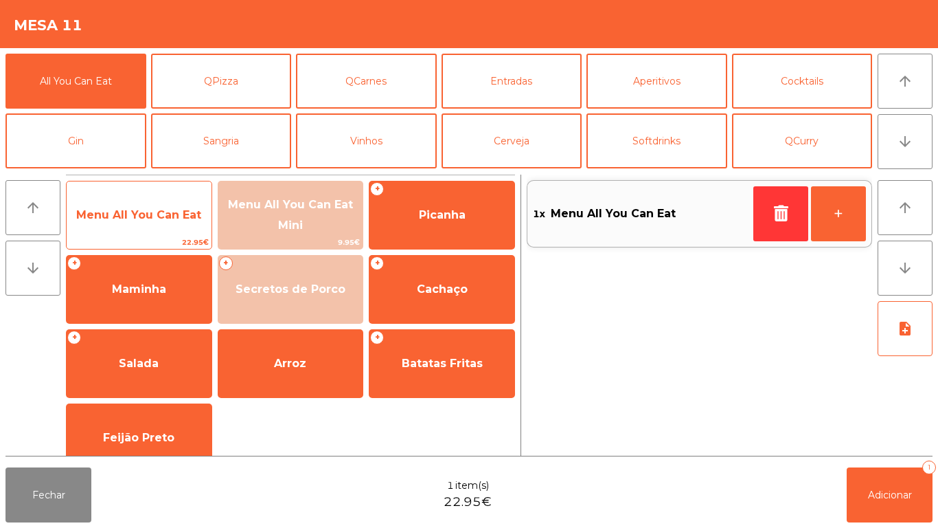
click at [177, 228] on span "Menu All You Can Eat" at bounding box center [139, 214] width 145 height 37
click at [182, 212] on span "Menu All You Can Eat" at bounding box center [138, 214] width 125 height 13
click at [177, 216] on span "Menu All You Can Eat" at bounding box center [138, 214] width 125 height 13
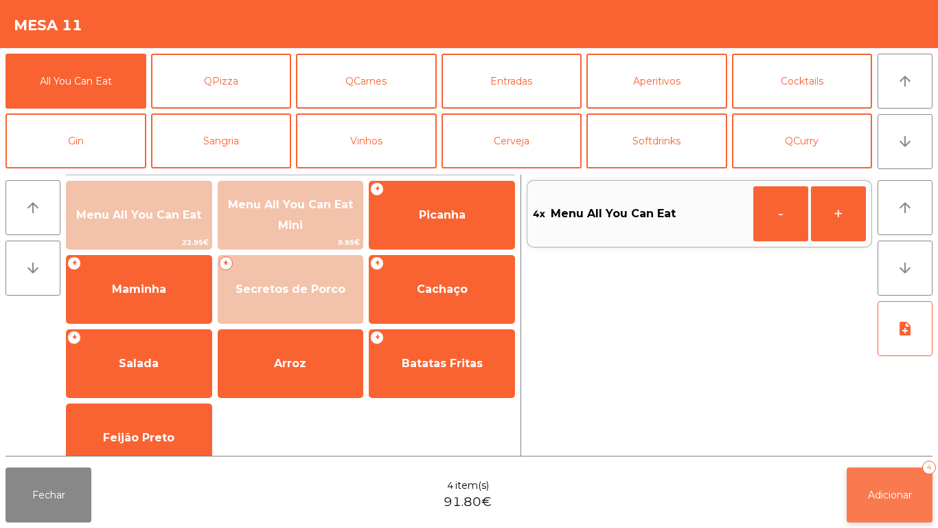
click at [899, 492] on span "Adicionar" at bounding box center [890, 494] width 44 height 12
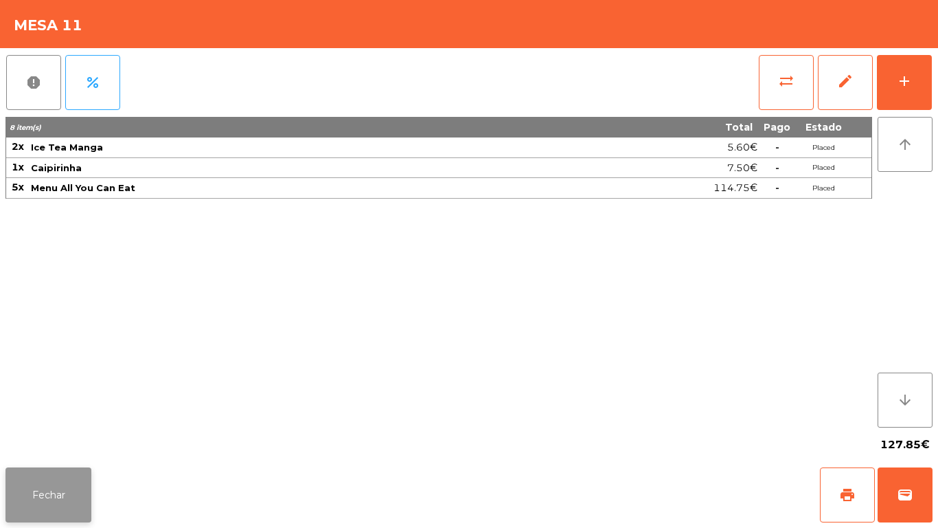
click at [69, 480] on button "Fechar" at bounding box center [48, 494] width 86 height 55
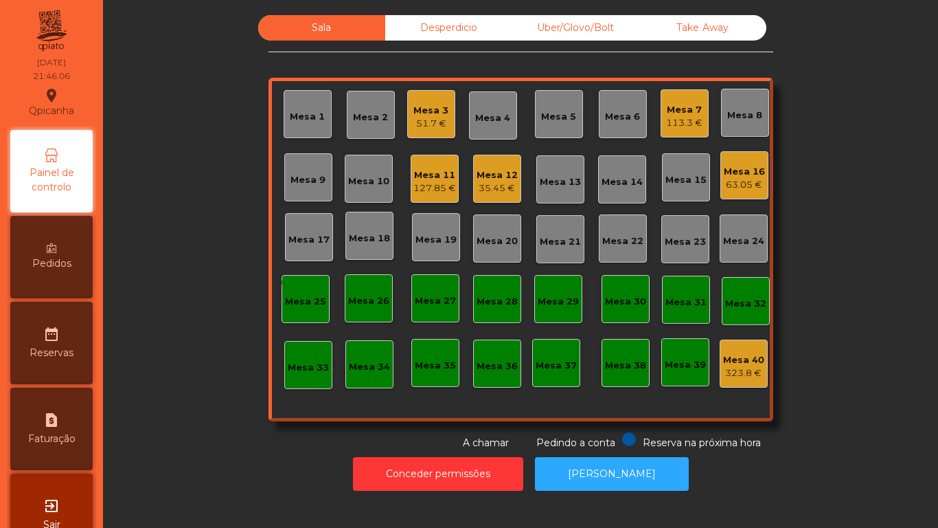
click at [430, 187] on div "127.85 €" at bounding box center [435, 188] width 43 height 14
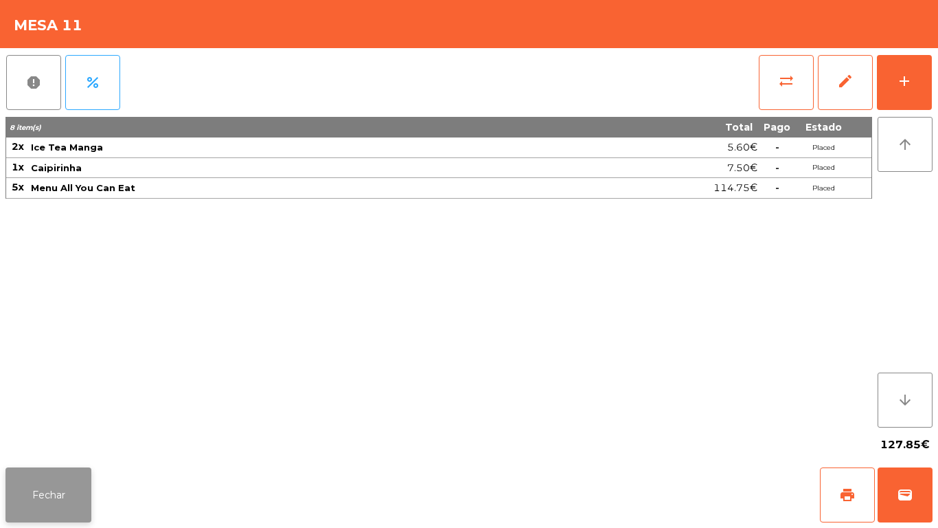
click at [60, 493] on button "Fechar" at bounding box center [48, 494] width 86 height 55
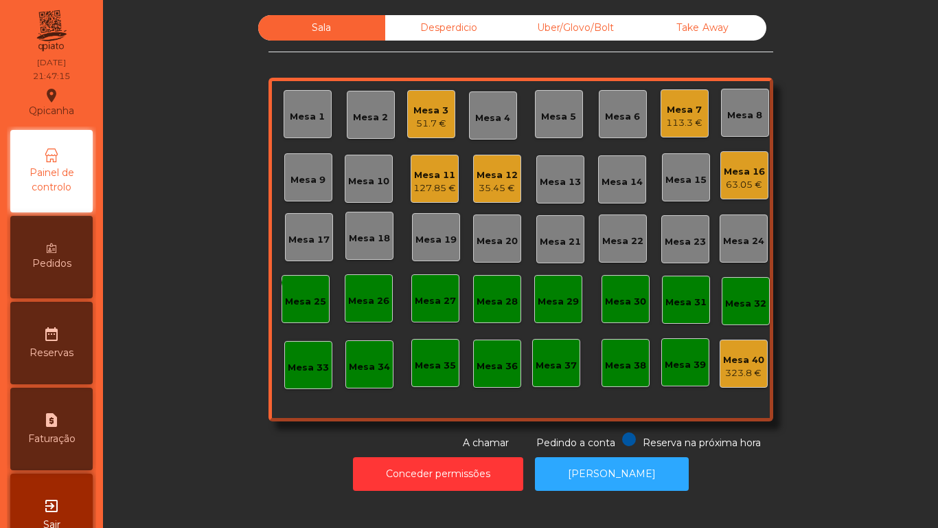
click at [435, 194] on div "127.85 €" at bounding box center [435, 188] width 43 height 14
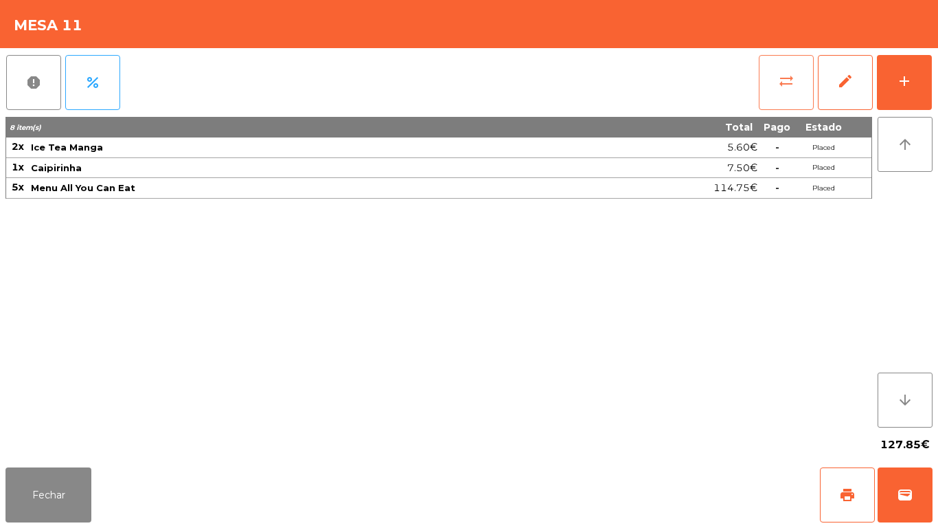
click at [786, 89] on button "sync_alt" at bounding box center [786, 82] width 55 height 55
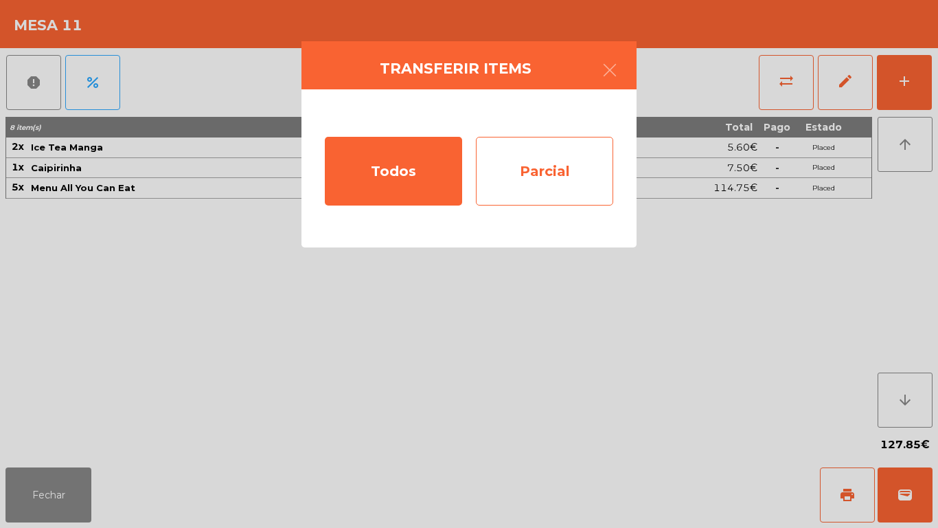
click at [553, 195] on div "Parcial" at bounding box center [544, 171] width 137 height 69
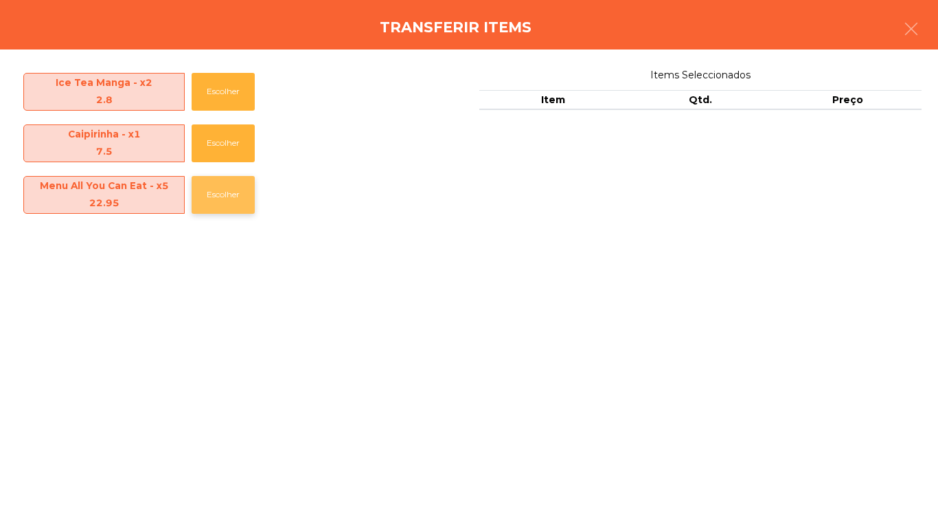
click at [248, 196] on button "Escolher" at bounding box center [223, 195] width 63 height 38
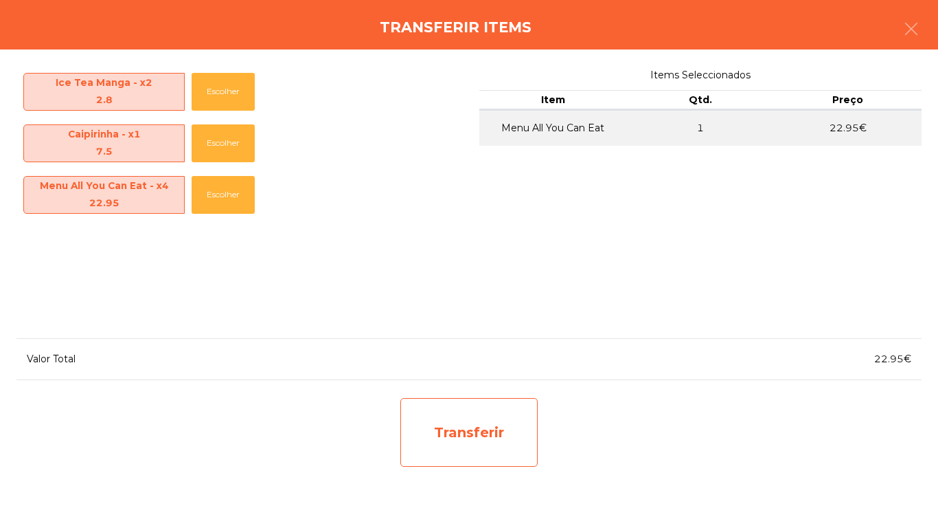
click at [489, 442] on div "Transferir" at bounding box center [469, 432] width 137 height 69
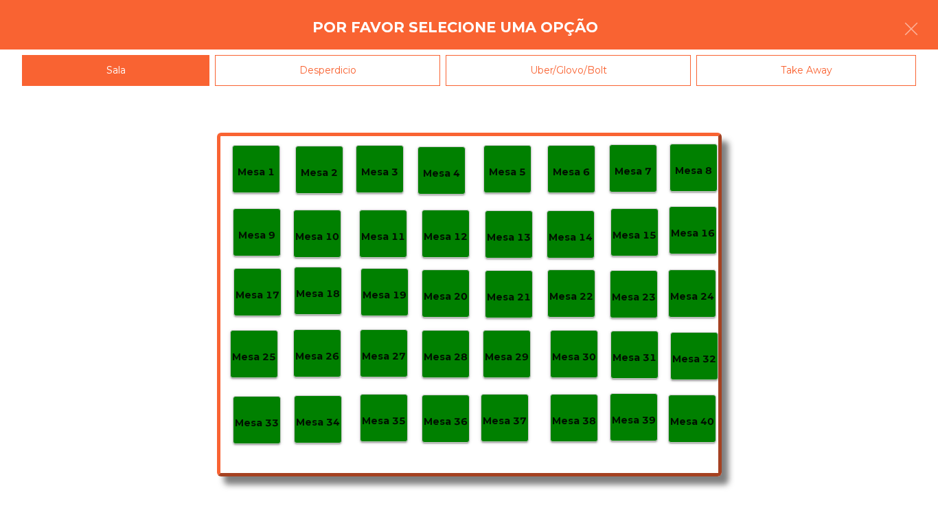
click at [264, 337] on div "Mesa 25" at bounding box center [254, 354] width 48 height 48
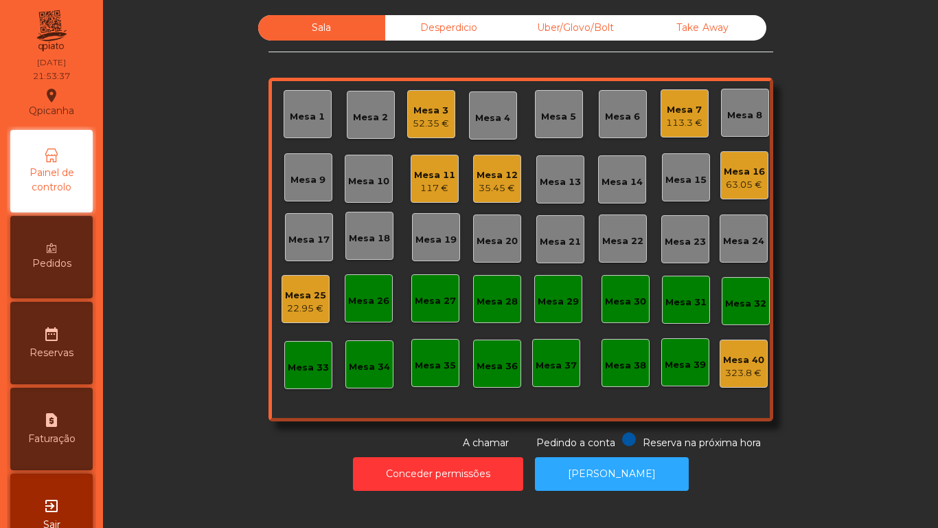
click at [497, 157] on div "Mesa 12 35.45 €" at bounding box center [497, 179] width 48 height 48
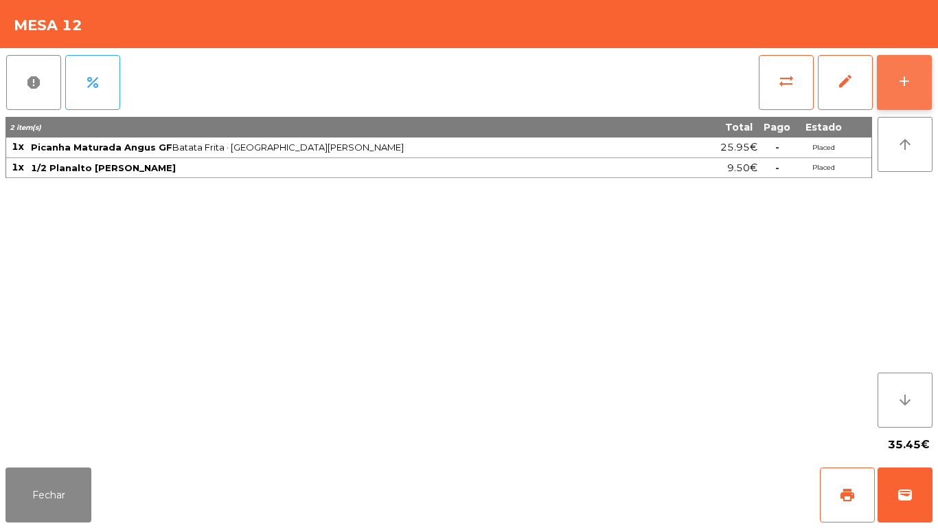
click at [912, 88] on div "add" at bounding box center [905, 81] width 16 height 16
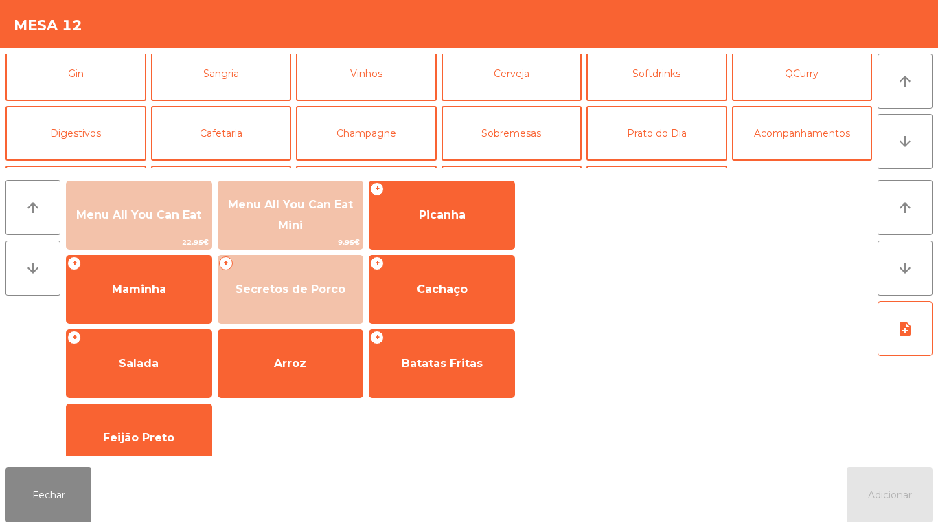
scroll to position [86, 0]
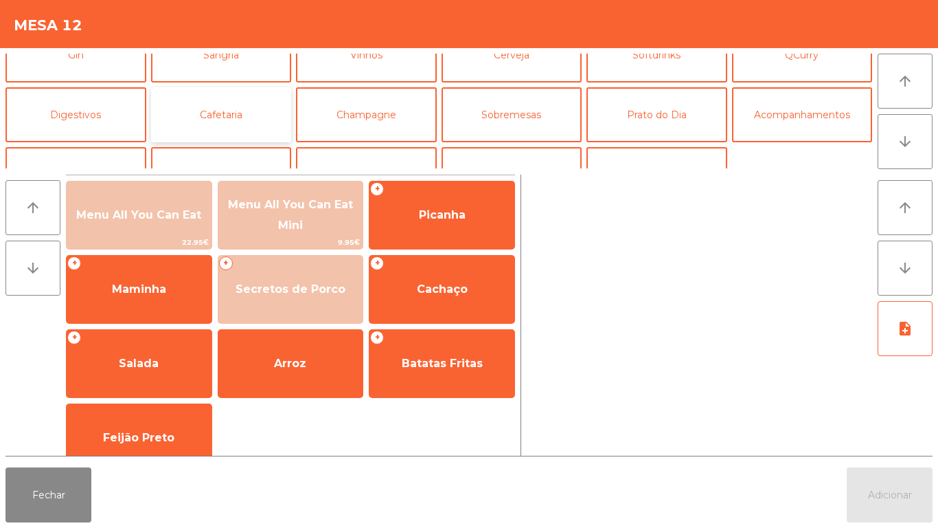
click at [255, 109] on button "Cafetaria" at bounding box center [221, 114] width 141 height 55
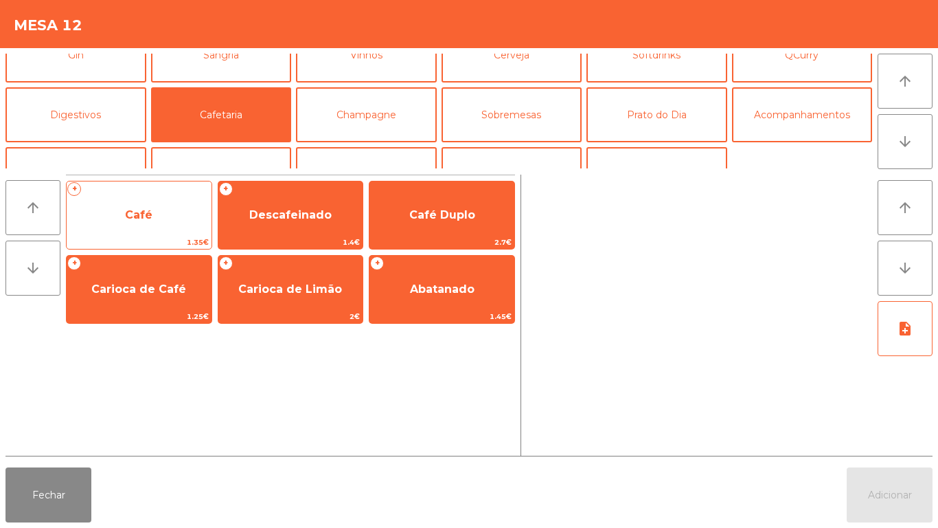
click at [153, 225] on span "Café" at bounding box center [139, 214] width 145 height 37
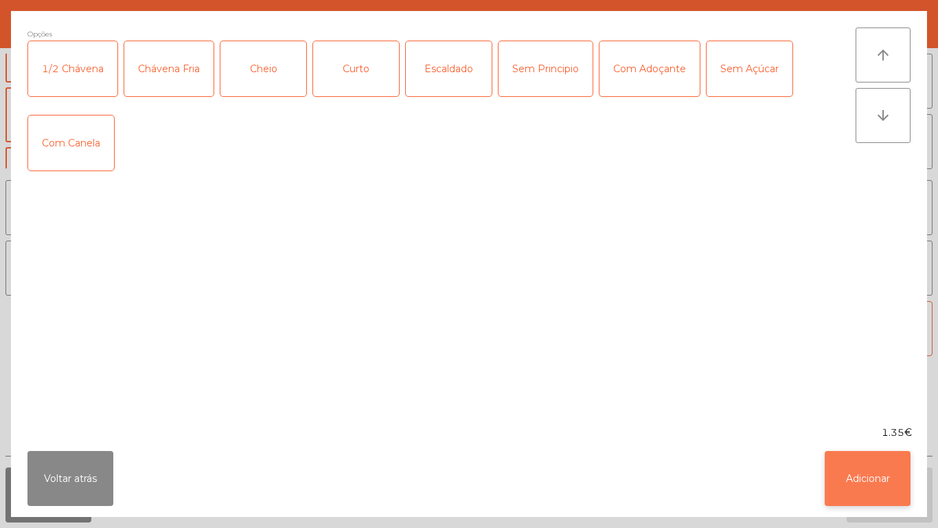
click at [873, 463] on button "Adicionar" at bounding box center [868, 478] width 86 height 55
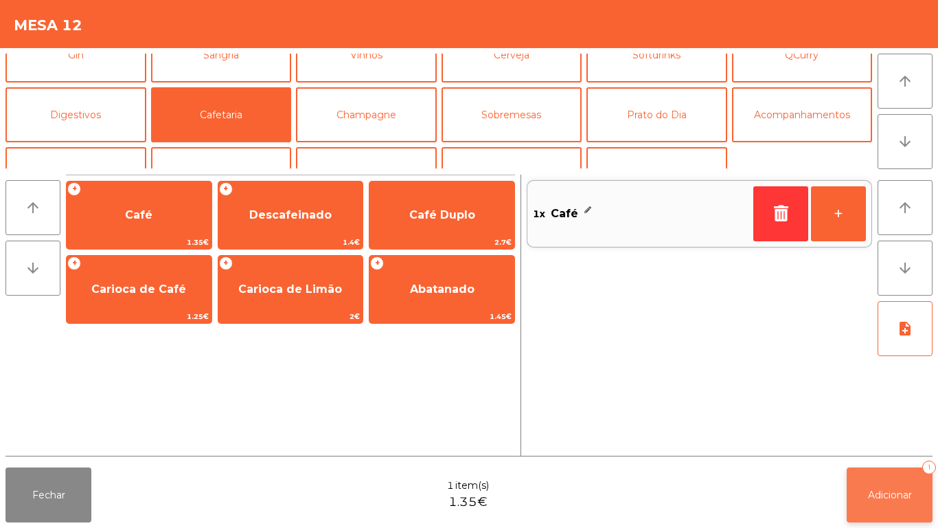
click at [879, 490] on span "Adicionar" at bounding box center [890, 494] width 44 height 12
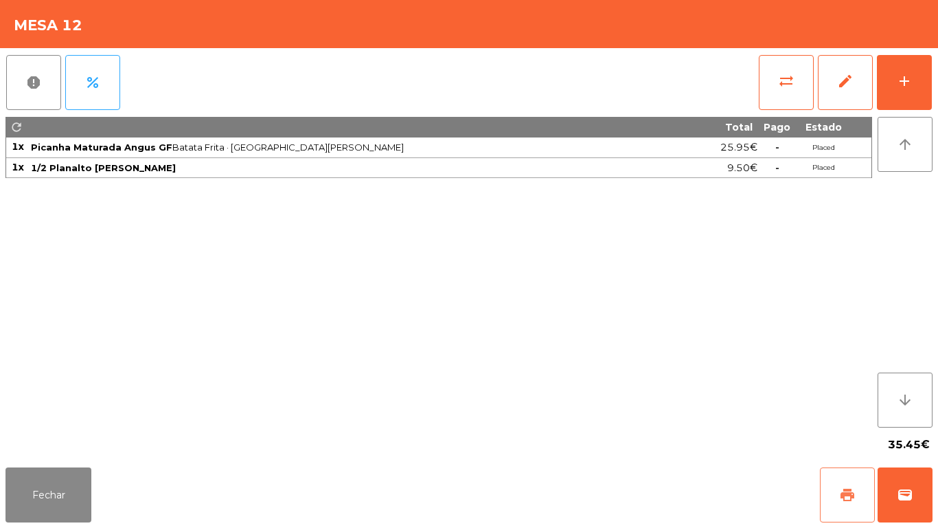
click at [843, 486] on button "print" at bounding box center [847, 494] width 55 height 55
click at [47, 488] on button "Fechar" at bounding box center [48, 494] width 86 height 55
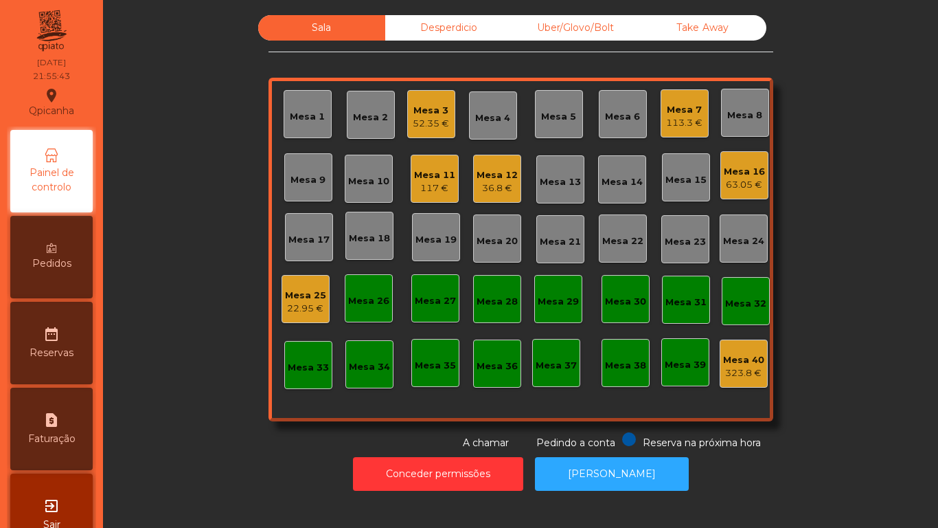
click at [732, 193] on div "Mesa 16 63.05 €" at bounding box center [745, 175] width 48 height 48
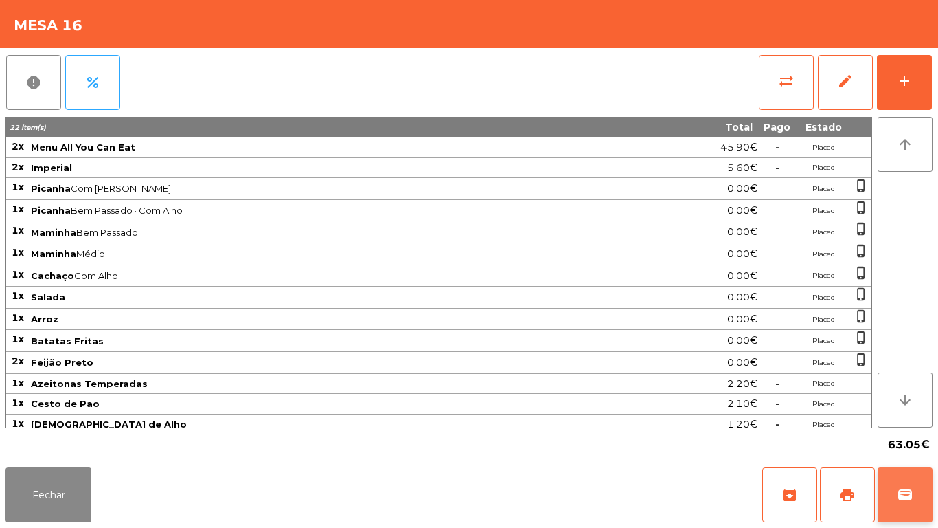
click at [905, 497] on span "wallet" at bounding box center [905, 494] width 16 height 16
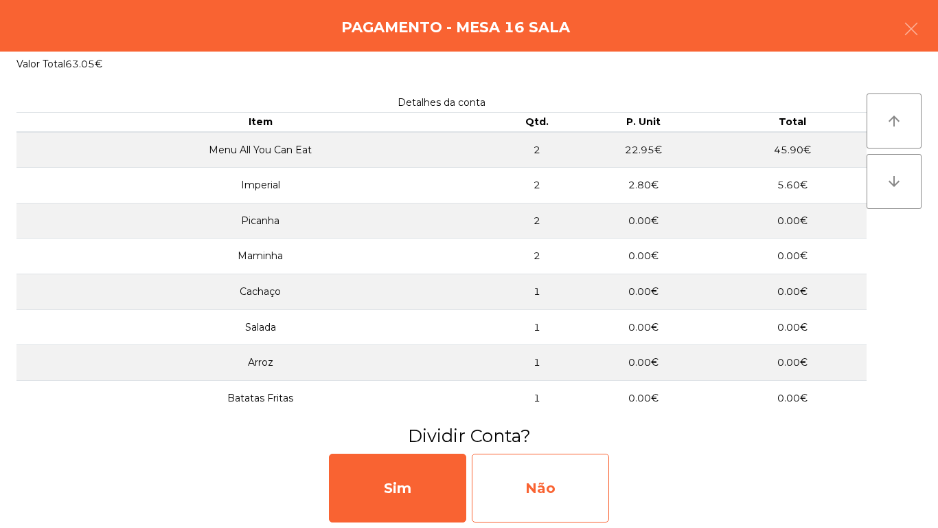
click at [565, 489] on div "Não" at bounding box center [540, 487] width 137 height 69
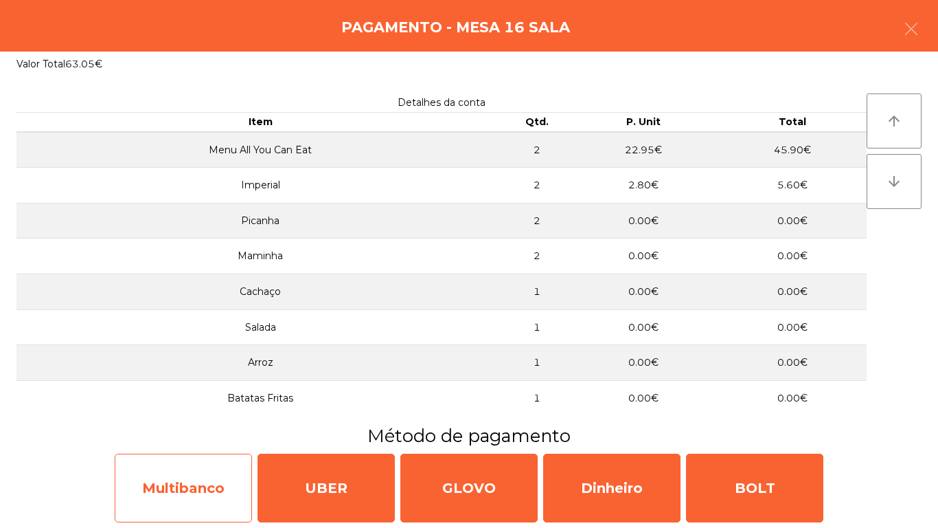
click at [207, 485] on div "Multibanco" at bounding box center [183, 487] width 137 height 69
select select "**"
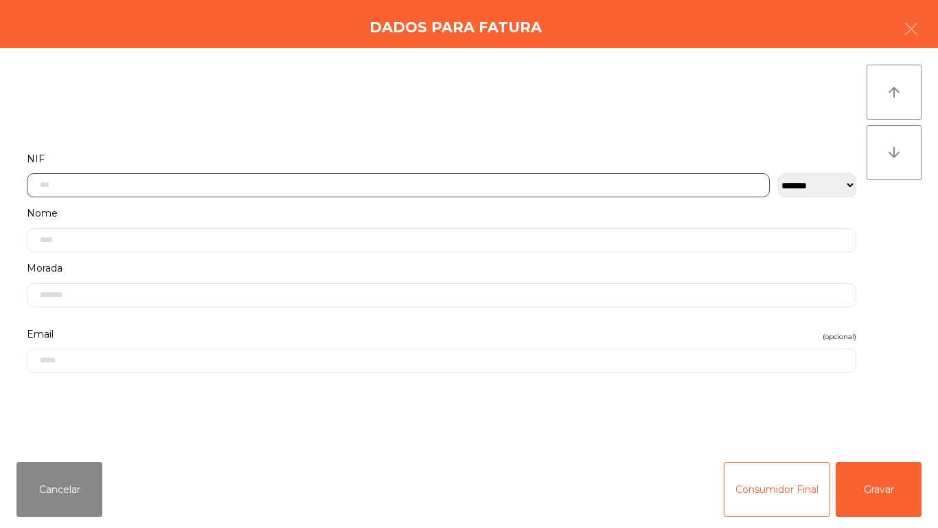
click at [326, 180] on input "text" at bounding box center [398, 185] width 743 height 24
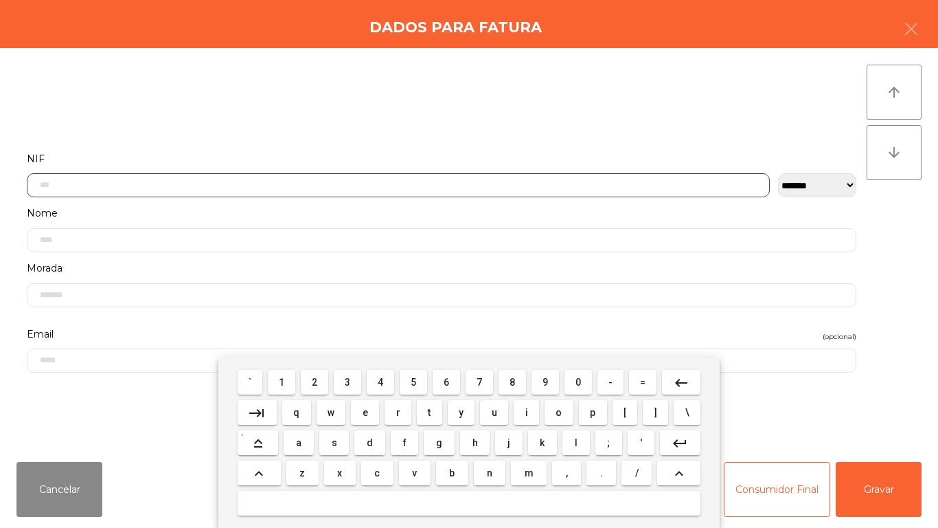
click at [364, 188] on input "text" at bounding box center [398, 185] width 743 height 24
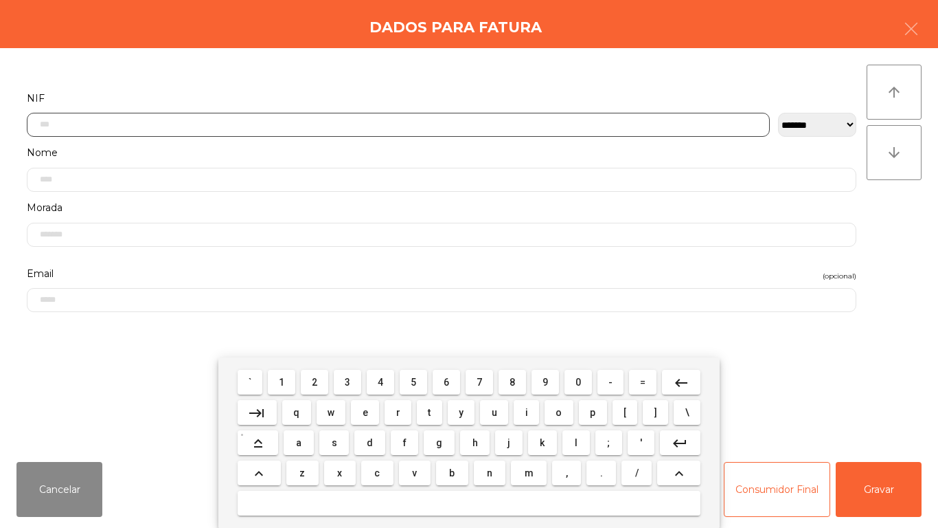
scroll to position [84, 0]
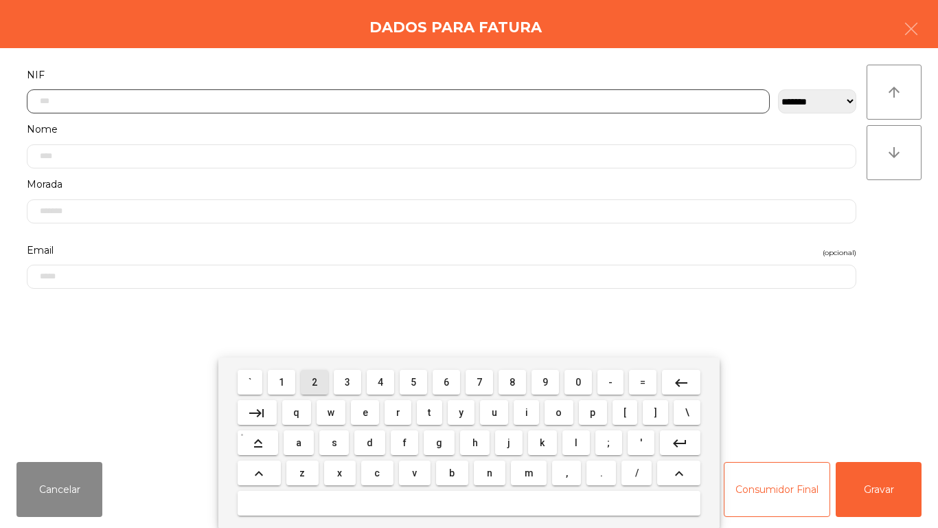
click at [317, 372] on button "2" at bounding box center [314, 382] width 27 height 25
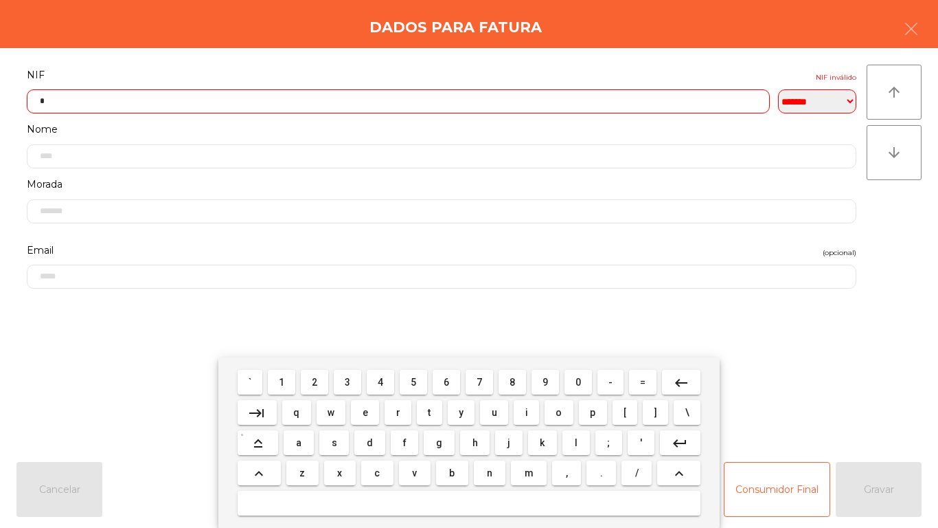
click at [480, 381] on span "7" at bounding box center [479, 381] width 5 height 11
click at [480, 380] on span "7" at bounding box center [479, 381] width 5 height 11
click at [381, 381] on span "4" at bounding box center [380, 381] width 5 height 11
click at [315, 382] on span "2" at bounding box center [314, 381] width 5 height 11
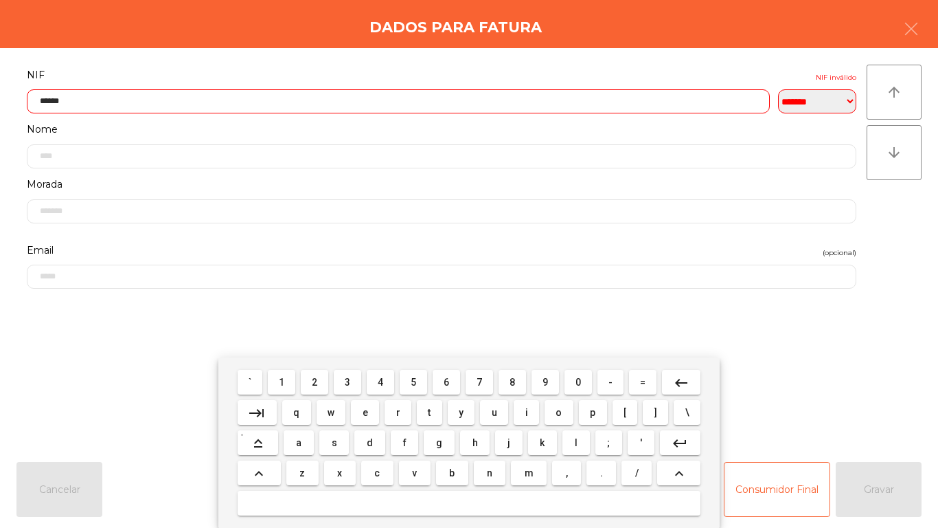
click at [381, 381] on span "4" at bounding box center [380, 381] width 5 height 11
click at [512, 381] on span "8" at bounding box center [512, 381] width 5 height 11
click at [579, 381] on span "0" at bounding box center [578, 381] width 5 height 11
type input "*********"
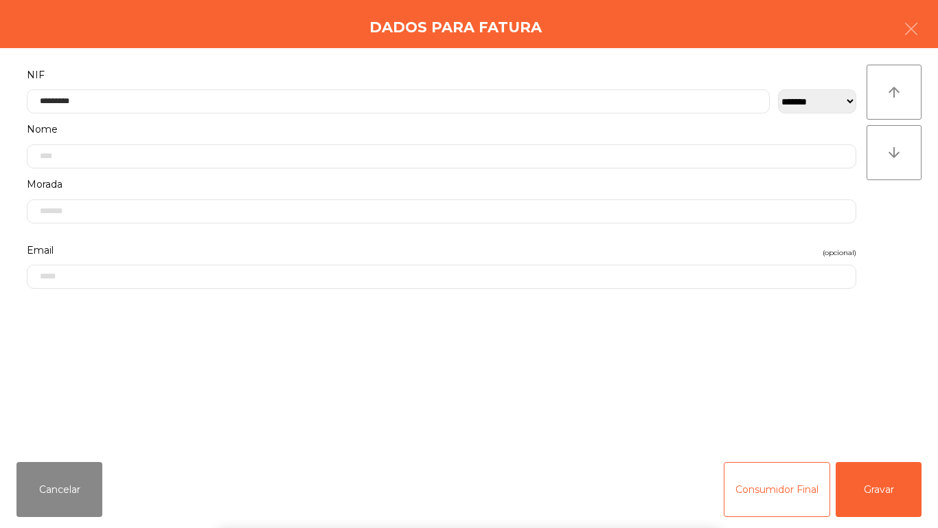
click at [864, 475] on div "` 1 2 3 4 5 6 7 8 9 0 - = keyboard_backspace keyboard_tab q w e r t y u i o p […" at bounding box center [469, 442] width 938 height 170
click at [888, 493] on button "Gravar" at bounding box center [879, 489] width 86 height 55
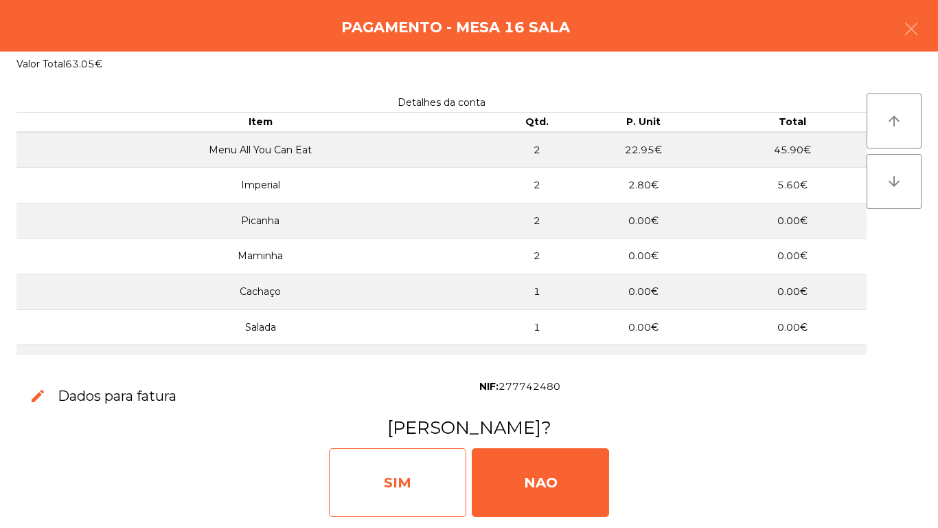
click at [400, 467] on div "SIM" at bounding box center [397, 482] width 137 height 69
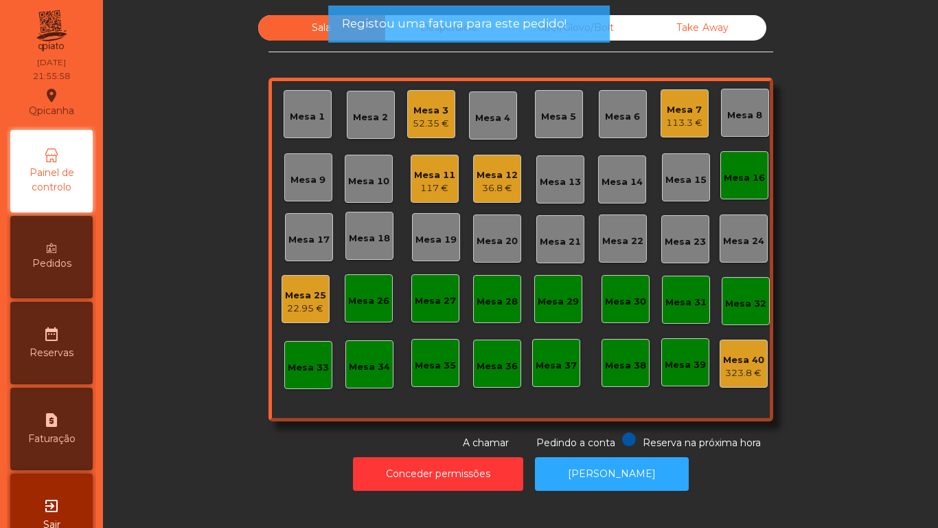
click at [728, 179] on div "Mesa 16" at bounding box center [744, 178] width 41 height 14
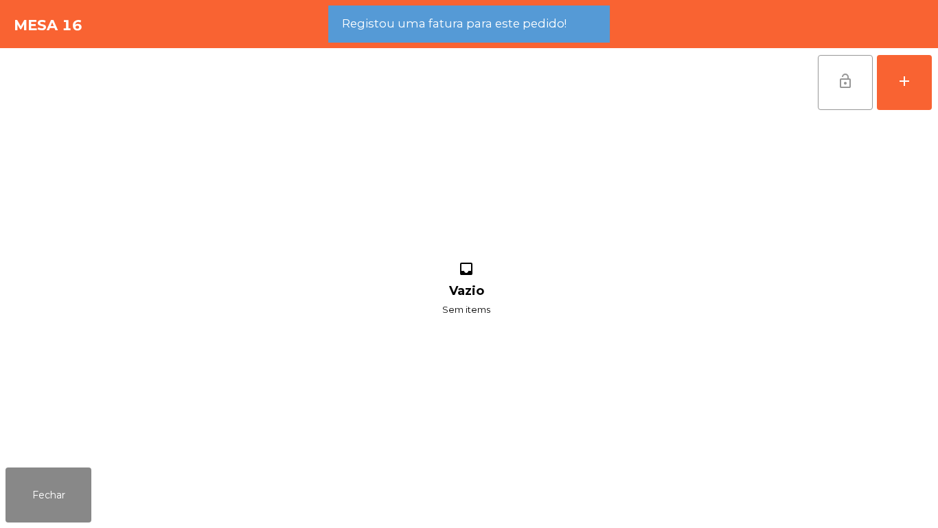
click at [857, 64] on button "lock_open" at bounding box center [845, 82] width 55 height 55
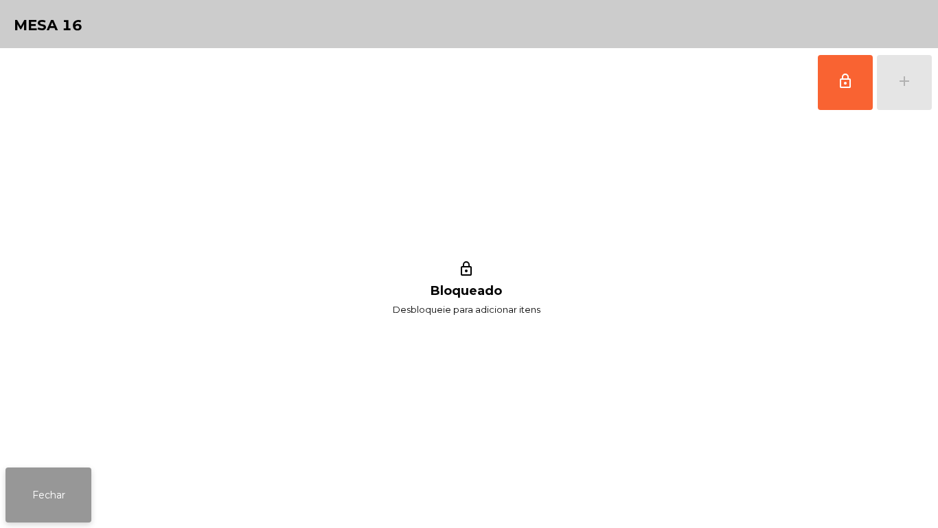
click at [62, 484] on button "Fechar" at bounding box center [48, 494] width 86 height 55
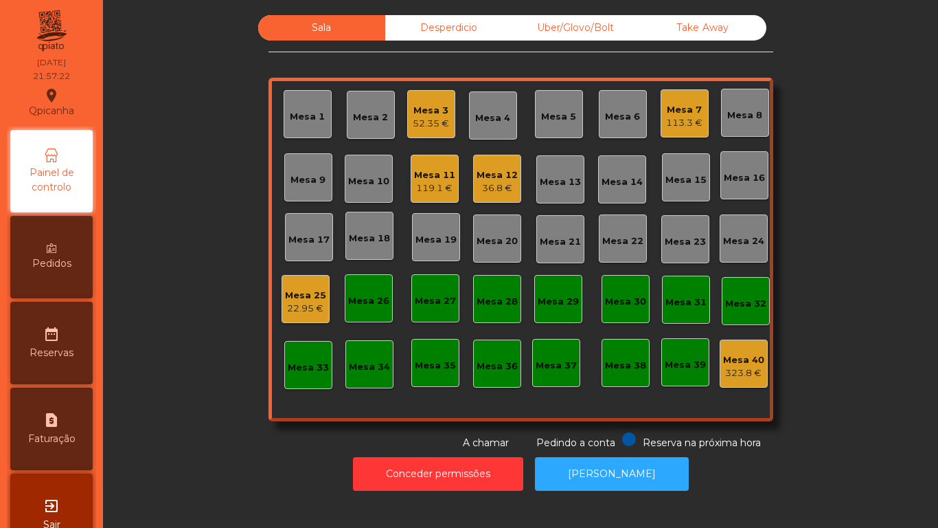
click at [82, 262] on div "Pedidos" at bounding box center [51, 257] width 82 height 82
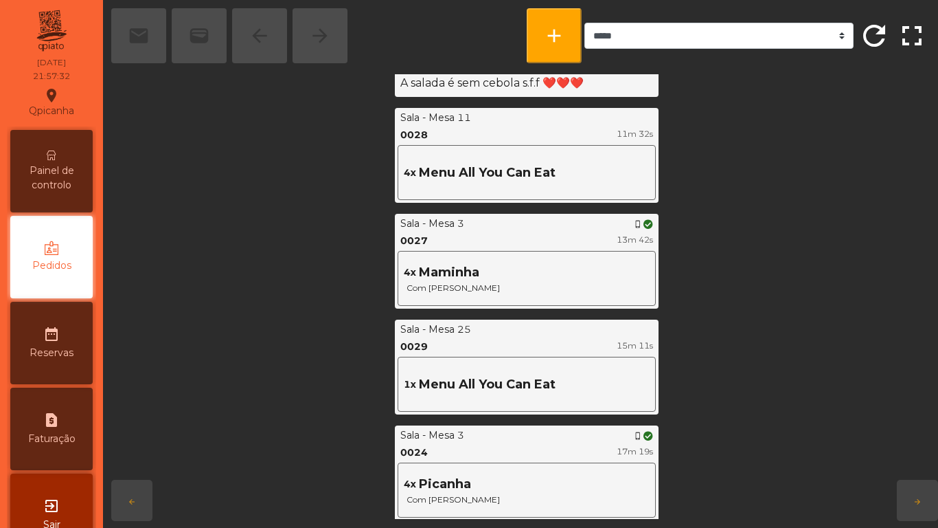
scroll to position [1287, 2]
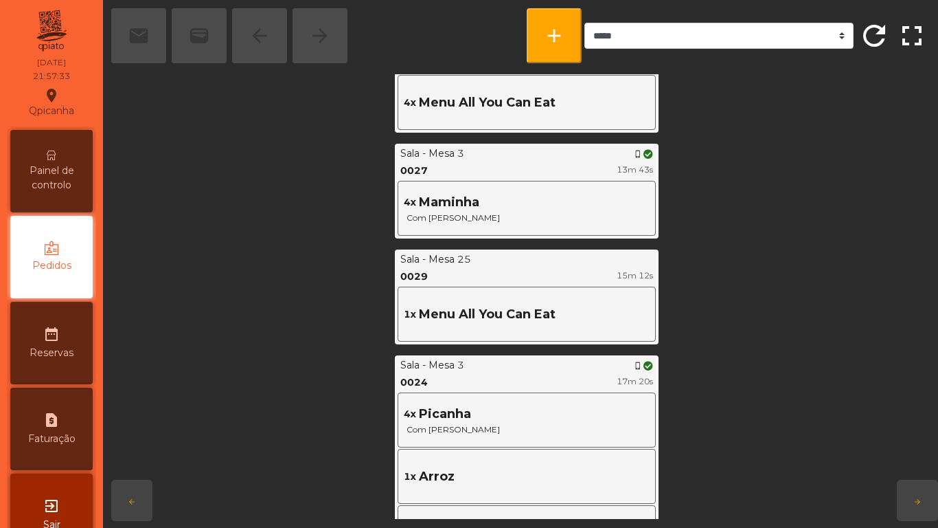
click at [46, 170] on span "Painel de controlo" at bounding box center [52, 178] width 76 height 29
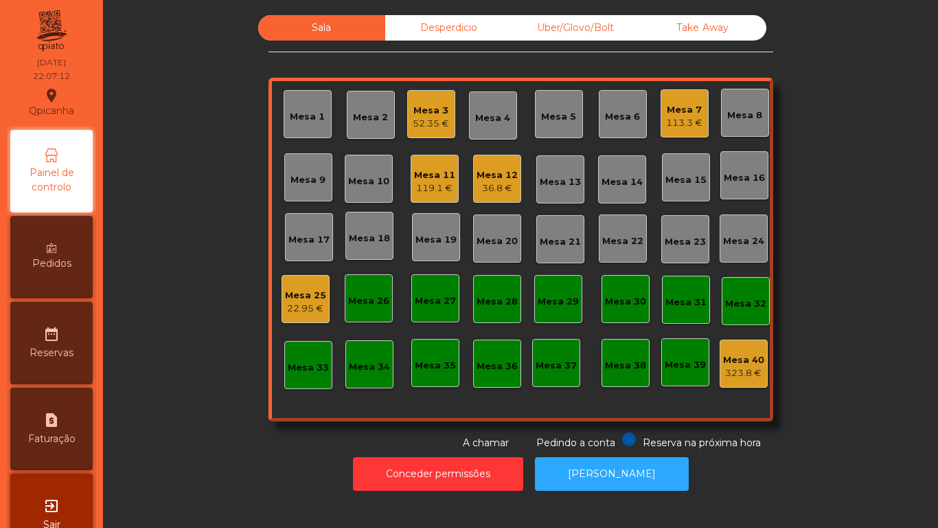
click at [422, 102] on div "Mesa 3 52.35 €" at bounding box center [431, 114] width 36 height 32
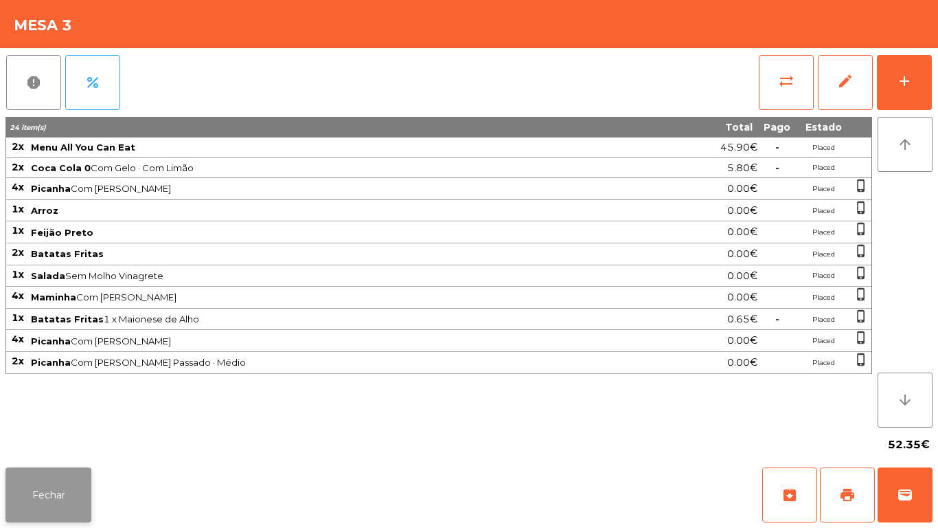
click at [67, 521] on button "Fechar" at bounding box center [48, 494] width 86 height 55
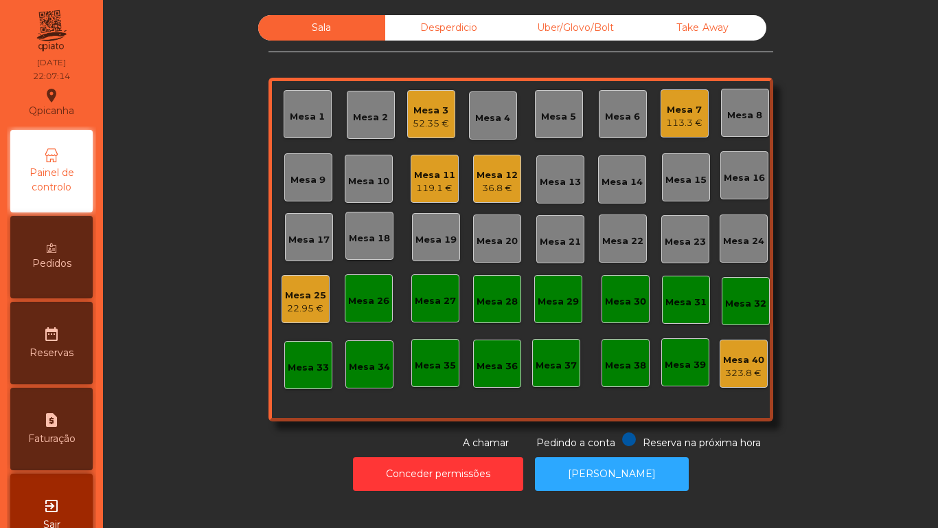
click at [419, 175] on div "Mesa 11" at bounding box center [434, 175] width 41 height 14
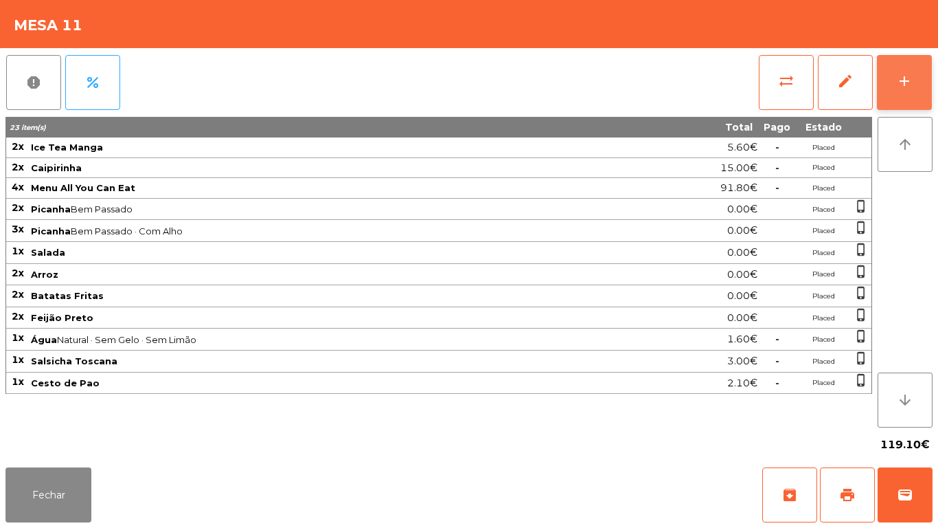
click at [892, 77] on button "add" at bounding box center [904, 82] width 55 height 55
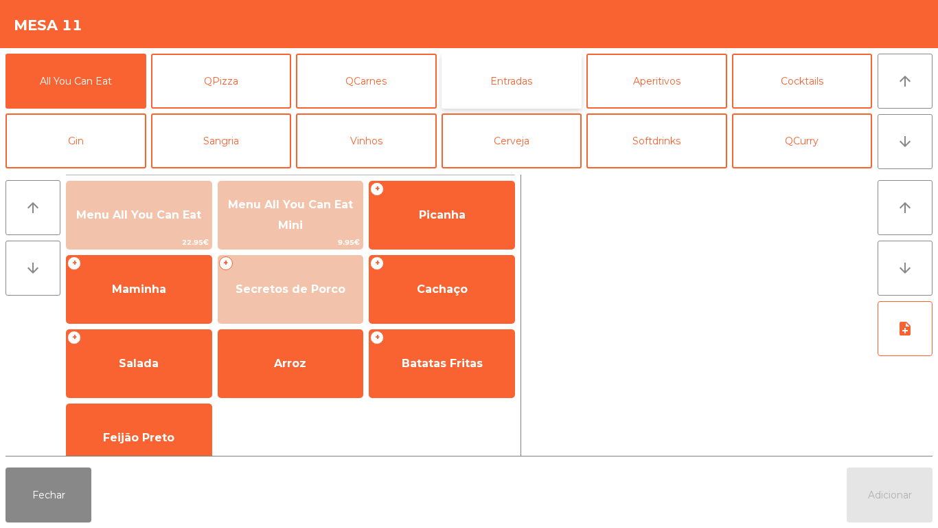
click at [497, 80] on button "Entradas" at bounding box center [512, 81] width 141 height 55
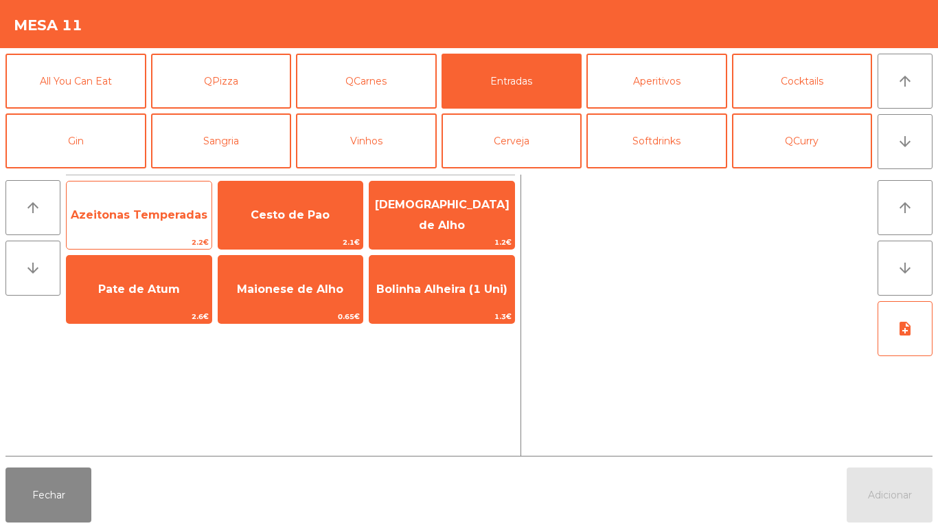
click at [146, 216] on span "Azeitonas Temperadas" at bounding box center [139, 214] width 137 height 13
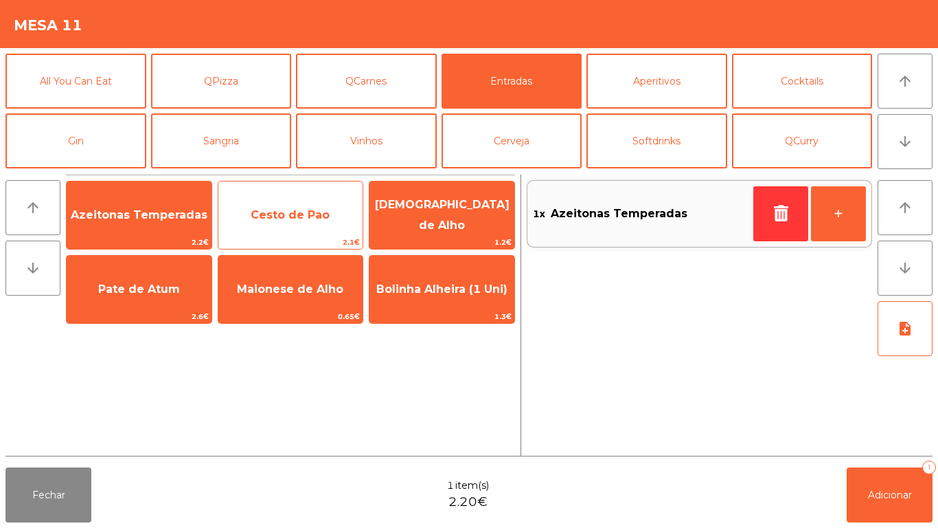
click at [279, 213] on span "Cesto de Pao" at bounding box center [290, 214] width 79 height 13
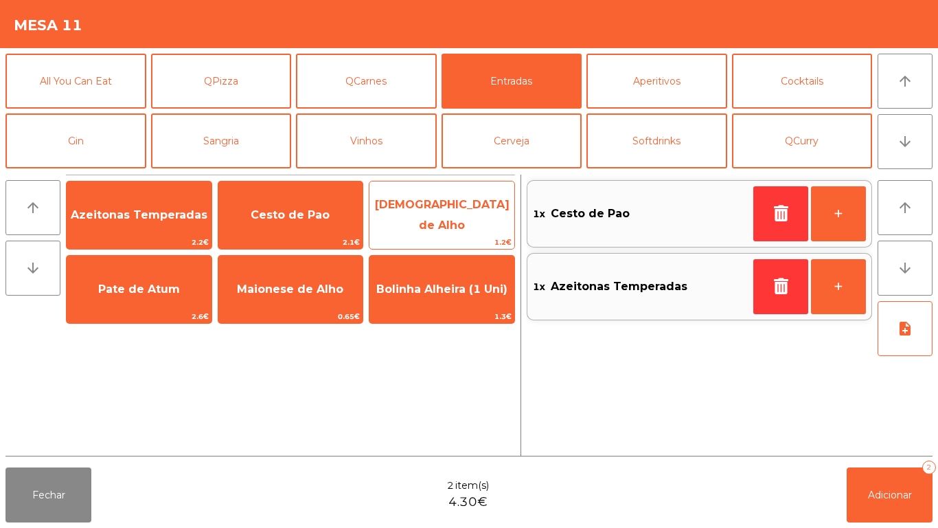
click at [454, 205] on span "[DEMOGRAPHIC_DATA] de Alho" at bounding box center [442, 215] width 145 height 58
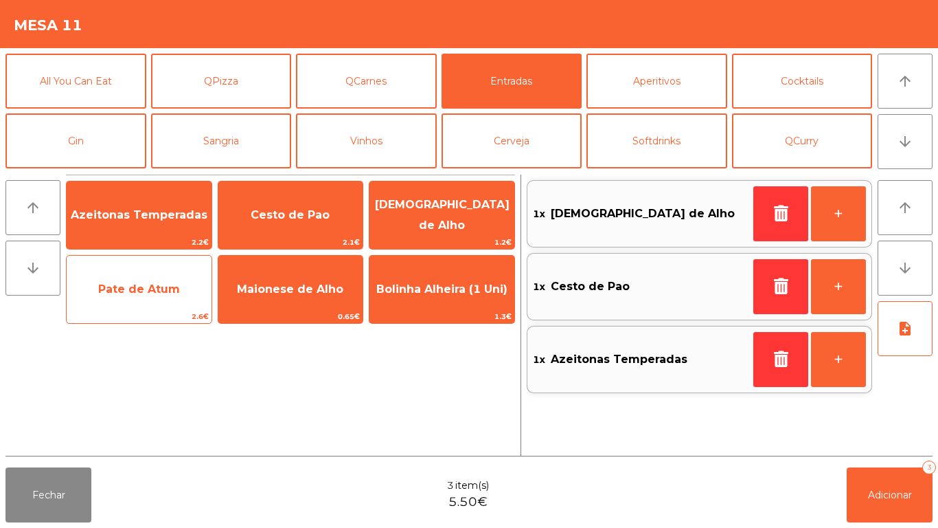
click at [116, 304] on span "Pate de Atum" at bounding box center [139, 289] width 145 height 37
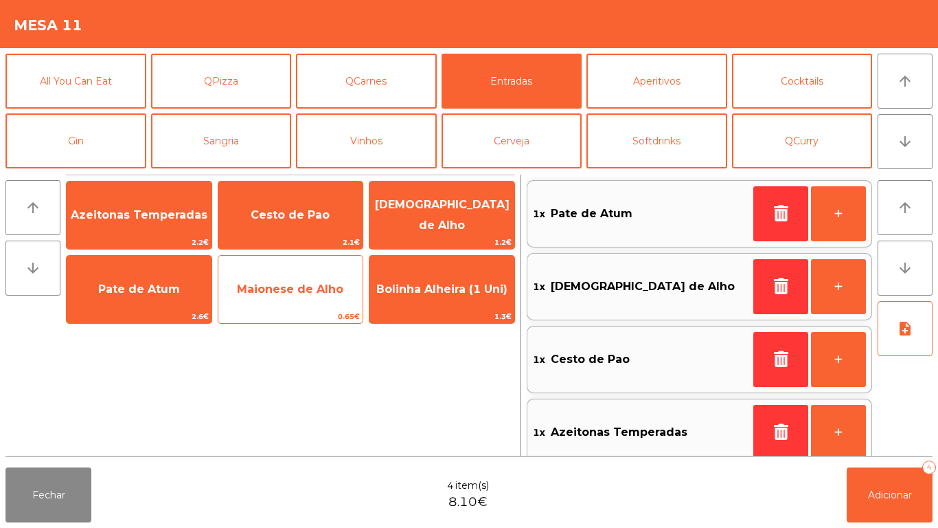
click at [297, 284] on span "Maionese de Alho" at bounding box center [290, 288] width 106 height 13
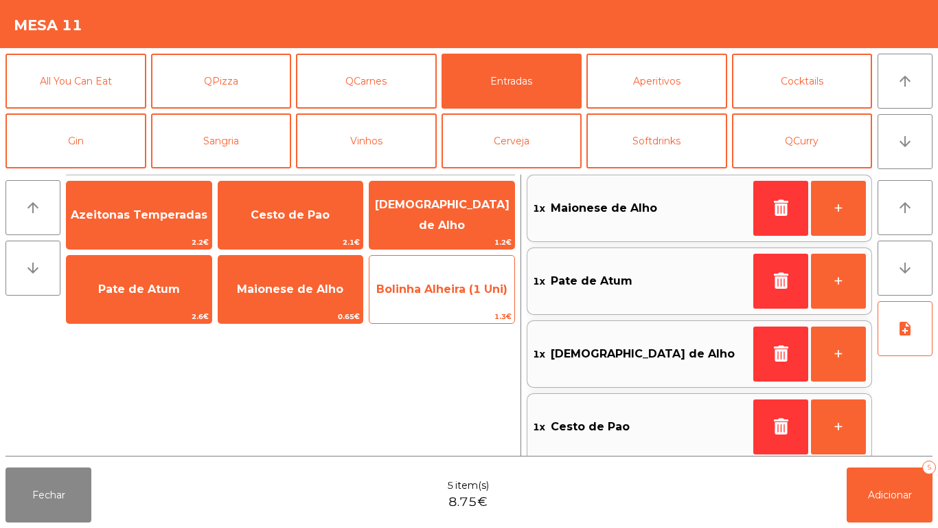
click at [458, 297] on span "Bolinha Alheira (1 Uni)" at bounding box center [442, 289] width 145 height 37
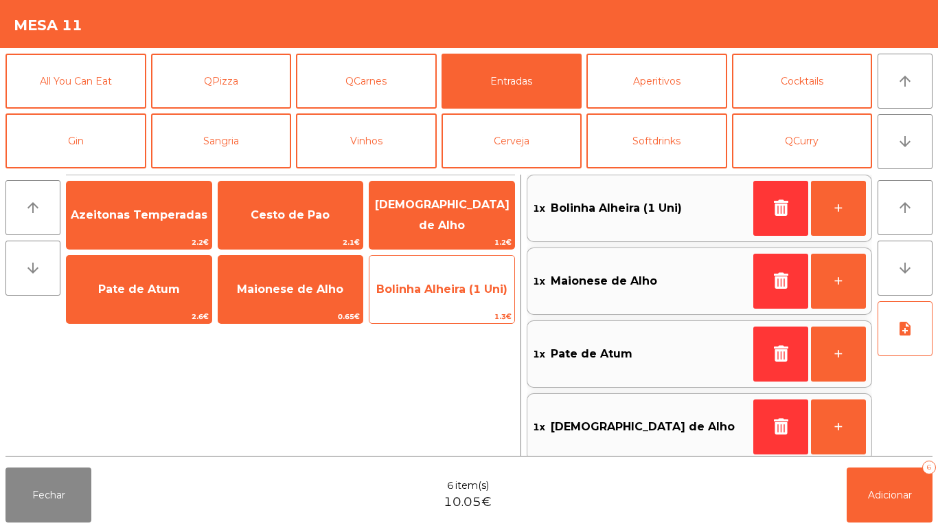
click at [454, 302] on span "Bolinha Alheira (1 Uni)" at bounding box center [442, 289] width 145 height 37
click at [450, 295] on span "Bolinha Alheira (1 Uni)" at bounding box center [441, 288] width 131 height 13
click at [440, 295] on span "Bolinha Alheira (1 Uni)" at bounding box center [442, 289] width 145 height 37
click at [451, 297] on span "Bolinha Alheira (1 Uni)" at bounding box center [442, 289] width 145 height 37
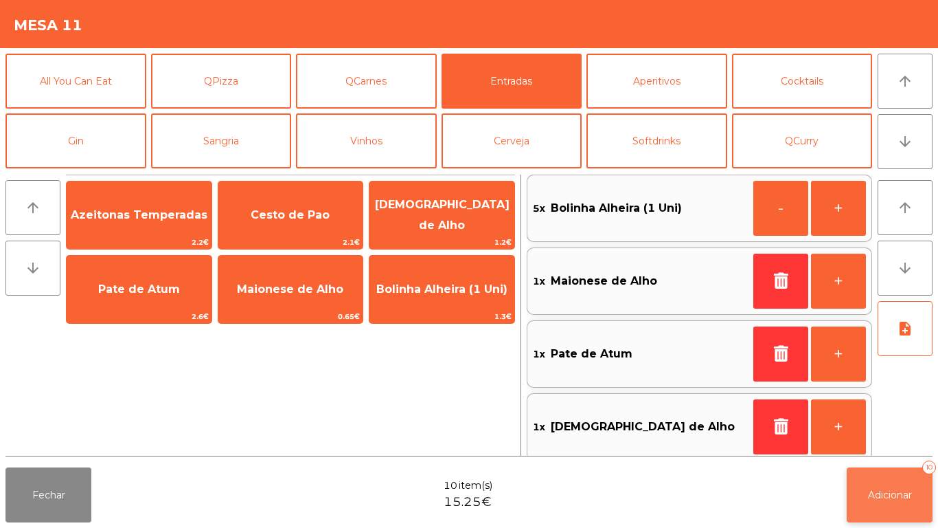
click at [890, 483] on button "Adicionar 10" at bounding box center [890, 494] width 86 height 55
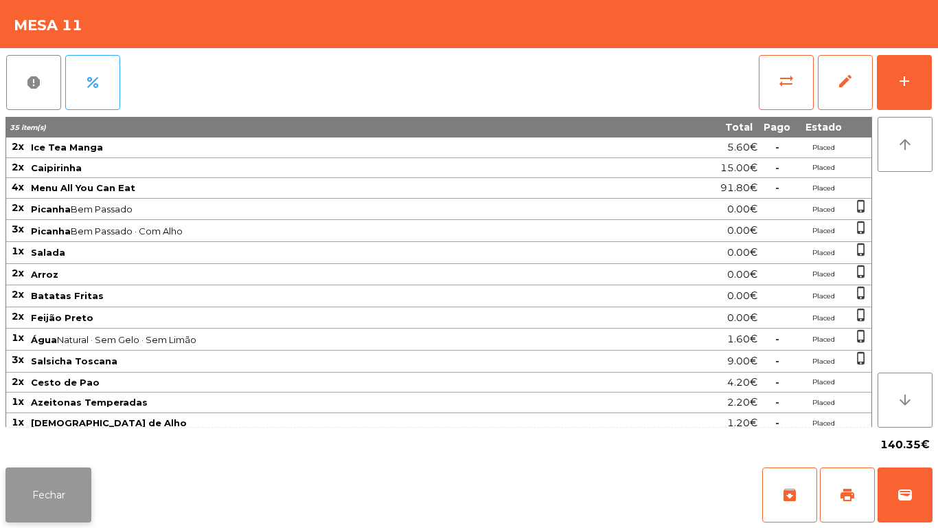
click at [61, 495] on button "Fechar" at bounding box center [48, 494] width 86 height 55
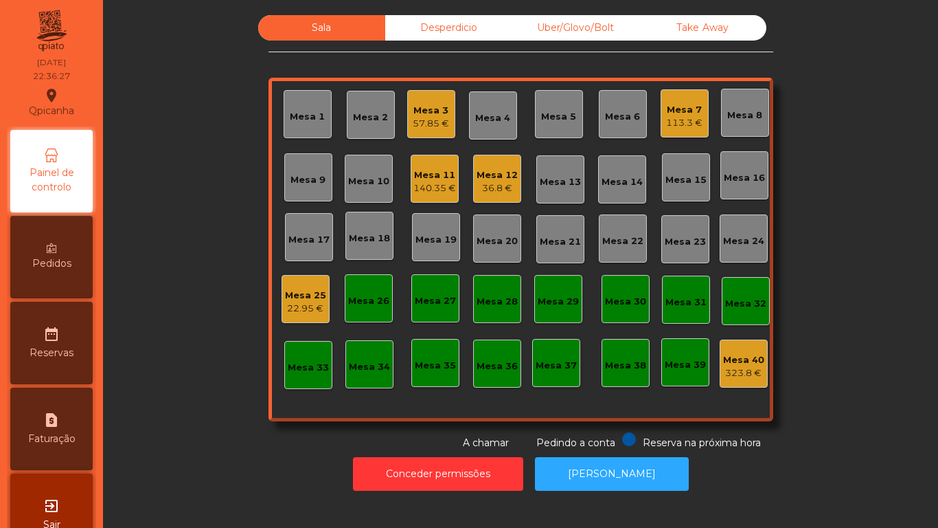
click at [434, 113] on div "Mesa 3" at bounding box center [431, 111] width 36 height 14
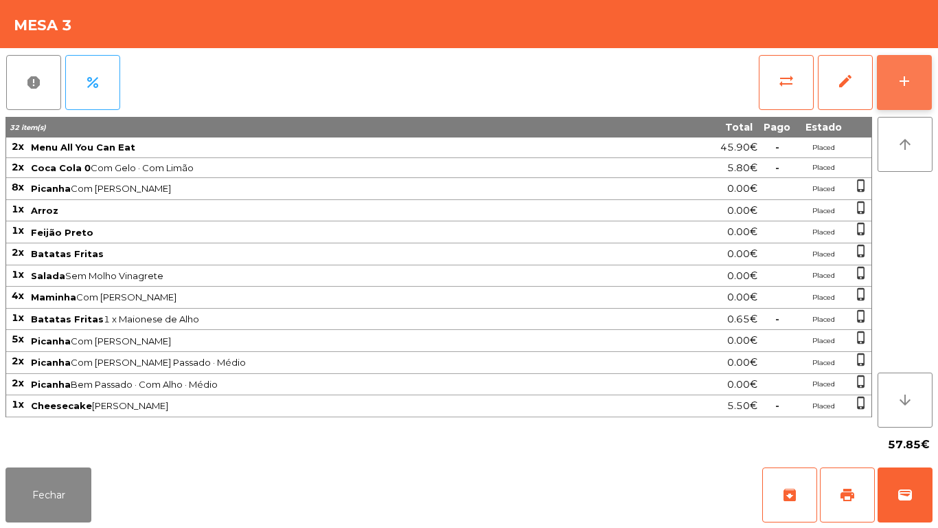
click at [903, 93] on button "add" at bounding box center [904, 82] width 55 height 55
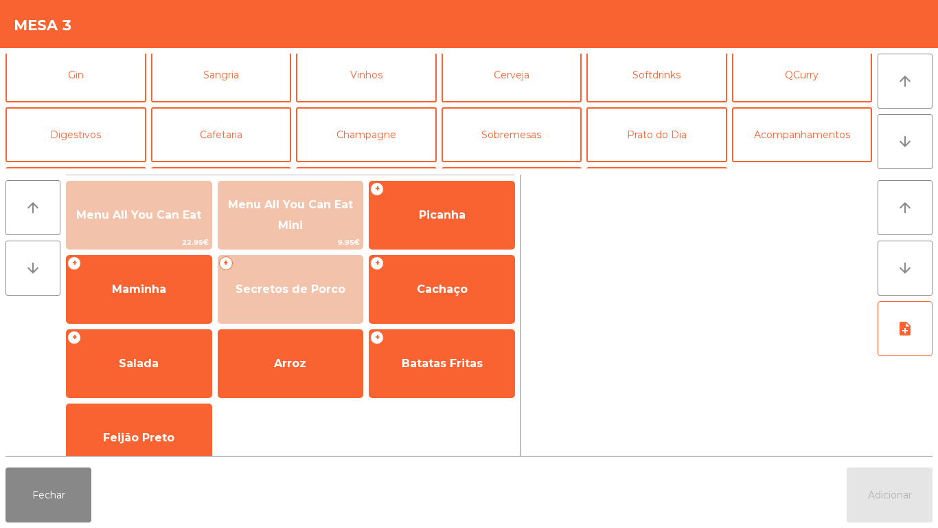
scroll to position [120, 0]
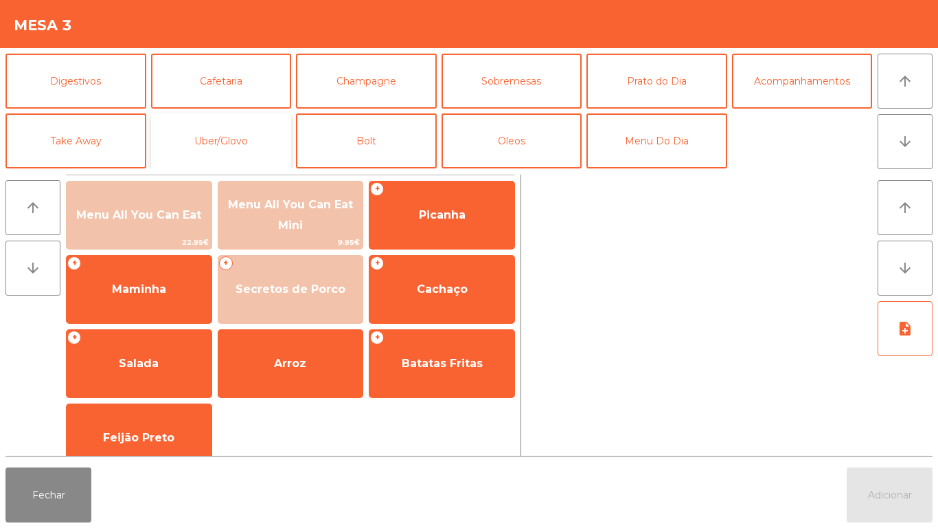
click at [259, 140] on button "Uber/Glovo" at bounding box center [221, 140] width 141 height 55
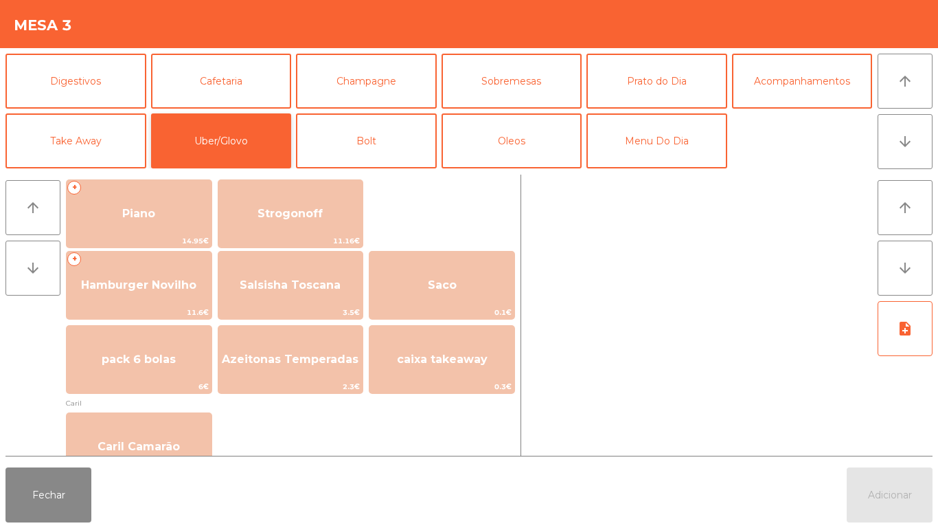
scroll to position [249, 0]
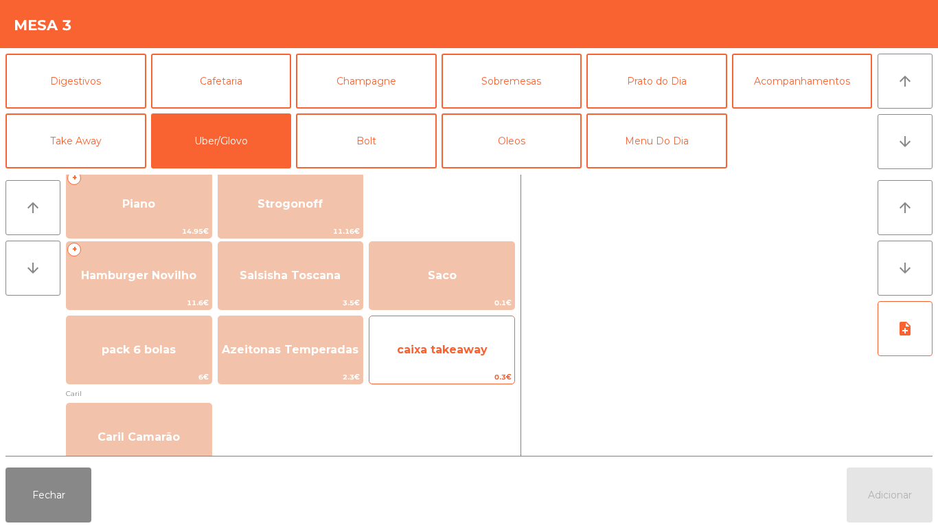
click at [471, 359] on span "caixa takeaway" at bounding box center [442, 349] width 145 height 37
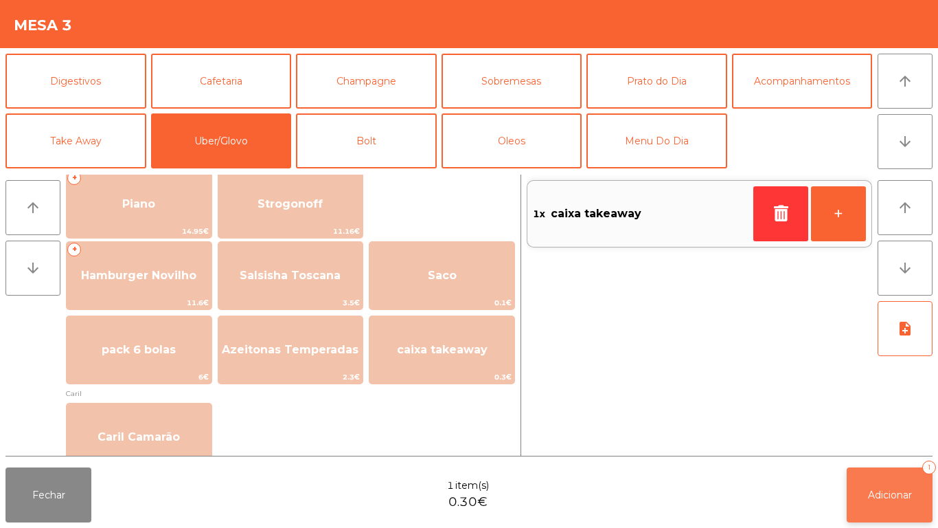
click at [897, 494] on span "Adicionar" at bounding box center [890, 494] width 44 height 12
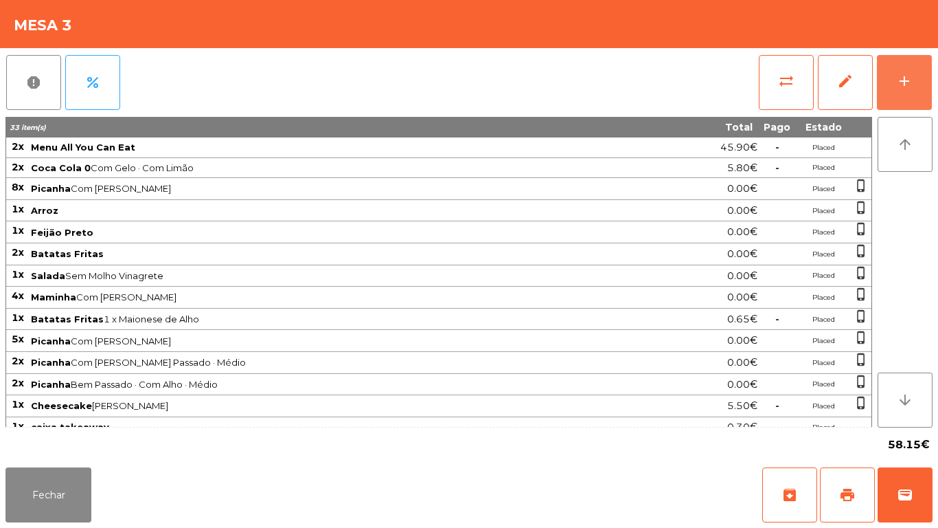
scroll to position [10, 0]
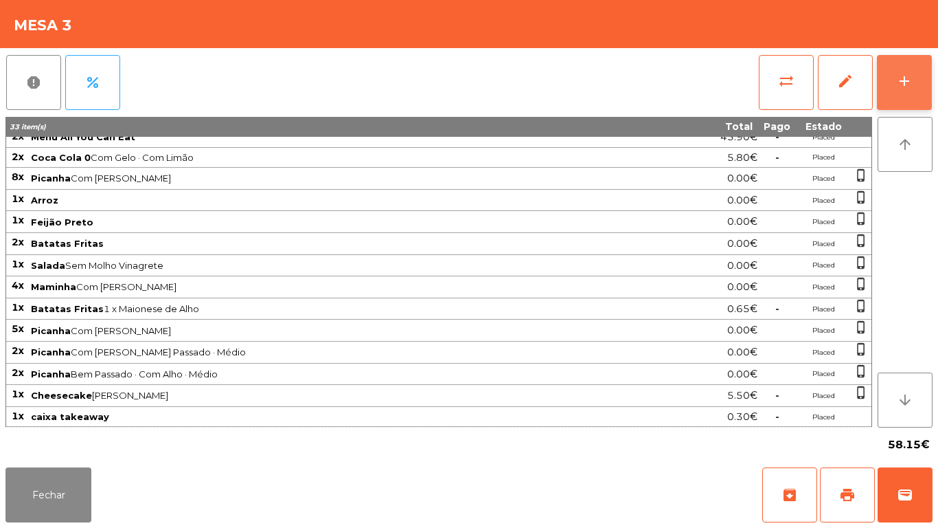
click at [880, 91] on button "add" at bounding box center [904, 82] width 55 height 55
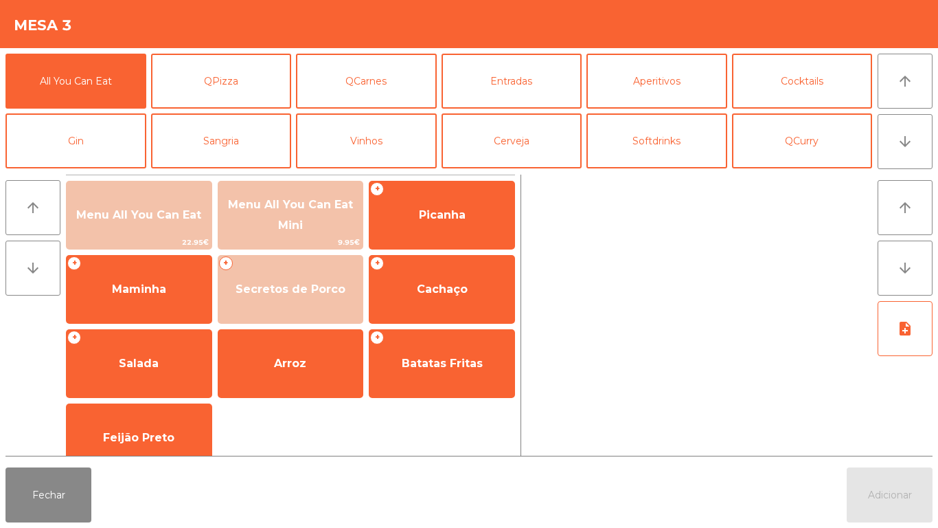
scroll to position [120, 0]
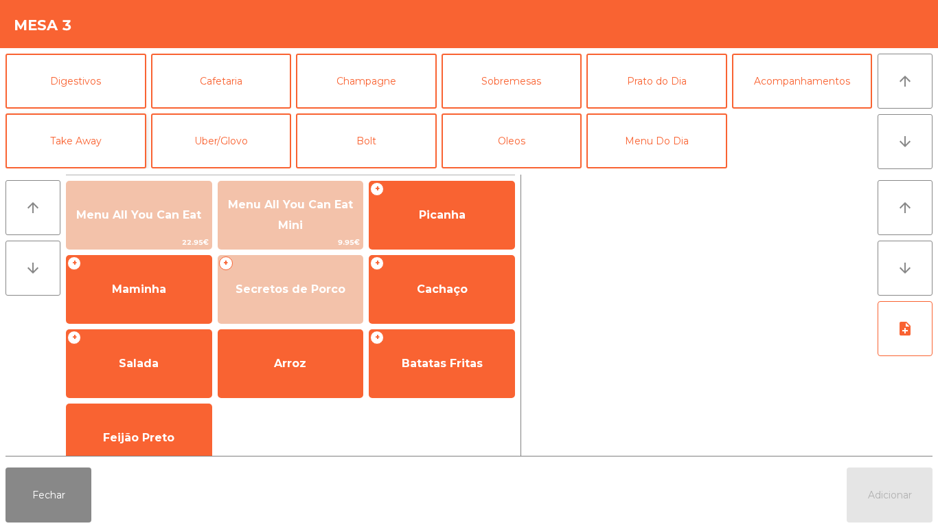
click at [82, 132] on button "Take Away" at bounding box center [75, 140] width 141 height 55
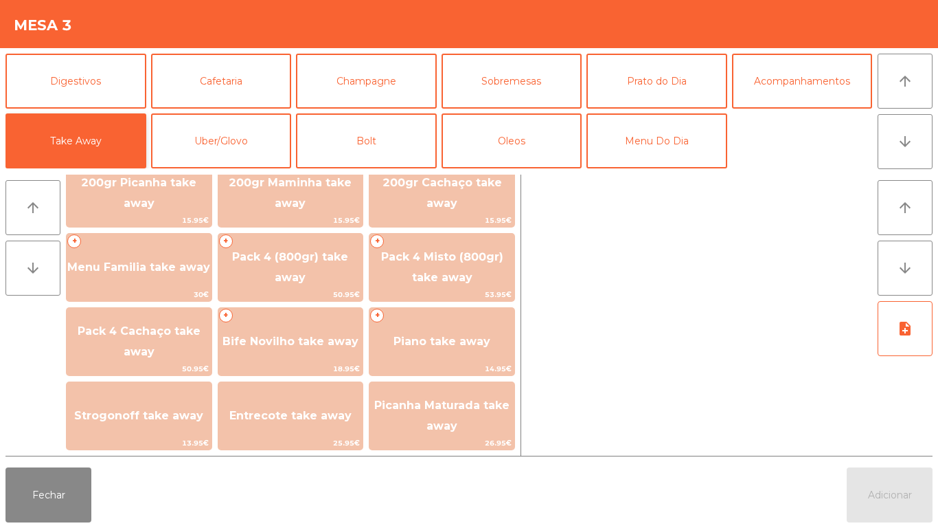
scroll to position [37, 0]
click at [632, 135] on button "Menu Do Dia" at bounding box center [657, 140] width 141 height 55
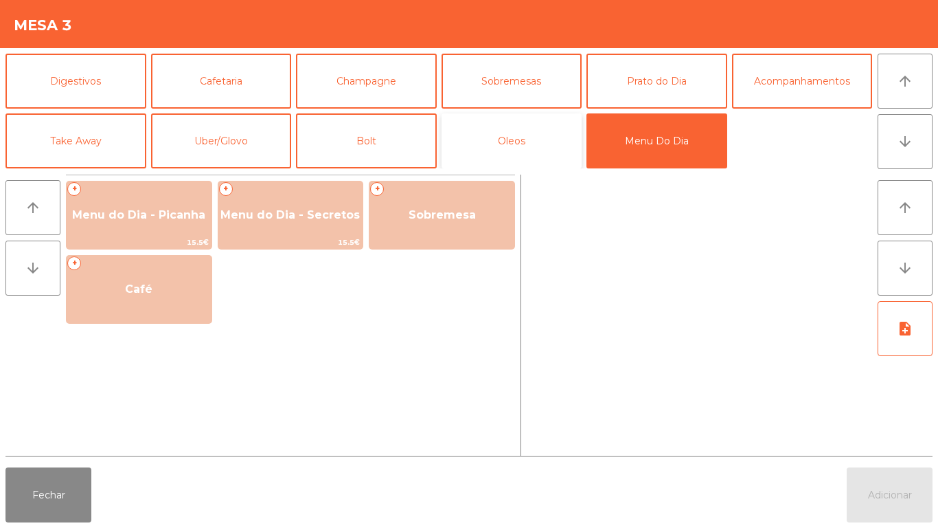
click at [499, 140] on button "Oleos" at bounding box center [512, 140] width 141 height 55
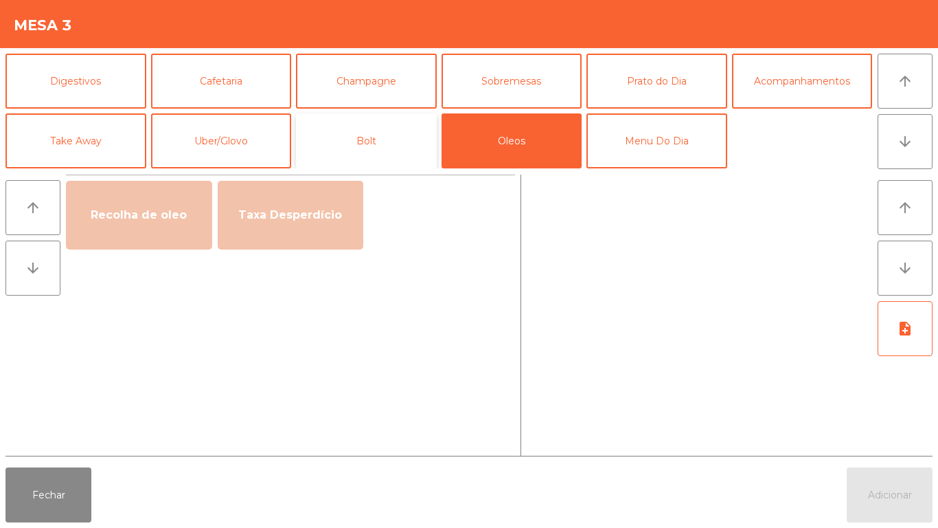
click at [385, 156] on button "Bolt" at bounding box center [366, 140] width 141 height 55
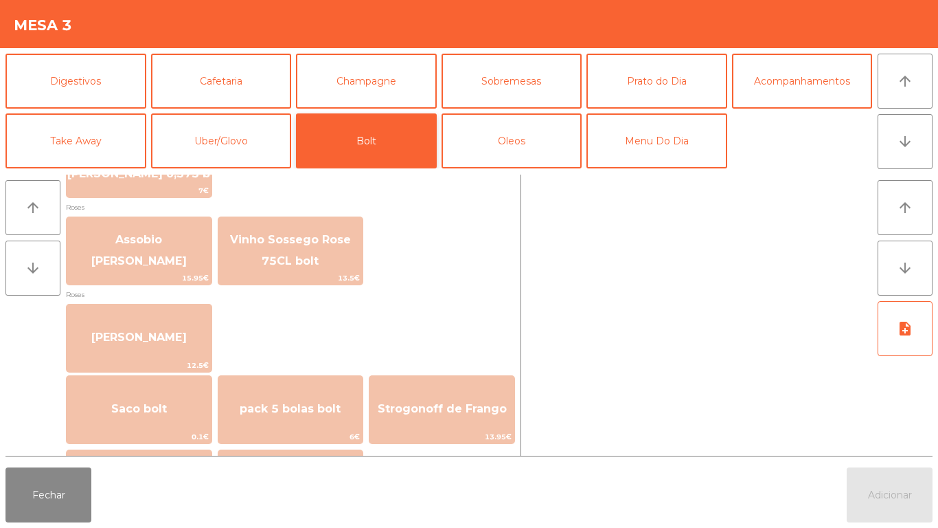
scroll to position [1698, 0]
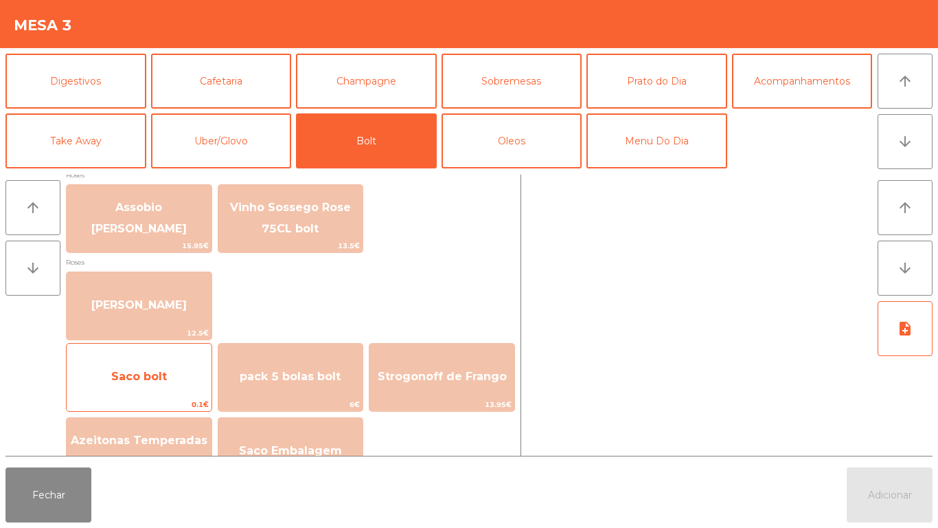
click at [168, 358] on span "Saco bolt" at bounding box center [139, 376] width 145 height 37
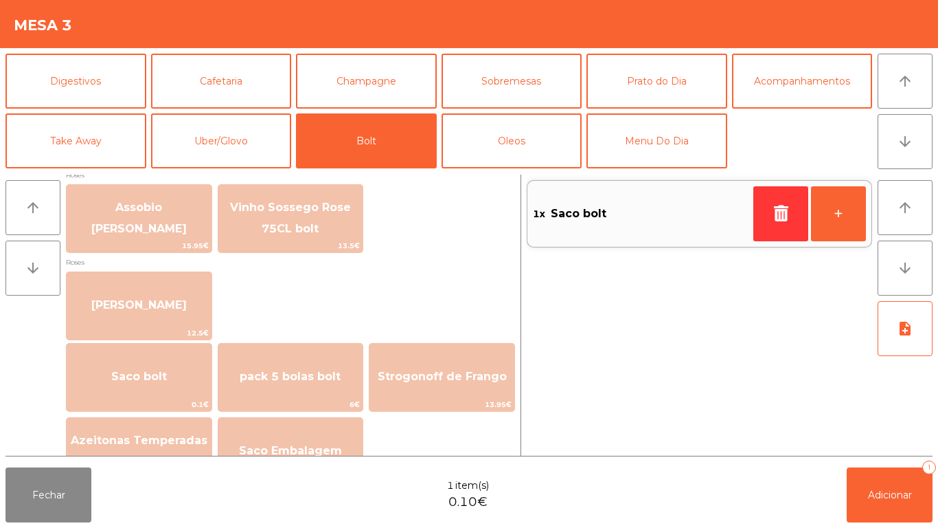
click at [880, 527] on div "Fechar 1 item(s) 0.10€ Adicionar 1" at bounding box center [469, 495] width 938 height 66
click at [872, 489] on span "Adicionar" at bounding box center [890, 494] width 44 height 12
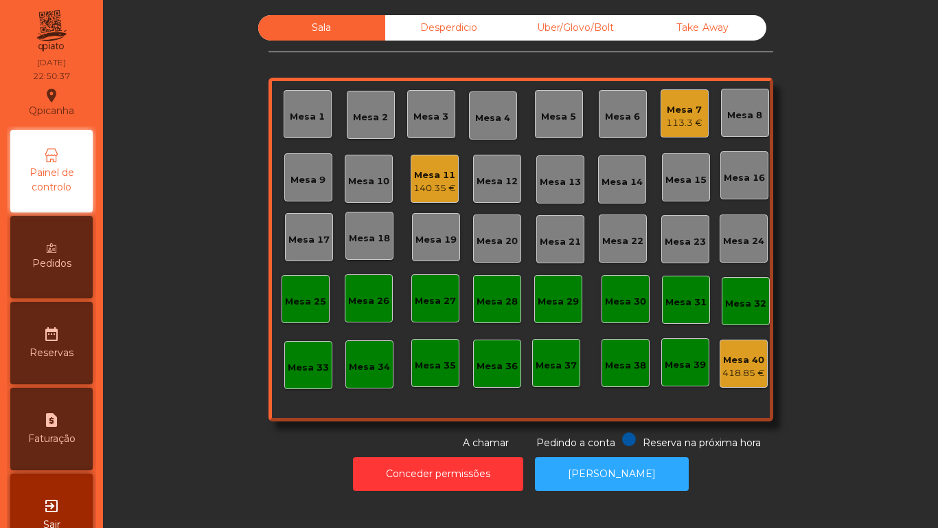
click at [425, 168] on div "Mesa 11" at bounding box center [435, 175] width 43 height 14
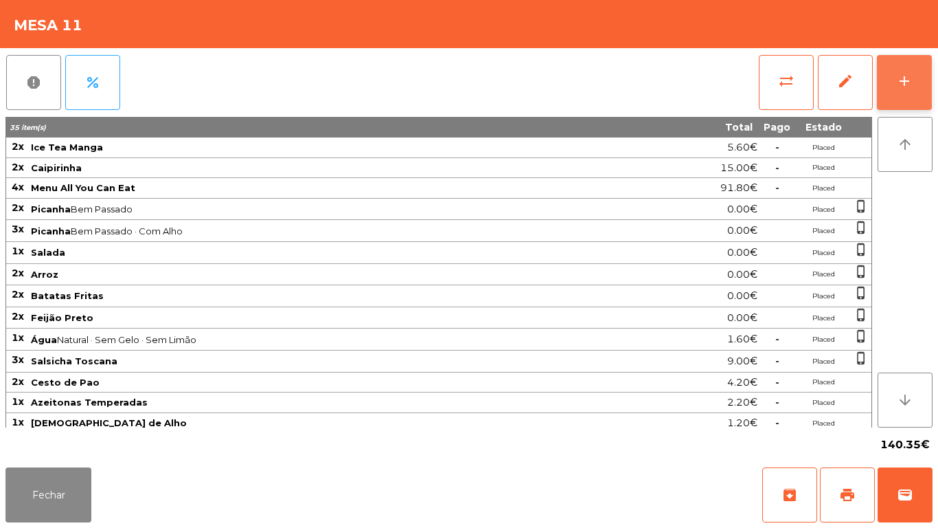
click at [905, 86] on div "add" at bounding box center [905, 81] width 16 height 16
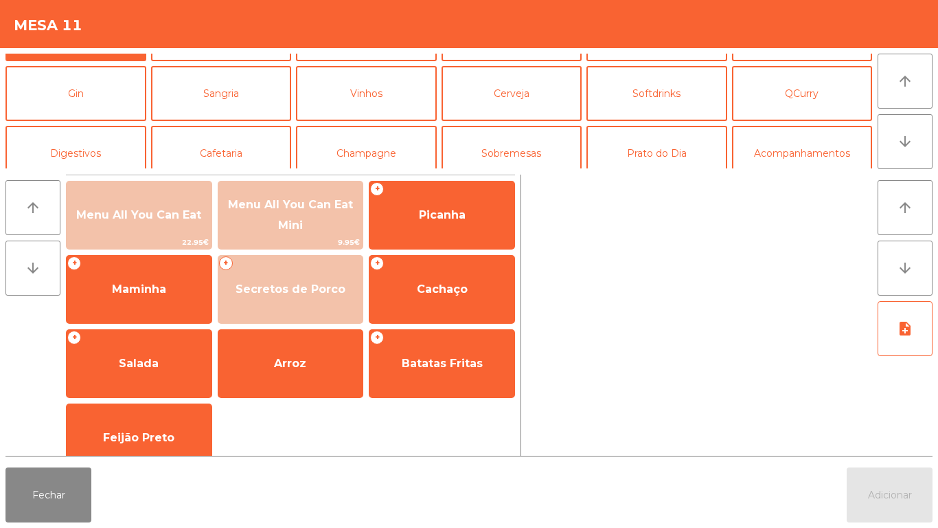
scroll to position [56, 0]
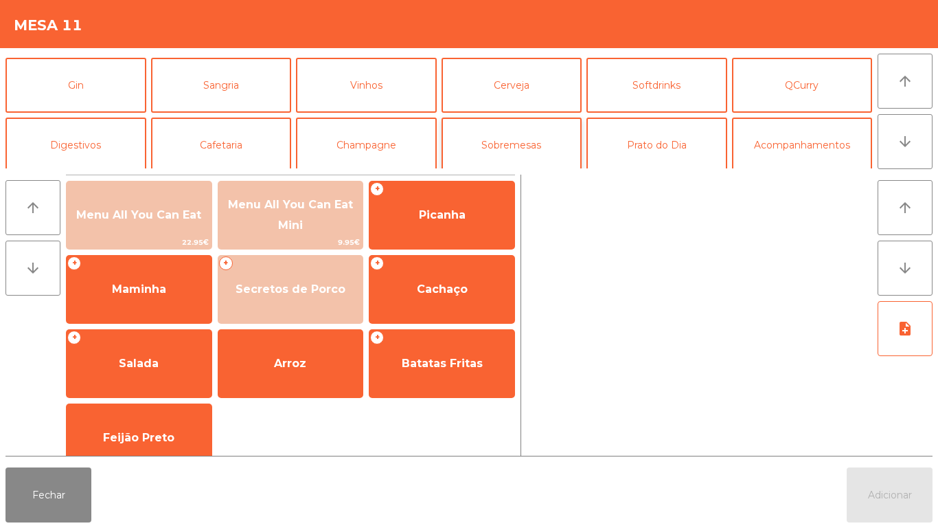
click at [530, 150] on button "Sobremesas" at bounding box center [512, 144] width 141 height 55
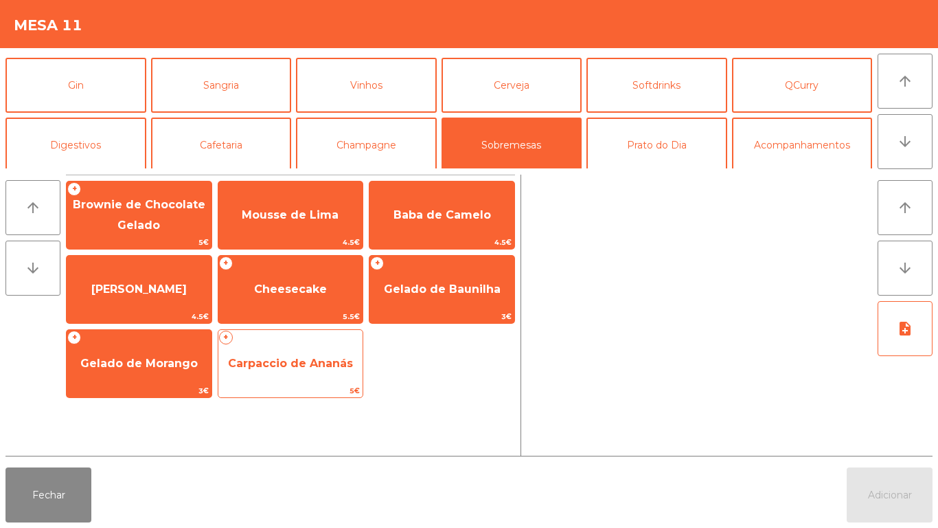
click at [296, 370] on span "Carpaccio de Ananás" at bounding box center [290, 363] width 145 height 37
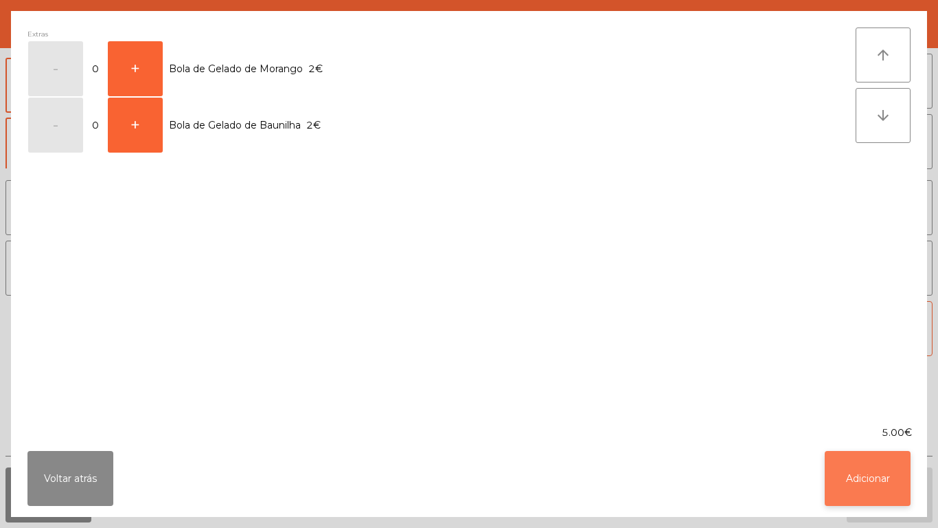
click at [859, 466] on button "Adicionar" at bounding box center [868, 478] width 86 height 55
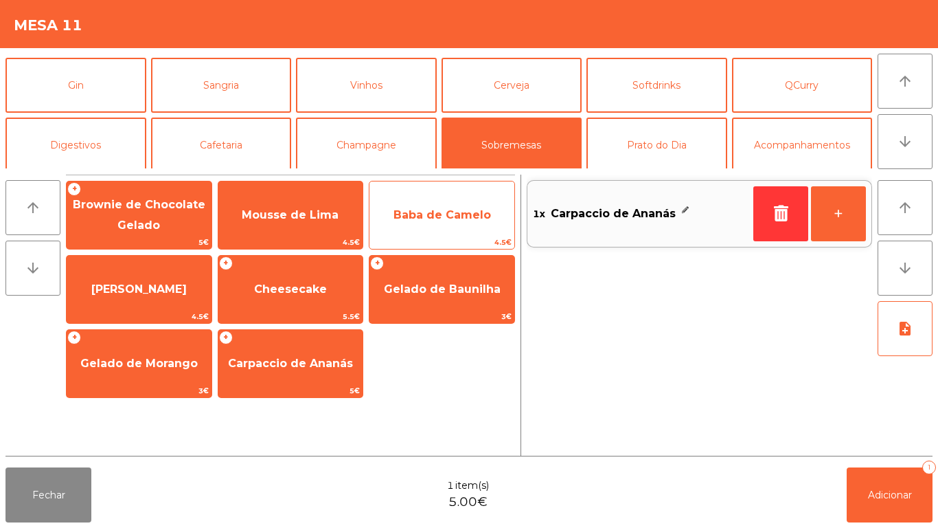
click at [468, 217] on span "Baba de Camelo" at bounding box center [443, 214] width 98 height 13
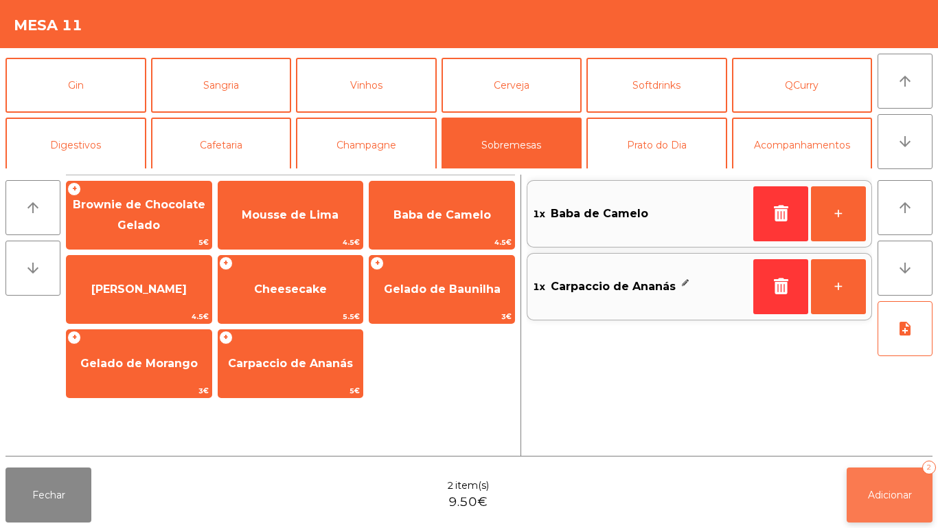
click at [903, 509] on button "Adicionar 2" at bounding box center [890, 494] width 86 height 55
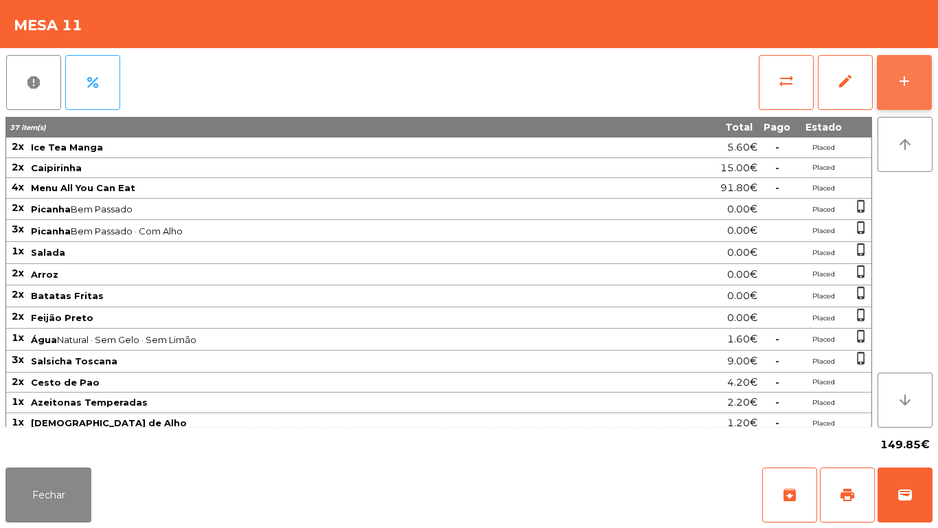
click at [888, 91] on button "add" at bounding box center [904, 82] width 55 height 55
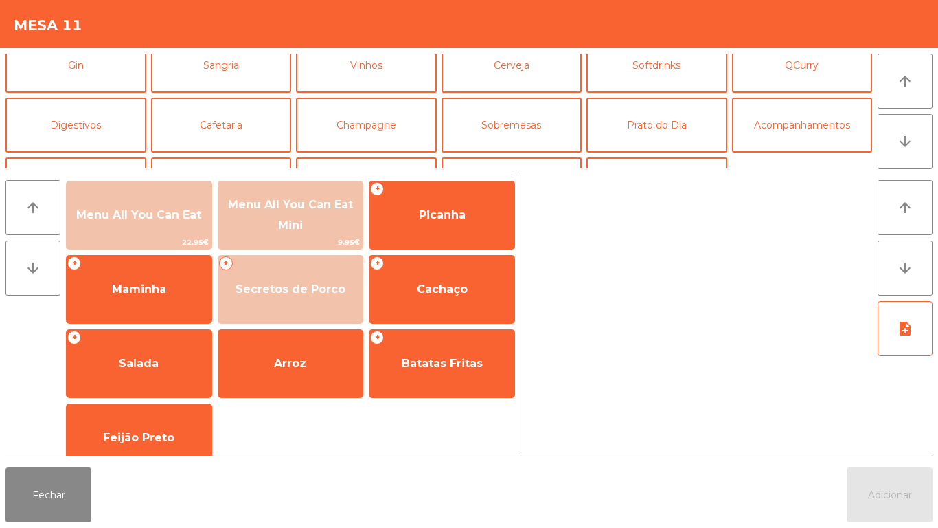
scroll to position [98, 0]
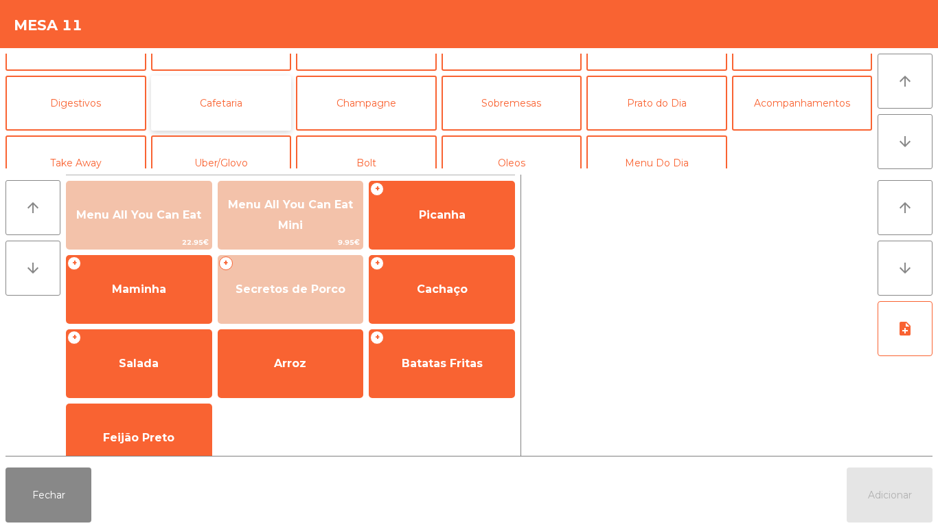
click at [227, 129] on button "Cafetaria" at bounding box center [221, 103] width 141 height 55
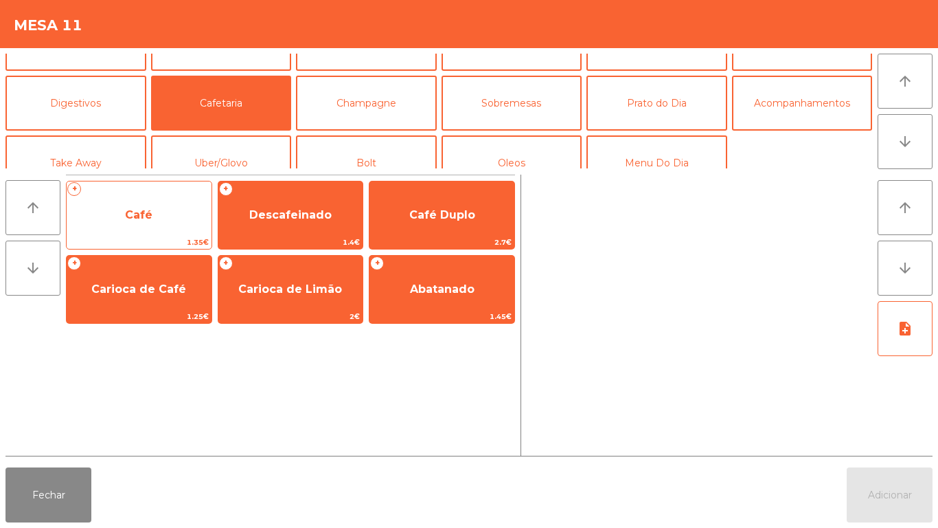
click at [179, 213] on span "Café" at bounding box center [139, 214] width 145 height 37
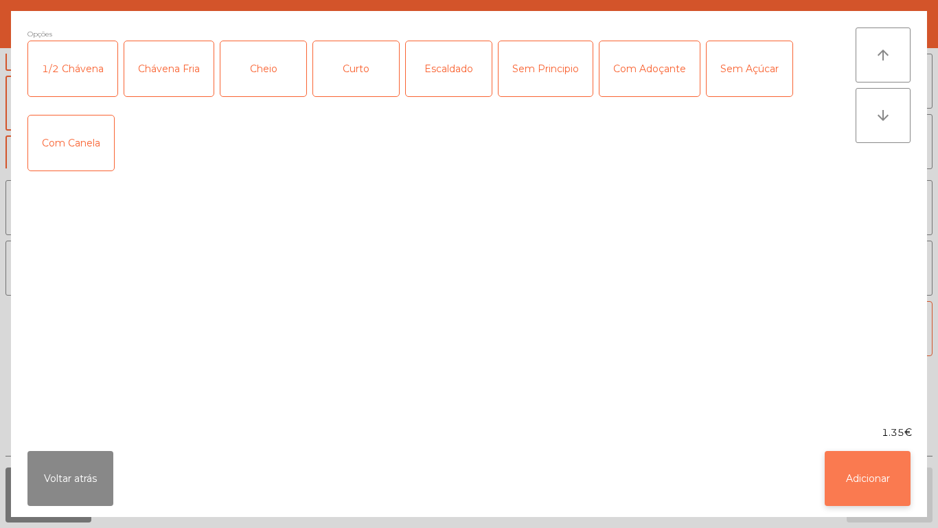
click at [899, 476] on button "Adicionar" at bounding box center [868, 478] width 86 height 55
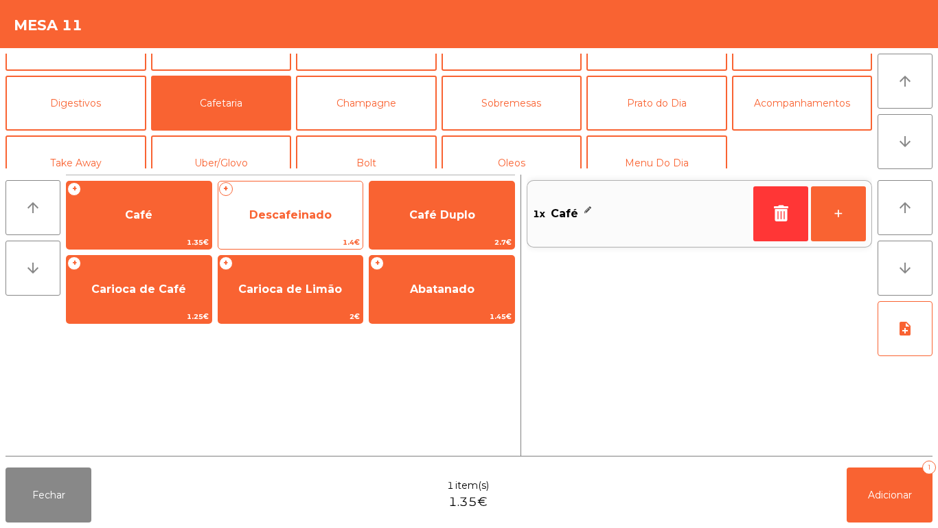
click at [308, 203] on span "Descafeinado" at bounding box center [290, 214] width 145 height 37
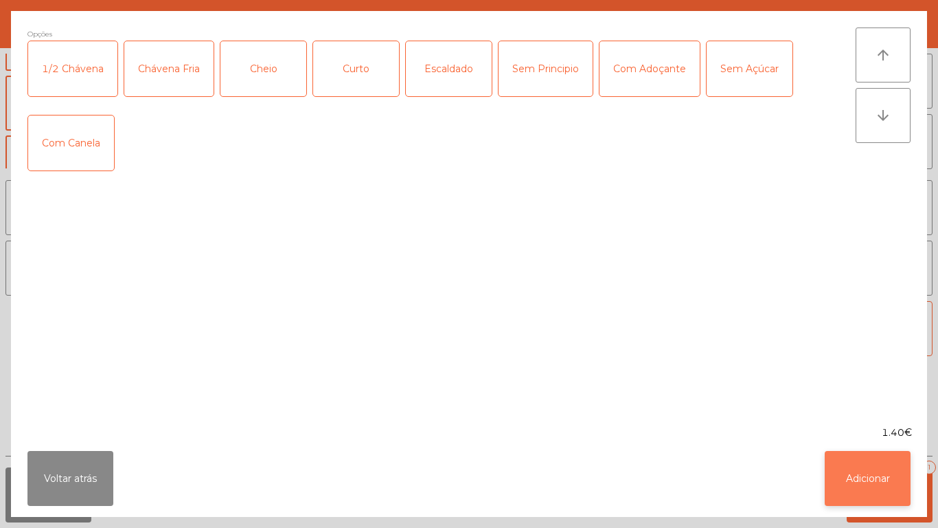
click at [866, 472] on button "Adicionar" at bounding box center [868, 478] width 86 height 55
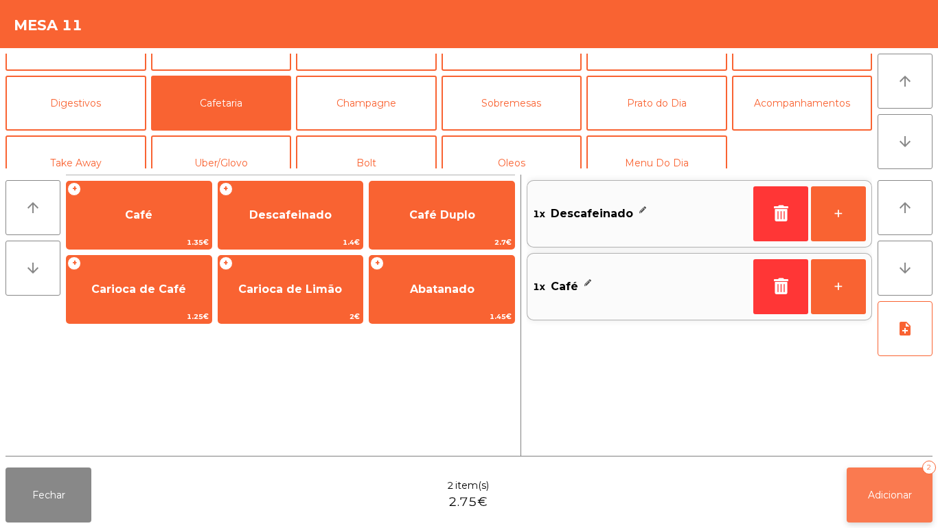
click at [897, 475] on button "Adicionar 2" at bounding box center [890, 494] width 86 height 55
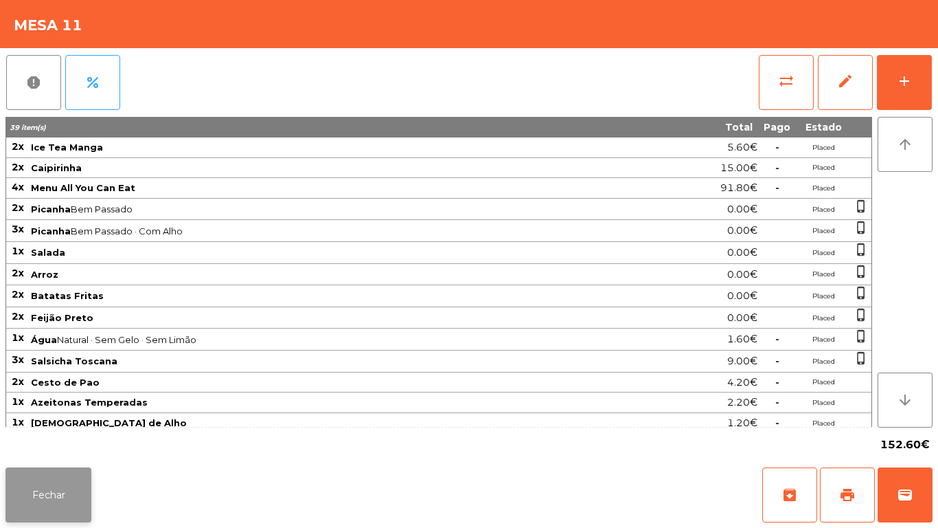
click at [60, 480] on button "Fechar" at bounding box center [48, 494] width 86 height 55
